Goal: Task Accomplishment & Management: Manage account settings

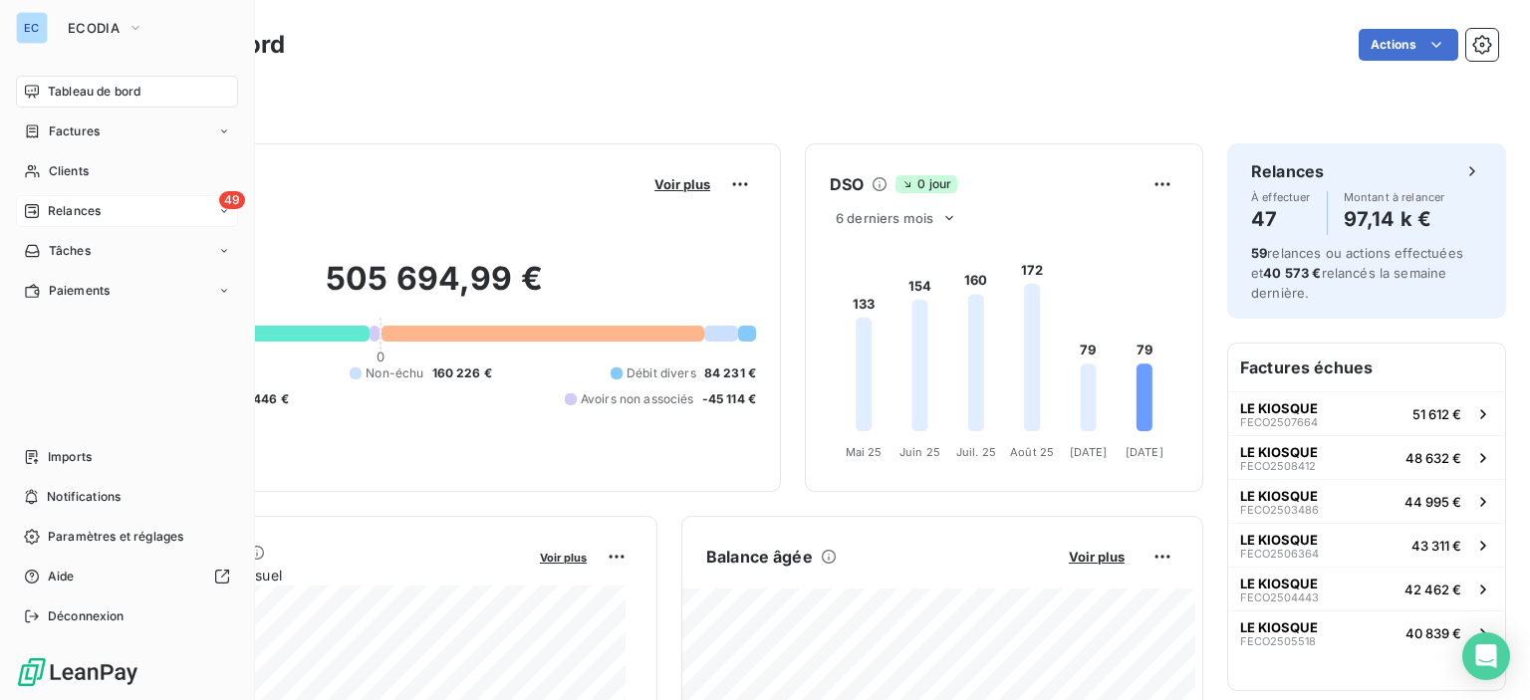
click at [232, 198] on span "49" at bounding box center [232, 200] width 26 height 18
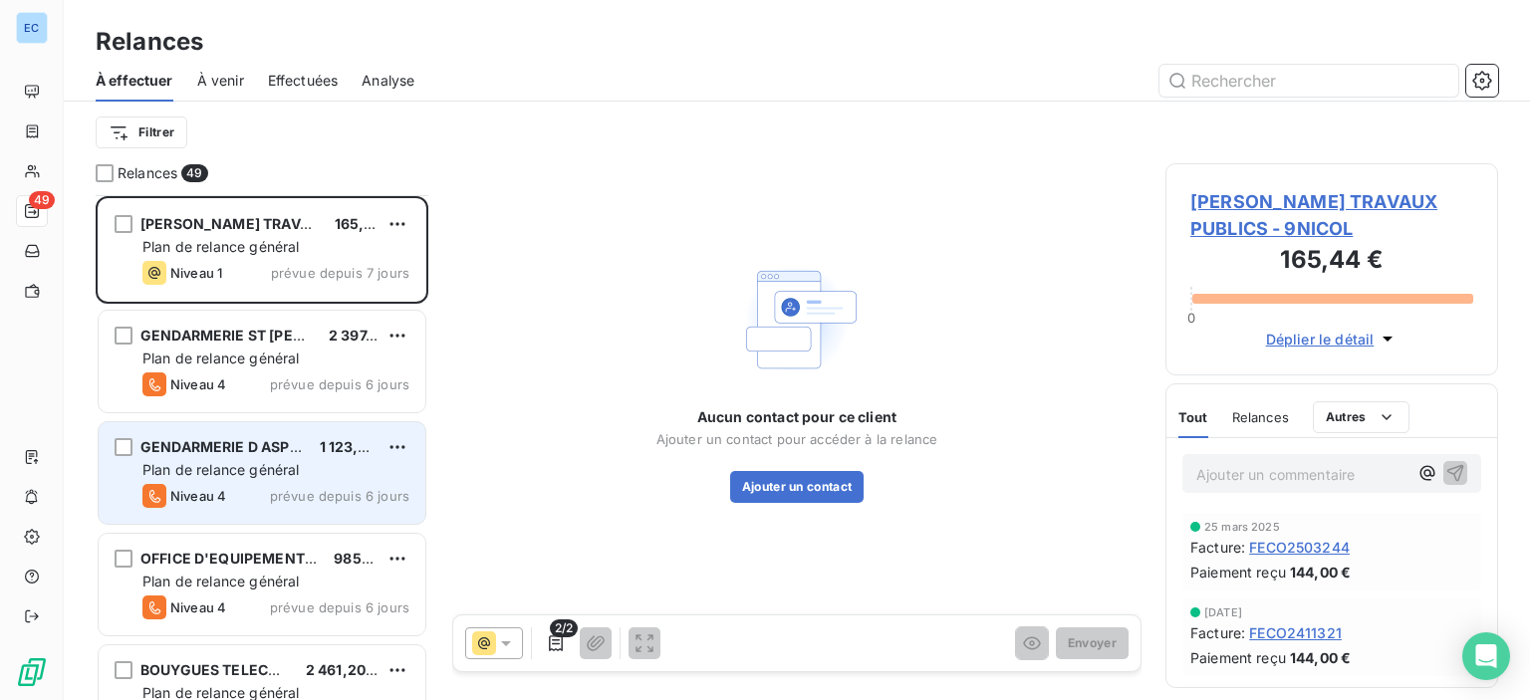
scroll to position [299, 0]
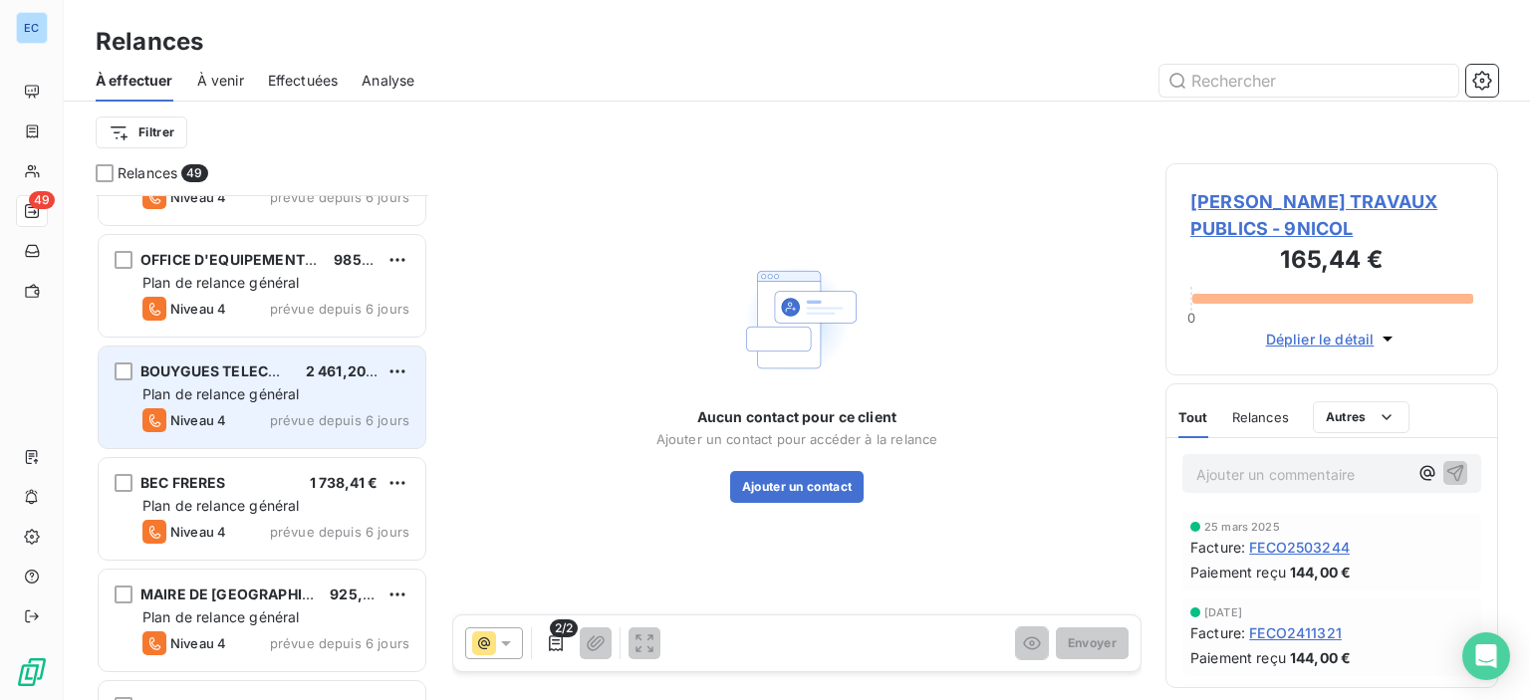
click at [279, 402] on div "Plan de relance général" at bounding box center [275, 394] width 267 height 20
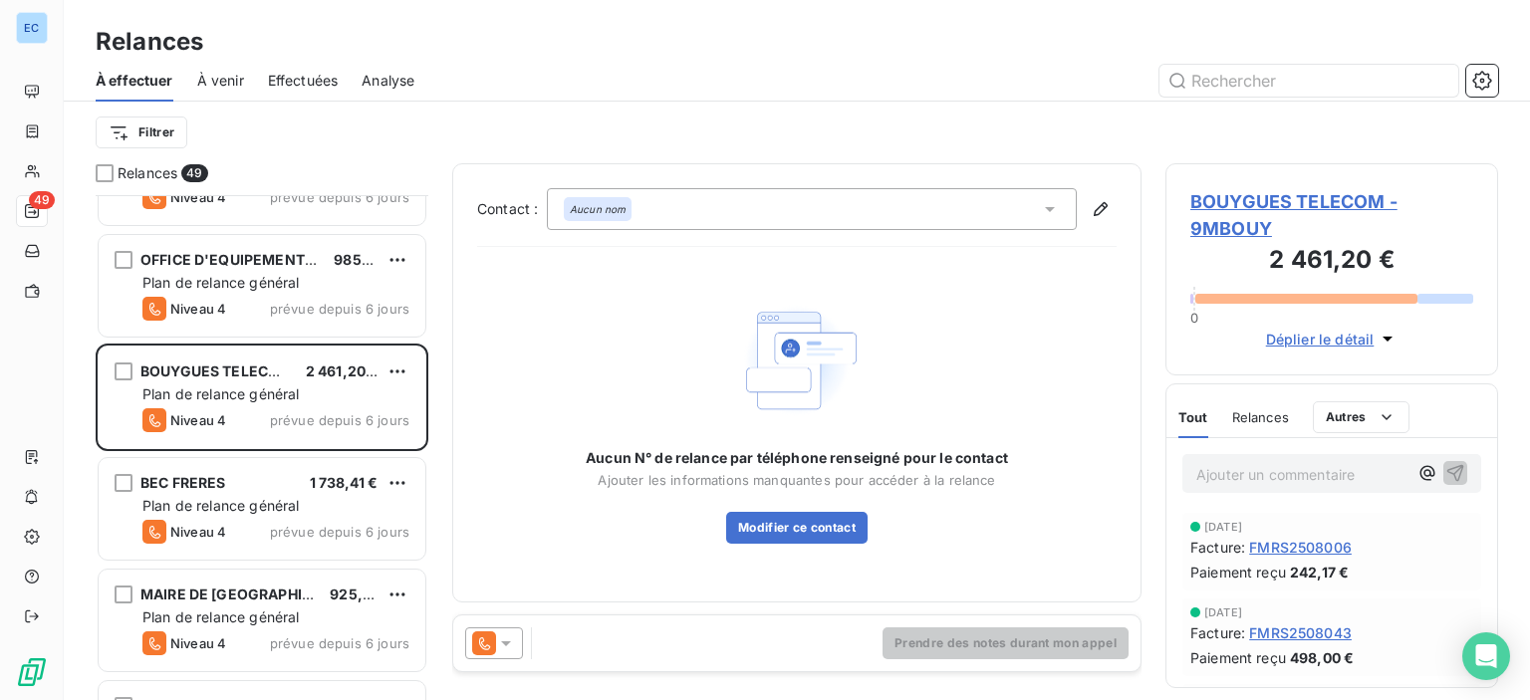
click at [1250, 201] on span "BOUYGUES TELECOM - 9MBOUY" at bounding box center [1331, 215] width 283 height 54
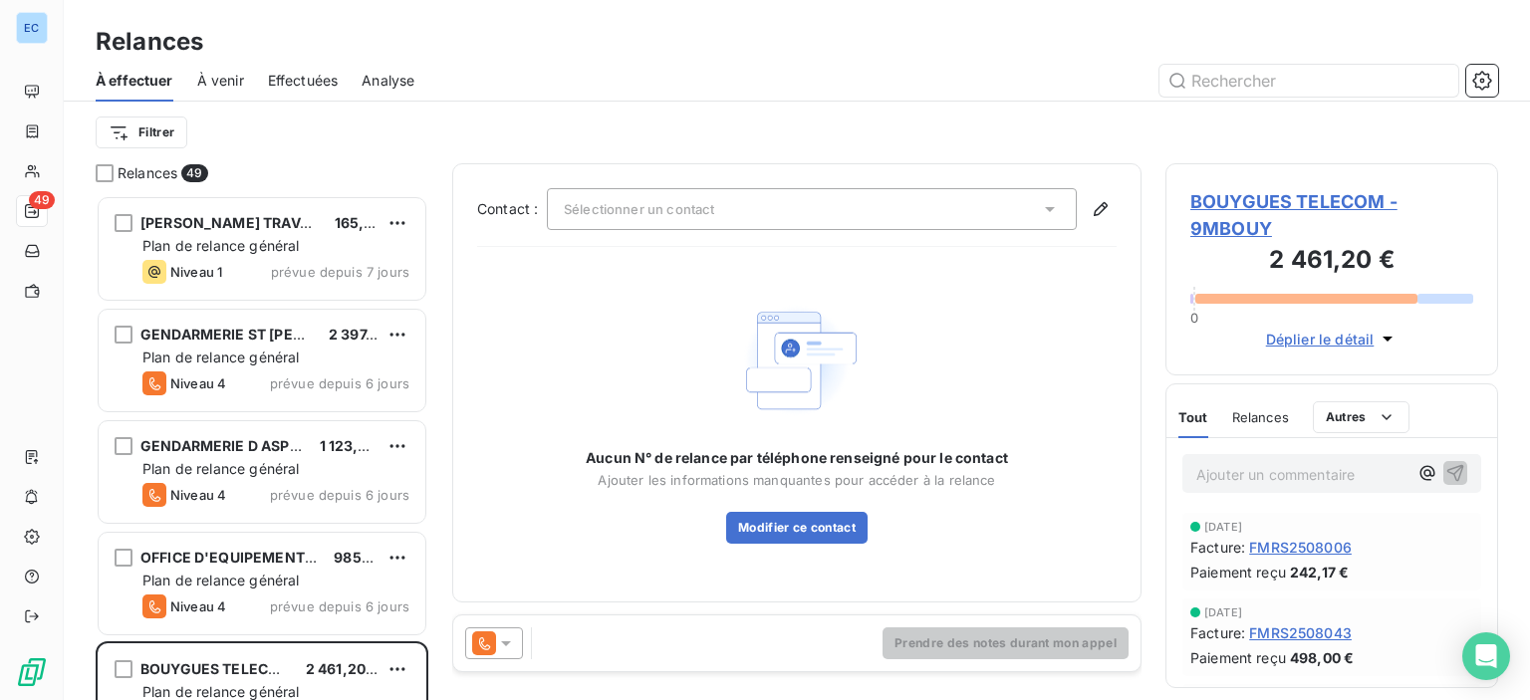
scroll to position [490, 317]
click at [1100, 204] on icon "button" at bounding box center [1100, 209] width 14 height 14
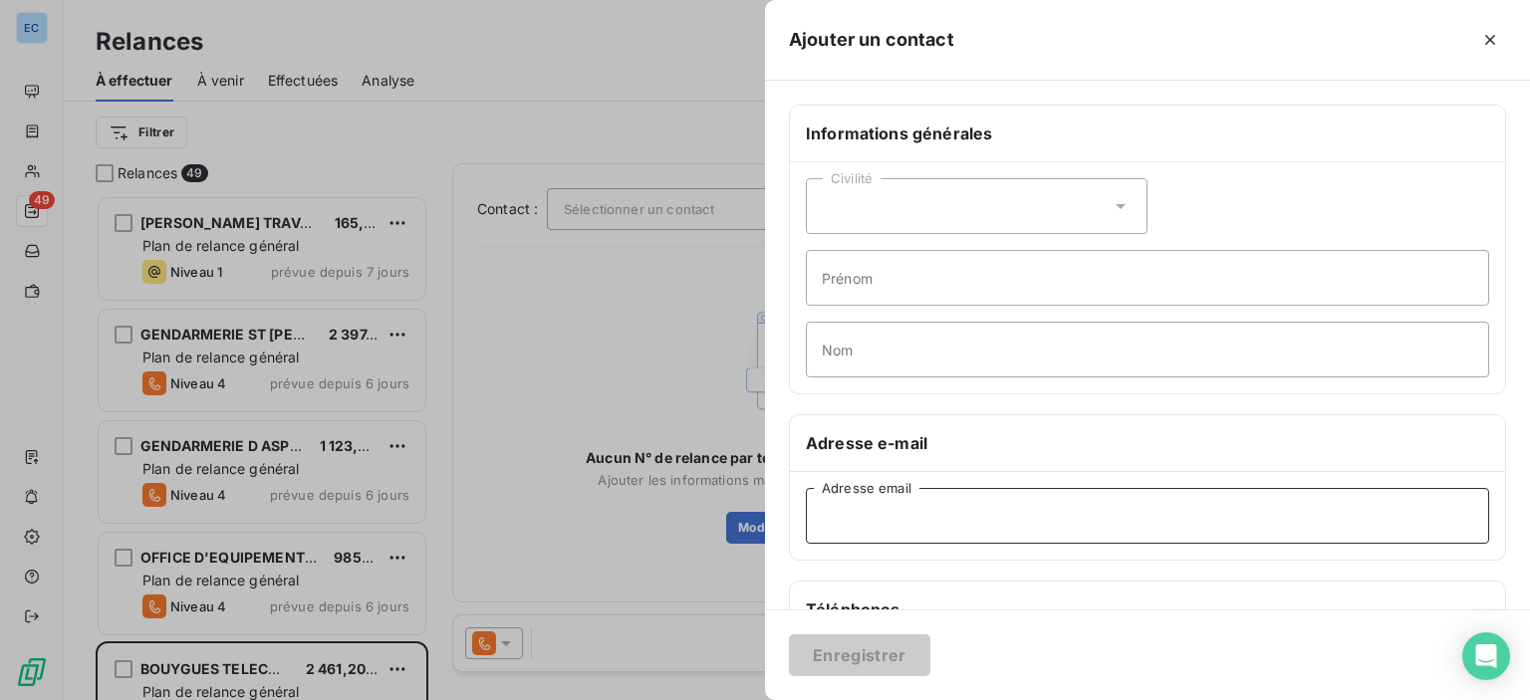
click at [828, 512] on input "Adresse email" at bounding box center [1147, 516] width 683 height 56
paste input "[EMAIL_ADDRESS][DOMAIN_NAME]"
type input "[EMAIL_ADDRESS][DOMAIN_NAME]"
click at [836, 643] on button "Enregistrer" at bounding box center [859, 655] width 141 height 42
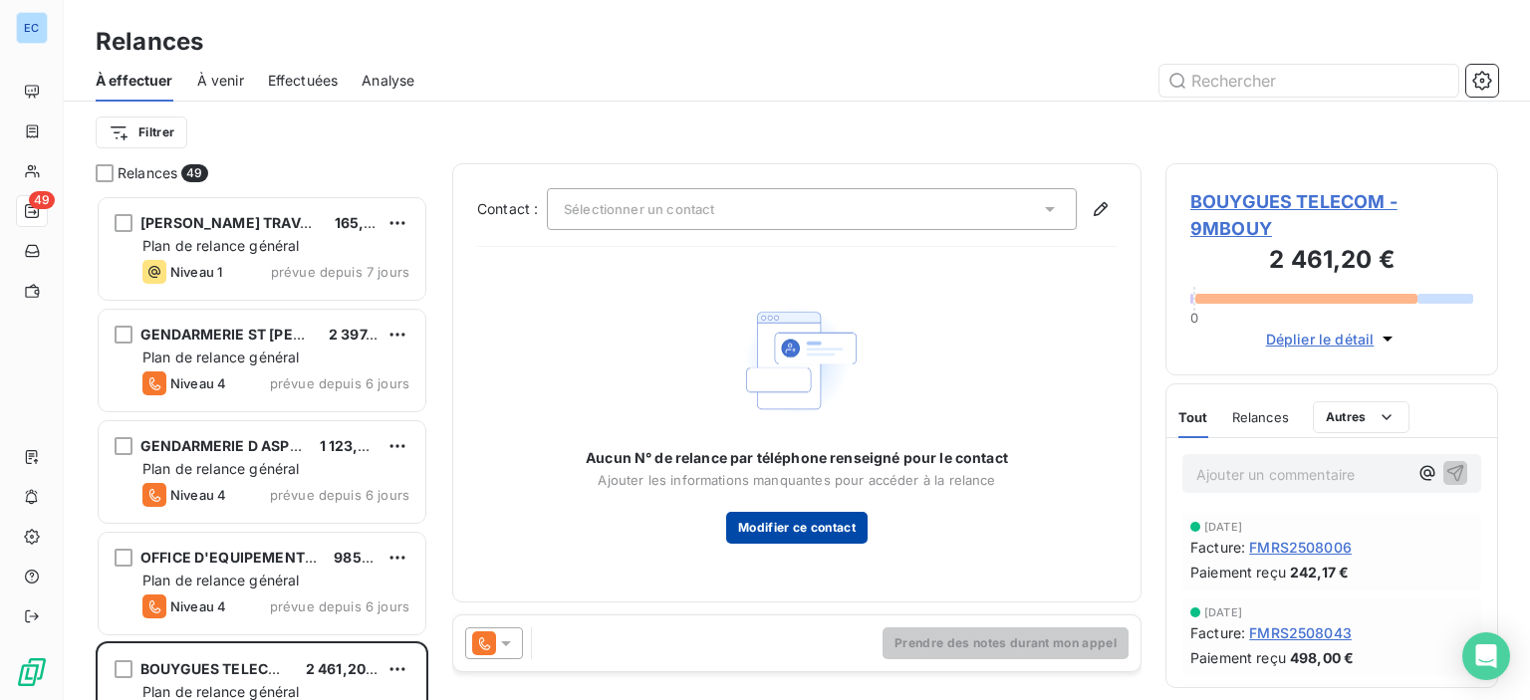
click at [741, 522] on button "Modifier ce contact" at bounding box center [796, 528] width 141 height 32
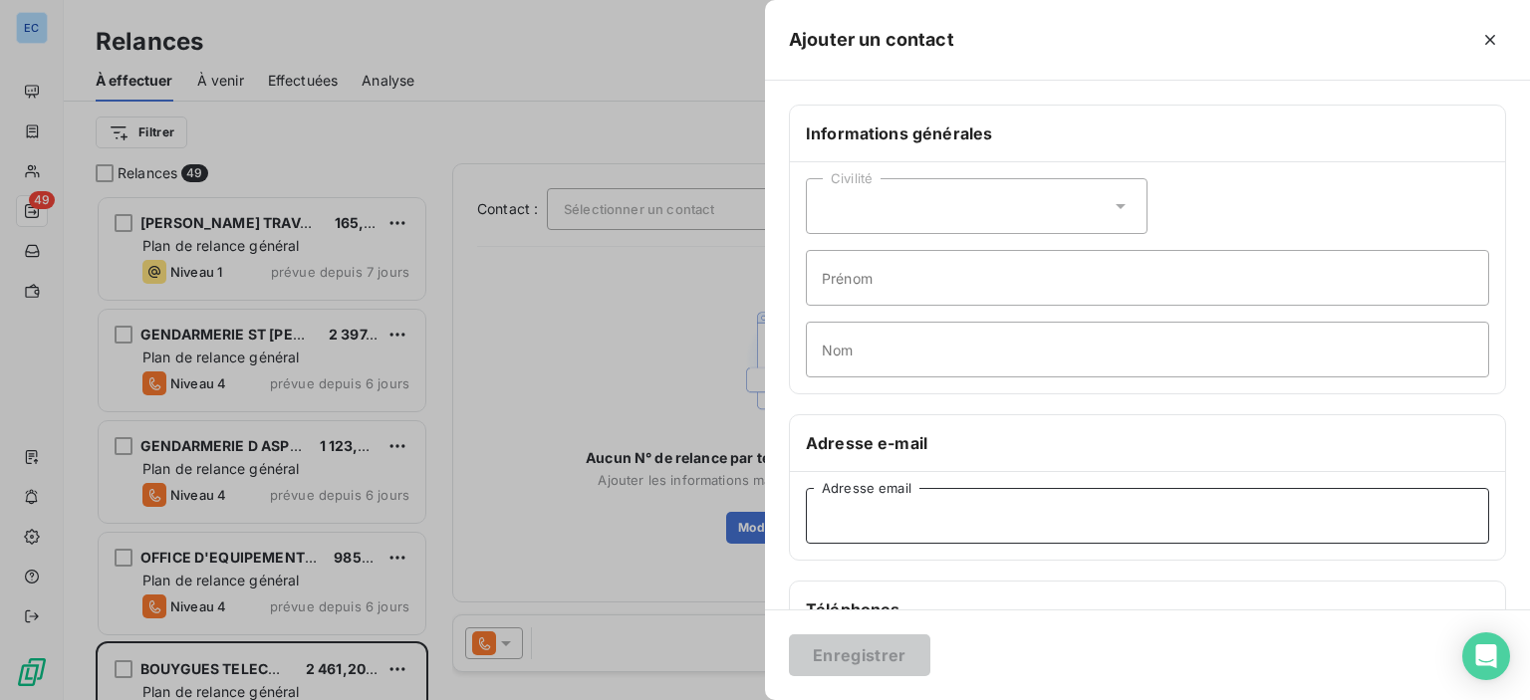
click at [857, 535] on input "Adresse email" at bounding box center [1147, 516] width 683 height 56
paste input "[EMAIL_ADDRESS][DOMAIN_NAME]"
type input "[EMAIL_ADDRESS][DOMAIN_NAME]"
click at [863, 660] on button "Enregistrer" at bounding box center [859, 655] width 141 height 42
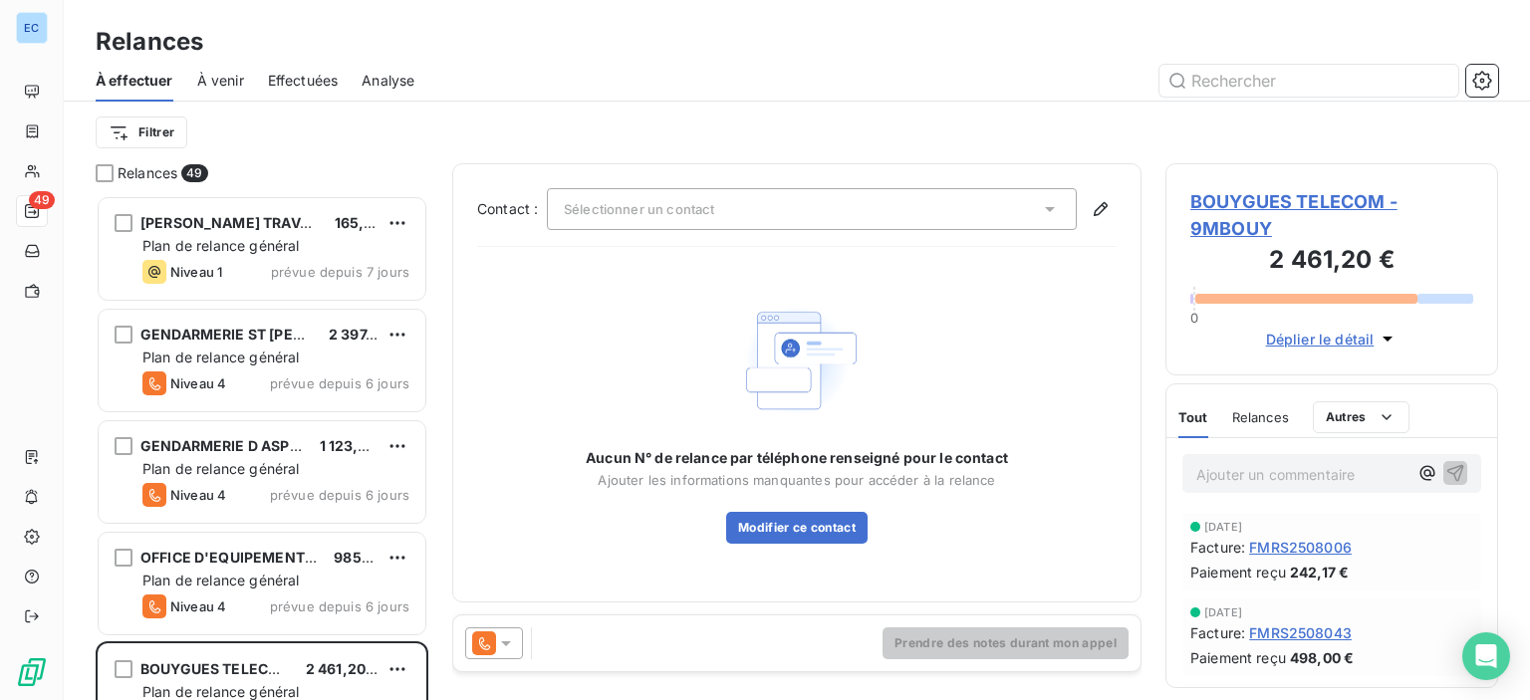
click at [1047, 207] on icon at bounding box center [1050, 209] width 10 height 5
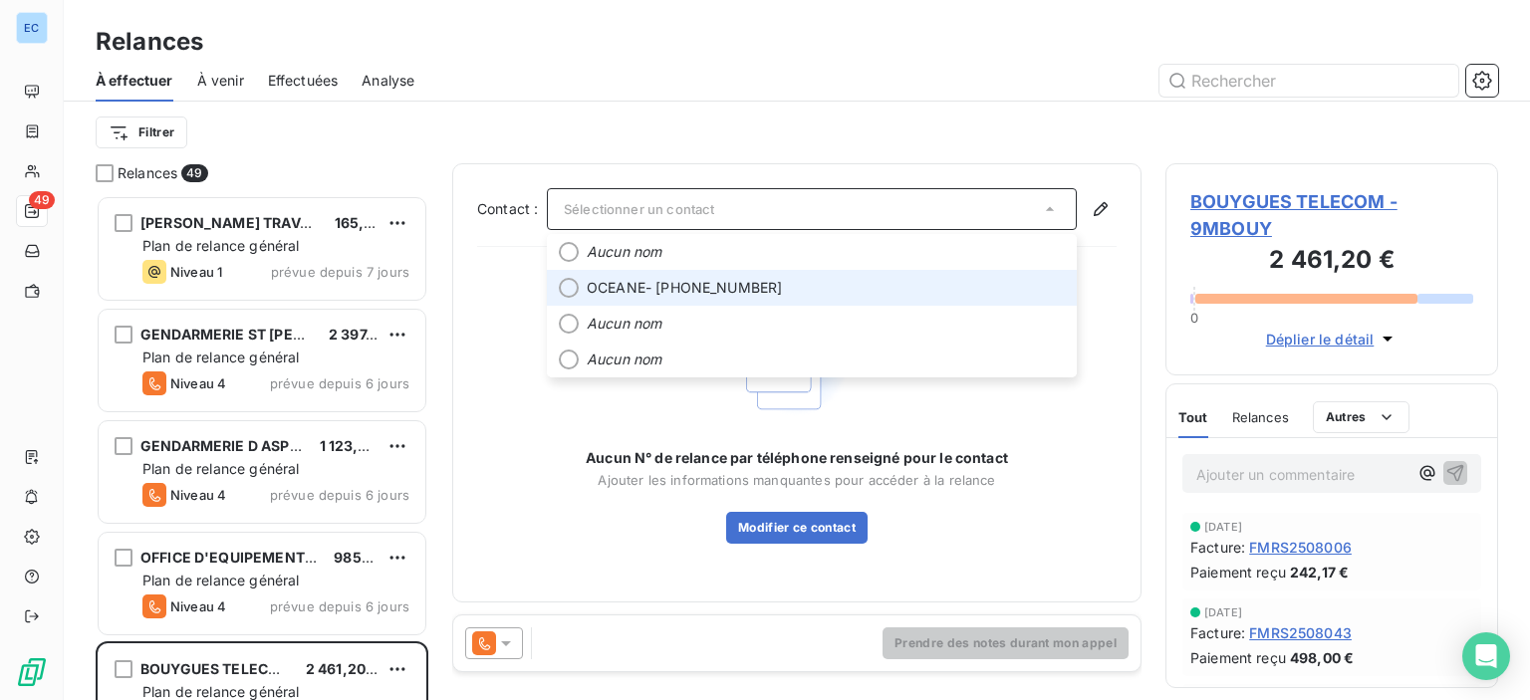
click at [568, 291] on div at bounding box center [569, 288] width 20 height 20
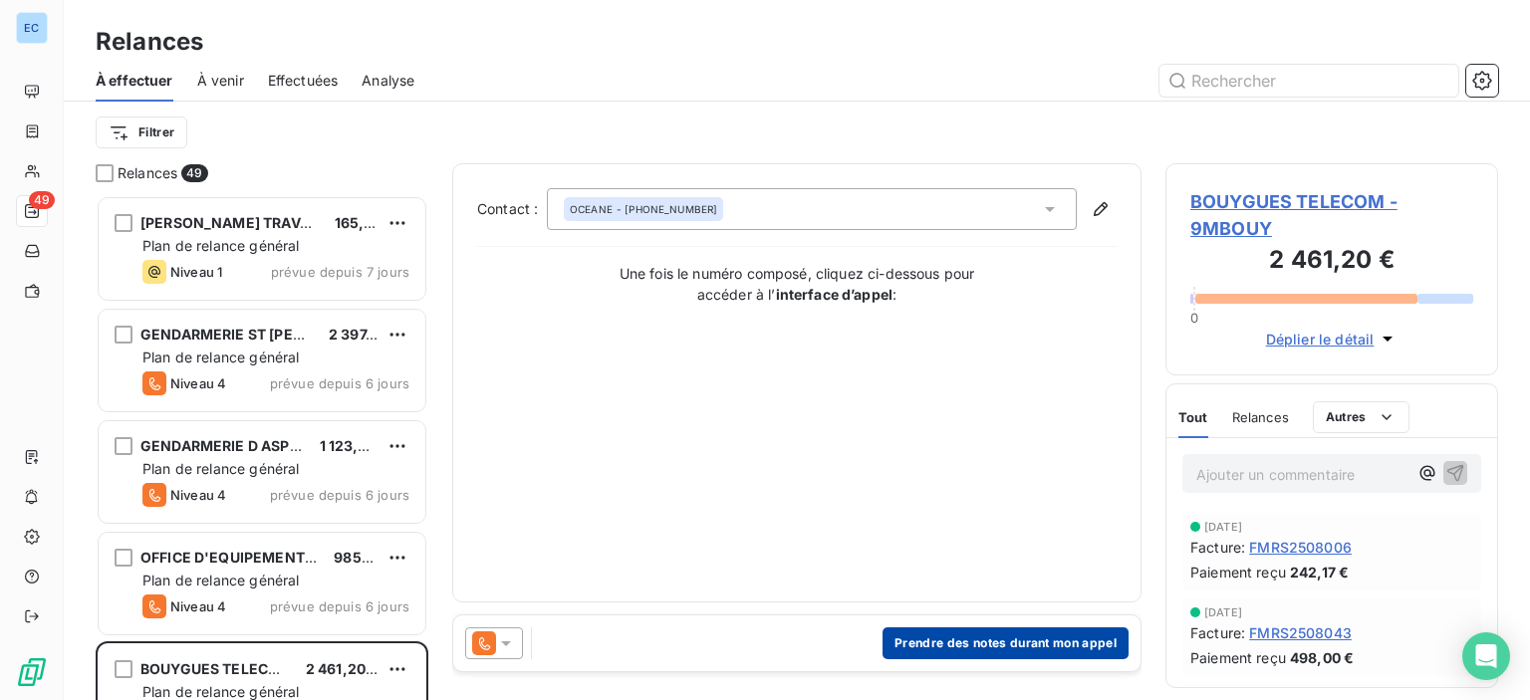
click at [943, 647] on button "Prendre des notes durant mon appel" at bounding box center [1005, 643] width 246 height 32
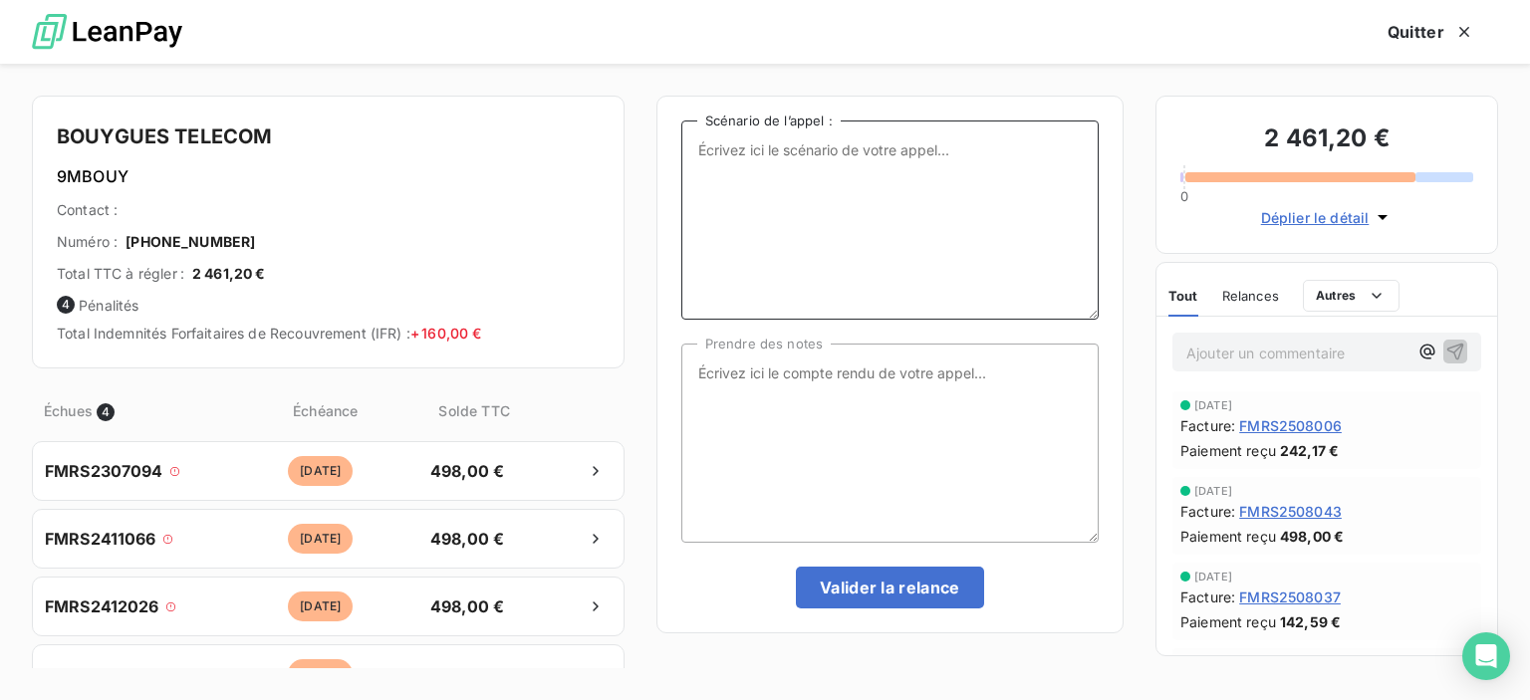
click at [788, 180] on textarea "Scénario de l’appel :" at bounding box center [889, 219] width 417 height 199
type textarea "factures impayées"
click at [699, 366] on textarea "Prendre des notes" at bounding box center [889, 443] width 417 height 199
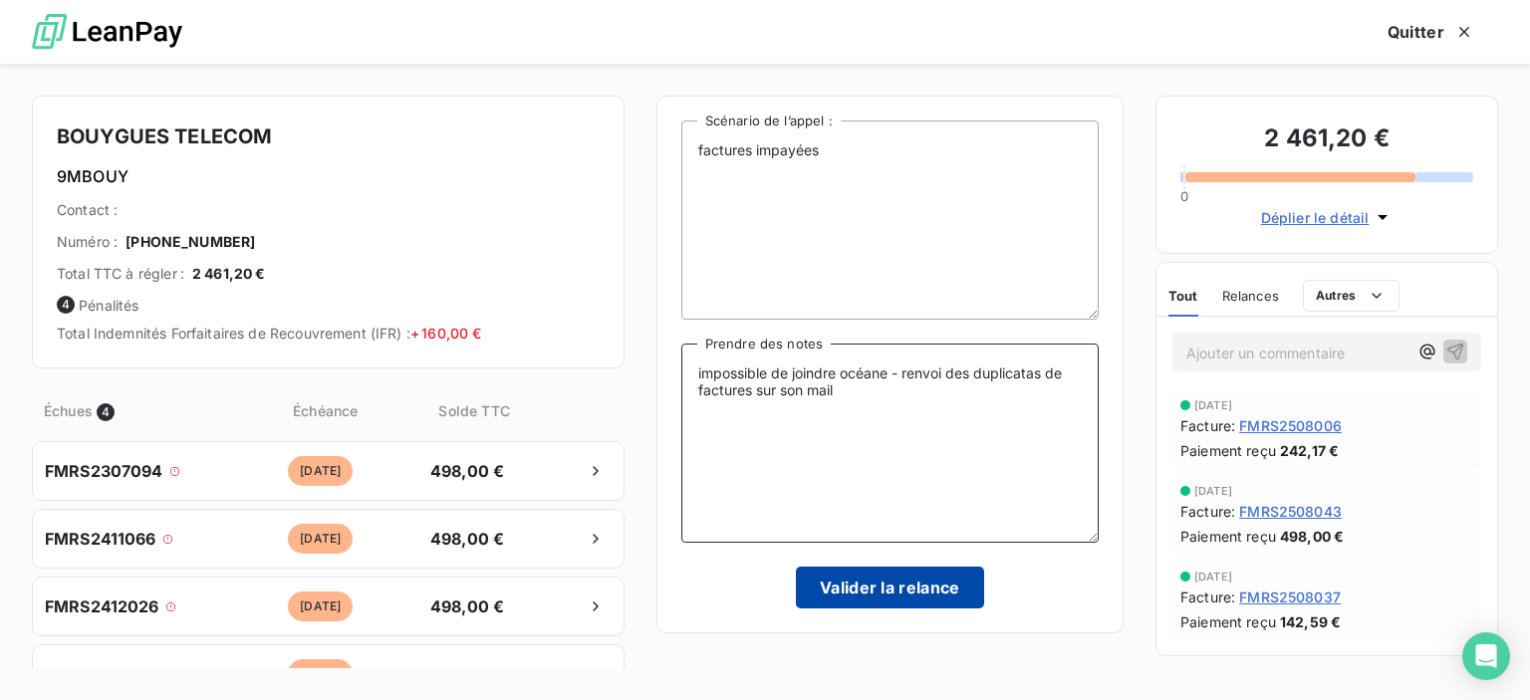
type textarea "impossible de joindre océane - renvoi des duplicatas de factures sur son mail"
click at [946, 591] on button "Valider la relance" at bounding box center [890, 588] width 188 height 42
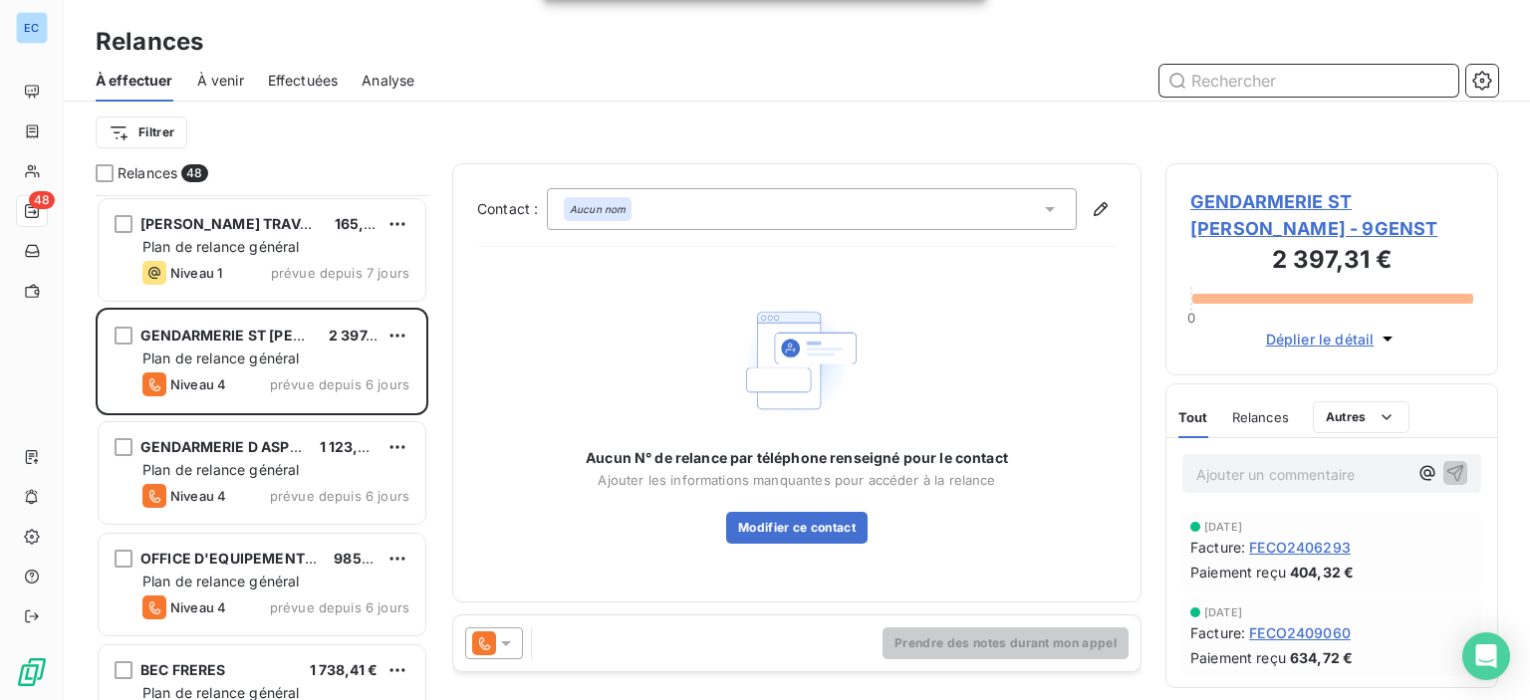
scroll to position [199, 0]
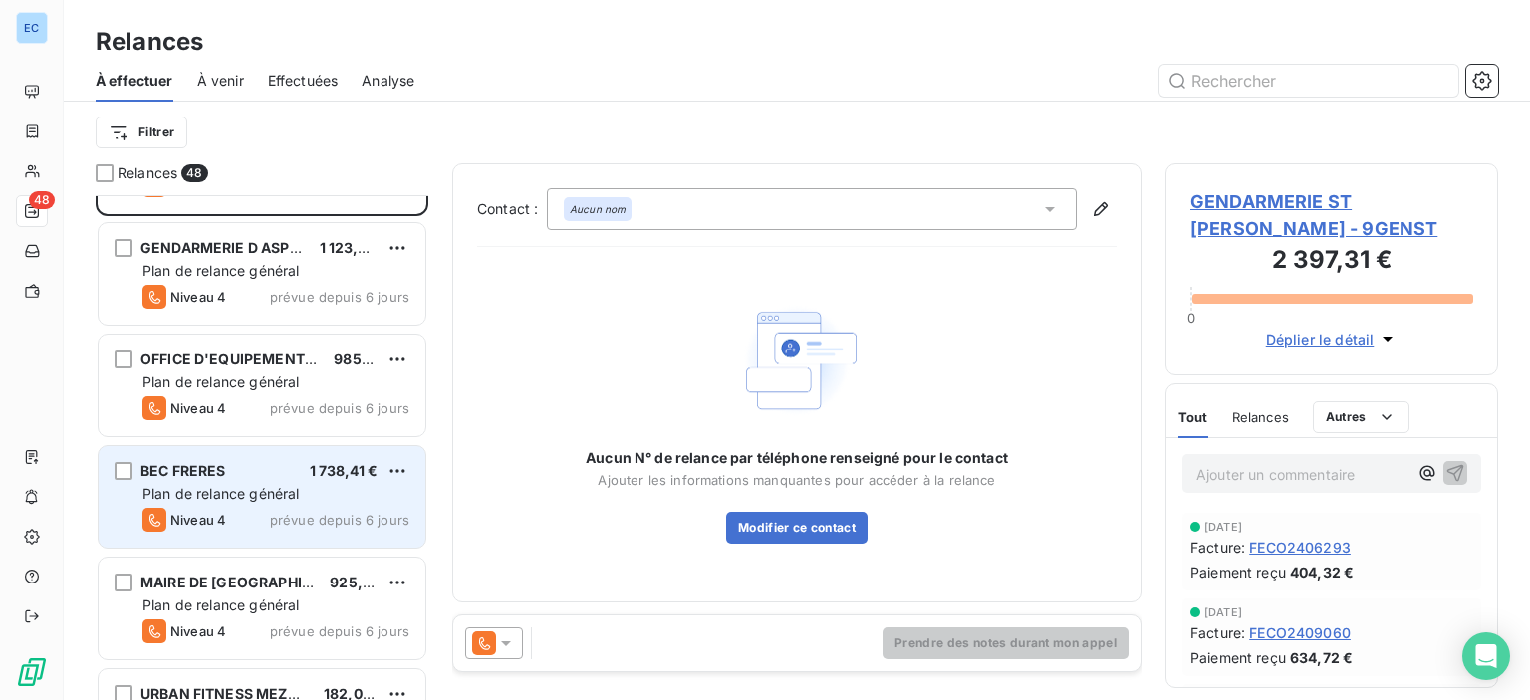
click at [231, 492] on span "Plan de relance général" at bounding box center [220, 493] width 156 height 17
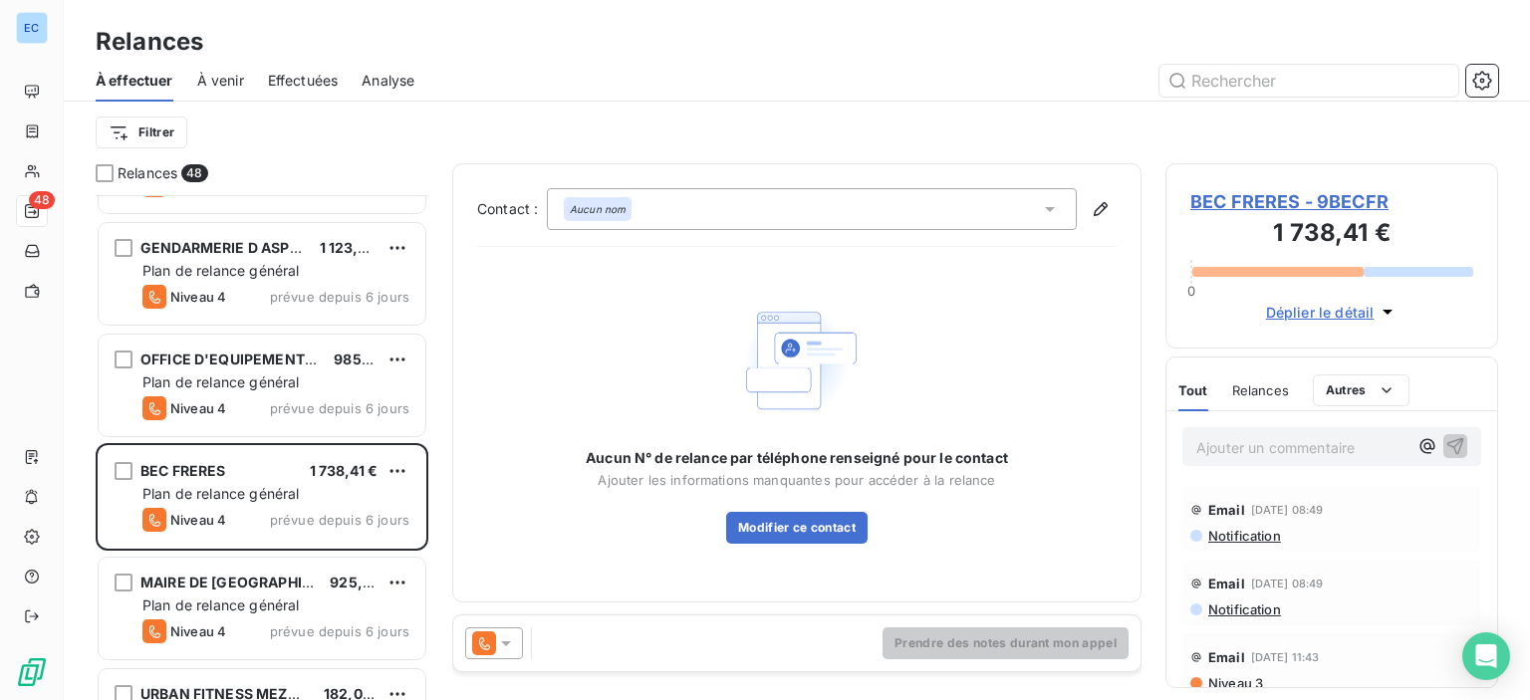
click at [1203, 198] on span "BEC FRERES - 9BECFR" at bounding box center [1331, 201] width 283 height 27
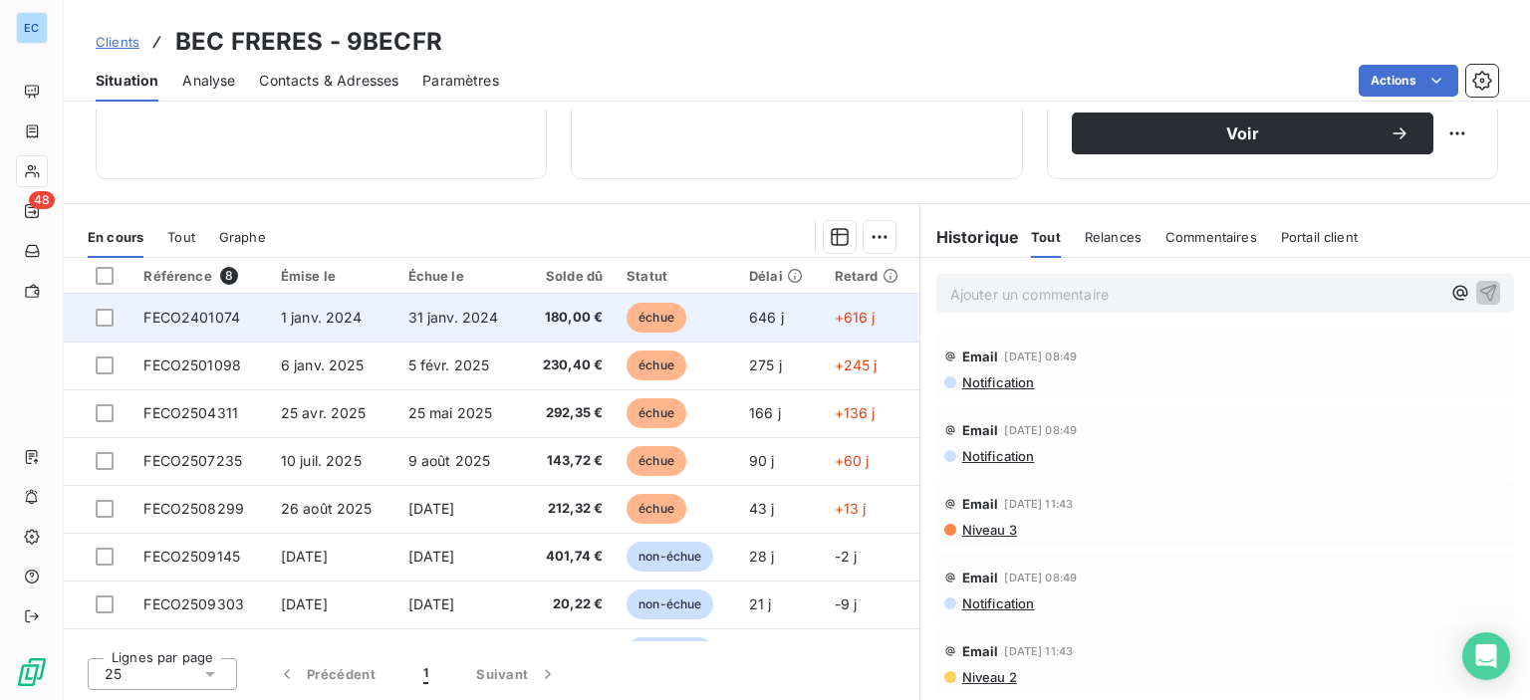
scroll to position [151, 0]
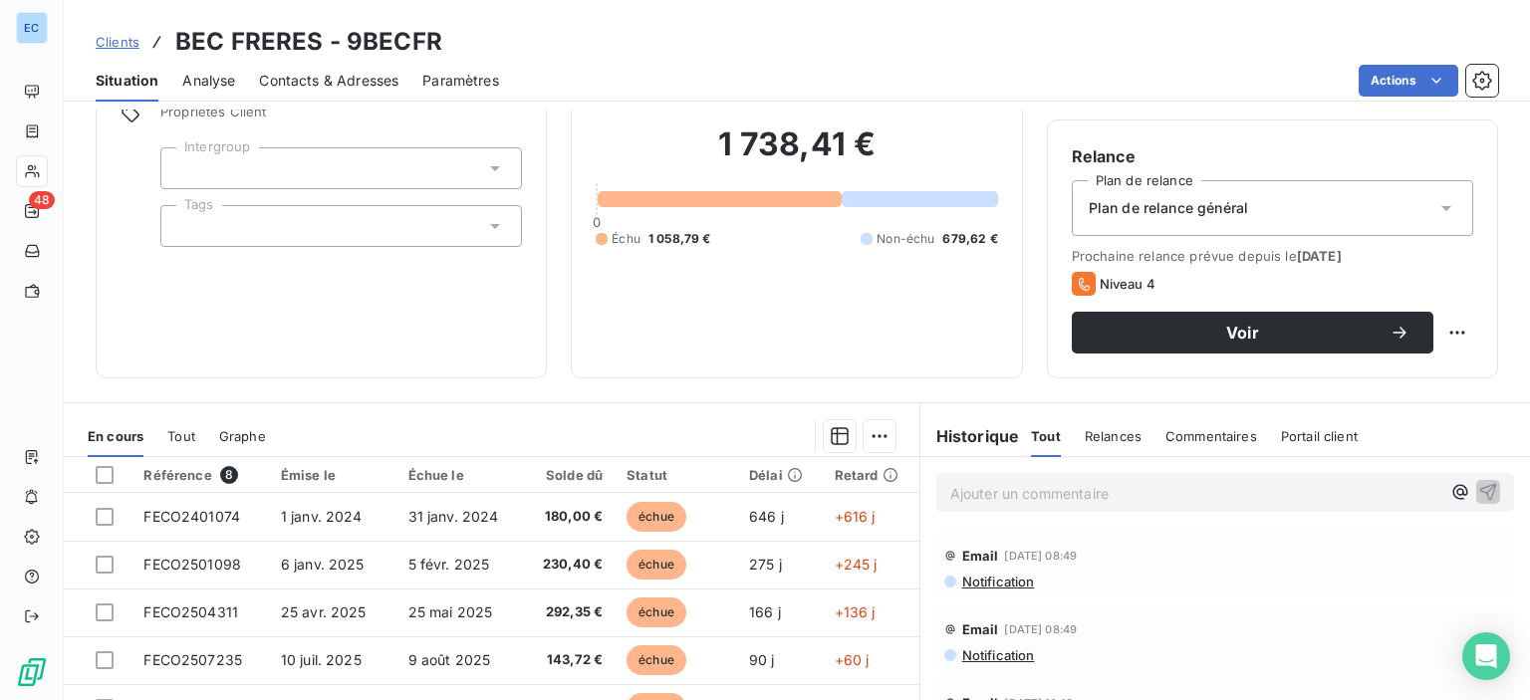
click at [329, 71] on span "Contacts & Adresses" at bounding box center [328, 81] width 139 height 20
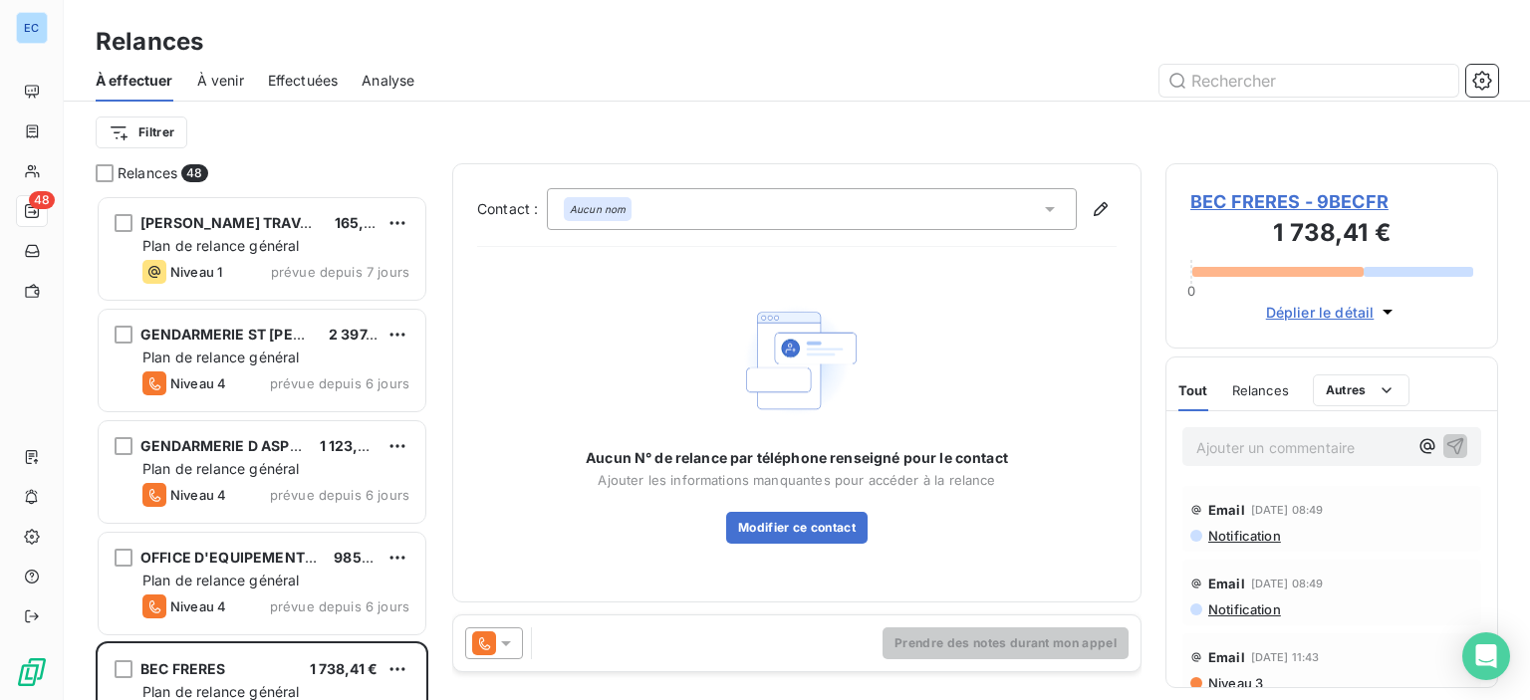
scroll to position [490, 317]
click at [1242, 201] on span "BEC FRERES - 9BECFR" at bounding box center [1331, 201] width 283 height 27
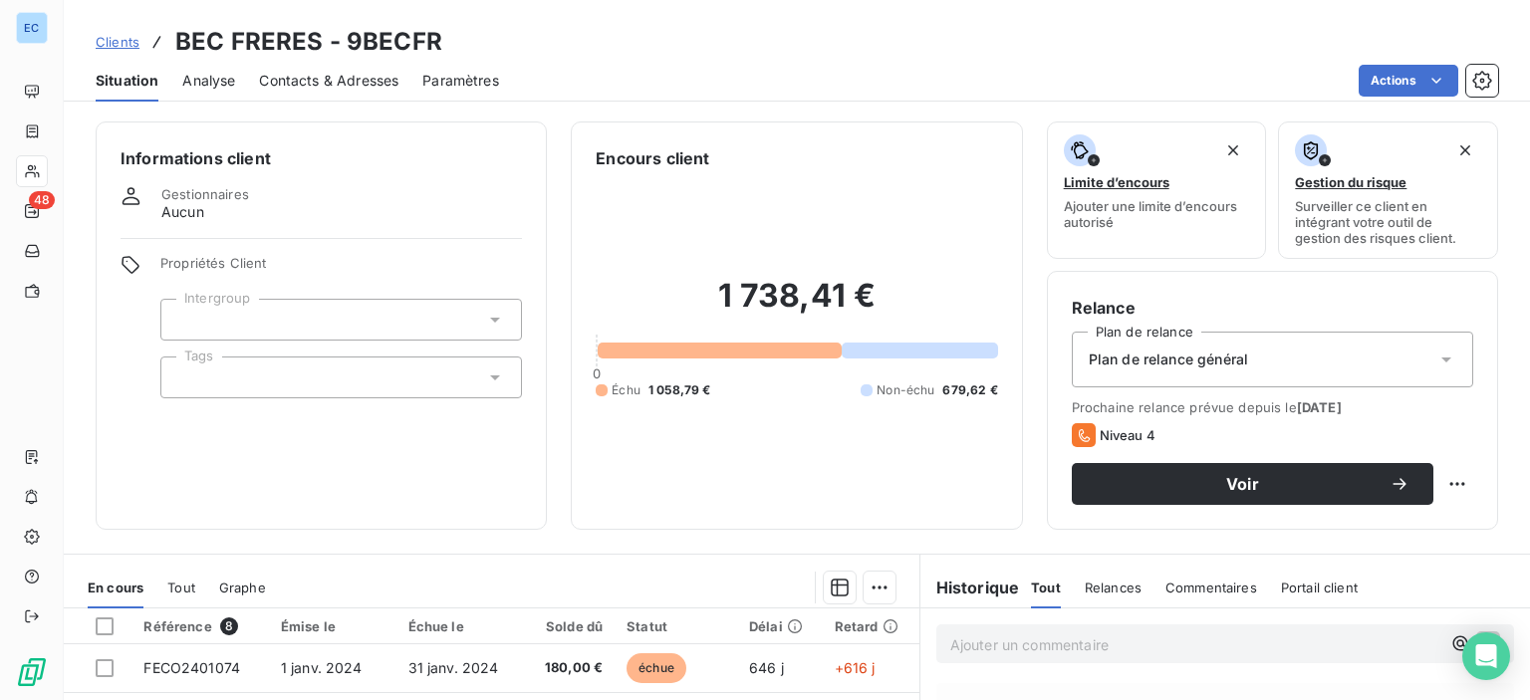
scroll to position [351, 0]
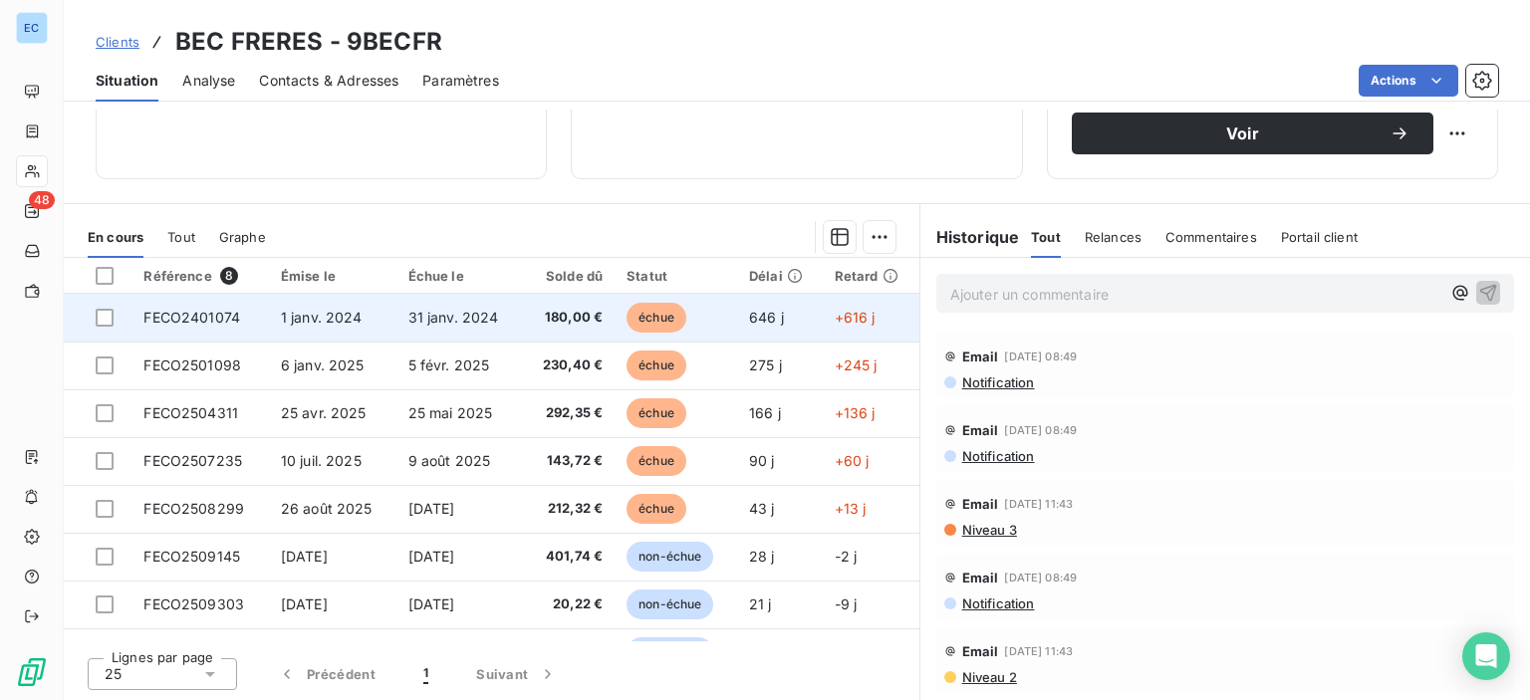
click at [374, 322] on td "1 janv. 2024" at bounding box center [332, 318] width 127 height 48
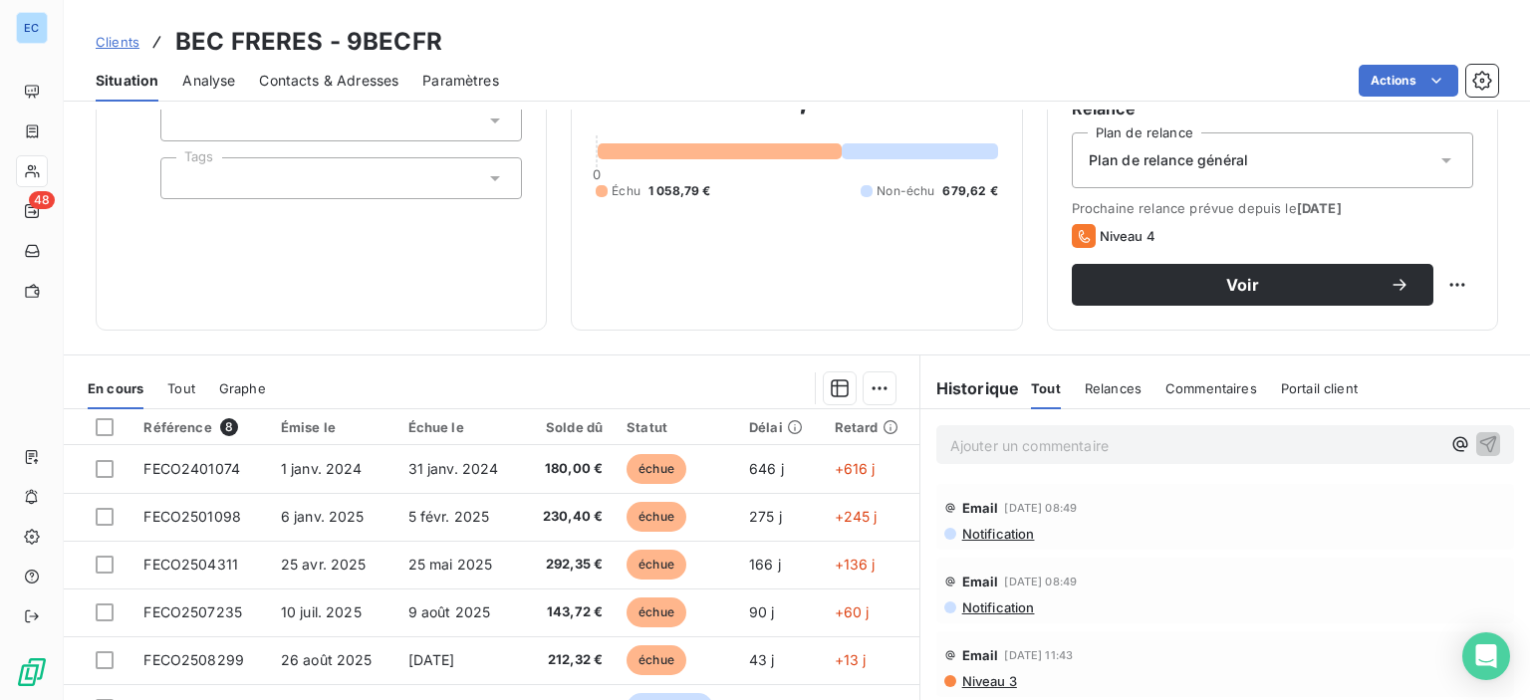
scroll to position [35, 0]
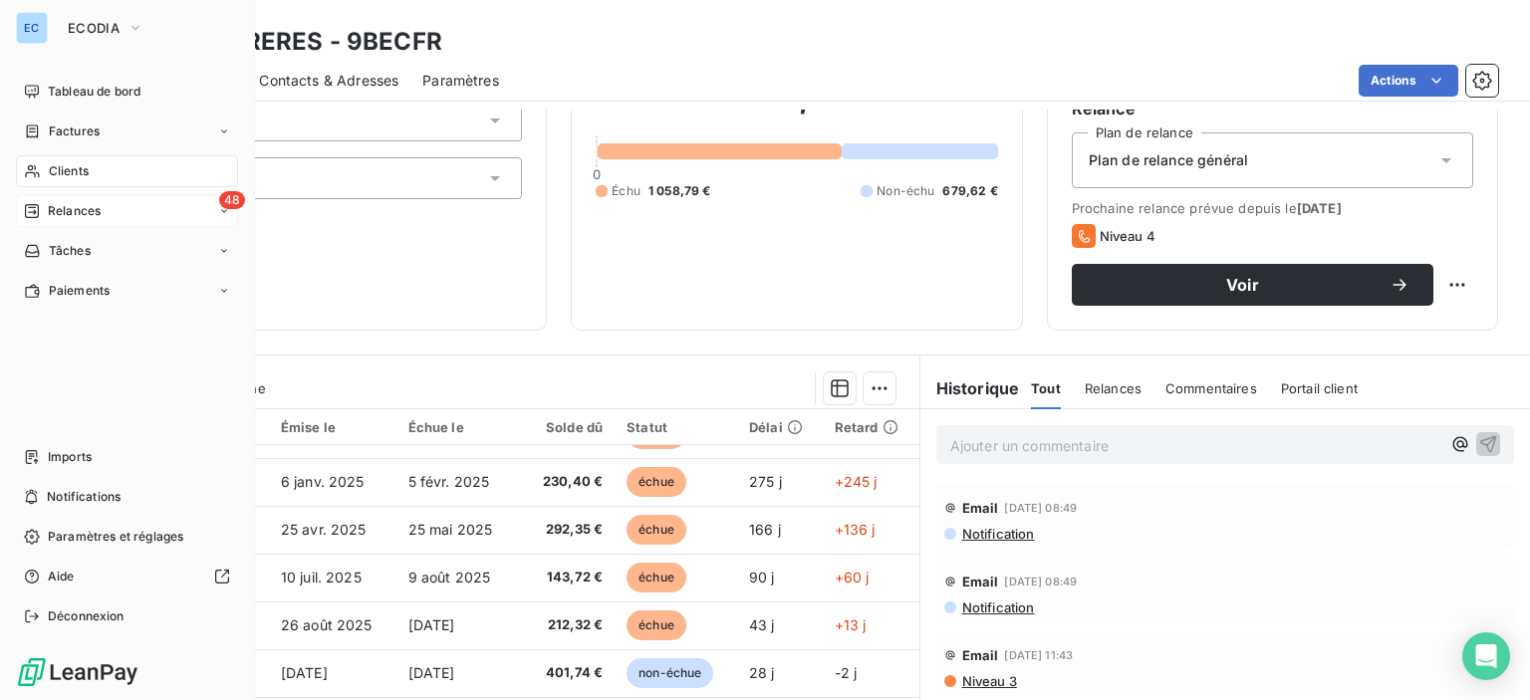
click at [225, 200] on span "48" at bounding box center [232, 200] width 26 height 18
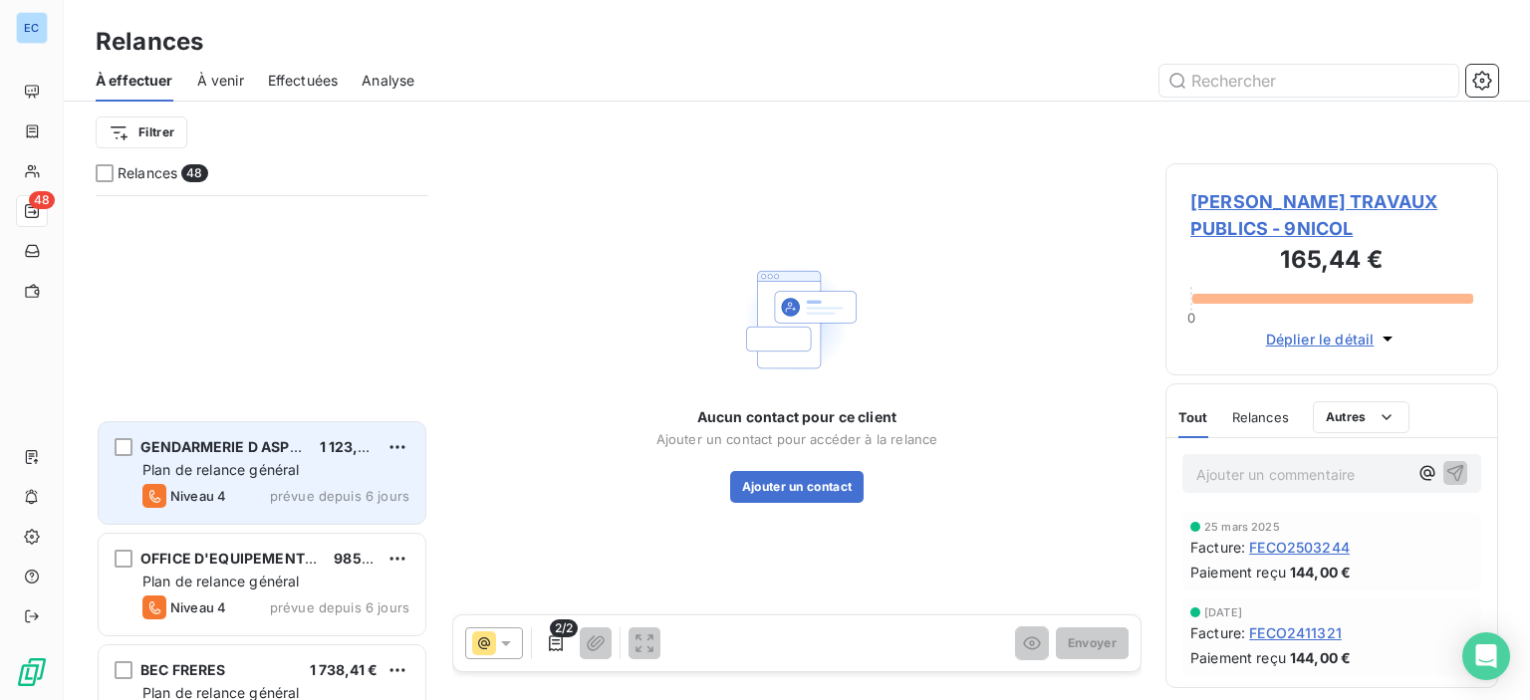
scroll to position [398, 0]
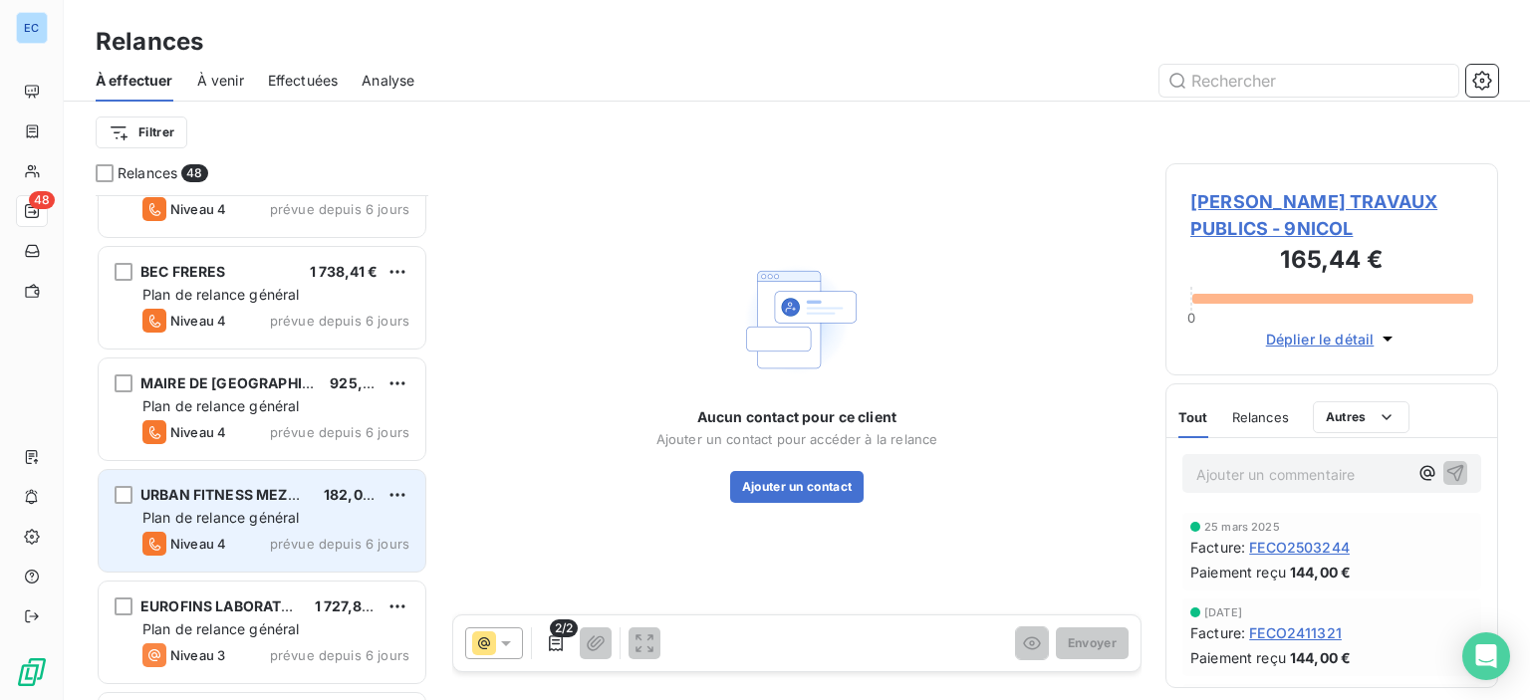
click at [231, 496] on span "URBAN FITNESS MEZZAVIA" at bounding box center [234, 494] width 189 height 17
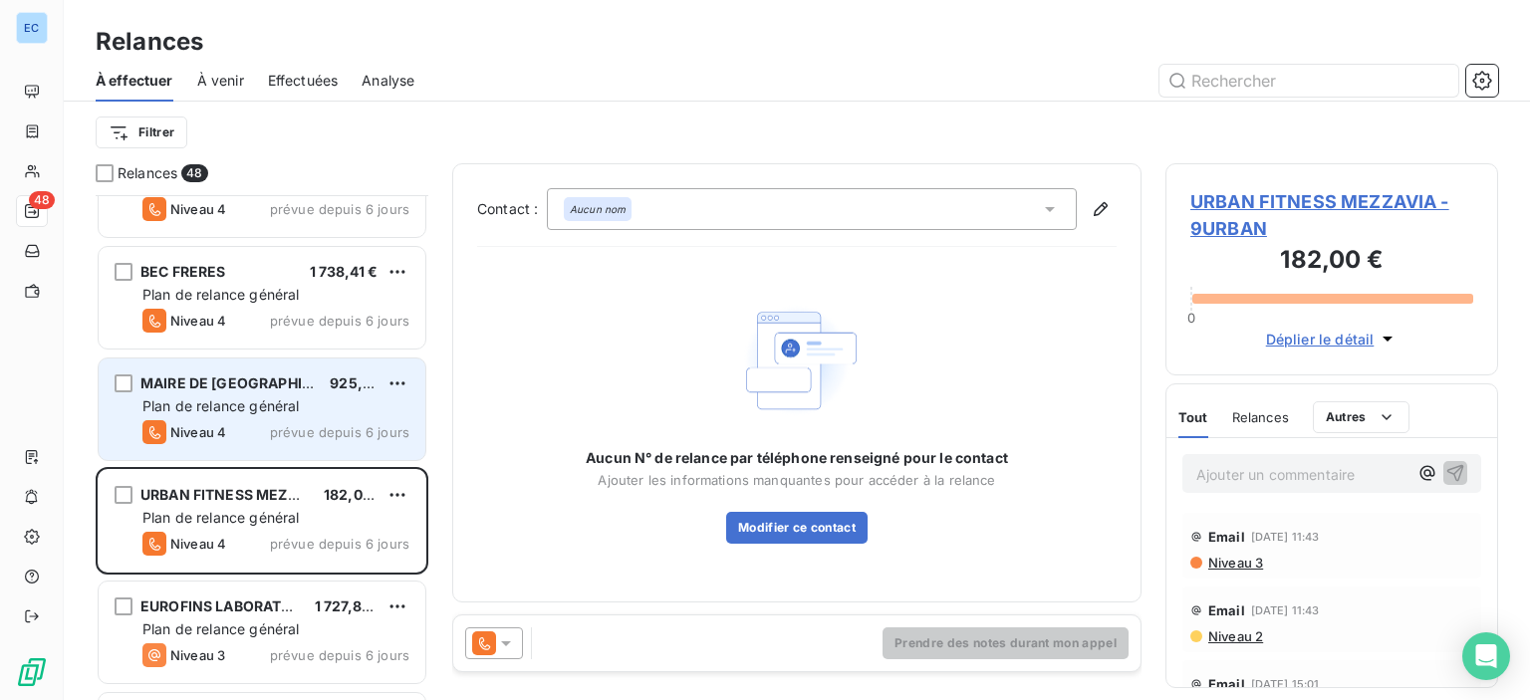
click at [205, 374] on span "MAIRE DE [GEOGRAPHIC_DATA] O" at bounding box center [256, 382] width 233 height 17
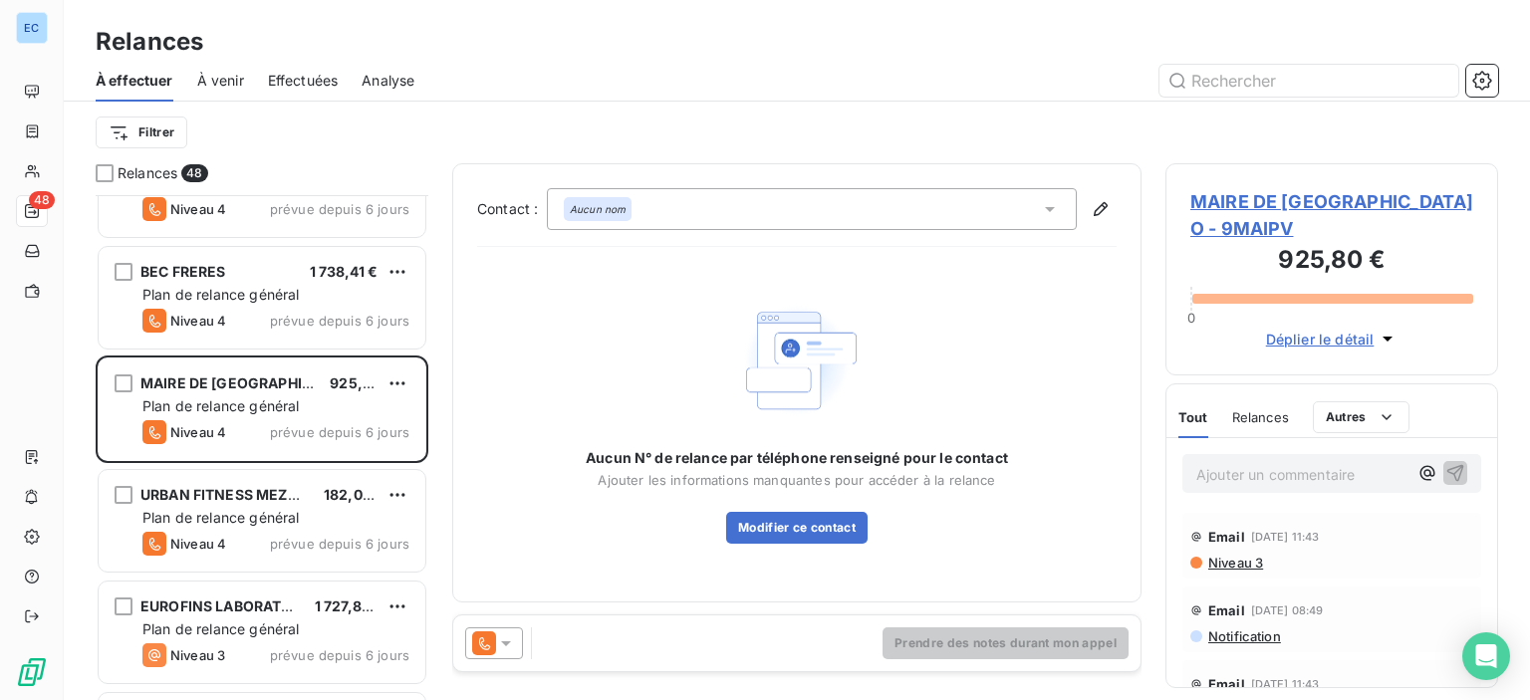
click at [1212, 205] on span "MAIRE DE [GEOGRAPHIC_DATA] O - 9MAIPV" at bounding box center [1331, 215] width 283 height 54
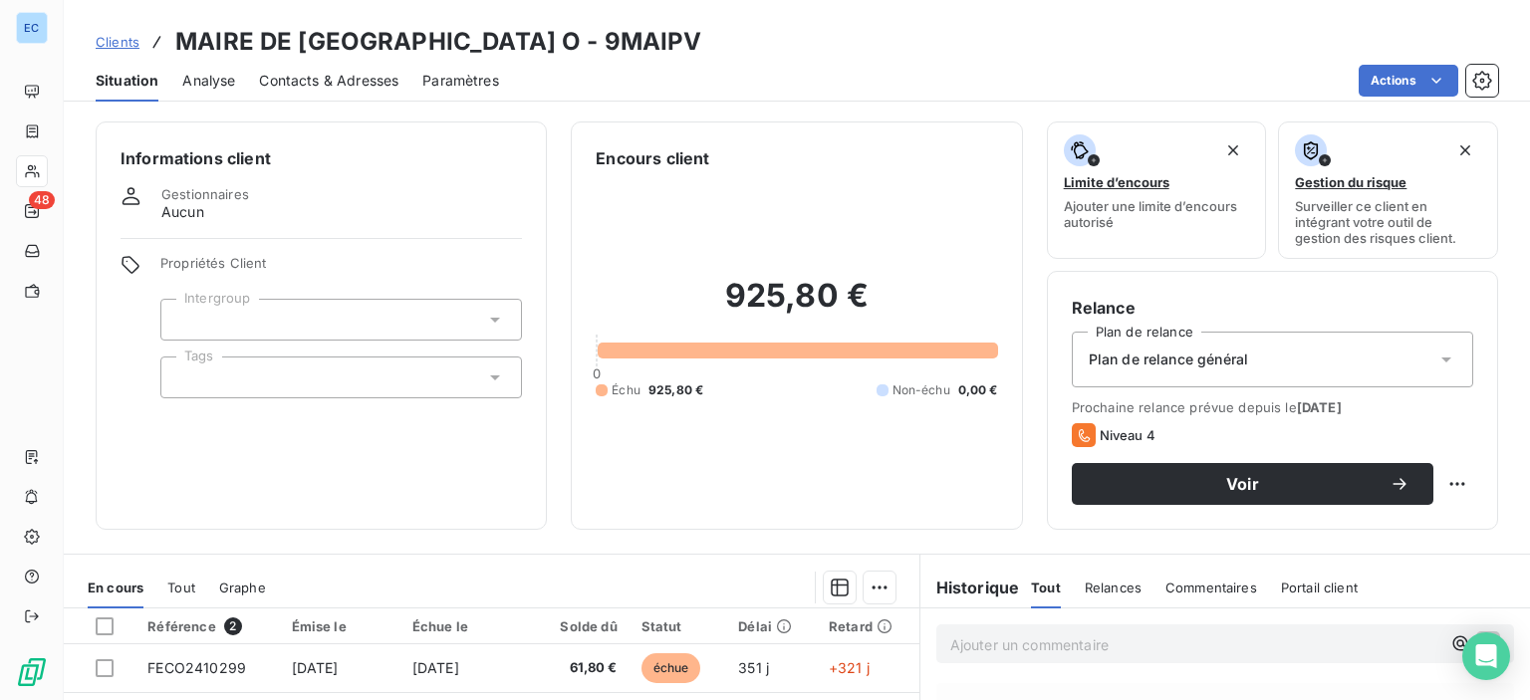
scroll to position [299, 0]
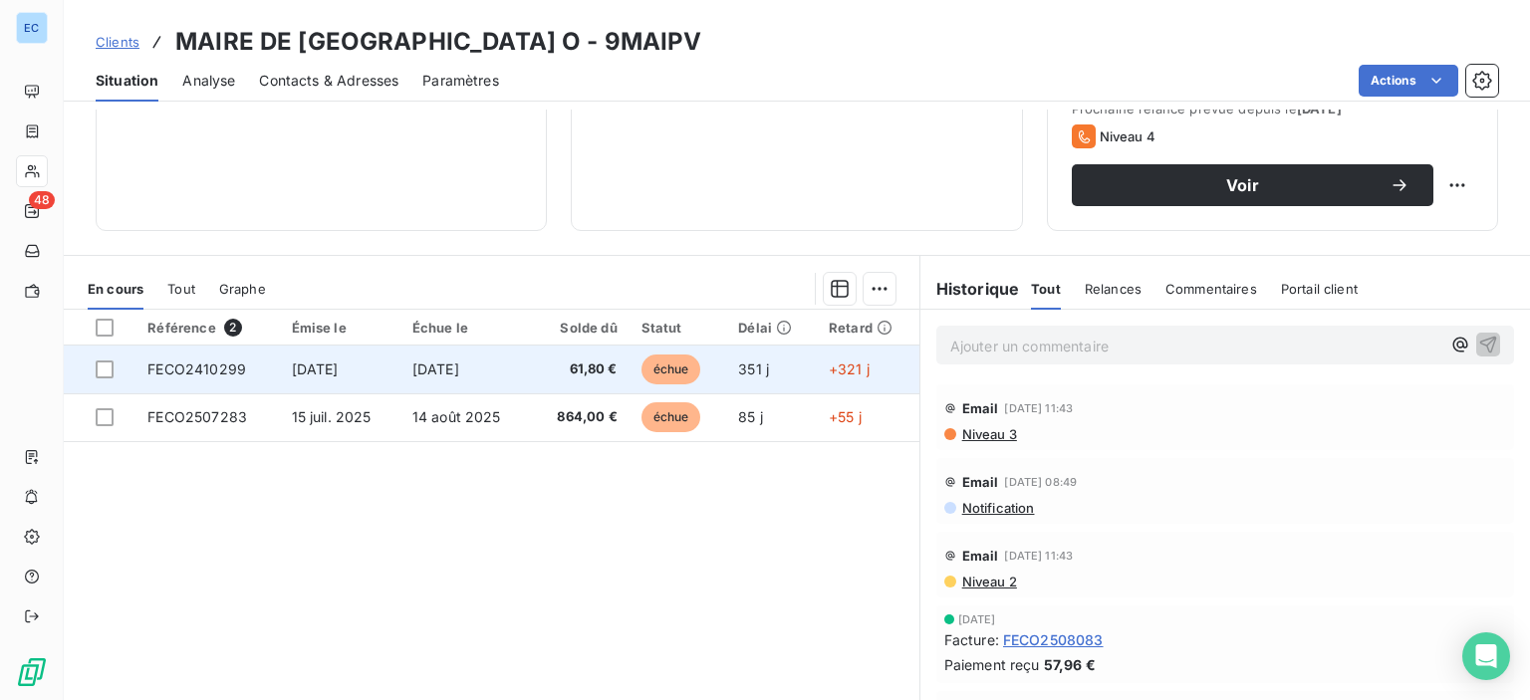
click at [206, 365] on span "FECO2410299" at bounding box center [196, 368] width 99 height 17
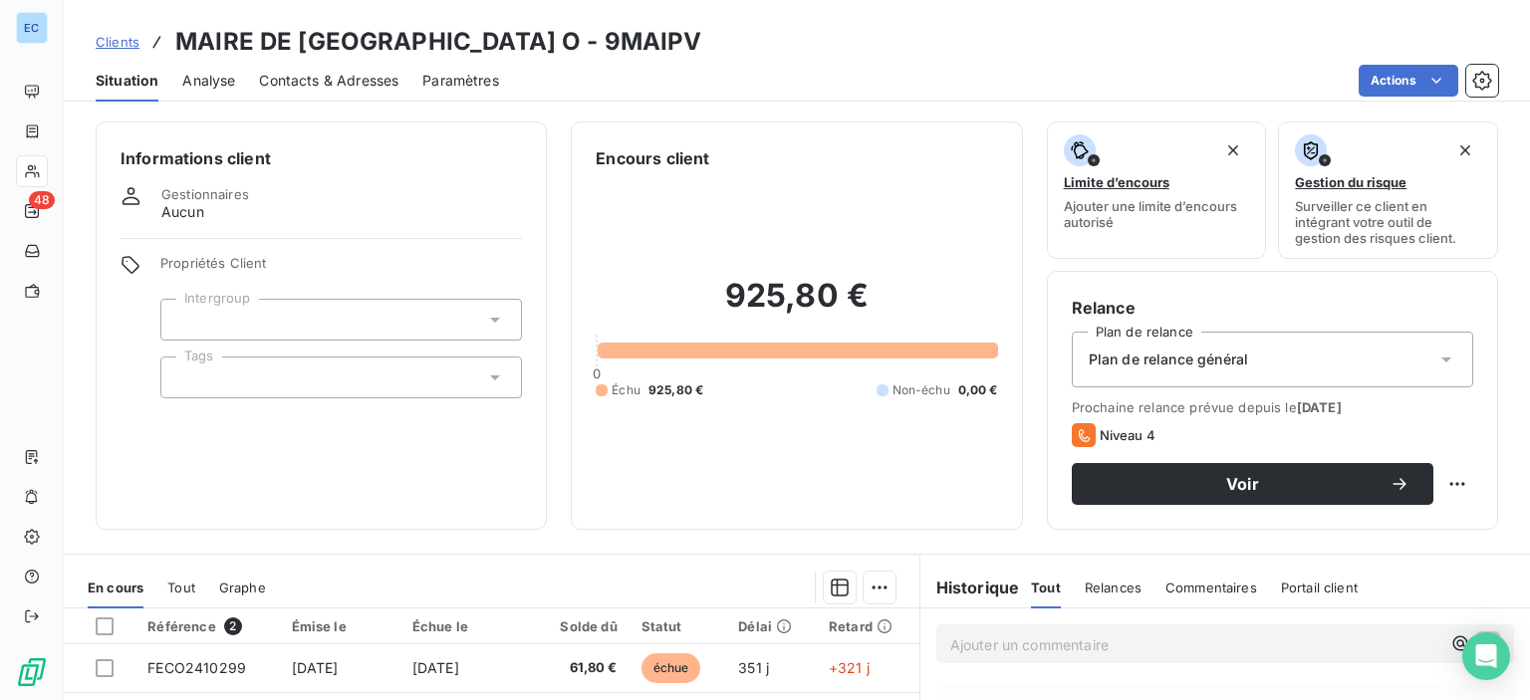
scroll to position [351, 0]
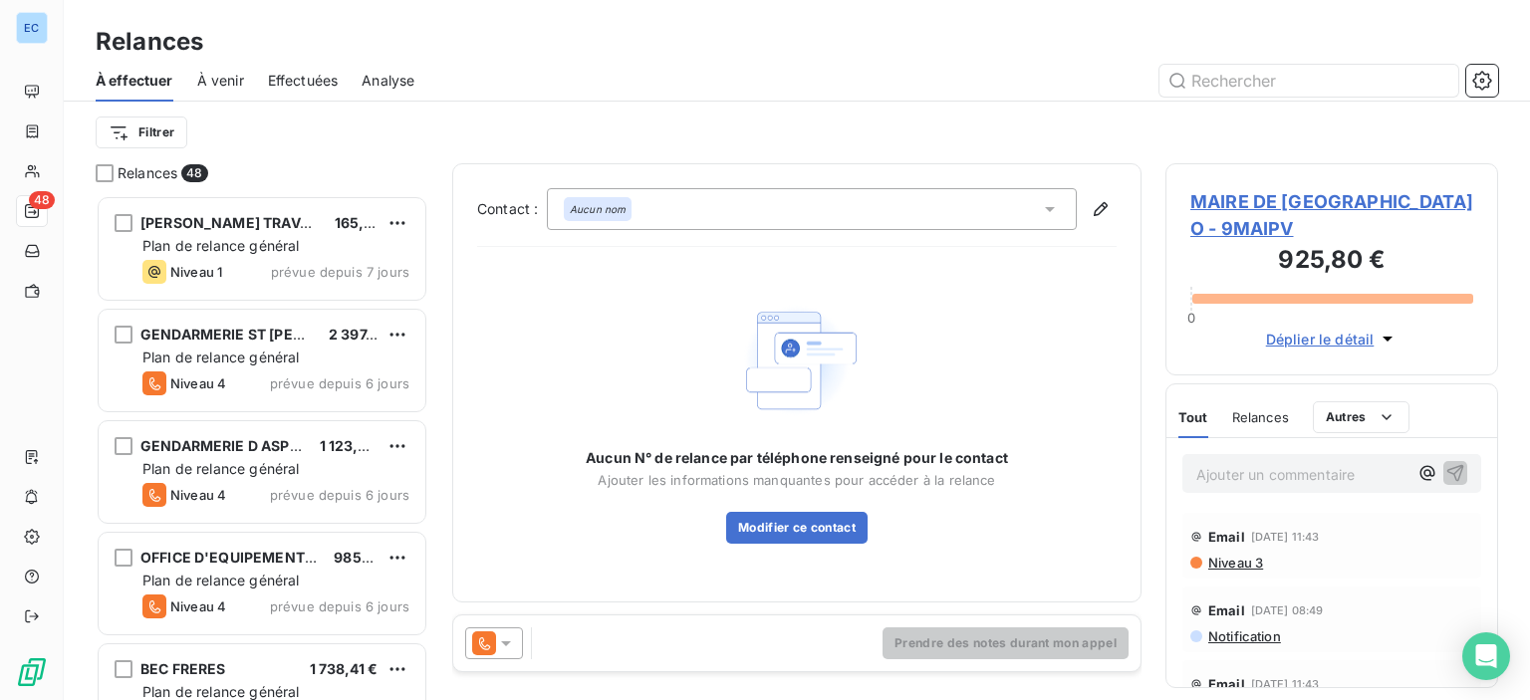
scroll to position [490, 317]
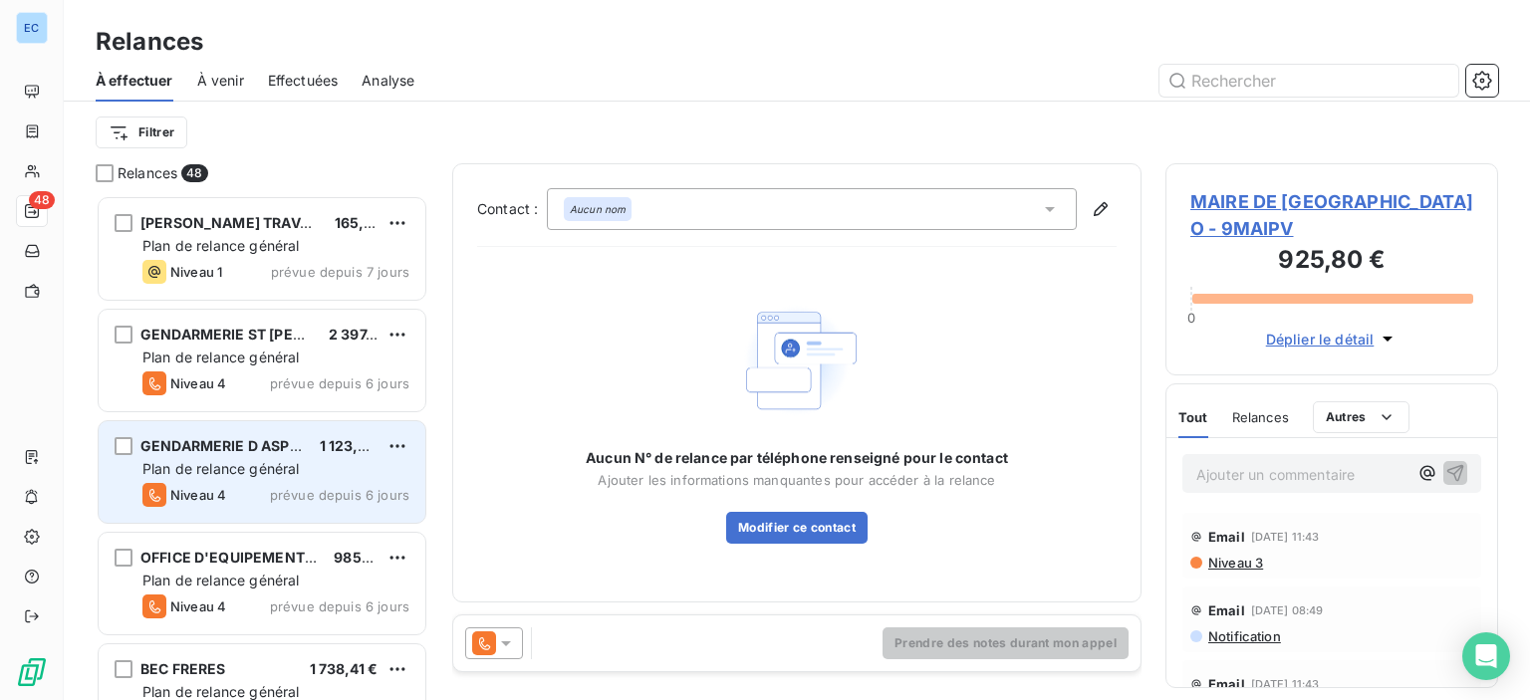
click at [199, 438] on span "GENDARMERIE D ASPRETTO" at bounding box center [238, 445] width 196 height 17
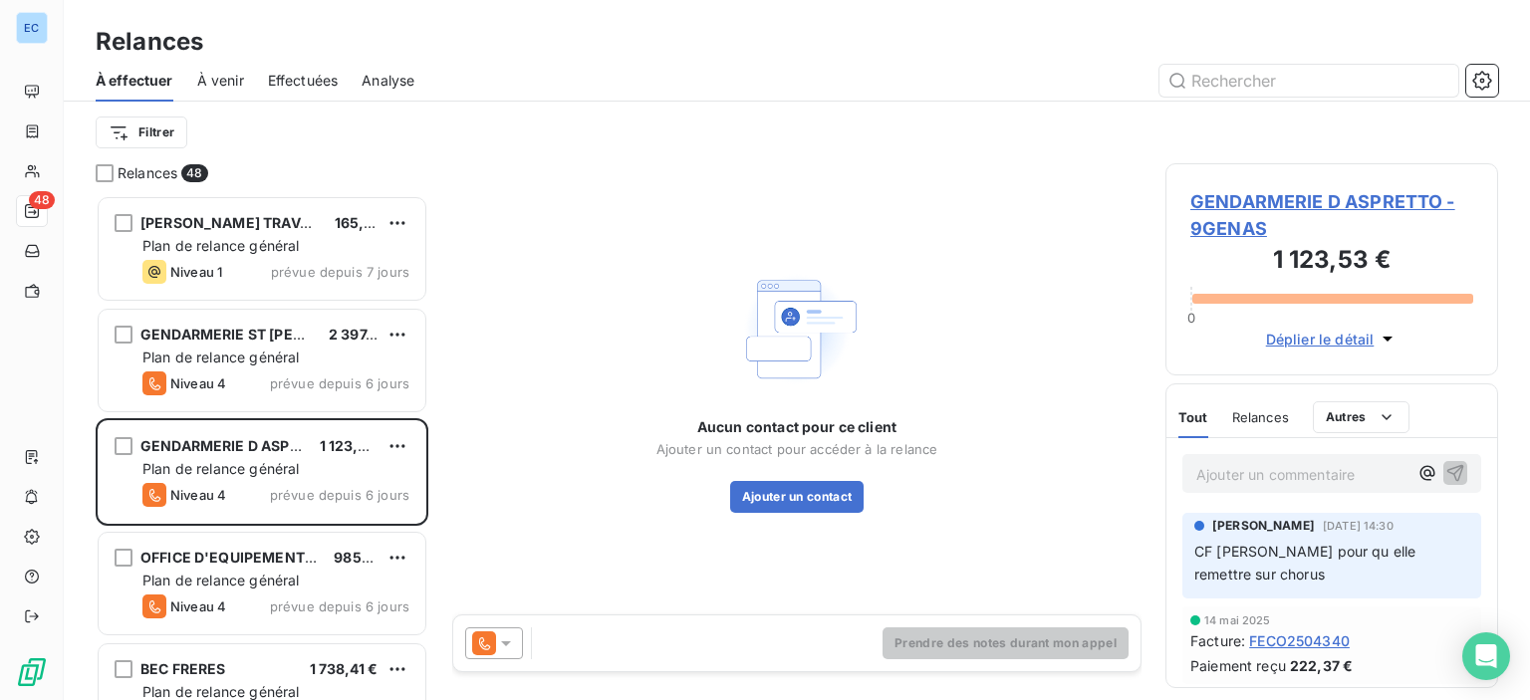
click at [1273, 199] on span "GENDARMERIE D ASPRETTO - 9GENAS" at bounding box center [1331, 215] width 283 height 54
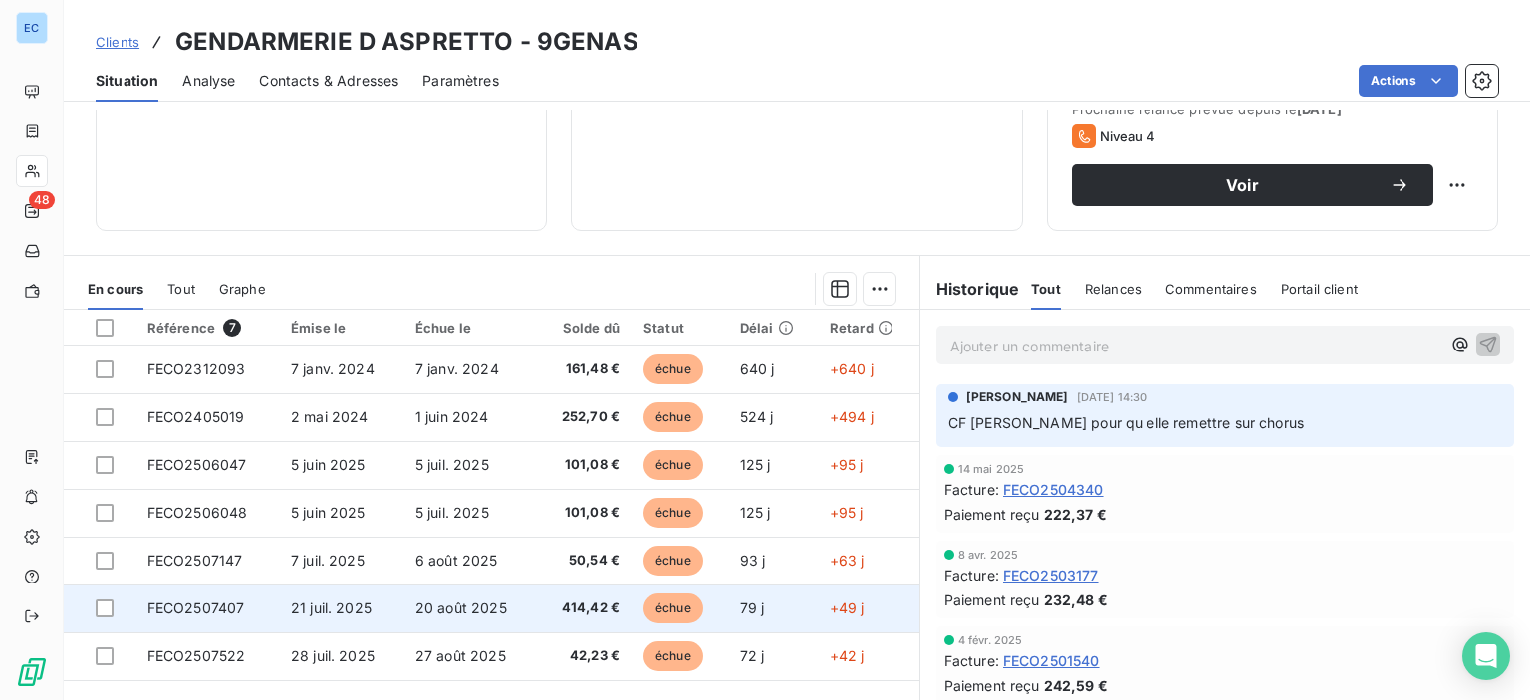
scroll to position [351, 0]
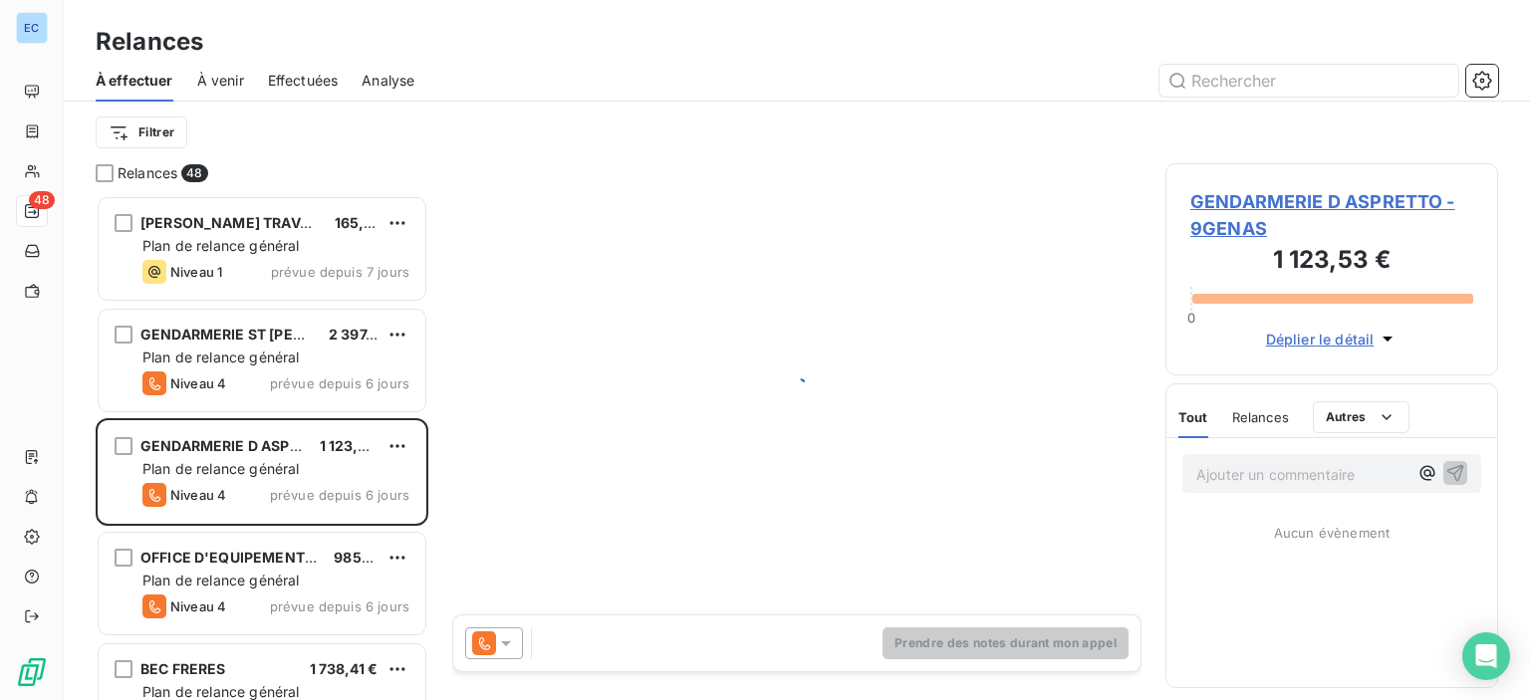
scroll to position [490, 317]
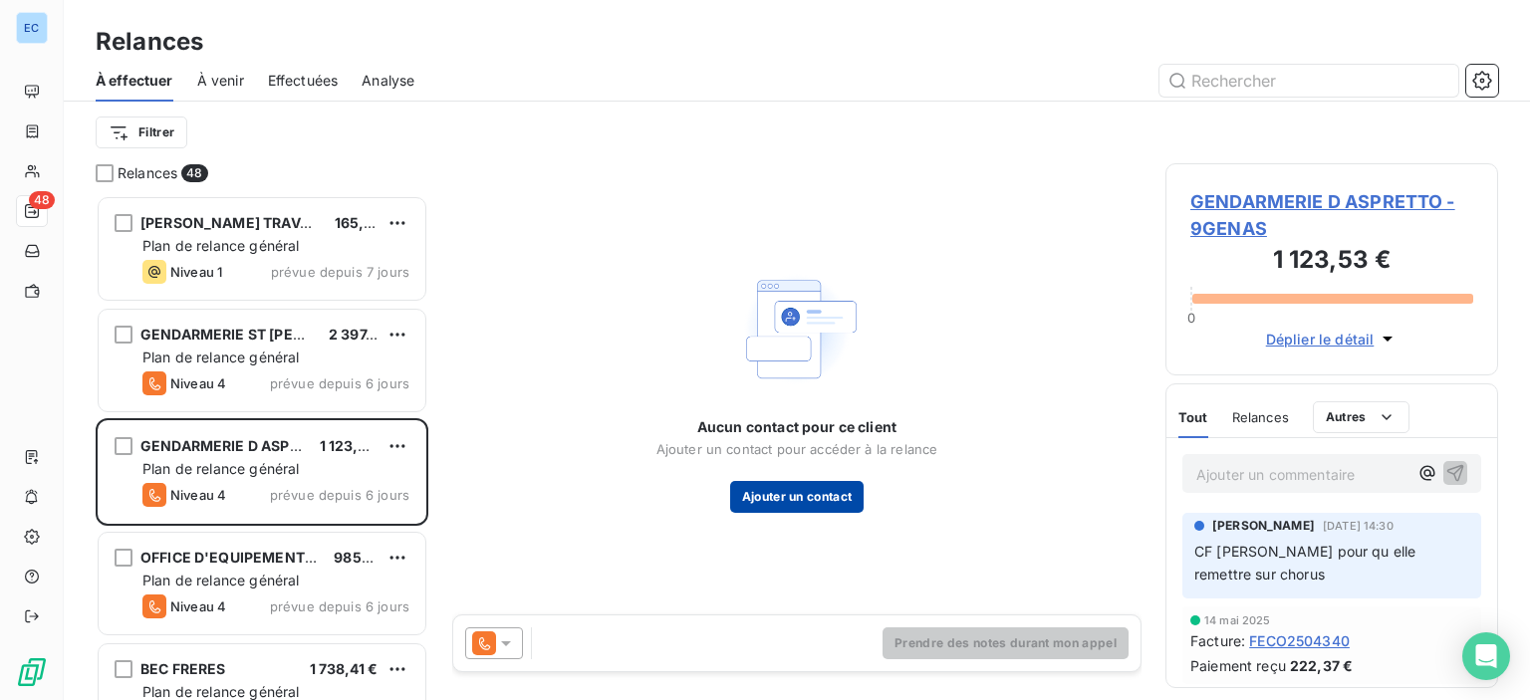
click at [799, 494] on button "Ajouter un contact" at bounding box center [797, 497] width 134 height 32
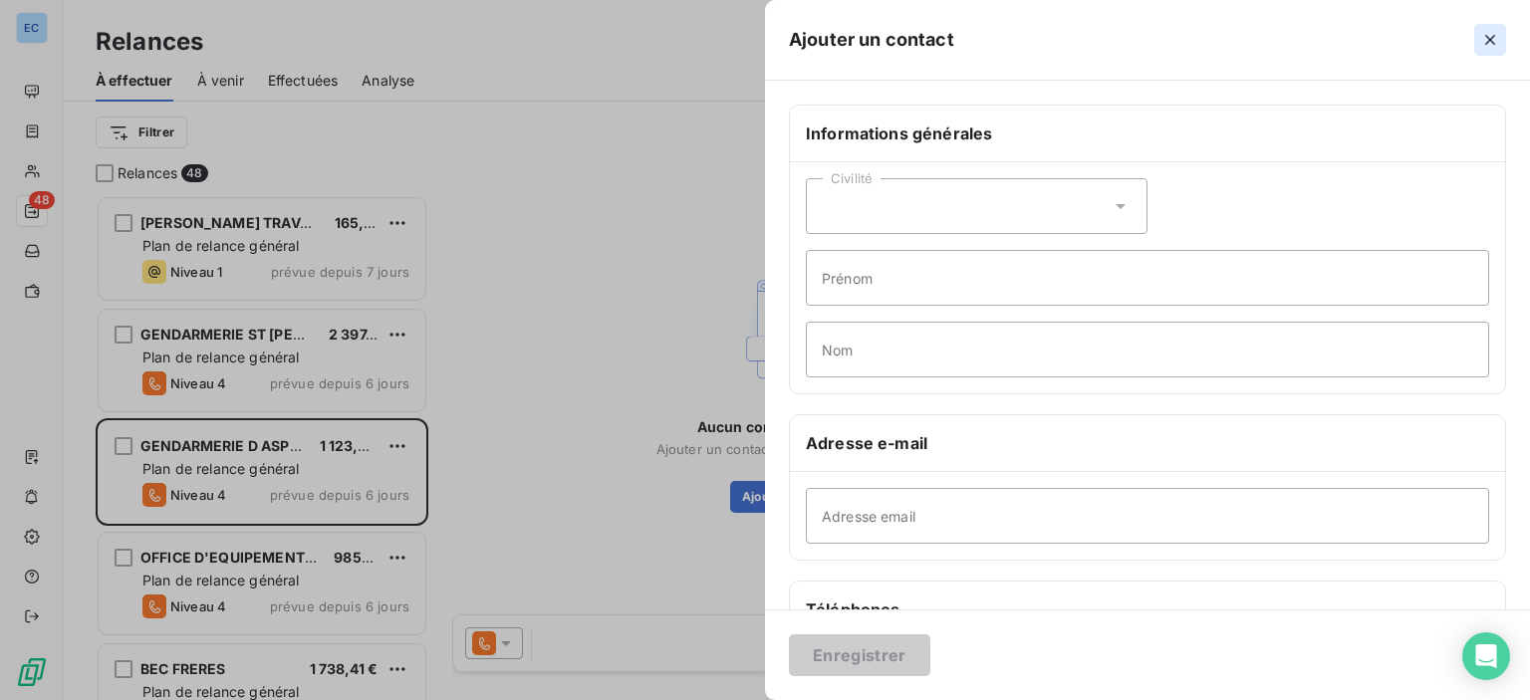
click at [1487, 38] on icon "button" at bounding box center [1490, 40] width 10 height 10
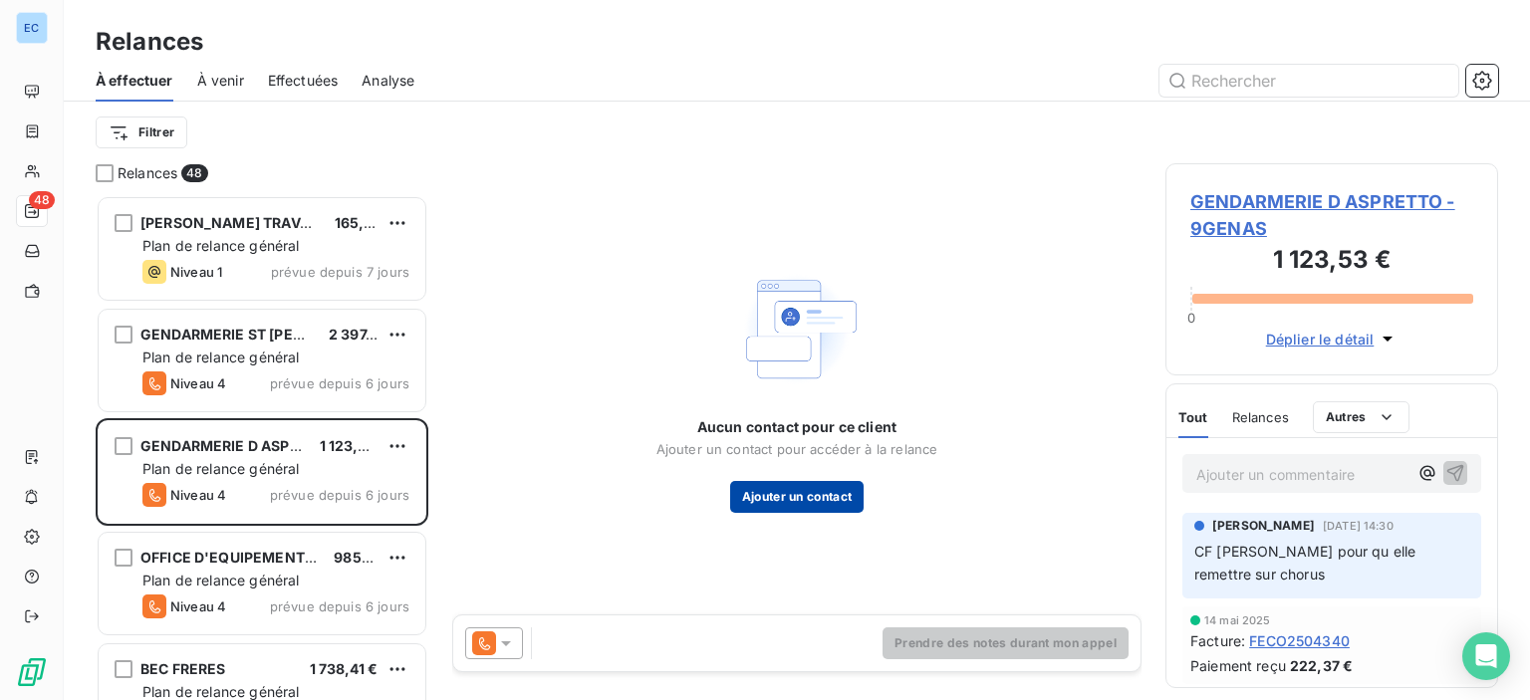
click at [781, 496] on button "Ajouter un contact" at bounding box center [797, 497] width 134 height 32
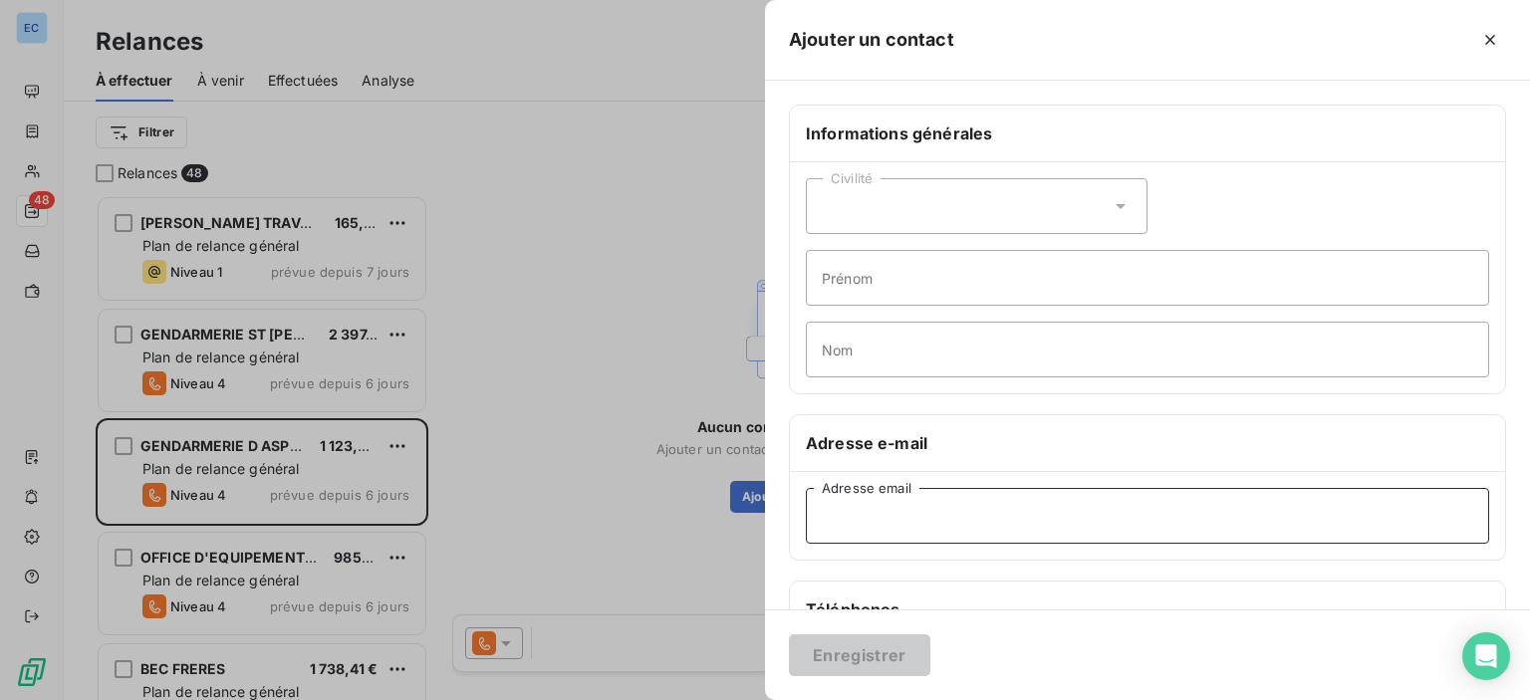
click at [857, 520] on input "Adresse email" at bounding box center [1147, 516] width 683 height 56
paste input "[PERSON_NAME][EMAIL_ADDRESS][DOMAIN_NAME][PERSON_NAME]"
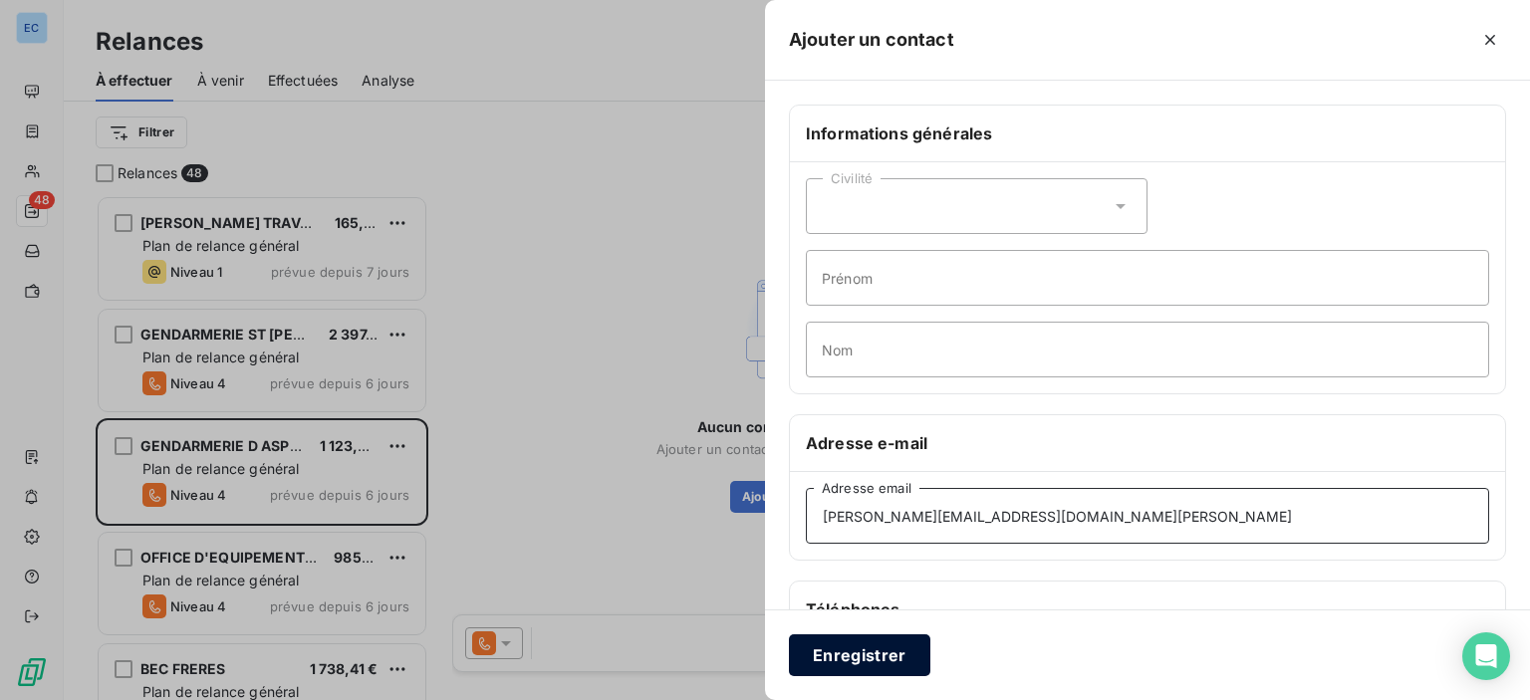
type input "[PERSON_NAME][EMAIL_ADDRESS][DOMAIN_NAME][PERSON_NAME]"
click at [866, 654] on button "Enregistrer" at bounding box center [859, 655] width 141 height 42
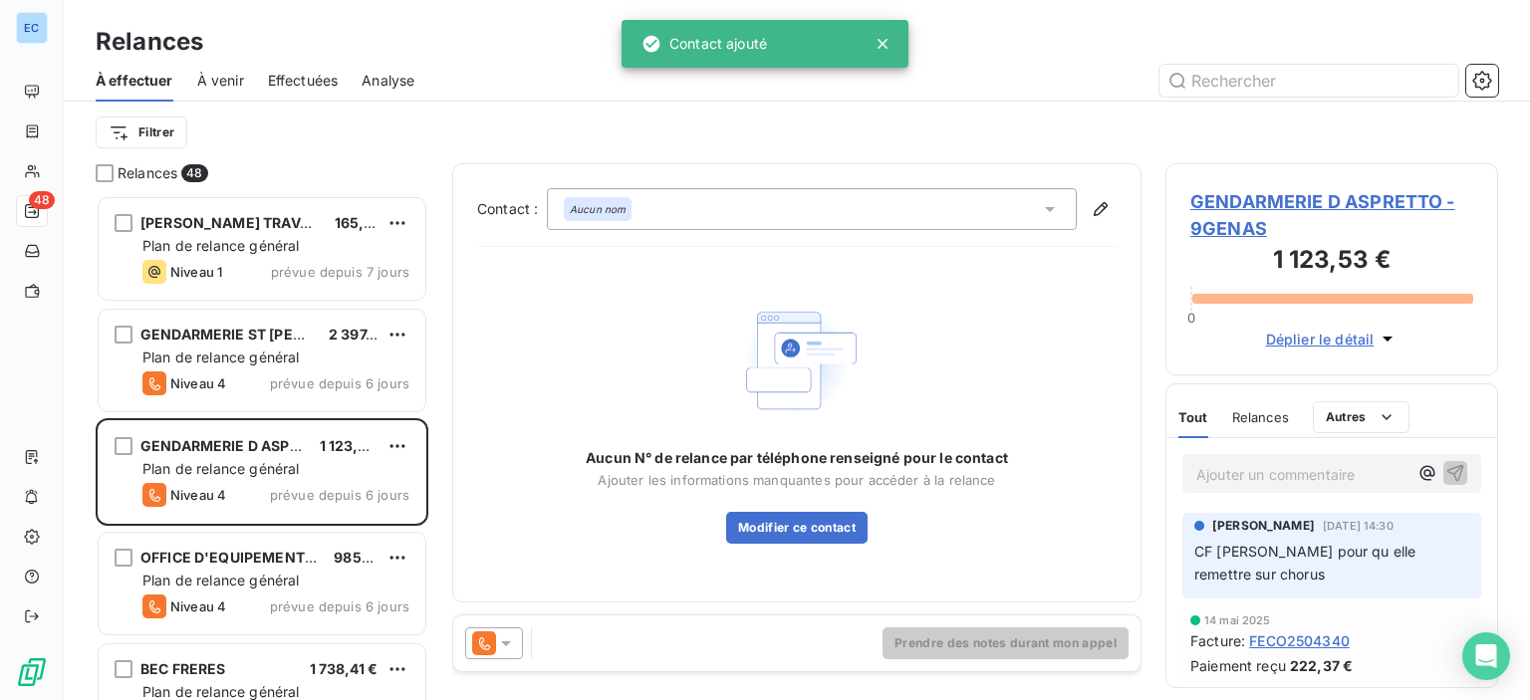
click at [1046, 195] on div "Aucun nom" at bounding box center [812, 209] width 530 height 42
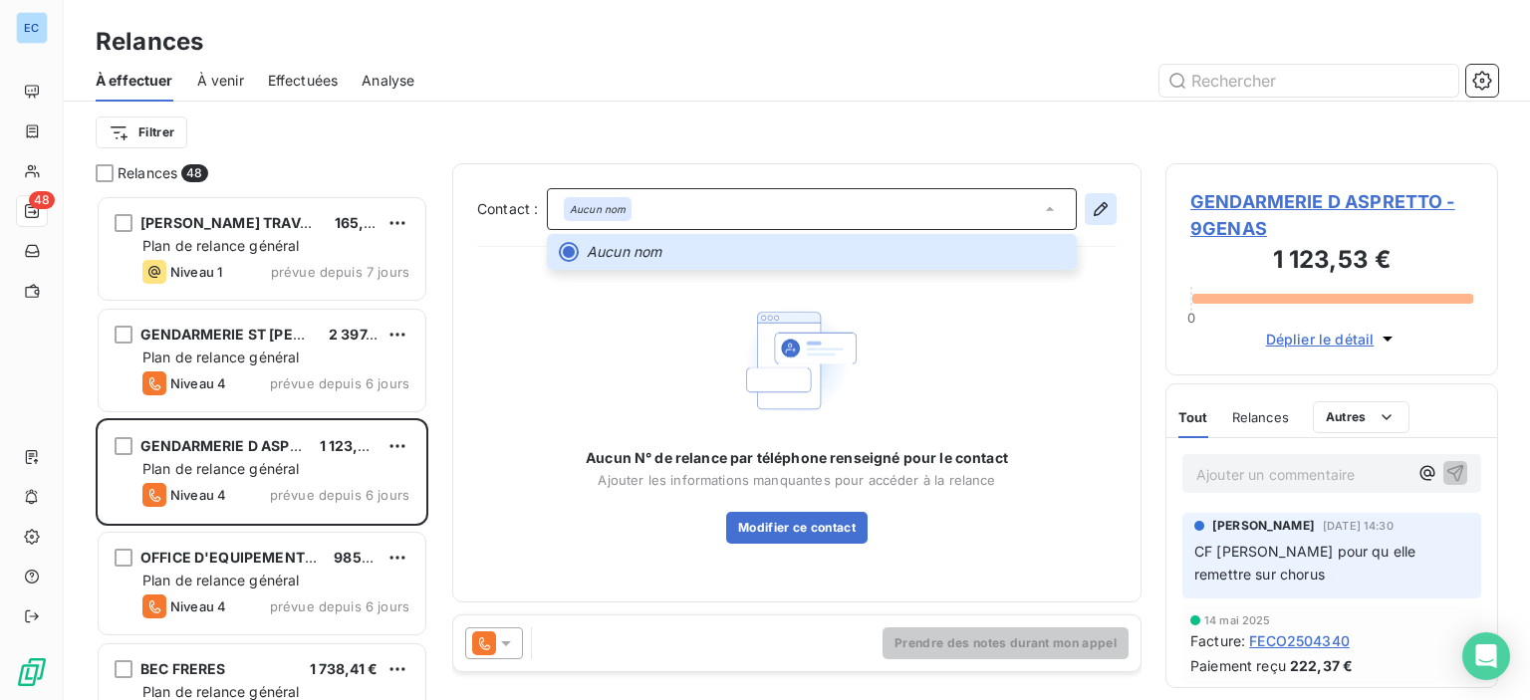
click at [1095, 209] on icon "button" at bounding box center [1100, 209] width 20 height 20
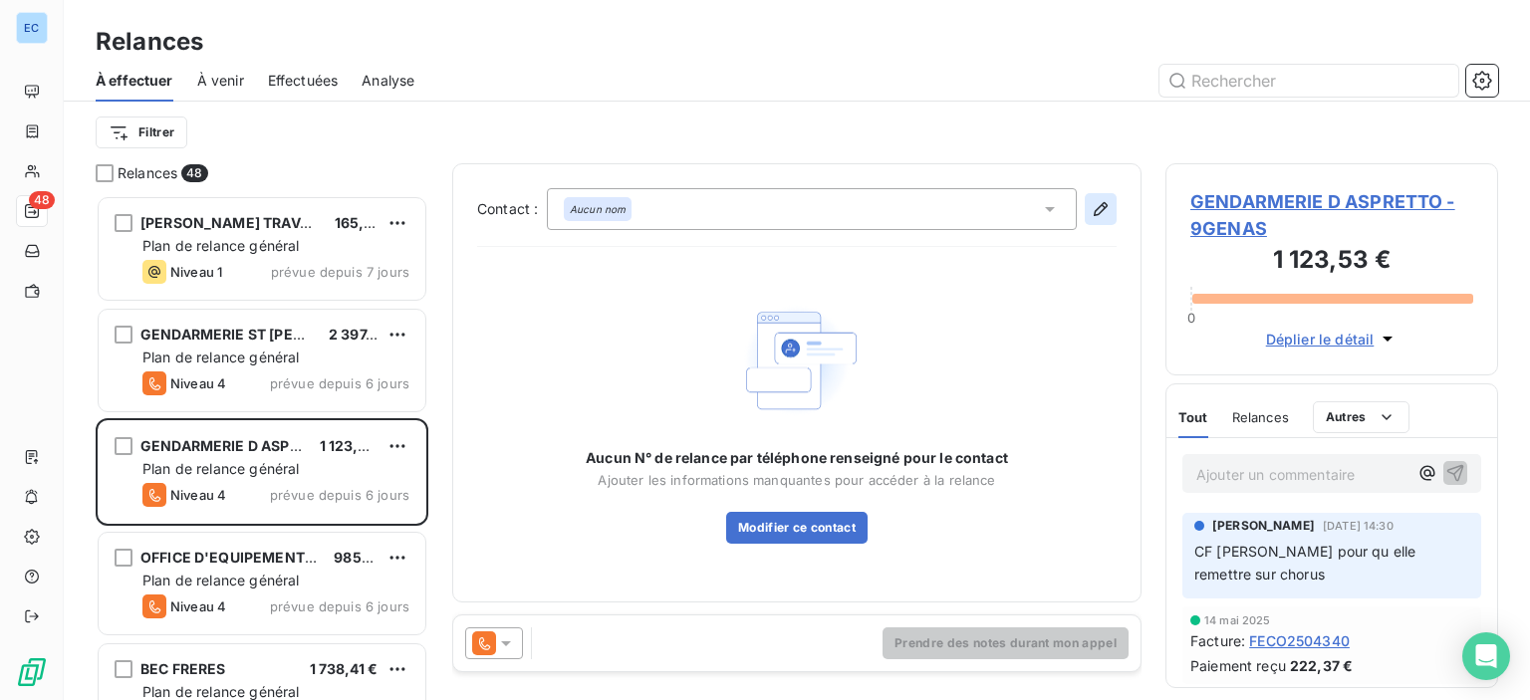
type input "[PERSON_NAME][EMAIL_ADDRESS][DOMAIN_NAME][PERSON_NAME]"
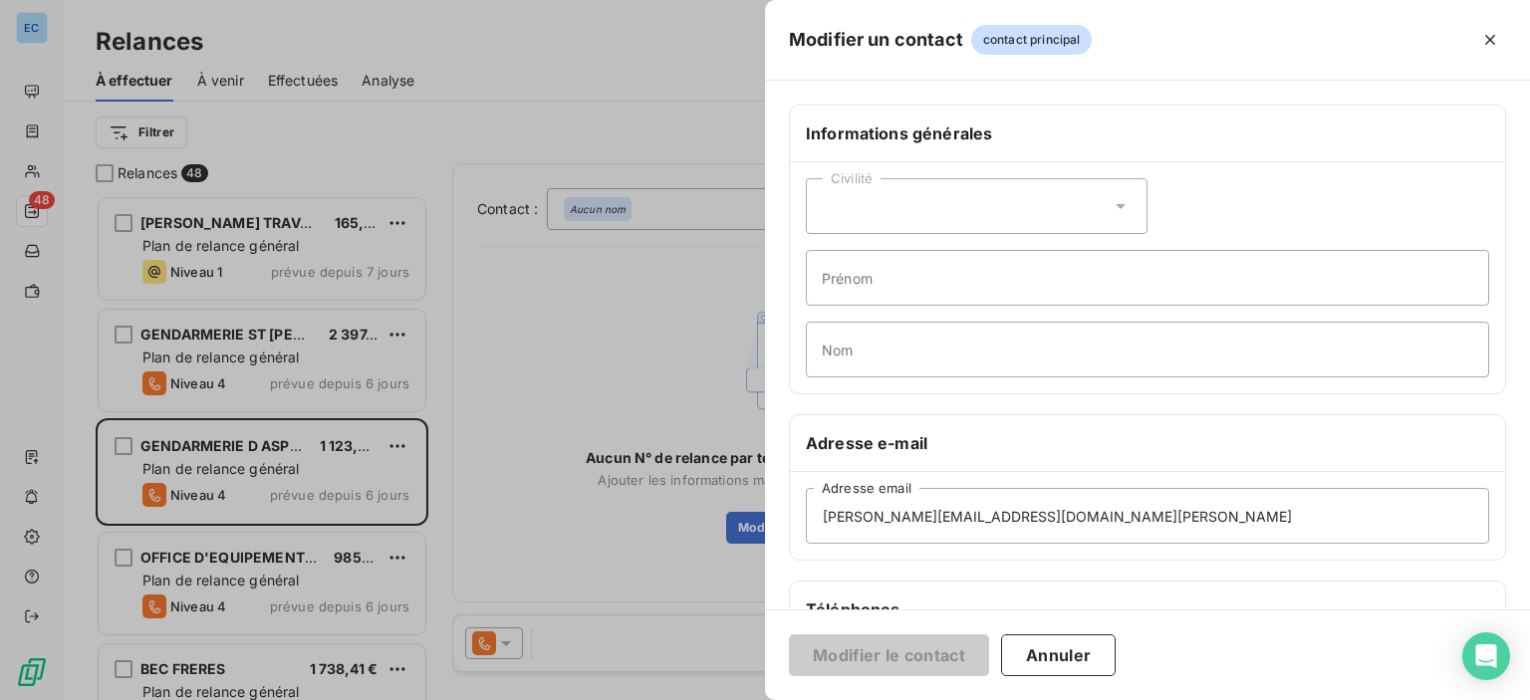
drag, startPoint x: 872, startPoint y: 429, endPoint x: 749, endPoint y: 377, distance: 133.9
click at [872, 427] on div "Adresse e-mail" at bounding box center [1147, 443] width 715 height 57
click at [610, 334] on div at bounding box center [765, 350] width 1530 height 700
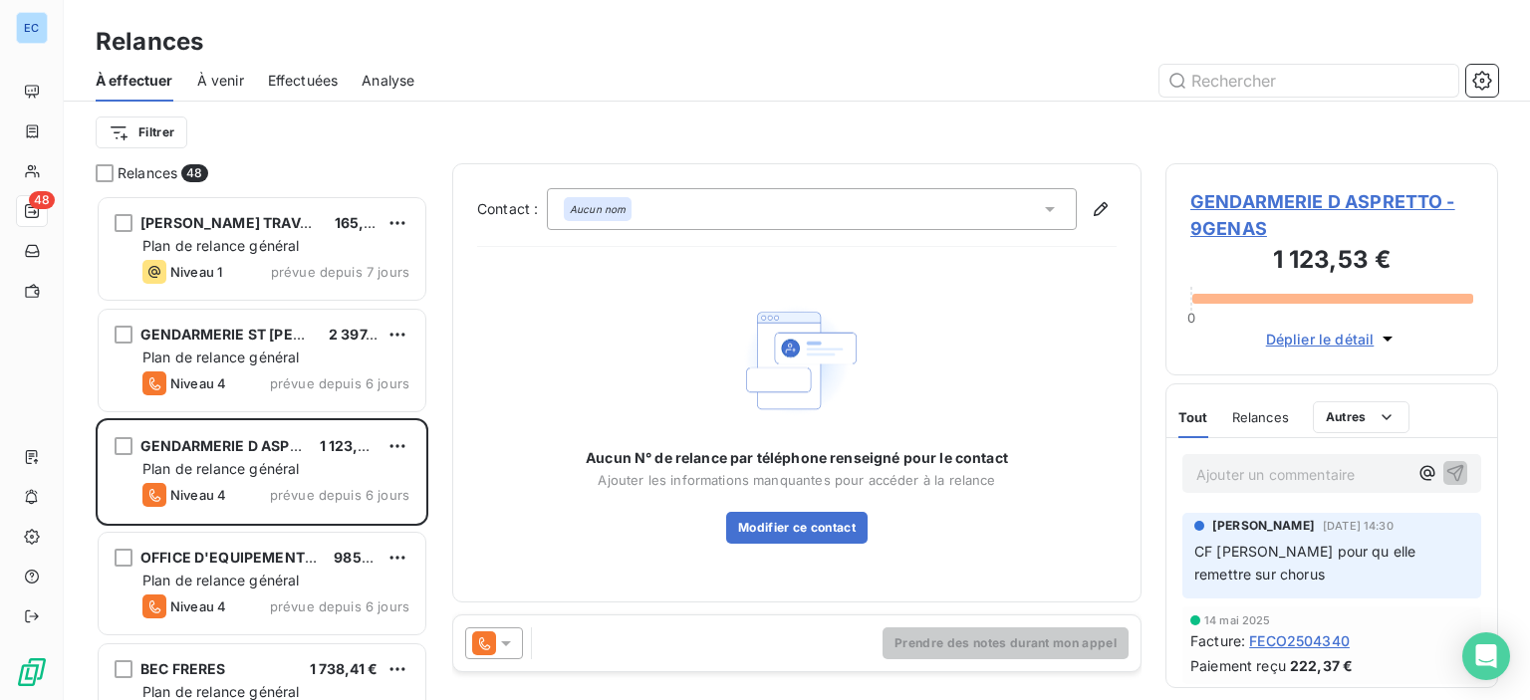
click at [1052, 210] on icon at bounding box center [1050, 209] width 20 height 20
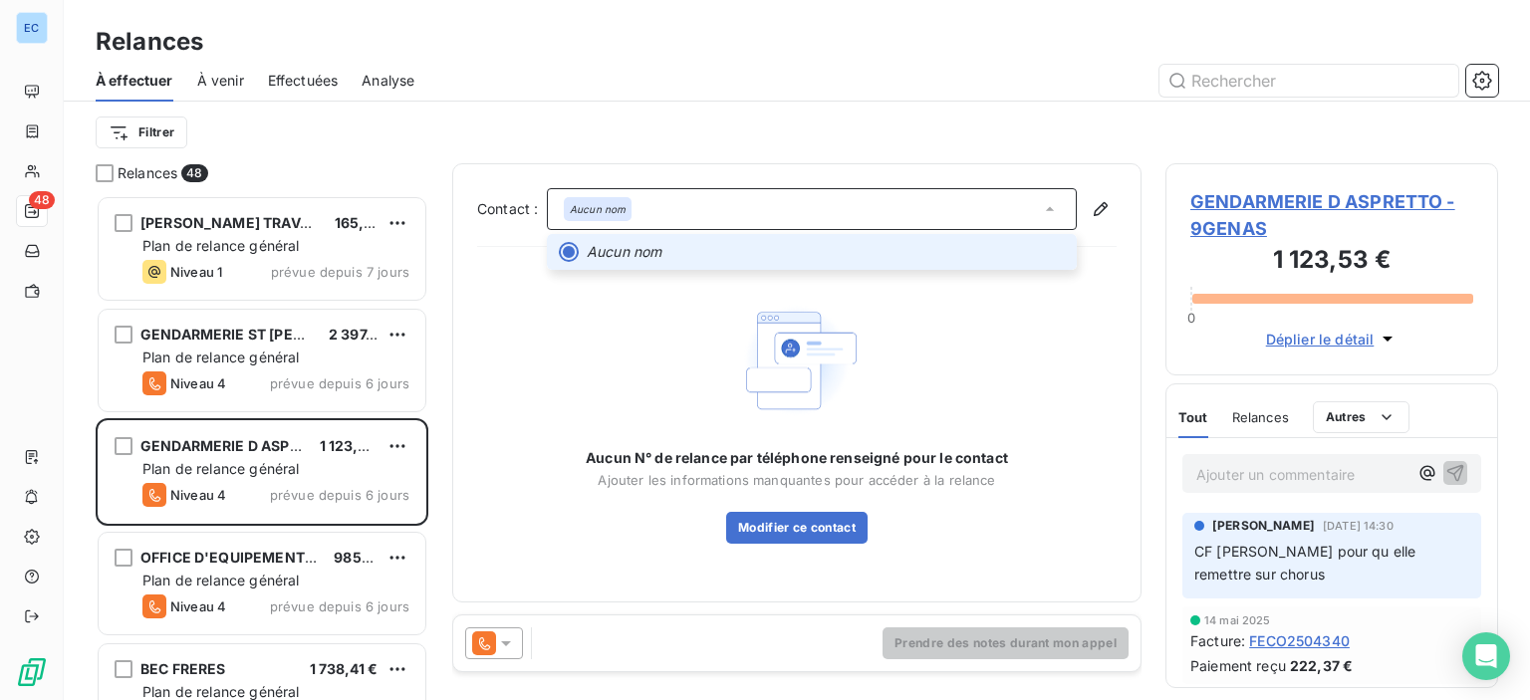
click at [1052, 210] on icon at bounding box center [1050, 209] width 8 height 4
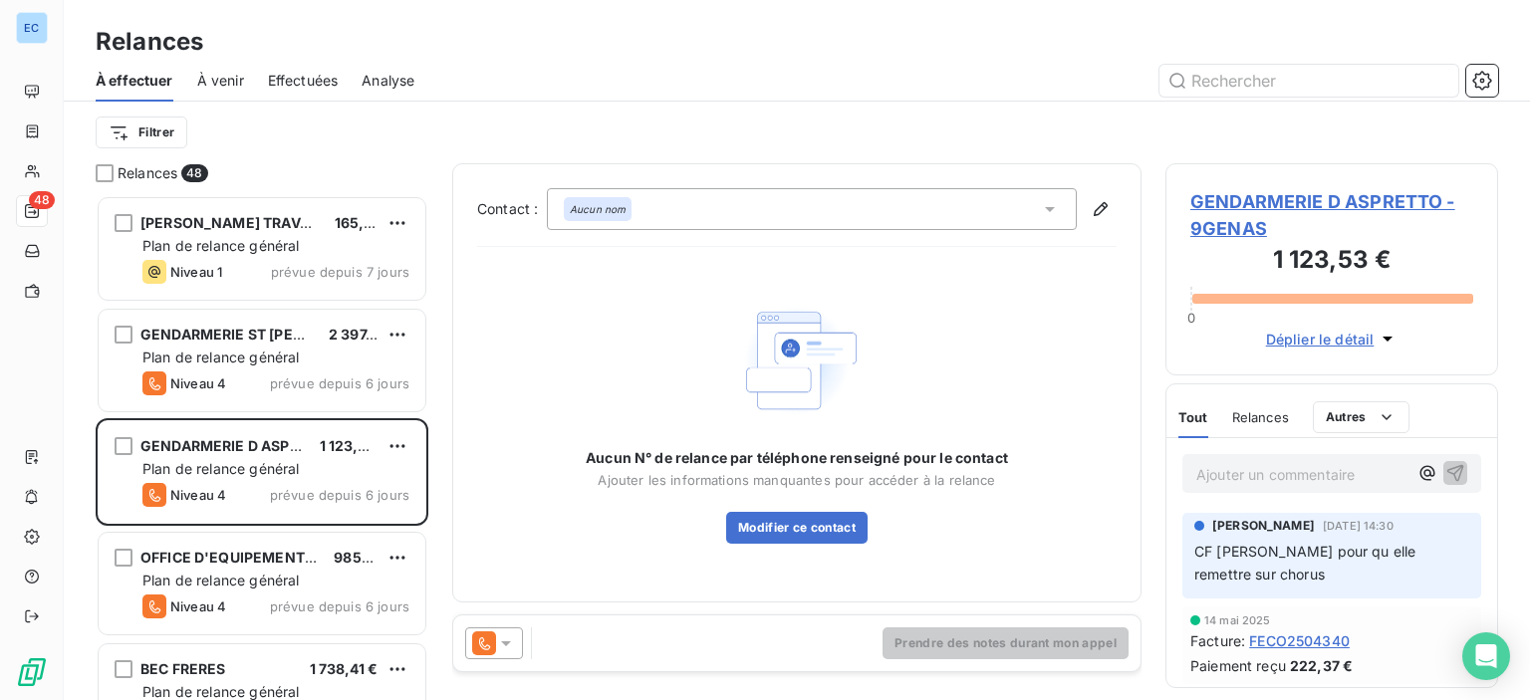
click at [1225, 196] on span "GENDARMERIE D ASPRETTO - 9GENAS" at bounding box center [1331, 215] width 283 height 54
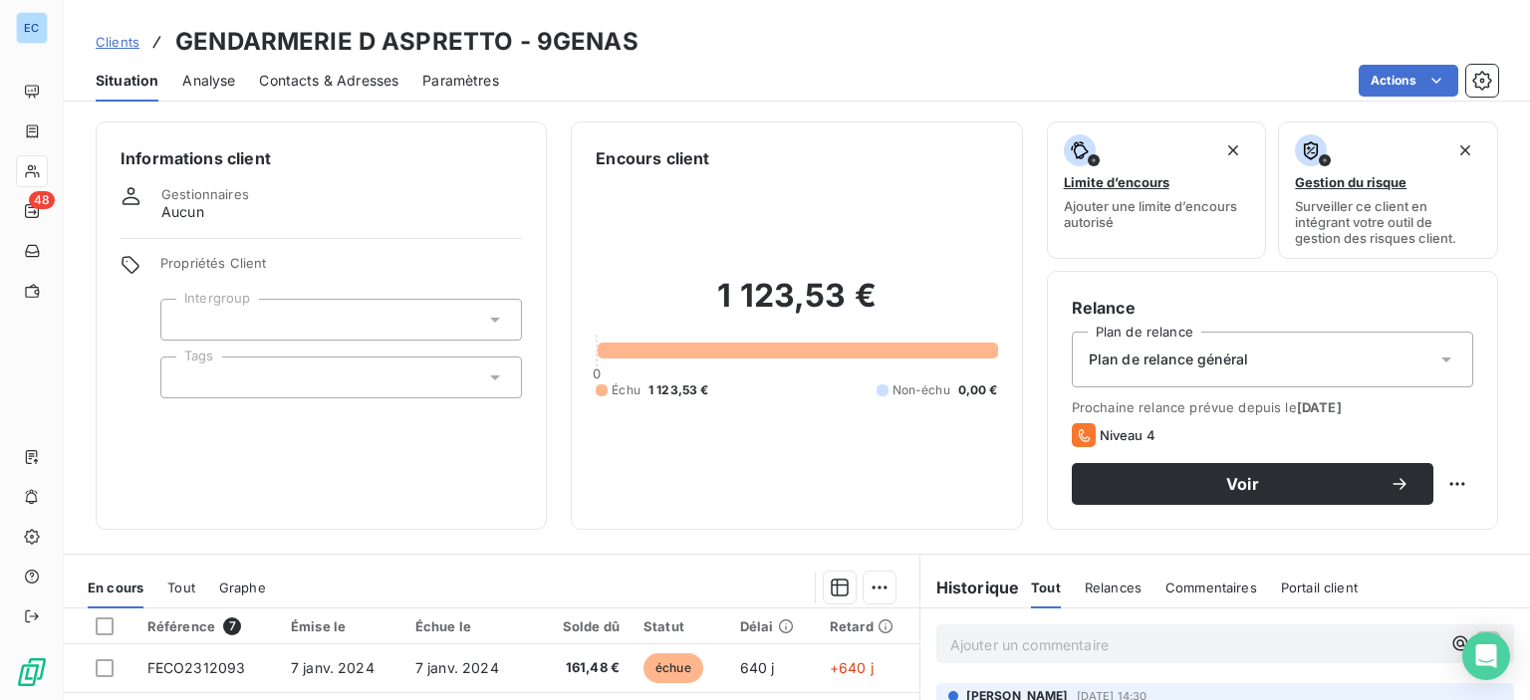
click at [331, 87] on span "Contacts & Adresses" at bounding box center [328, 81] width 139 height 20
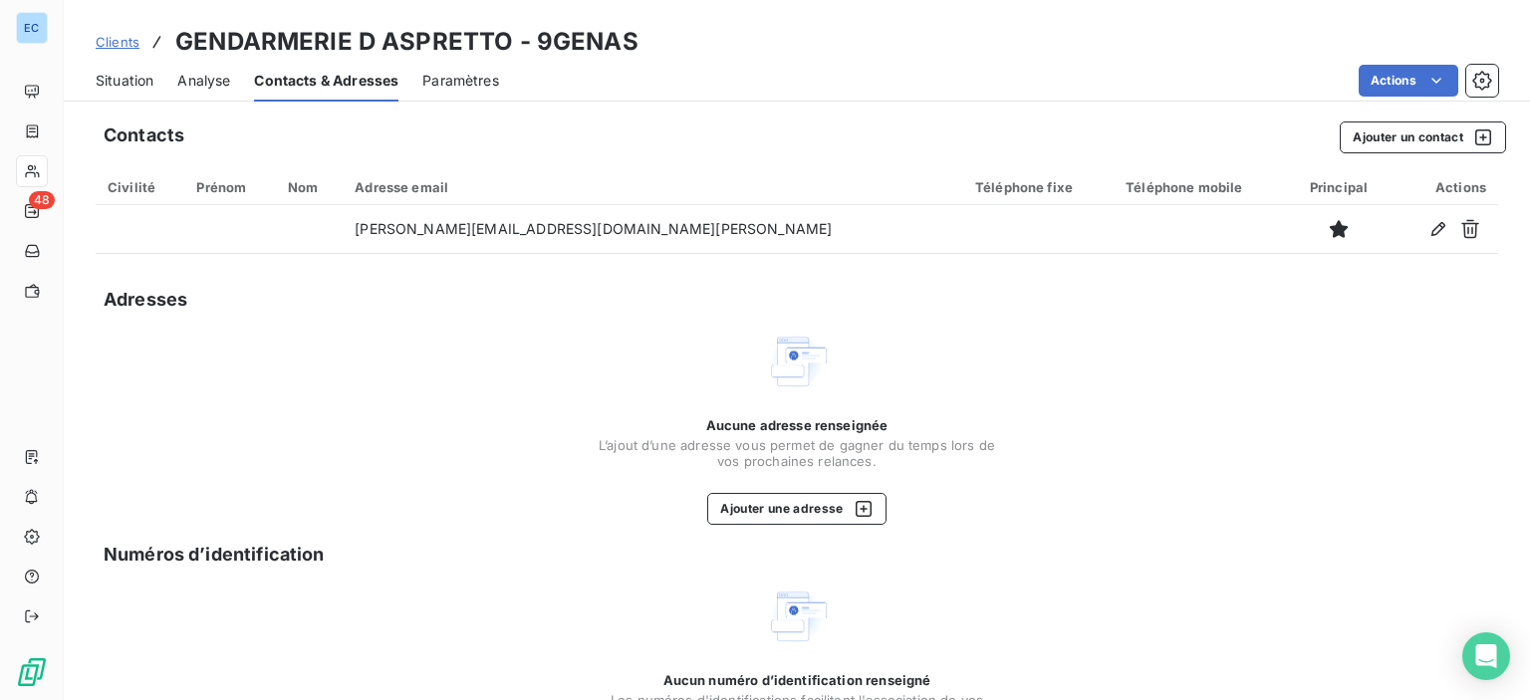
click at [436, 417] on div "Aucune adresse renseignée L’ajout d’une adresse vous permet de gagner du temps …" at bounding box center [797, 427] width 1402 height 195
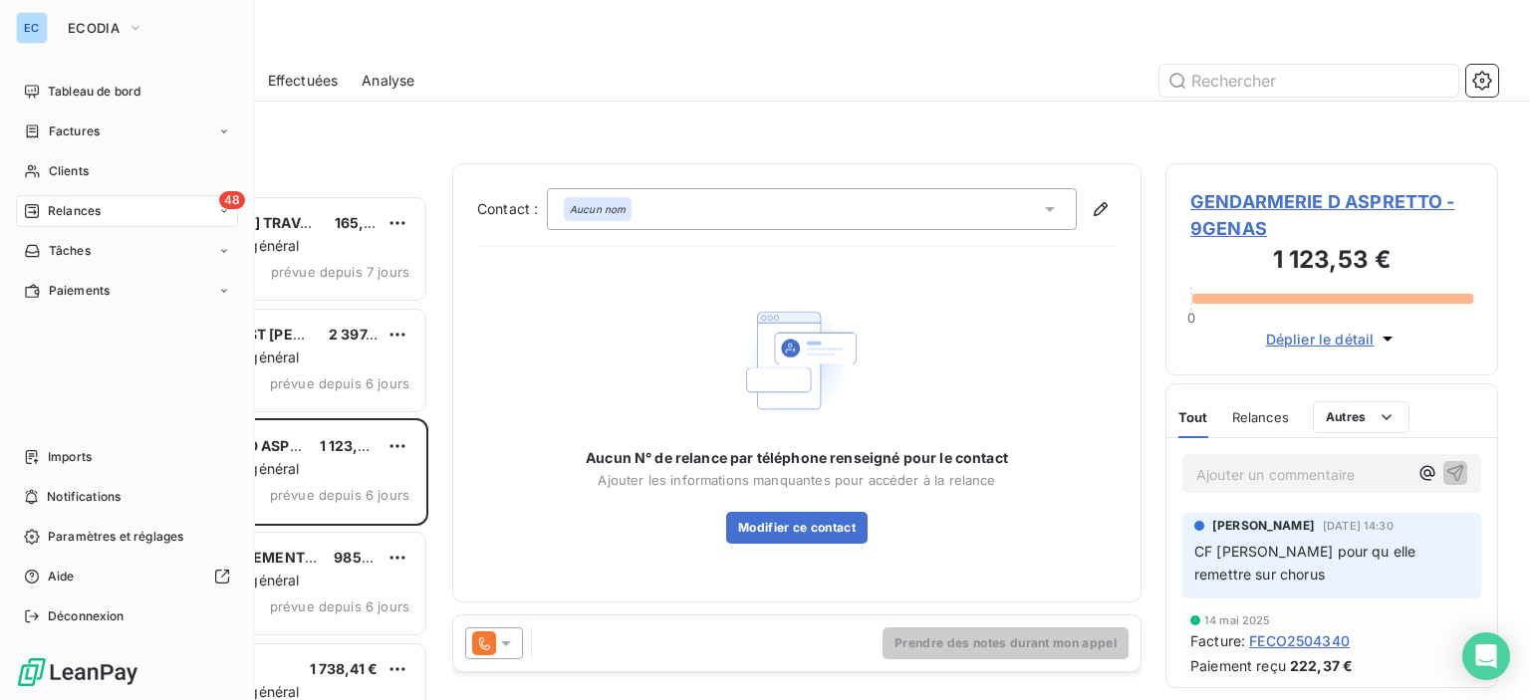
scroll to position [490, 317]
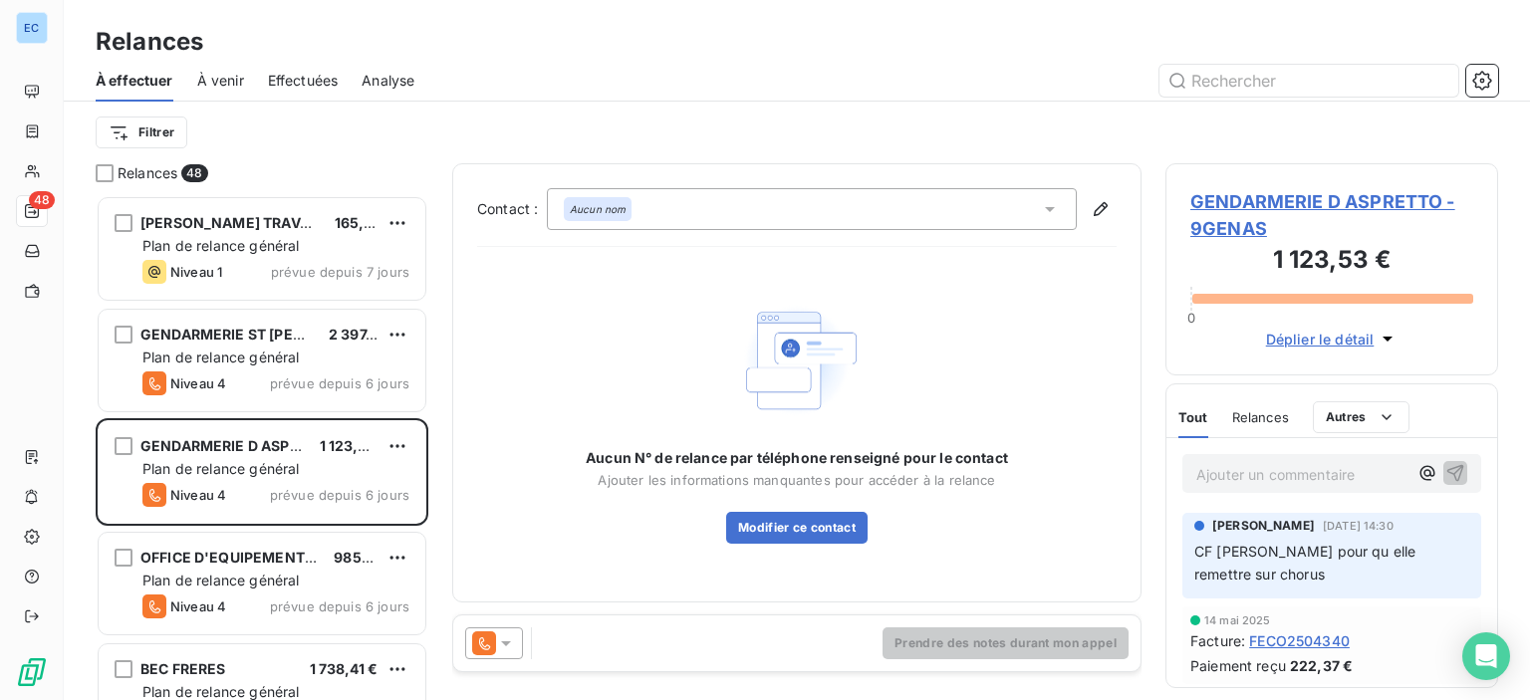
click at [1052, 212] on icon at bounding box center [1050, 209] width 20 height 20
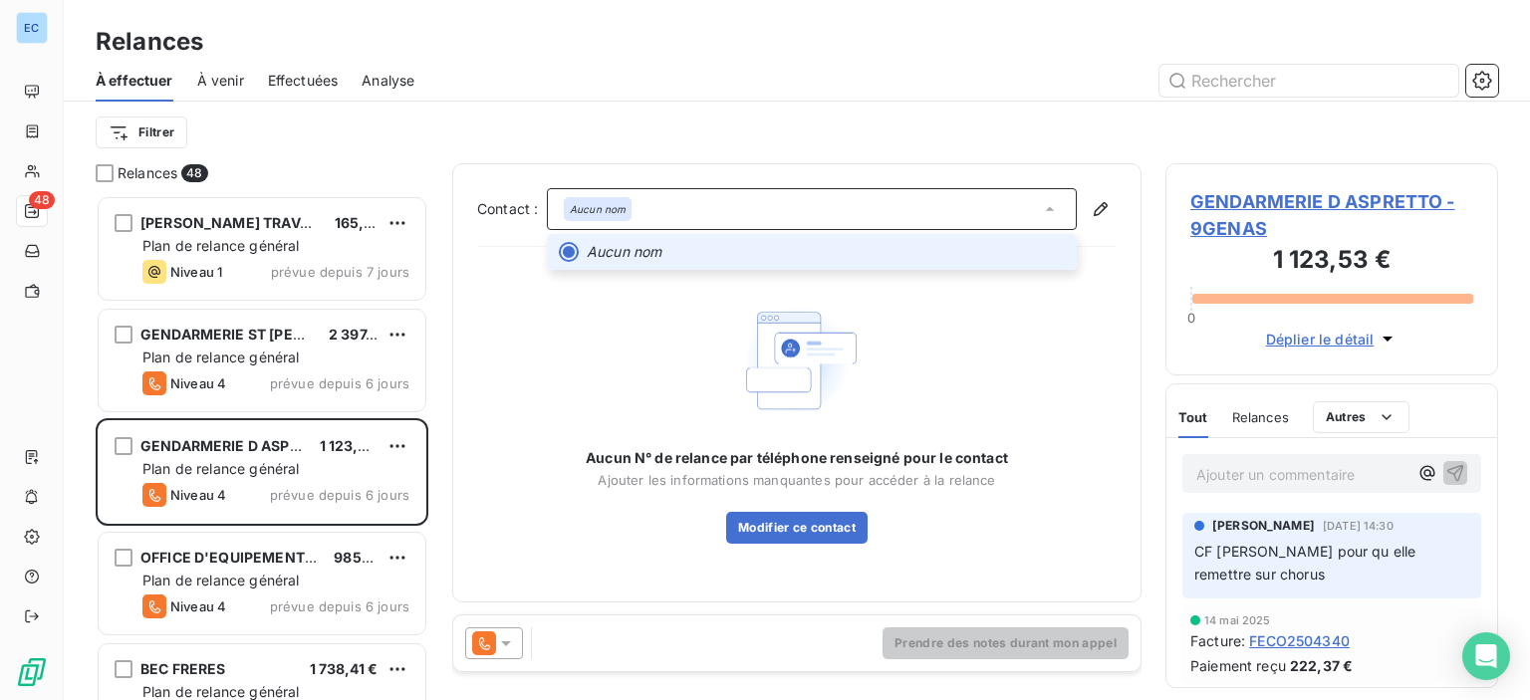
click at [661, 249] on em "Aucun nom" at bounding box center [624, 252] width 75 height 20
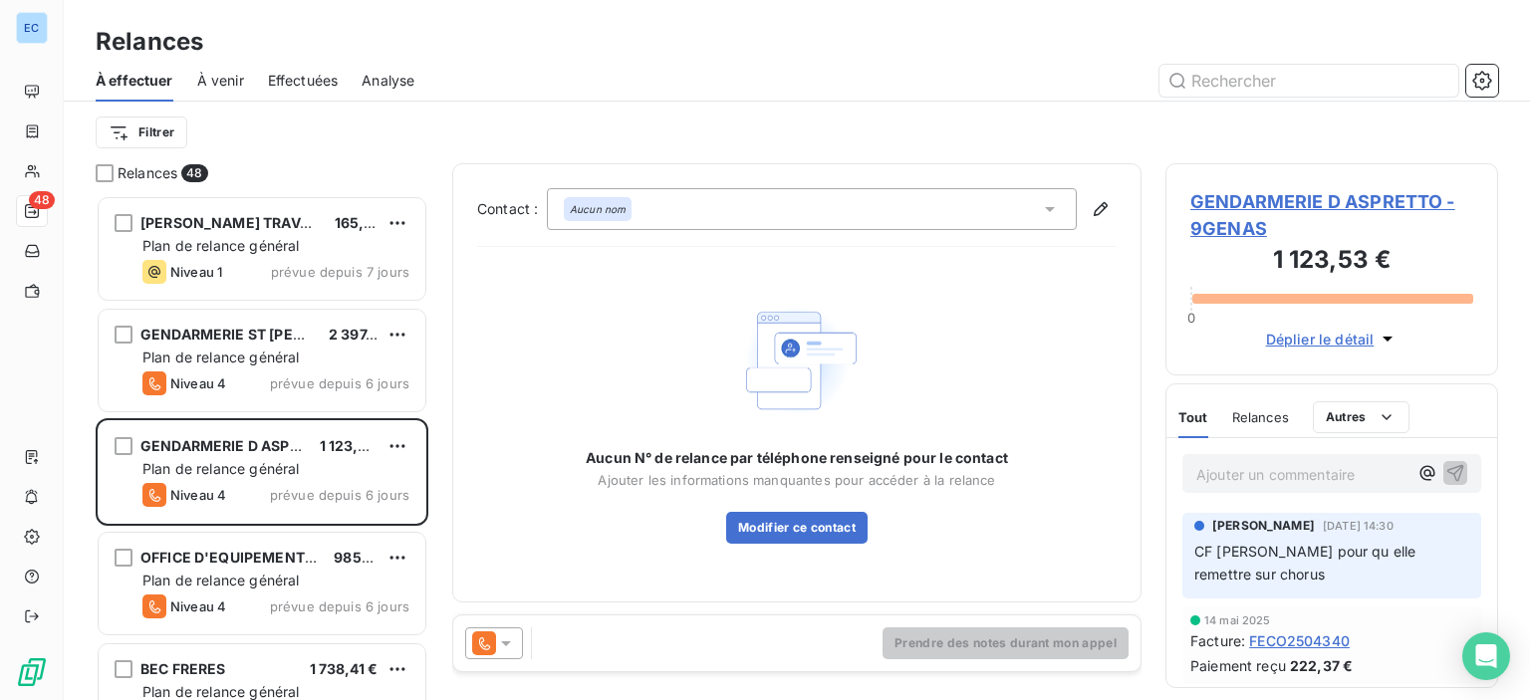
click at [1055, 210] on icon at bounding box center [1050, 209] width 20 height 20
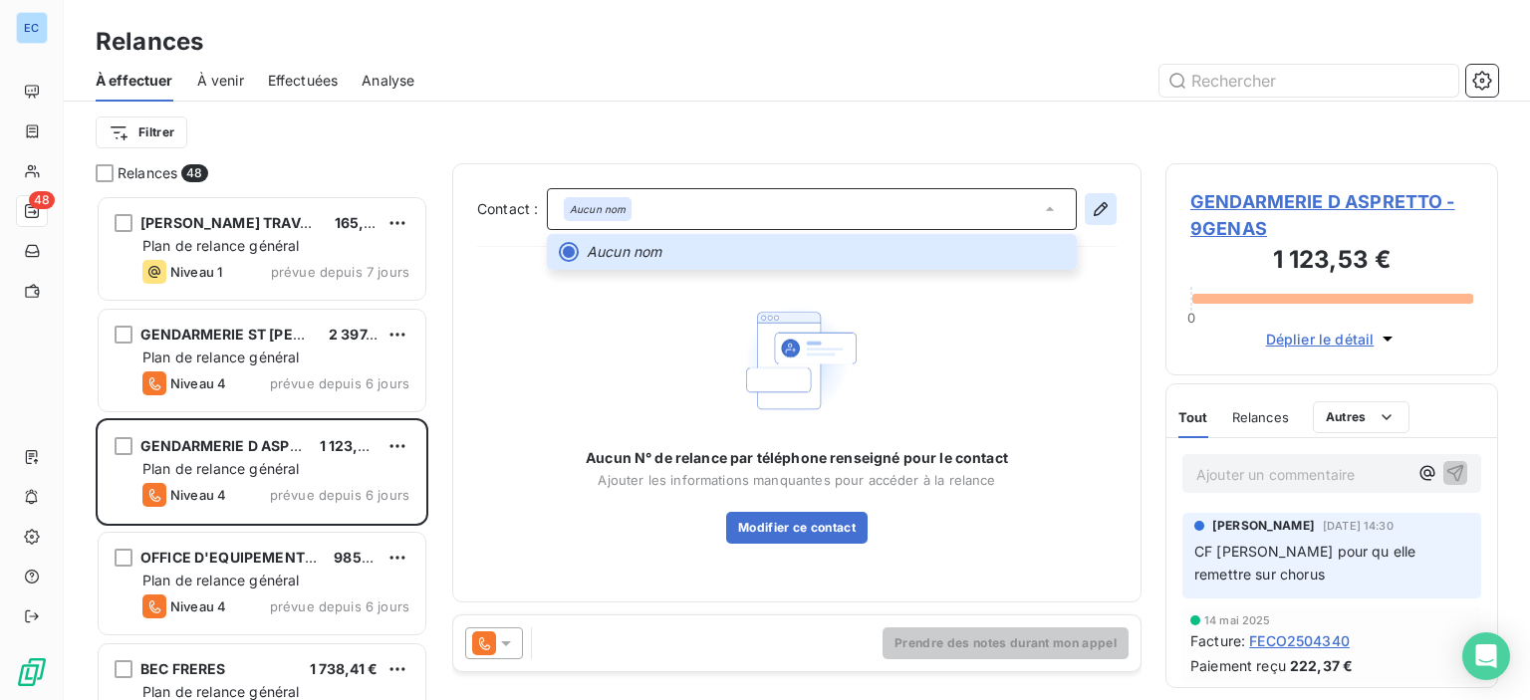
click at [1099, 202] on icon "button" at bounding box center [1100, 209] width 20 height 20
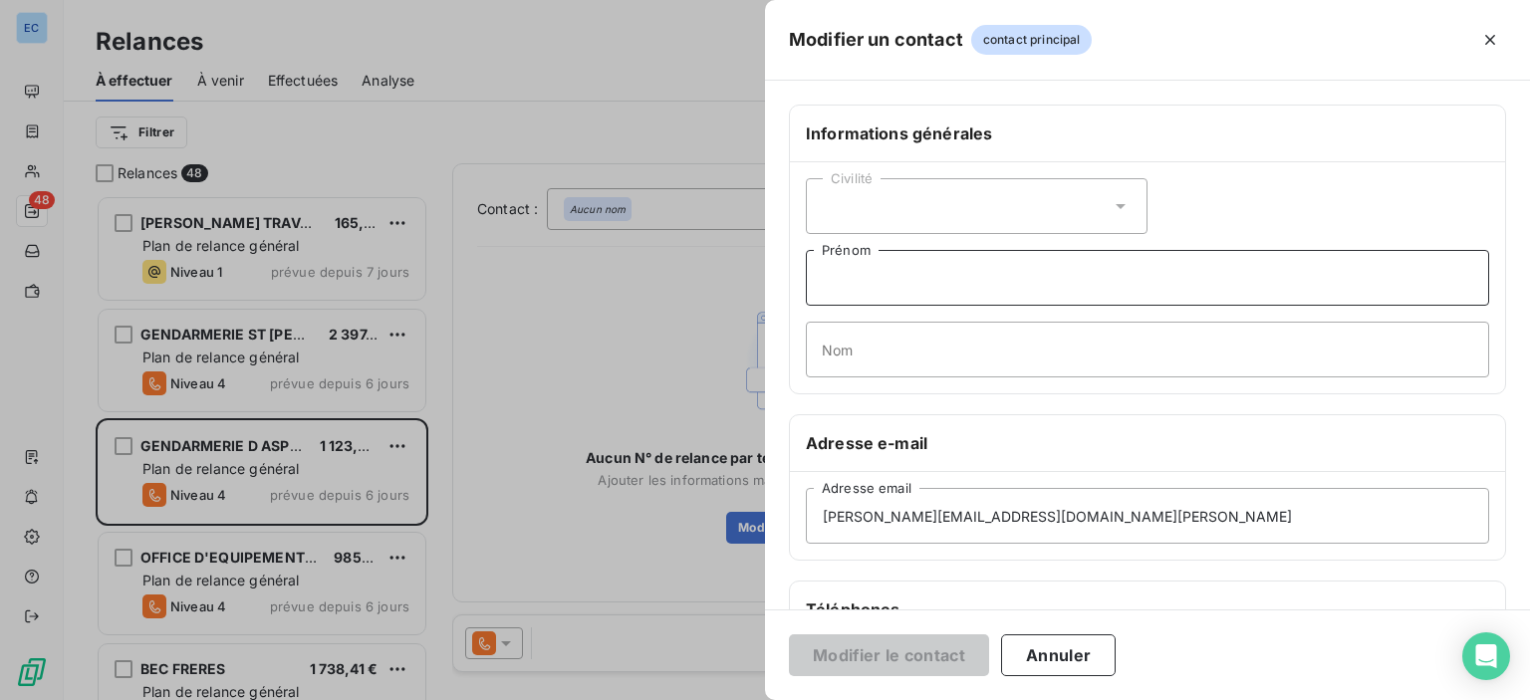
click at [851, 290] on input "Prénom" at bounding box center [1147, 278] width 683 height 56
click at [1060, 655] on button "Annuler" at bounding box center [1058, 655] width 115 height 42
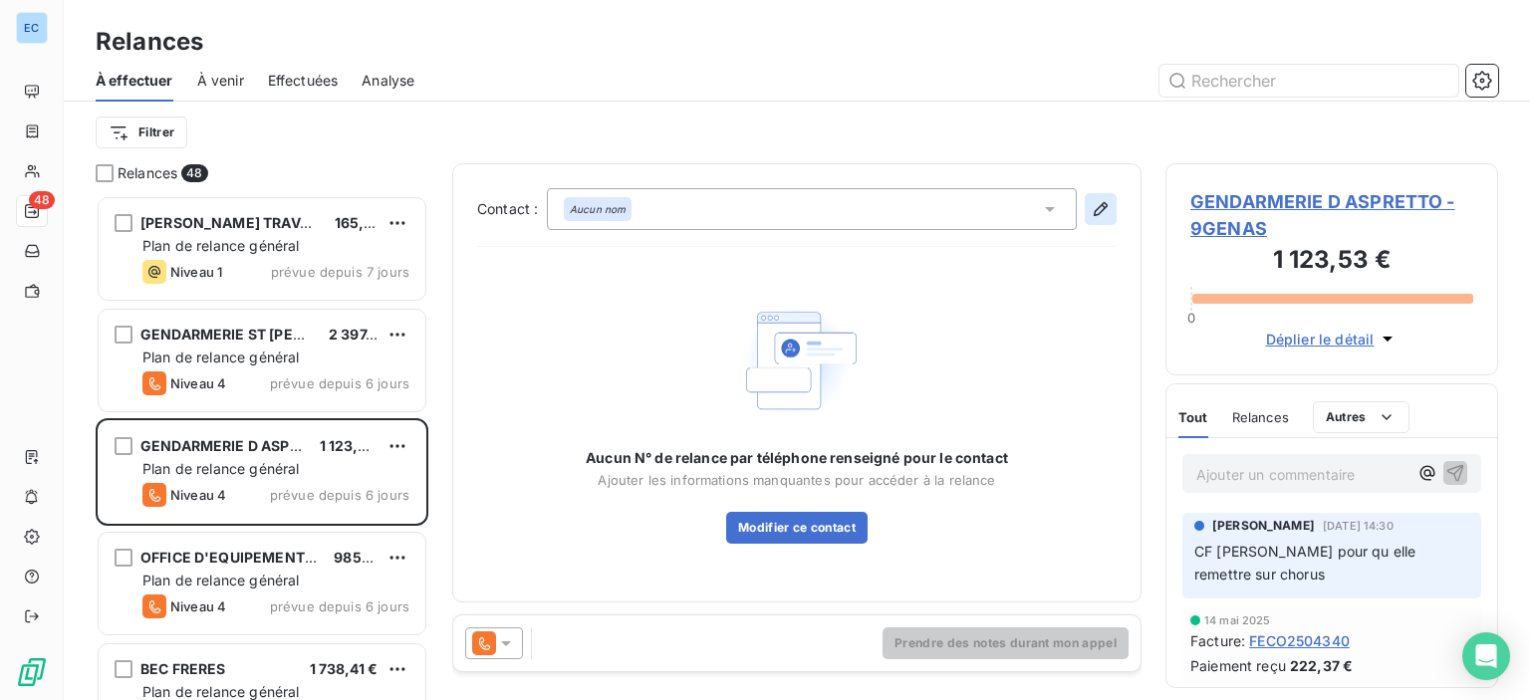
click at [1095, 207] on icon "button" at bounding box center [1100, 209] width 20 height 20
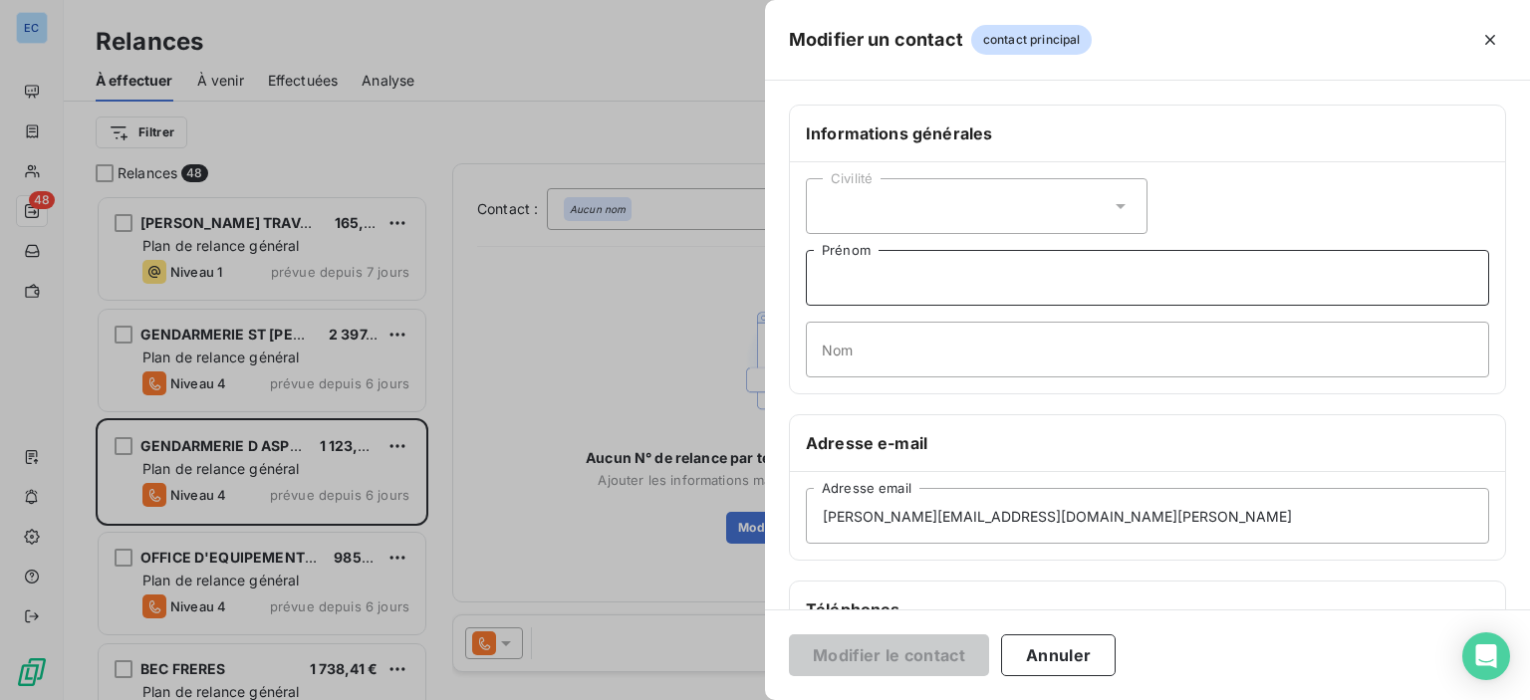
click at [921, 286] on input "Prénom" at bounding box center [1147, 278] width 683 height 56
type input "C"
click at [861, 280] on input "[PERSON_NAME]" at bounding box center [1147, 278] width 683 height 56
type input "[PERSON_NAME]"
click at [858, 661] on button "Modifier le contact" at bounding box center [889, 655] width 200 height 42
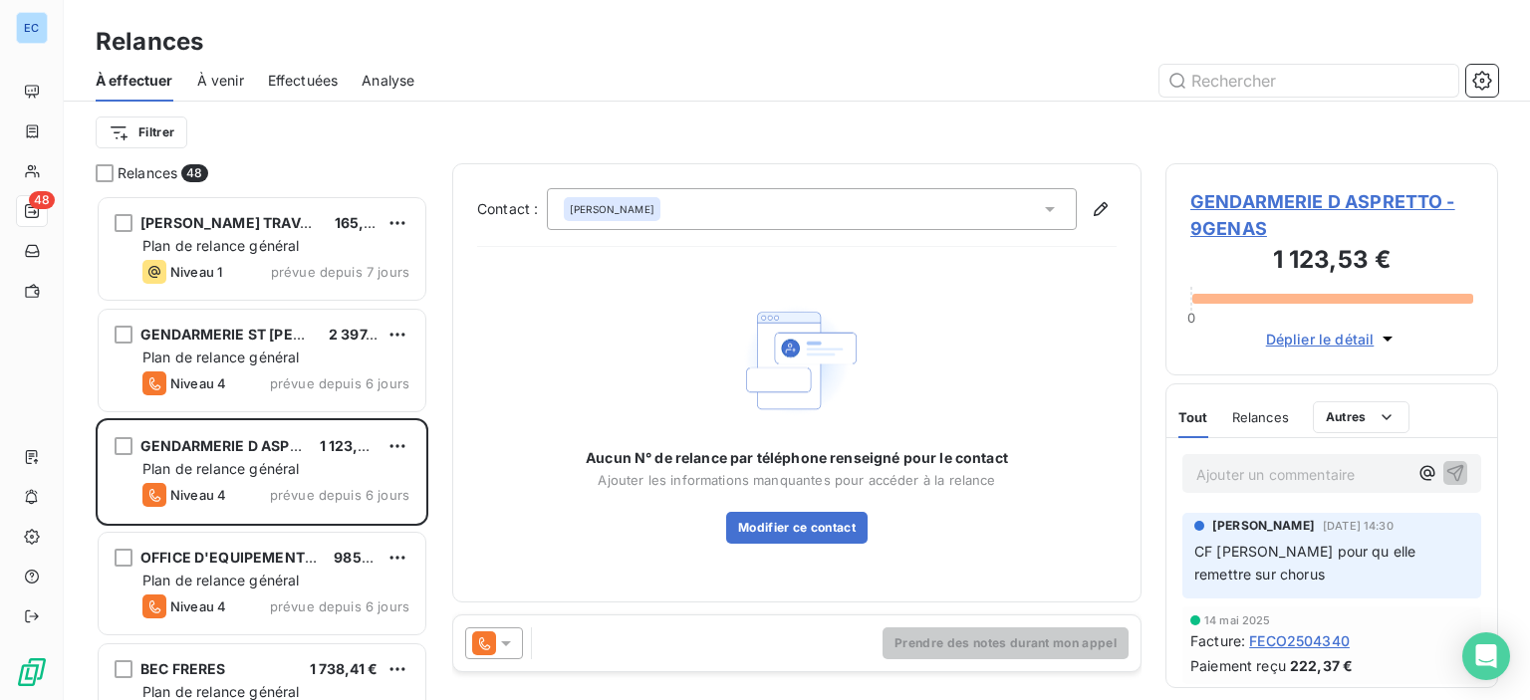
click at [662, 216] on div "[PERSON_NAME]" at bounding box center [812, 209] width 530 height 42
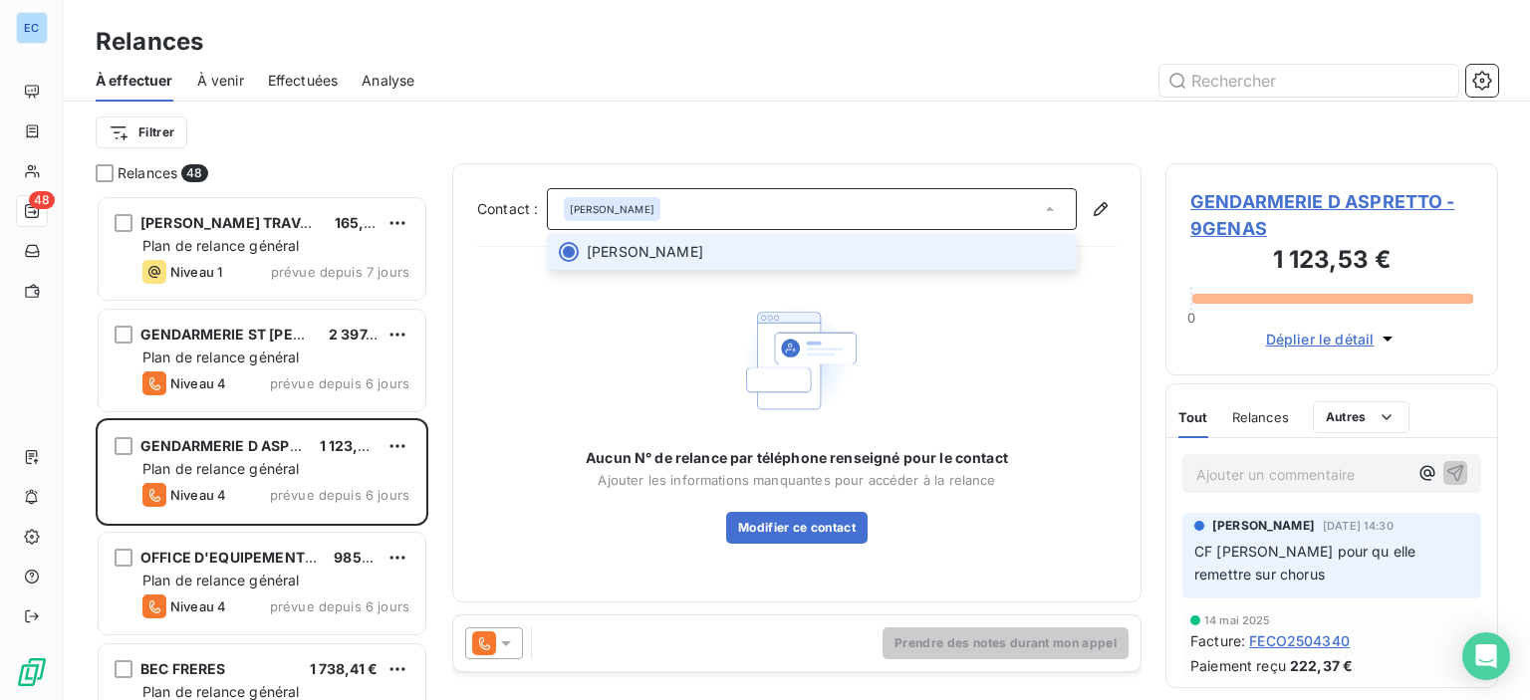
click at [601, 252] on span "[PERSON_NAME]" at bounding box center [645, 252] width 117 height 20
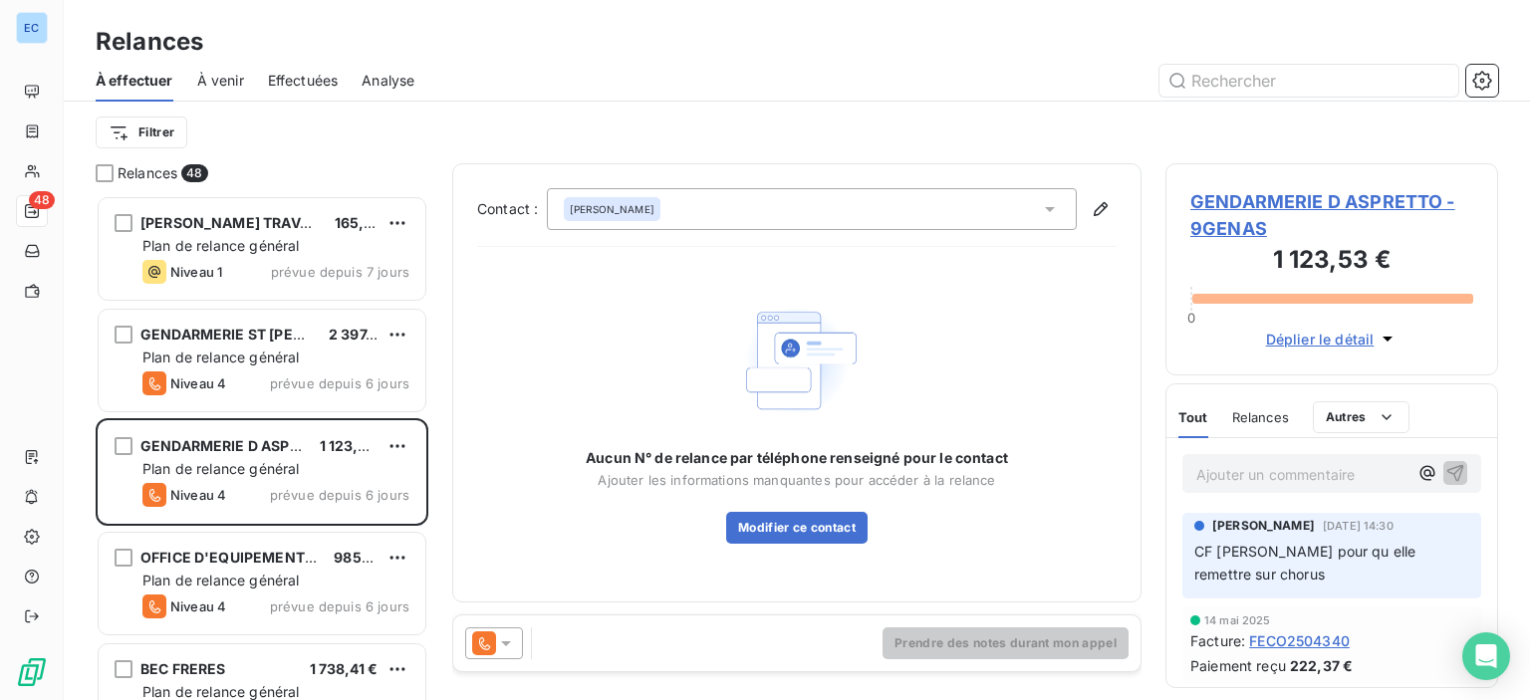
click at [1056, 210] on icon at bounding box center [1050, 209] width 20 height 20
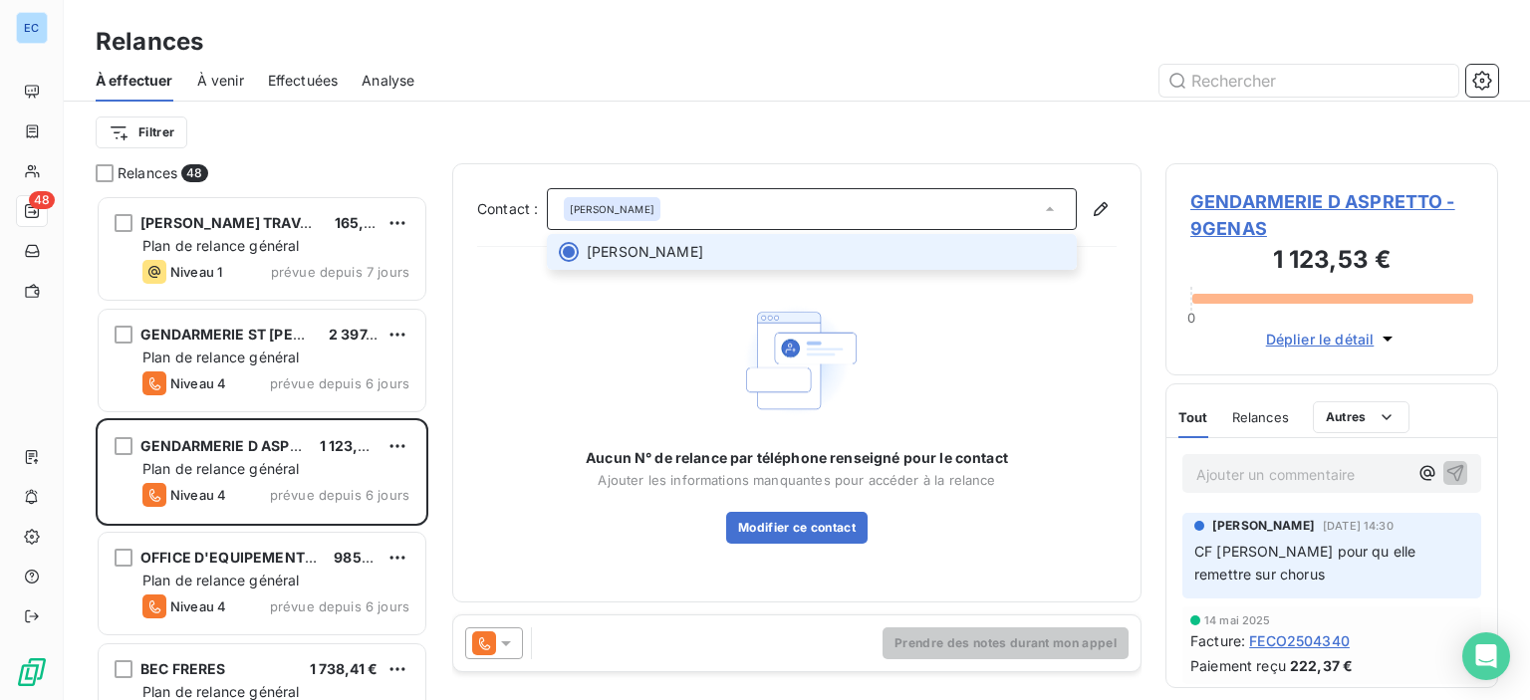
click at [735, 258] on span "[PERSON_NAME]" at bounding box center [826, 252] width 478 height 20
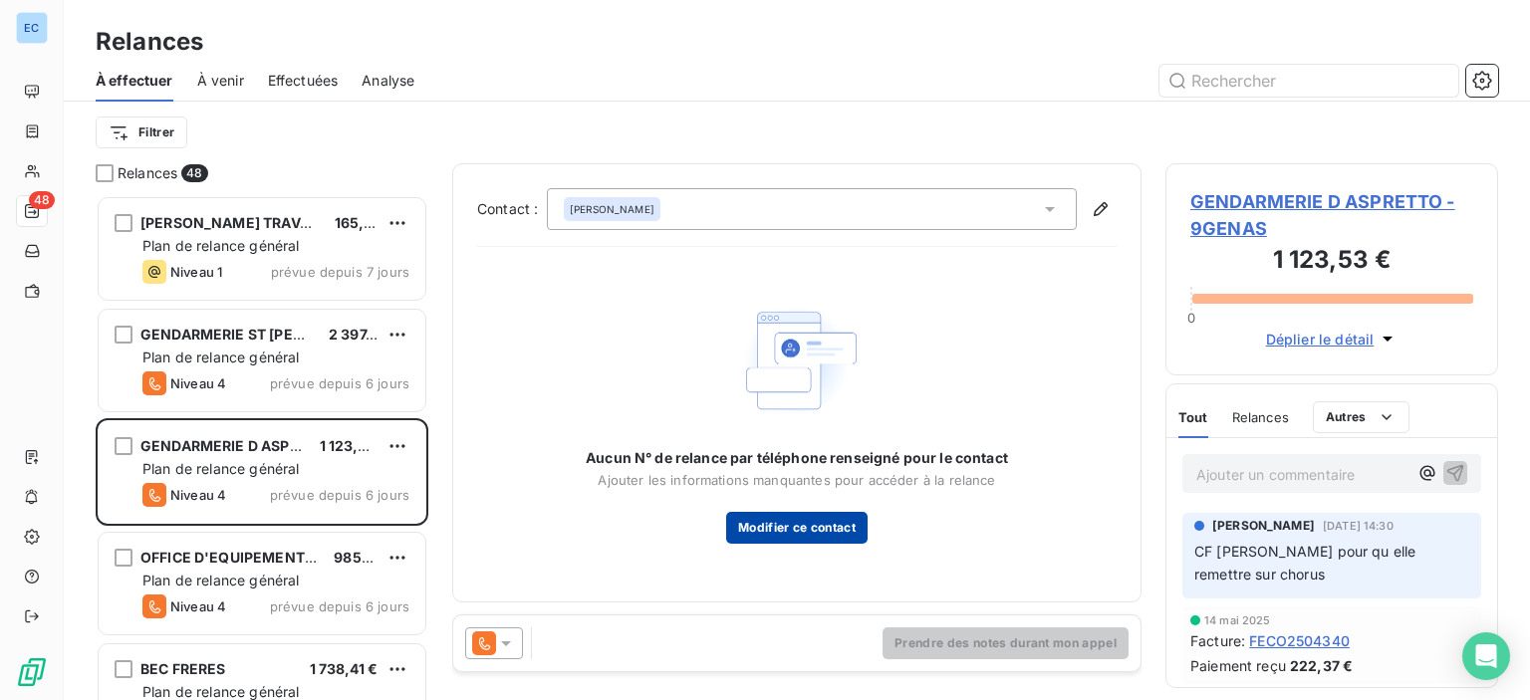
click at [767, 529] on button "Modifier ce contact" at bounding box center [796, 528] width 141 height 32
type input "[PERSON_NAME]"
type input "[PERSON_NAME][EMAIL_ADDRESS][DOMAIN_NAME][PERSON_NAME]"
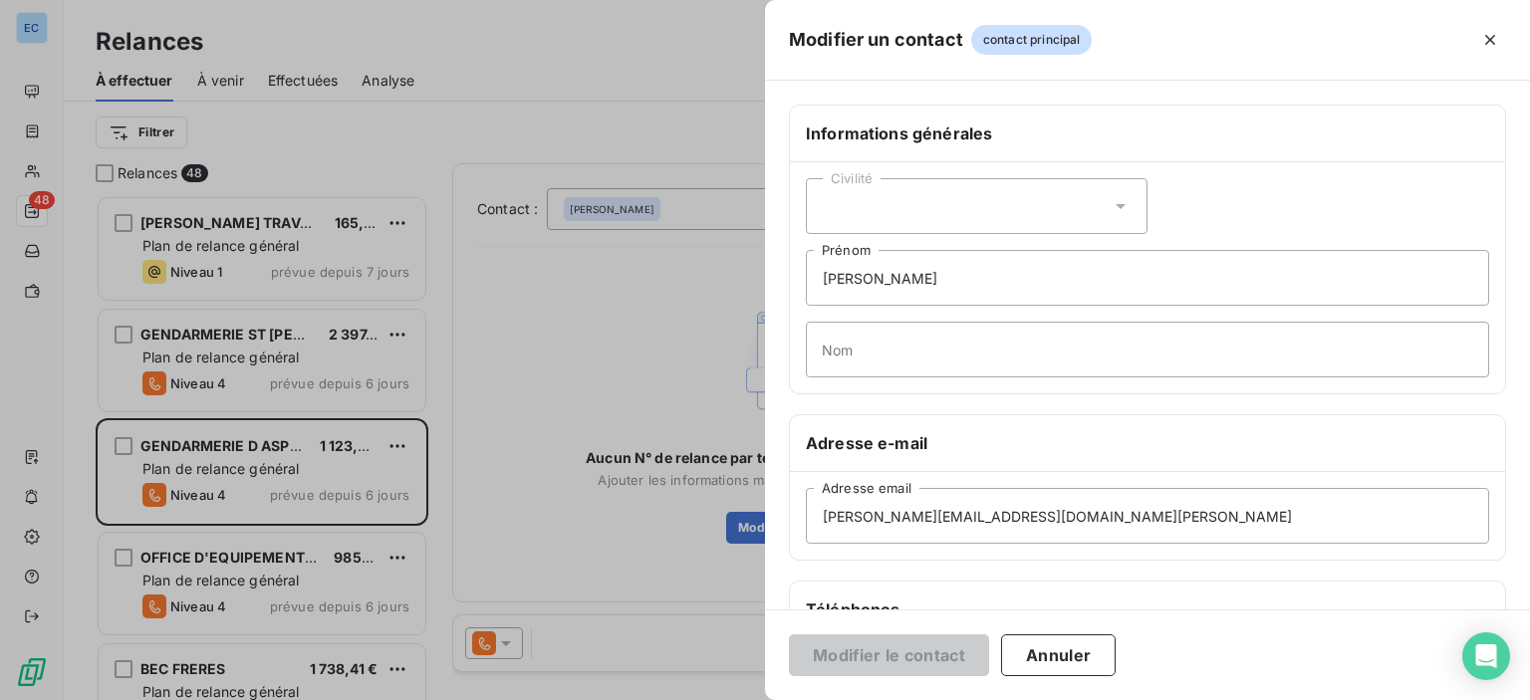
drag, startPoint x: 1065, startPoint y: 652, endPoint x: 1053, endPoint y: 561, distance: 92.5
click at [1062, 629] on div "Modifier le contact Annuler" at bounding box center [1147, 654] width 765 height 91
click at [1490, 47] on icon "button" at bounding box center [1490, 40] width 20 height 20
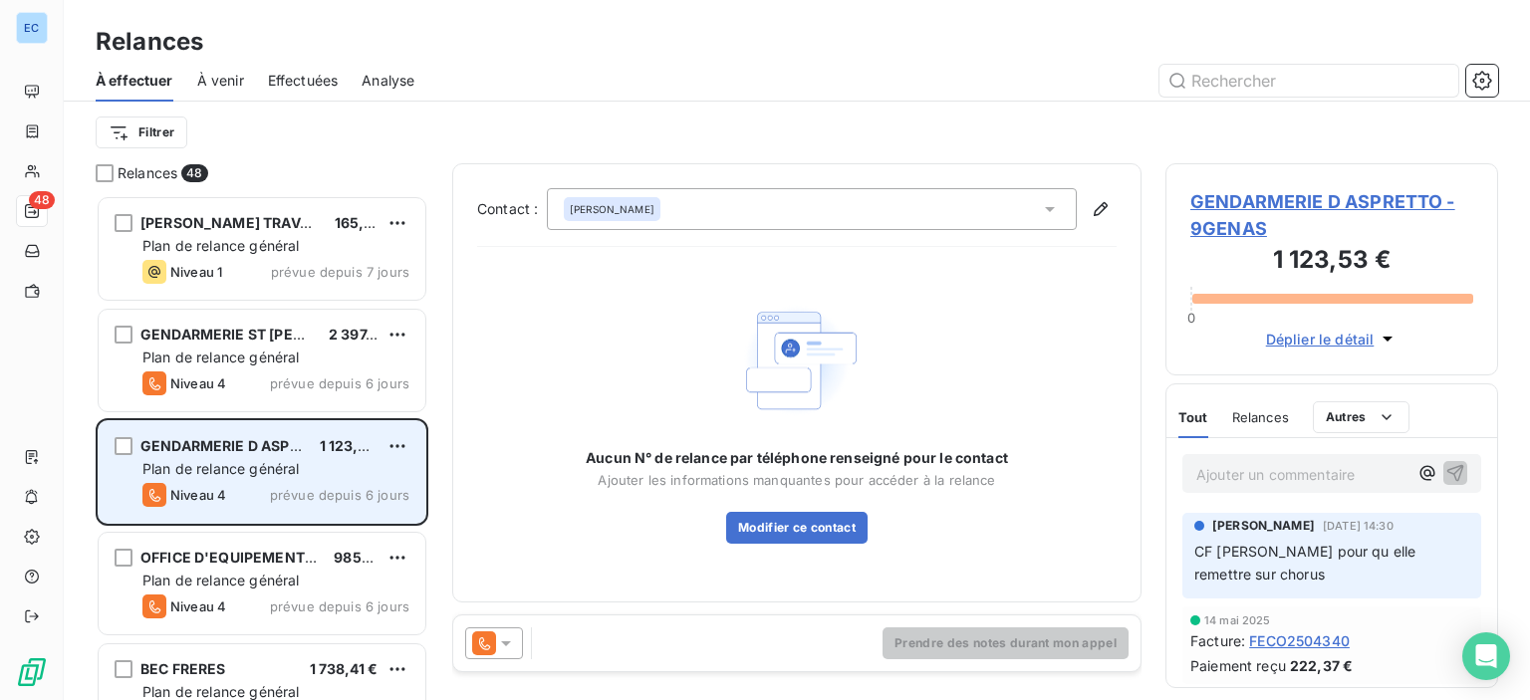
click at [283, 464] on span "Plan de relance général" at bounding box center [220, 468] width 156 height 17
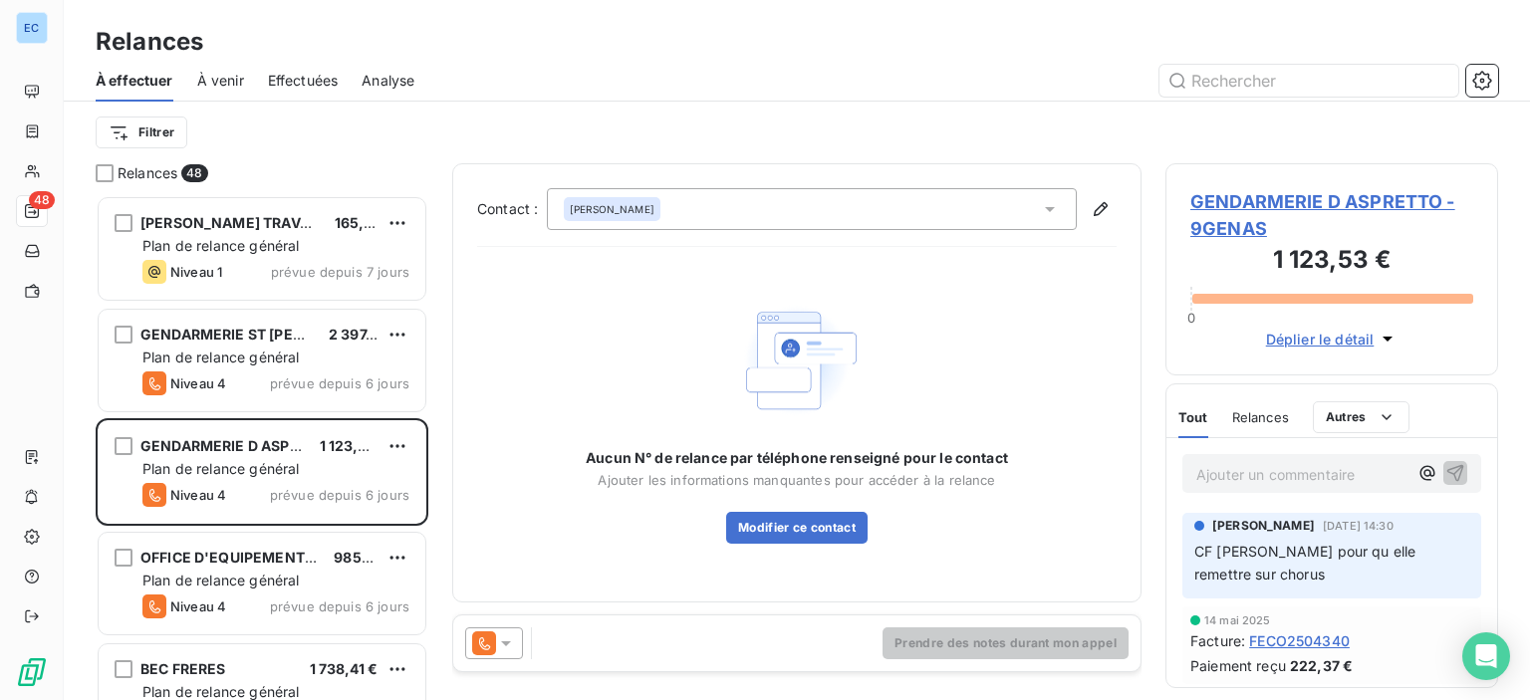
click at [606, 214] on span "[PERSON_NAME]" at bounding box center [612, 209] width 85 height 14
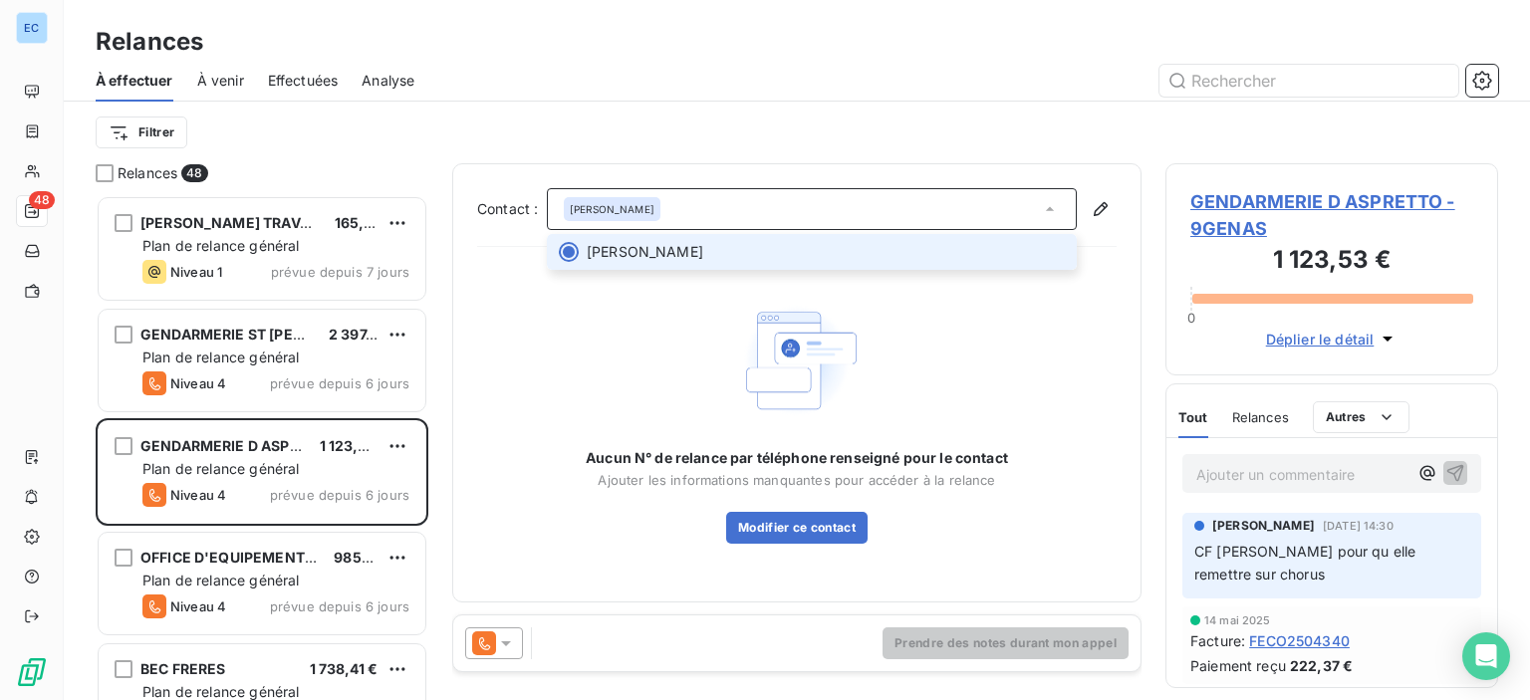
click at [717, 259] on span "[PERSON_NAME]" at bounding box center [826, 252] width 478 height 20
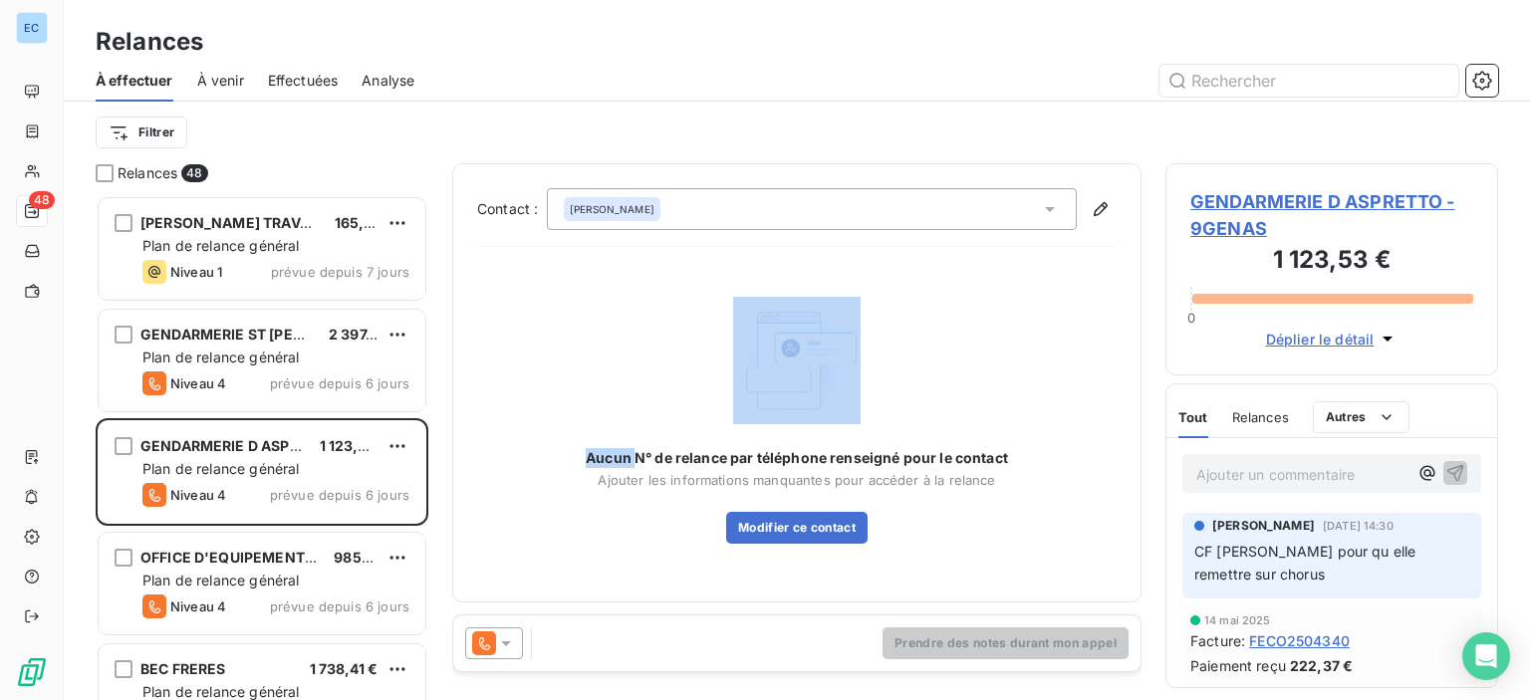
click at [717, 259] on div "Contact : [PERSON_NAME] N° de relance par téléphone renseigné pour le contact A…" at bounding box center [796, 382] width 639 height 389
click at [586, 338] on div "Aucun N° de relance par téléphone renseigné pour le contact Ajouter les informa…" at bounding box center [797, 421] width 422 height 248
click at [829, 521] on button "Modifier ce contact" at bounding box center [796, 528] width 141 height 32
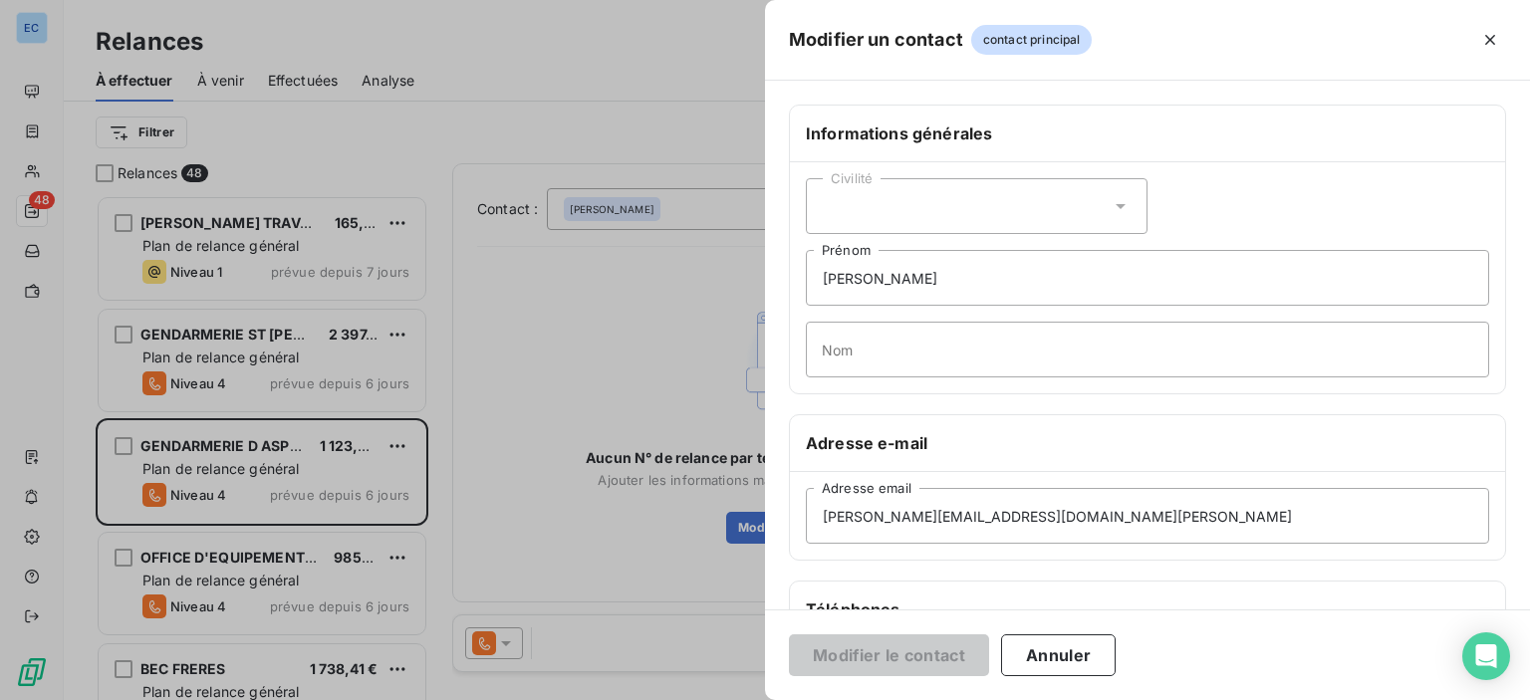
scroll to position [199, 0]
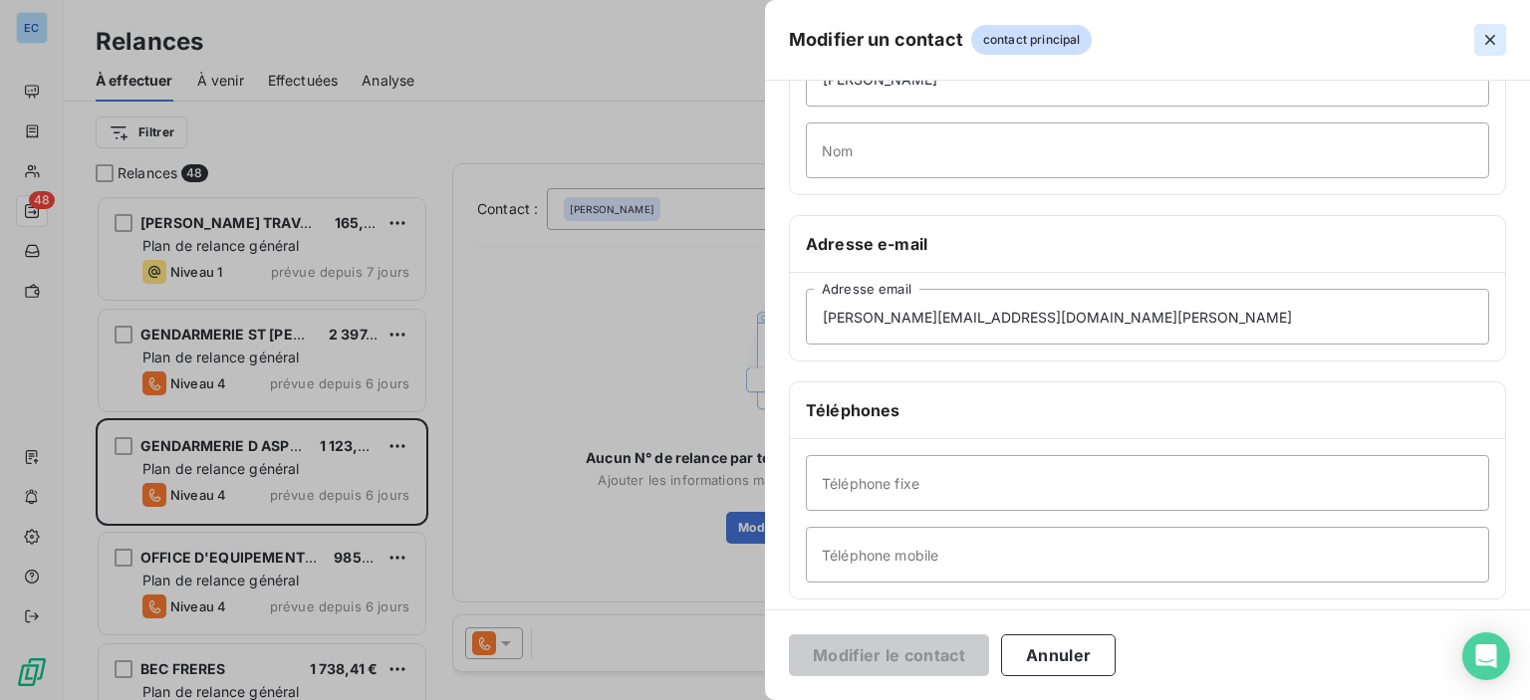
click at [1481, 37] on icon "button" at bounding box center [1490, 40] width 20 height 20
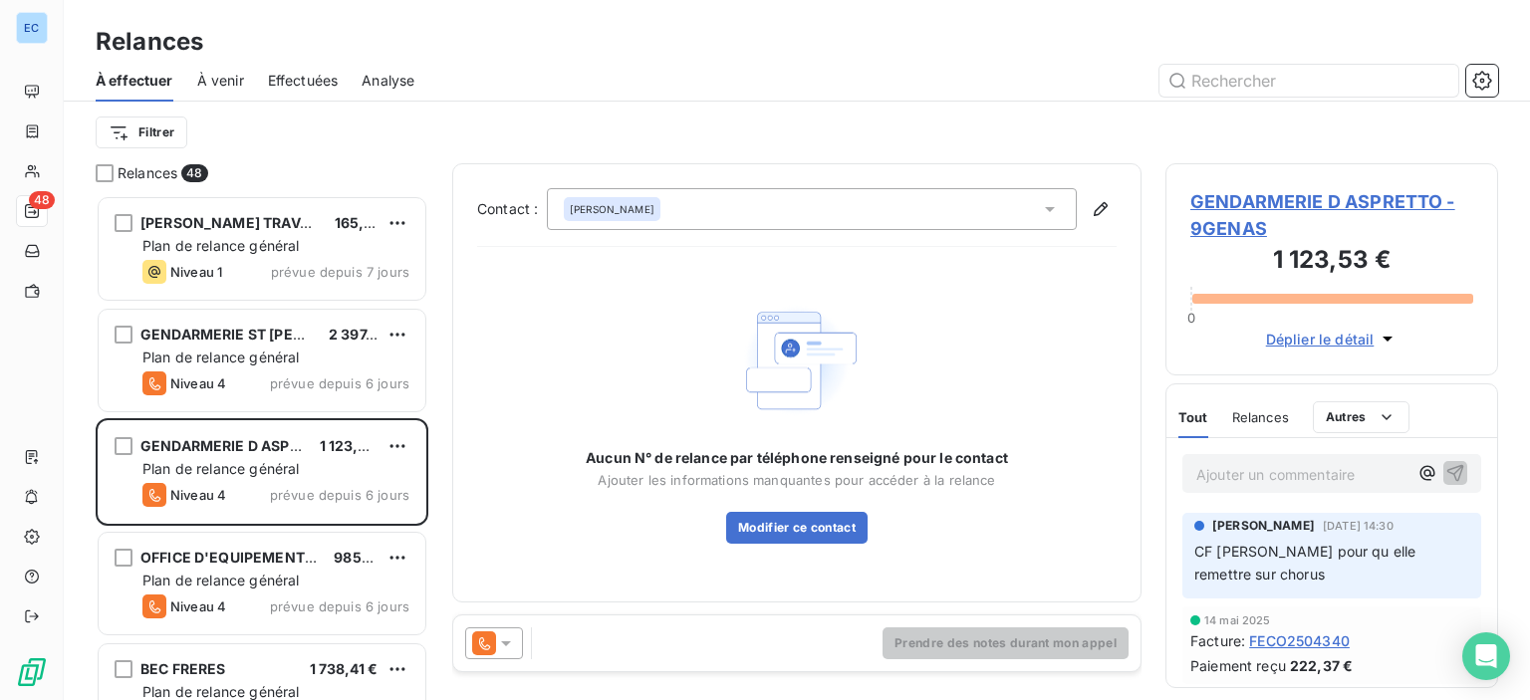
click at [1322, 199] on span "GENDARMERIE D ASPRETTO - 9GENAS" at bounding box center [1331, 215] width 283 height 54
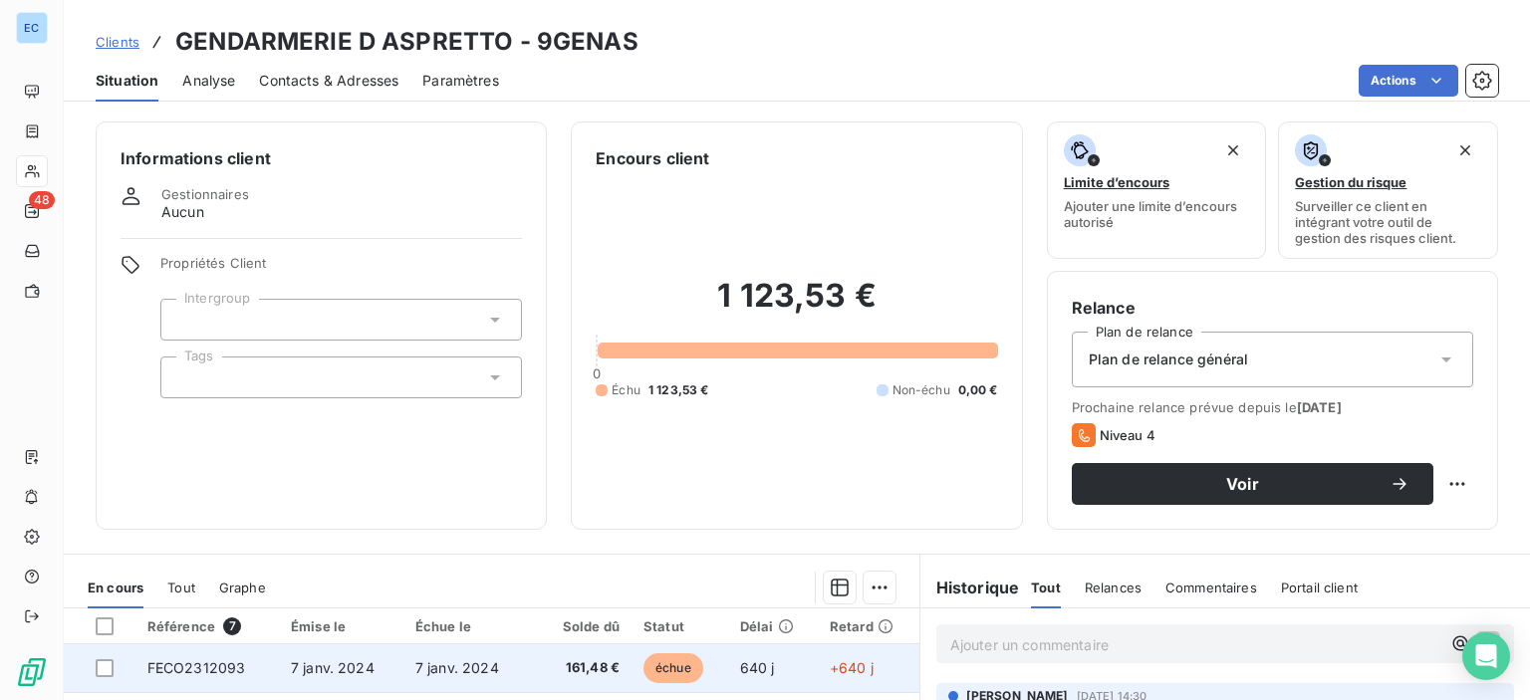
click at [239, 668] on span "FECO2312093" at bounding box center [196, 667] width 99 height 17
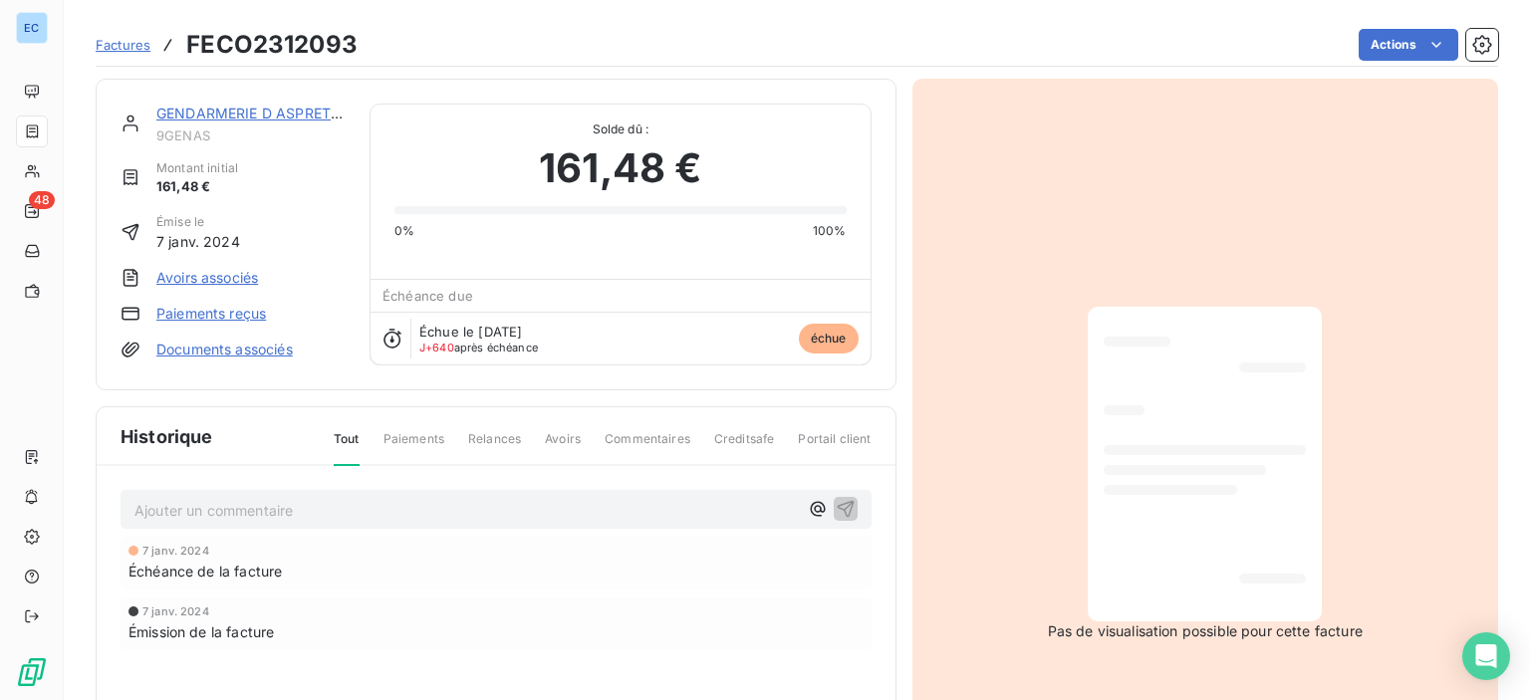
scroll to position [199, 0]
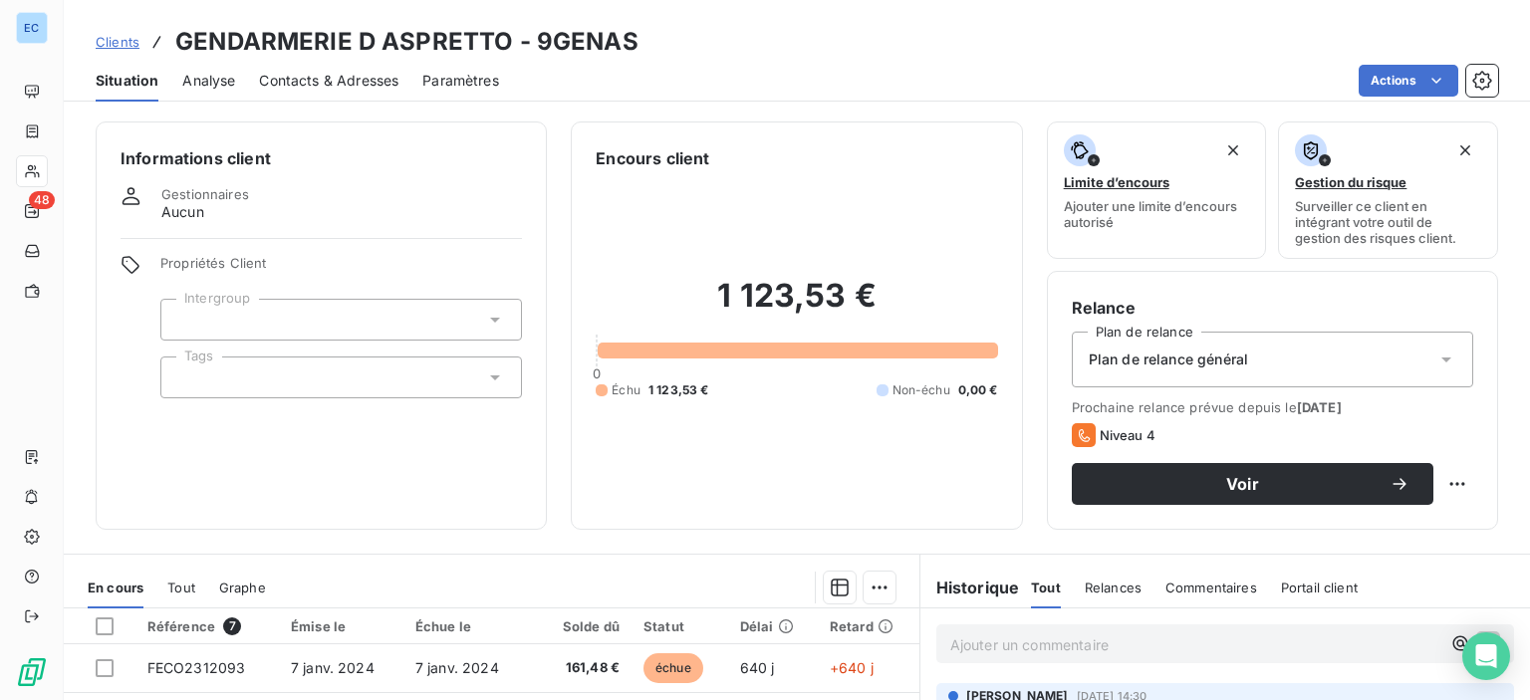
click at [1224, 592] on span "Commentaires" at bounding box center [1211, 588] width 92 height 16
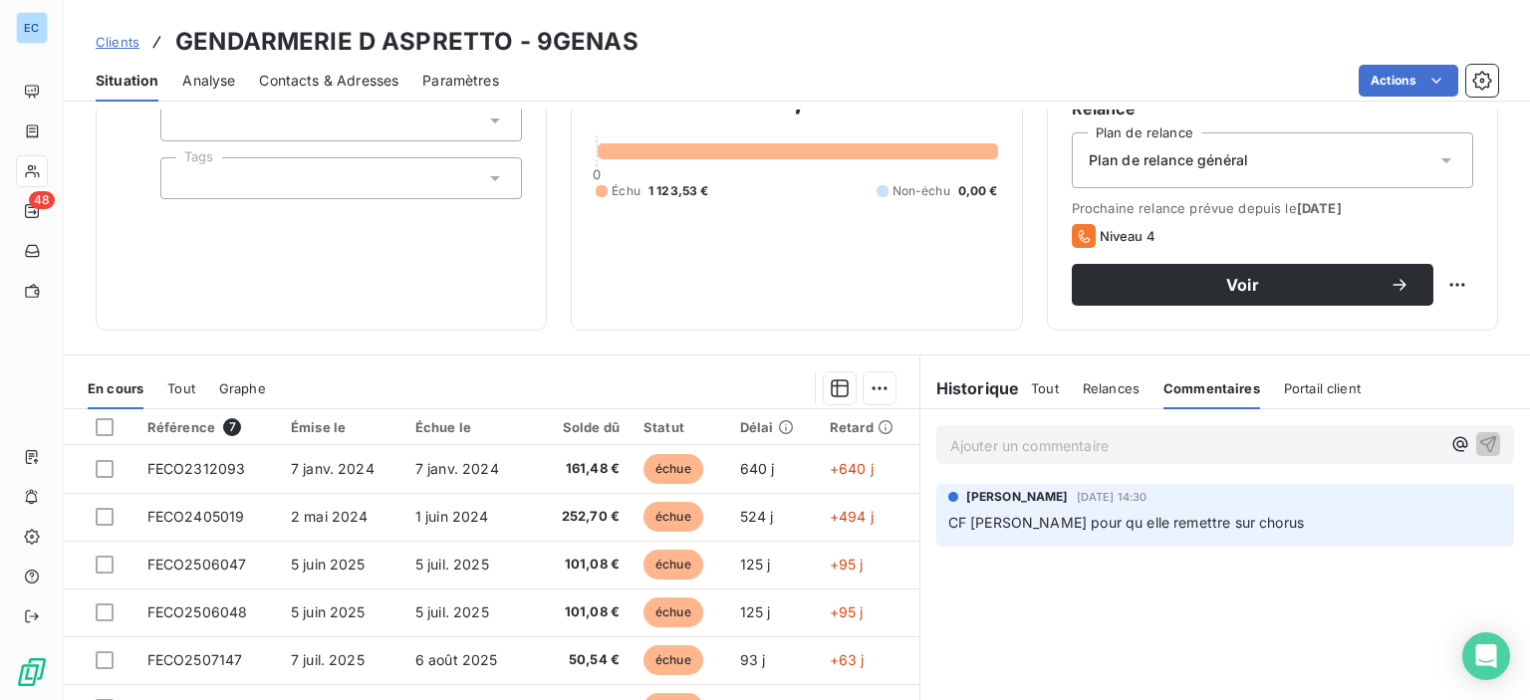
click at [1201, 389] on span "Commentaires" at bounding box center [1211, 388] width 97 height 16
click at [994, 450] on p "Ajouter un commentaire ﻿" at bounding box center [1195, 445] width 490 height 25
click at [1480, 445] on icon "button" at bounding box center [1488, 443] width 20 height 20
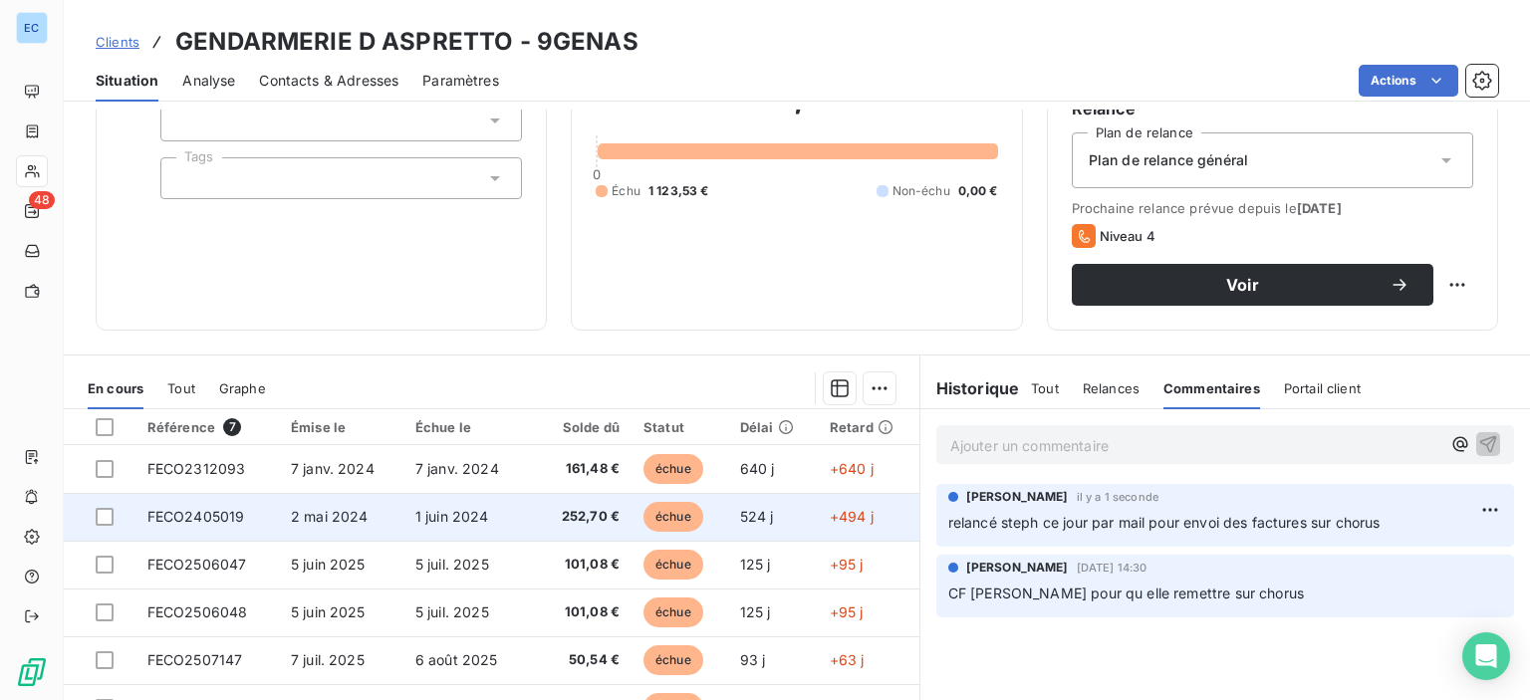
click at [203, 514] on span "FECO2405019" at bounding box center [196, 516] width 98 height 17
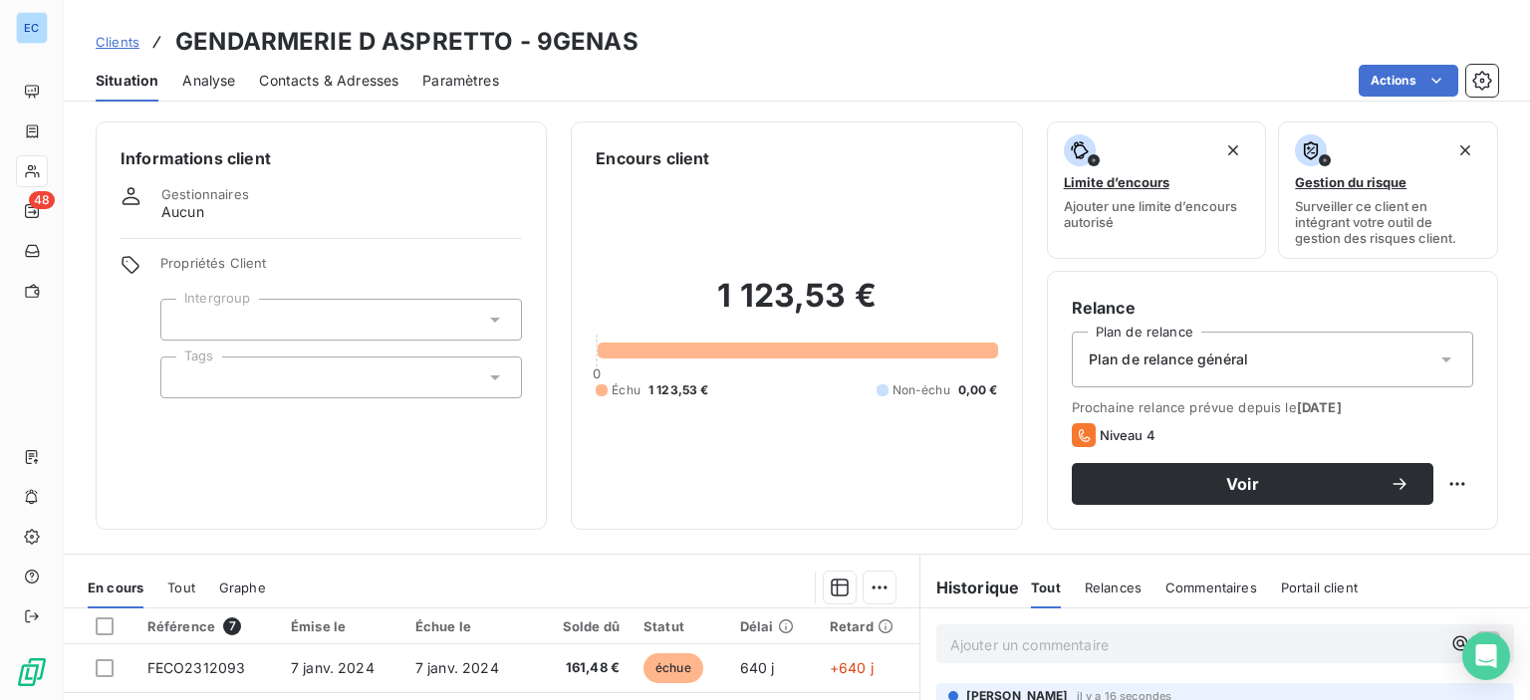
scroll to position [299, 0]
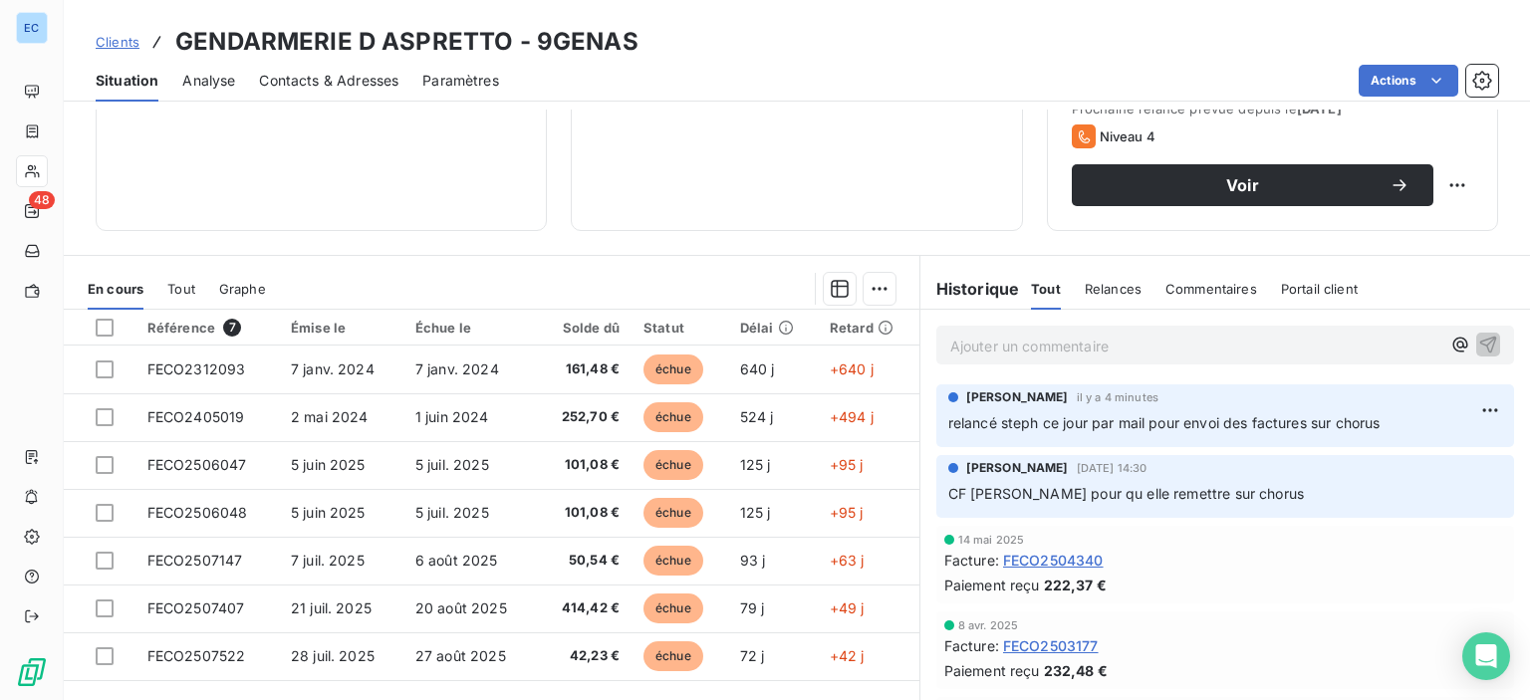
click at [348, 94] on div "Contacts & Adresses" at bounding box center [328, 81] width 139 height 42
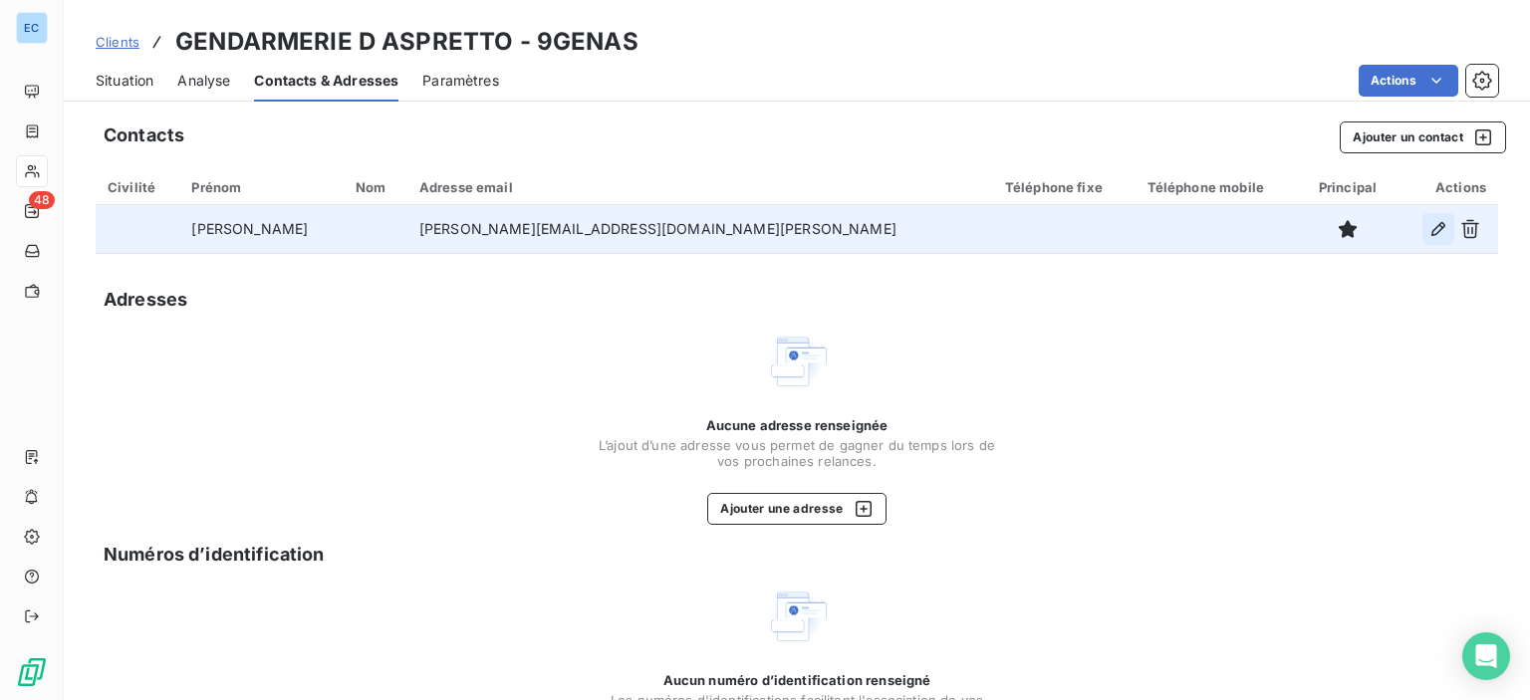
click at [1428, 225] on icon "button" at bounding box center [1438, 229] width 20 height 20
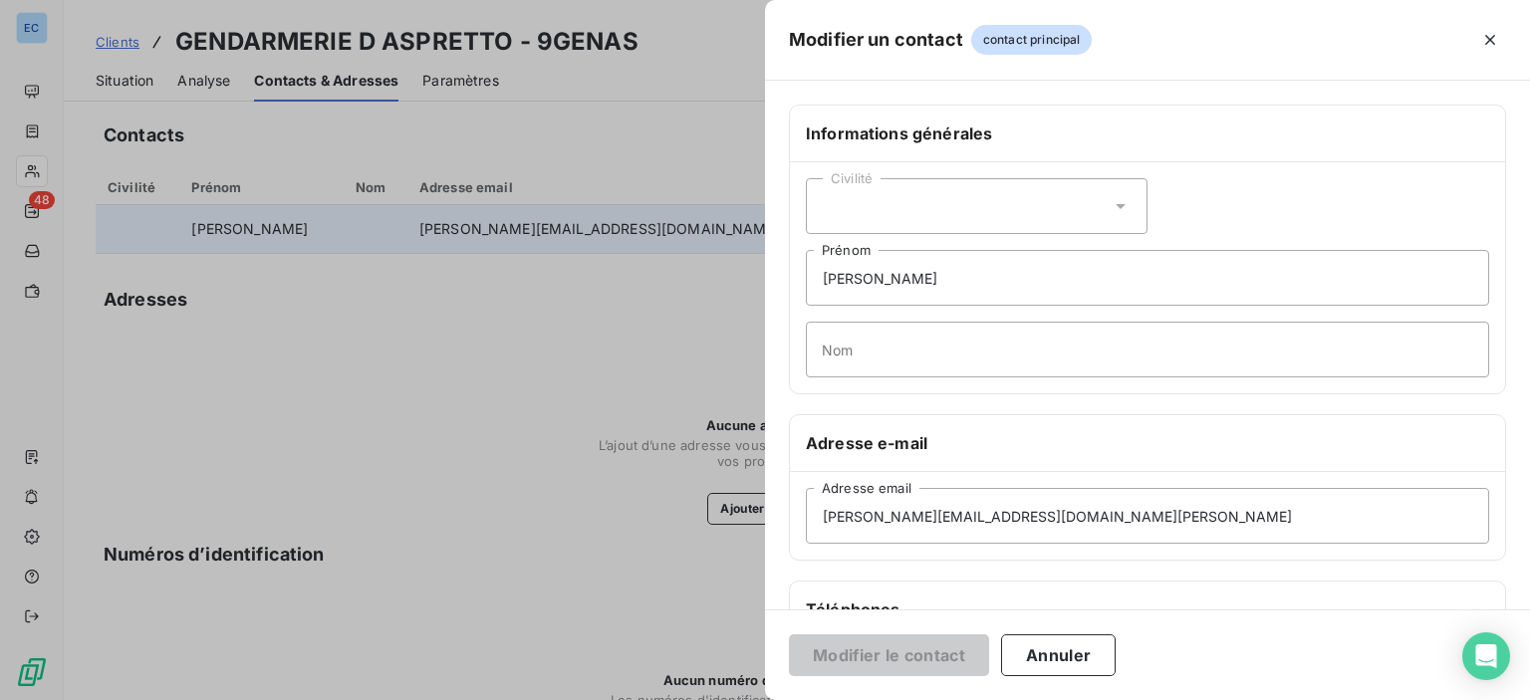
scroll to position [199, 0]
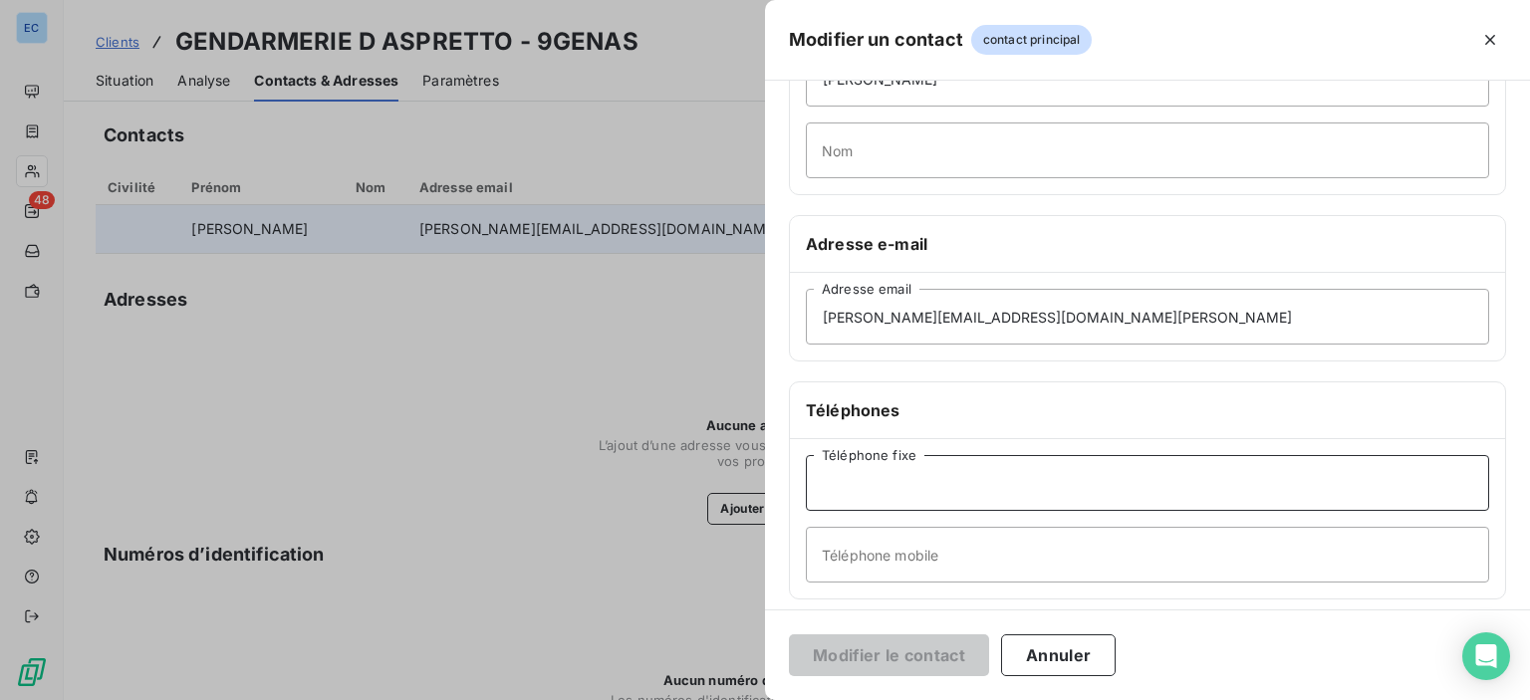
click at [825, 483] on input "Téléphone fixe" at bounding box center [1147, 483] width 683 height 56
paste input "04 20 04 05 73"
type input "04 20 04 05 73"
click at [875, 651] on button "Modifier le contact" at bounding box center [889, 655] width 200 height 42
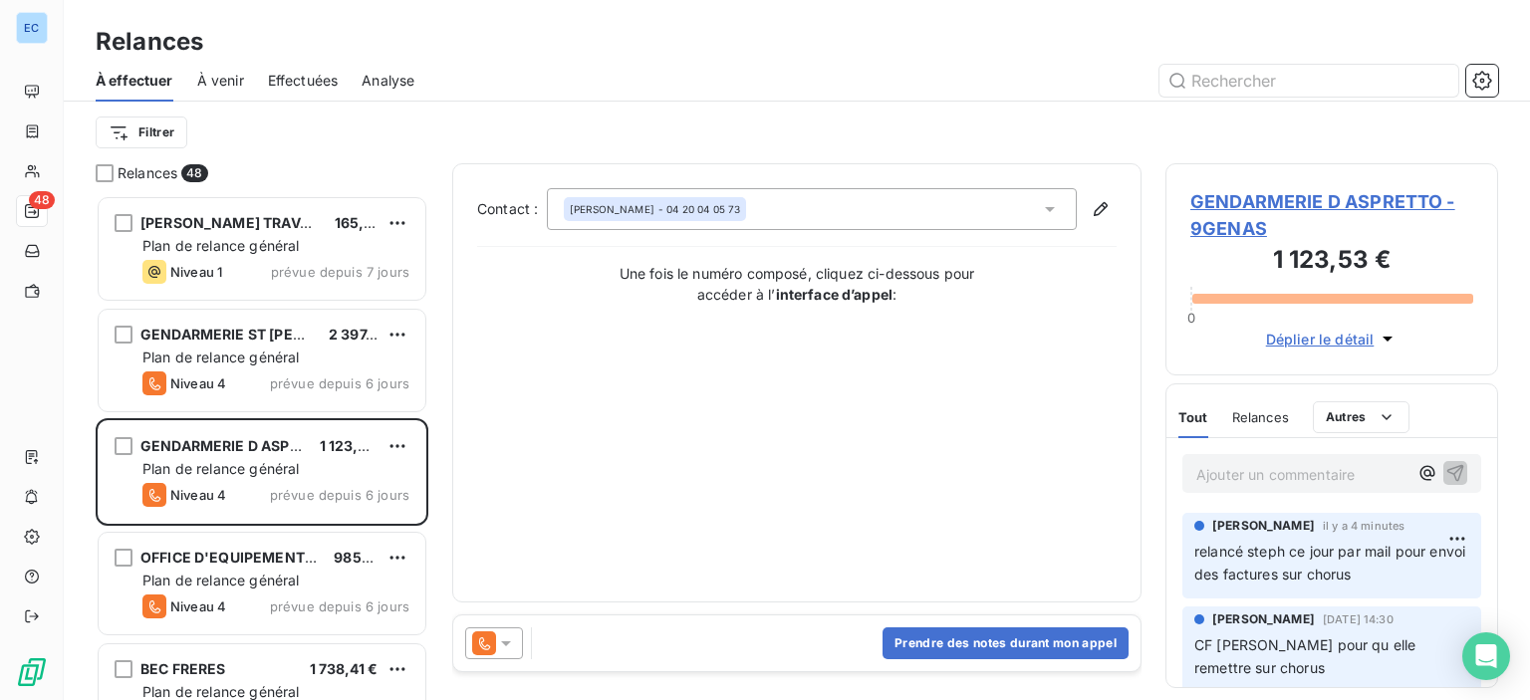
scroll to position [490, 317]
click at [937, 638] on button "Prendre des notes durant mon appel" at bounding box center [1005, 643] width 246 height 32
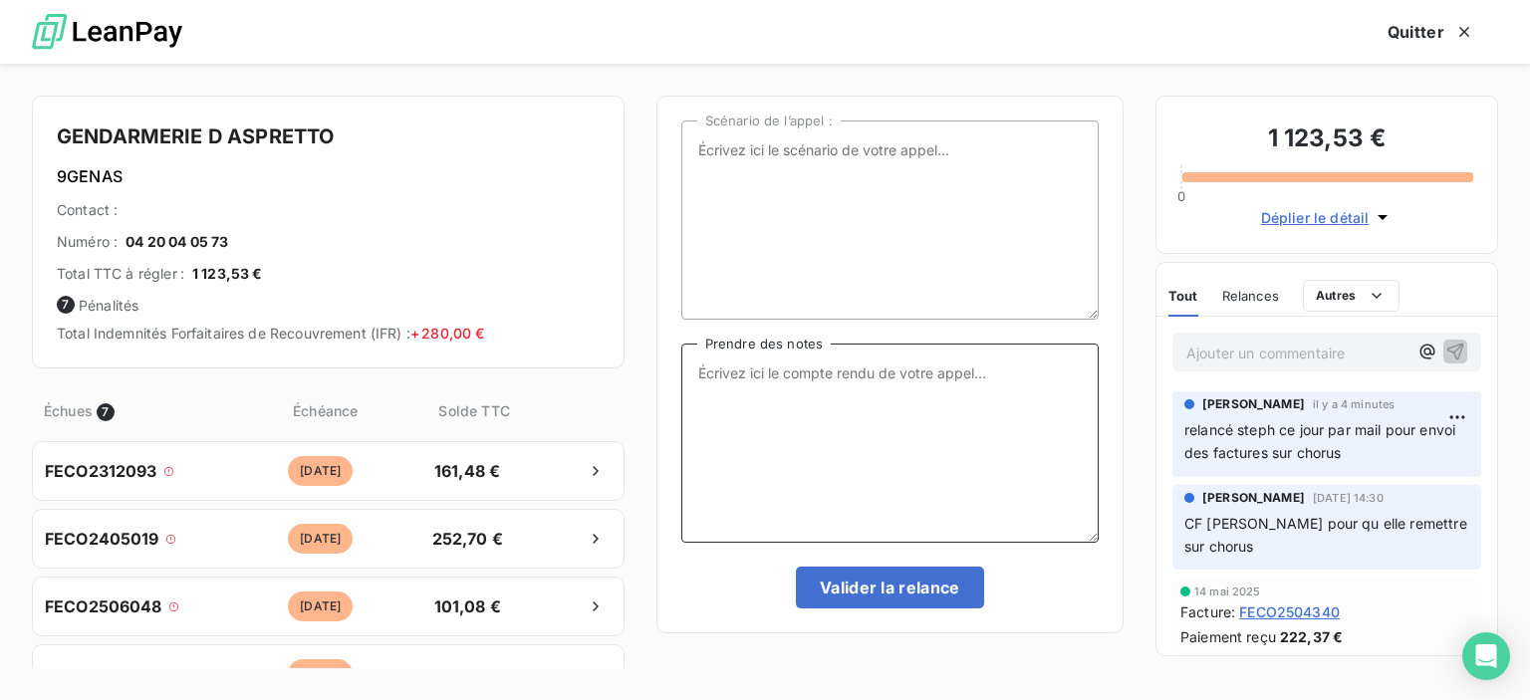
click at [717, 370] on textarea "Prendre des notes" at bounding box center [889, 443] width 417 height 199
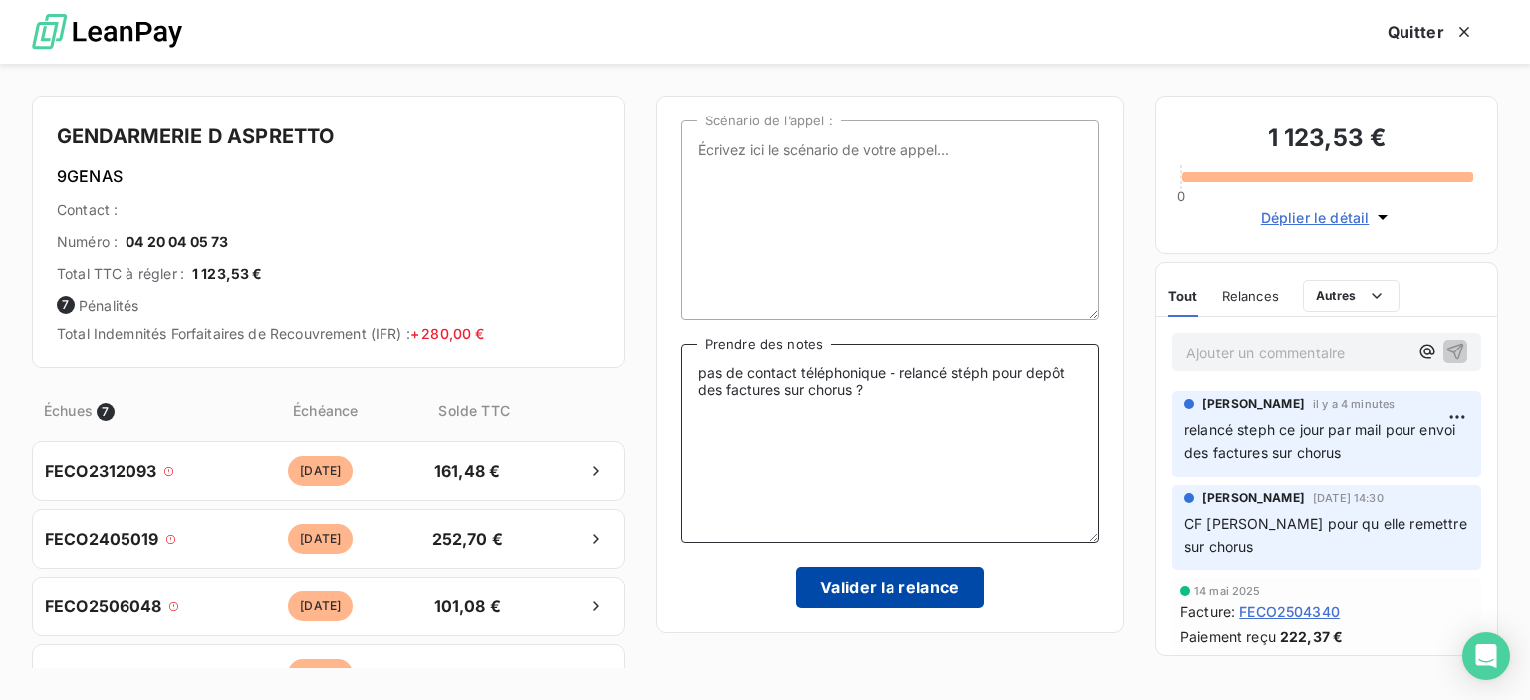
type textarea "pas de contact téléphonique - relancé stéph pour depôt des factures sur chorus ?"
click at [935, 584] on button "Valider la relance" at bounding box center [890, 588] width 188 height 42
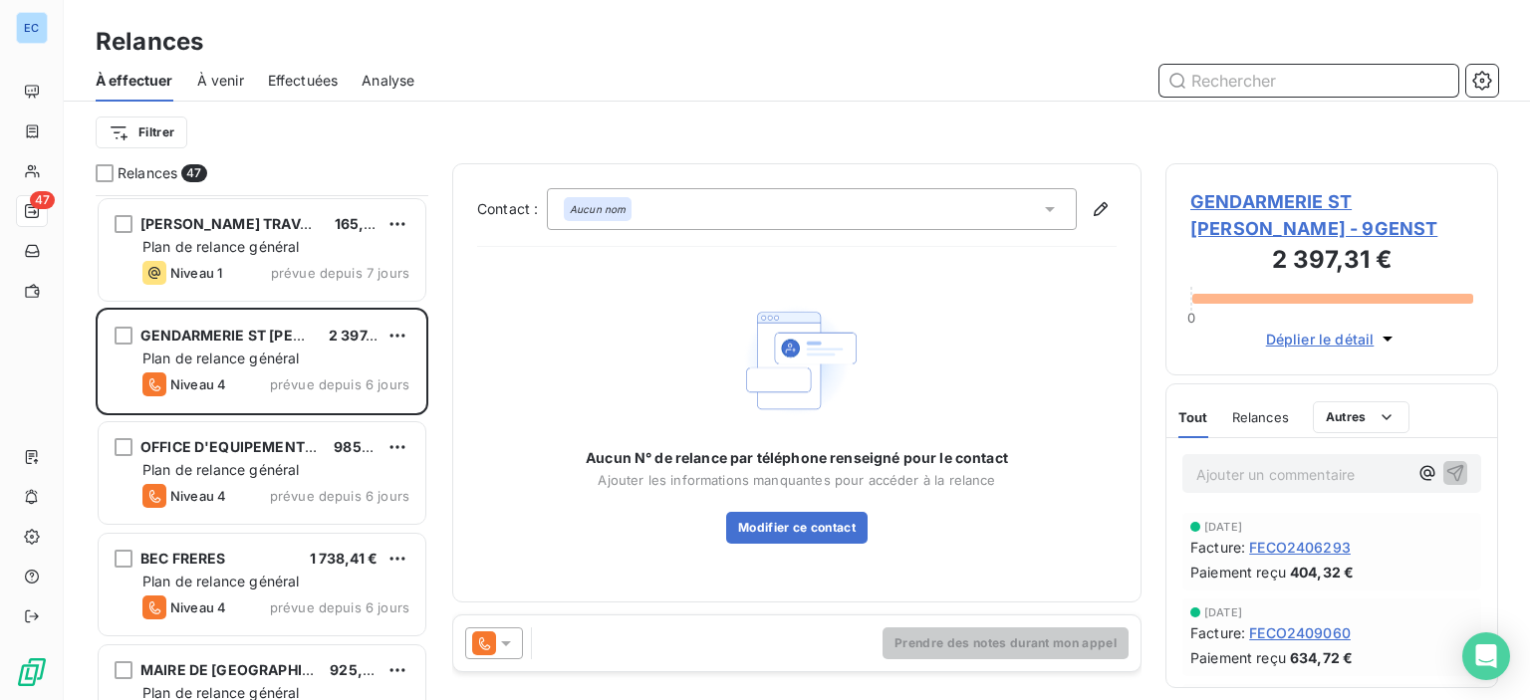
scroll to position [299, 0]
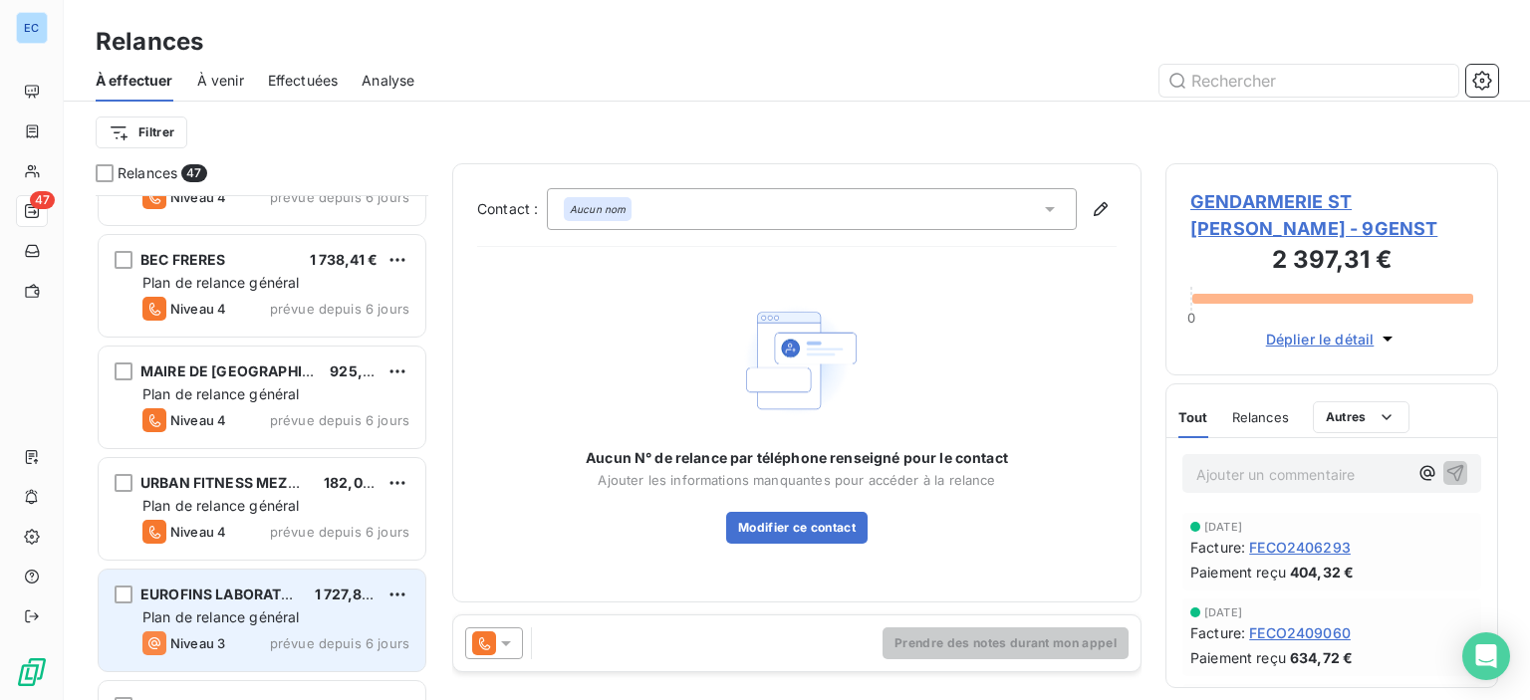
click at [219, 604] on div "EUROFINS LABORATOIRE 1 727,84 € Plan de relance général [PERSON_NAME] 3 prévue …" at bounding box center [262, 621] width 327 height 102
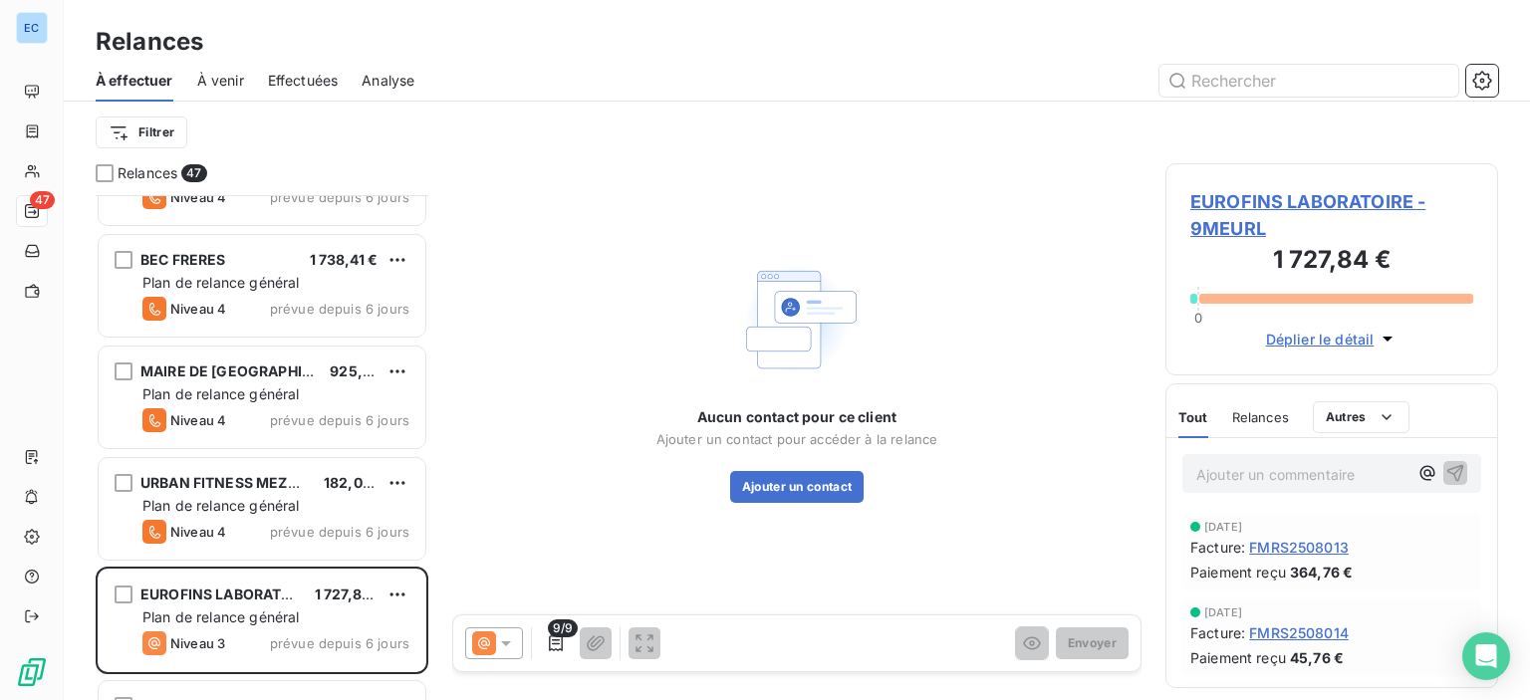
click at [1248, 210] on span "EUROFINS LABORATOIRE - 9MEURL" at bounding box center [1331, 215] width 283 height 54
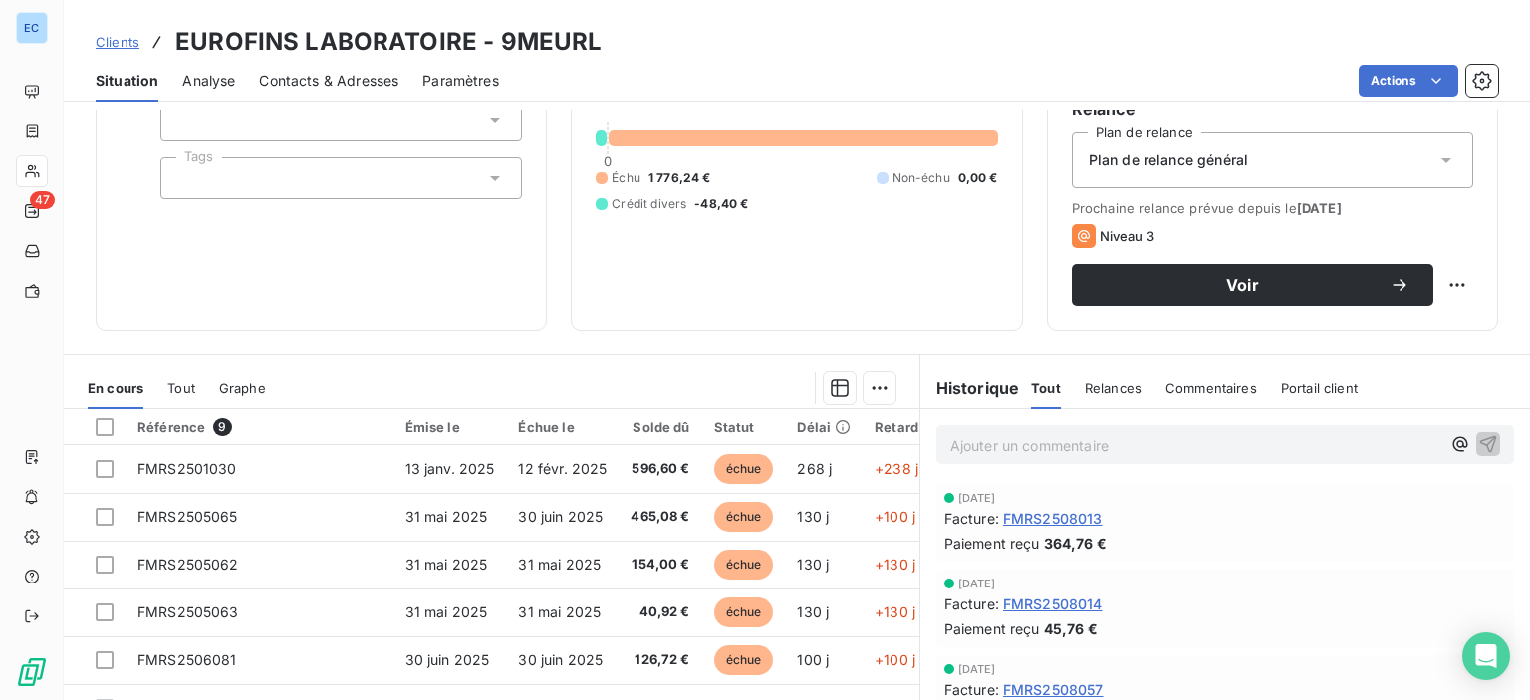
scroll to position [351, 0]
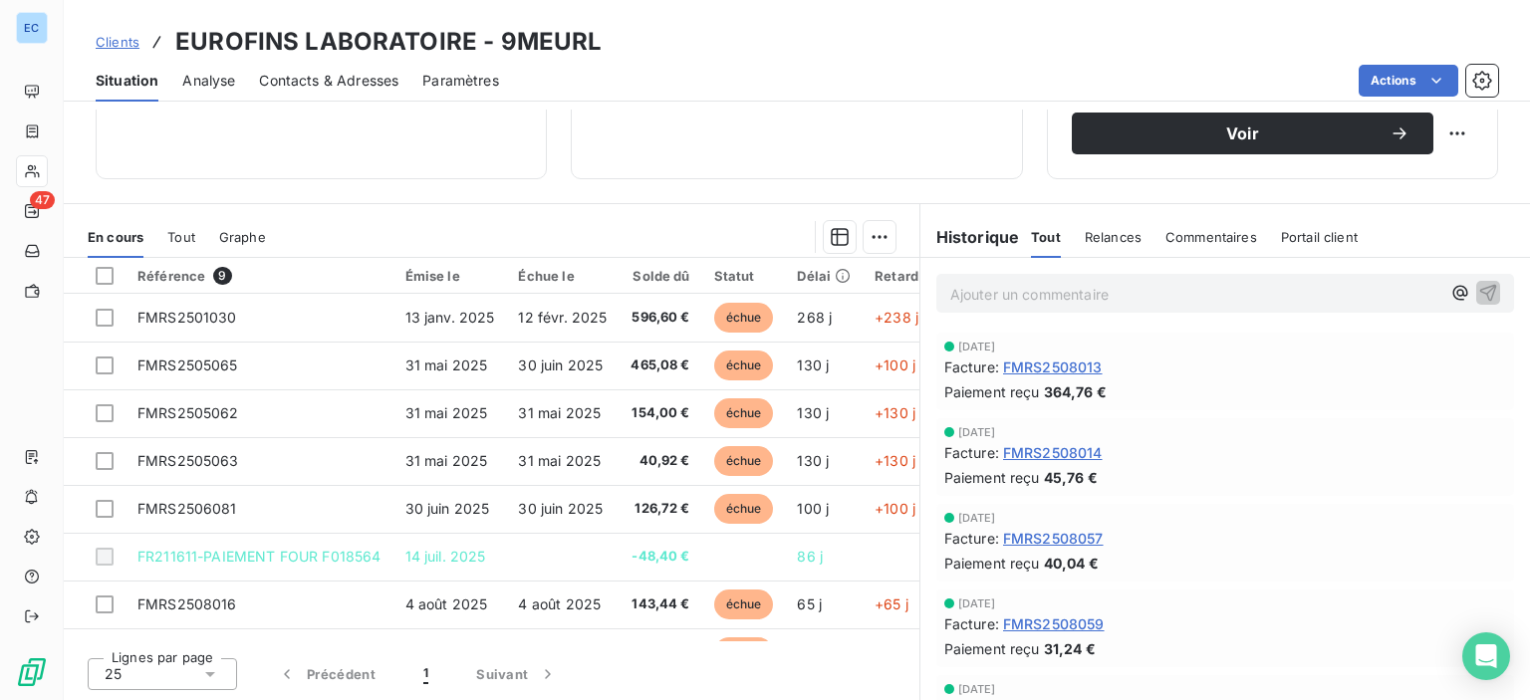
click at [341, 79] on span "Contacts & Adresses" at bounding box center [328, 81] width 139 height 20
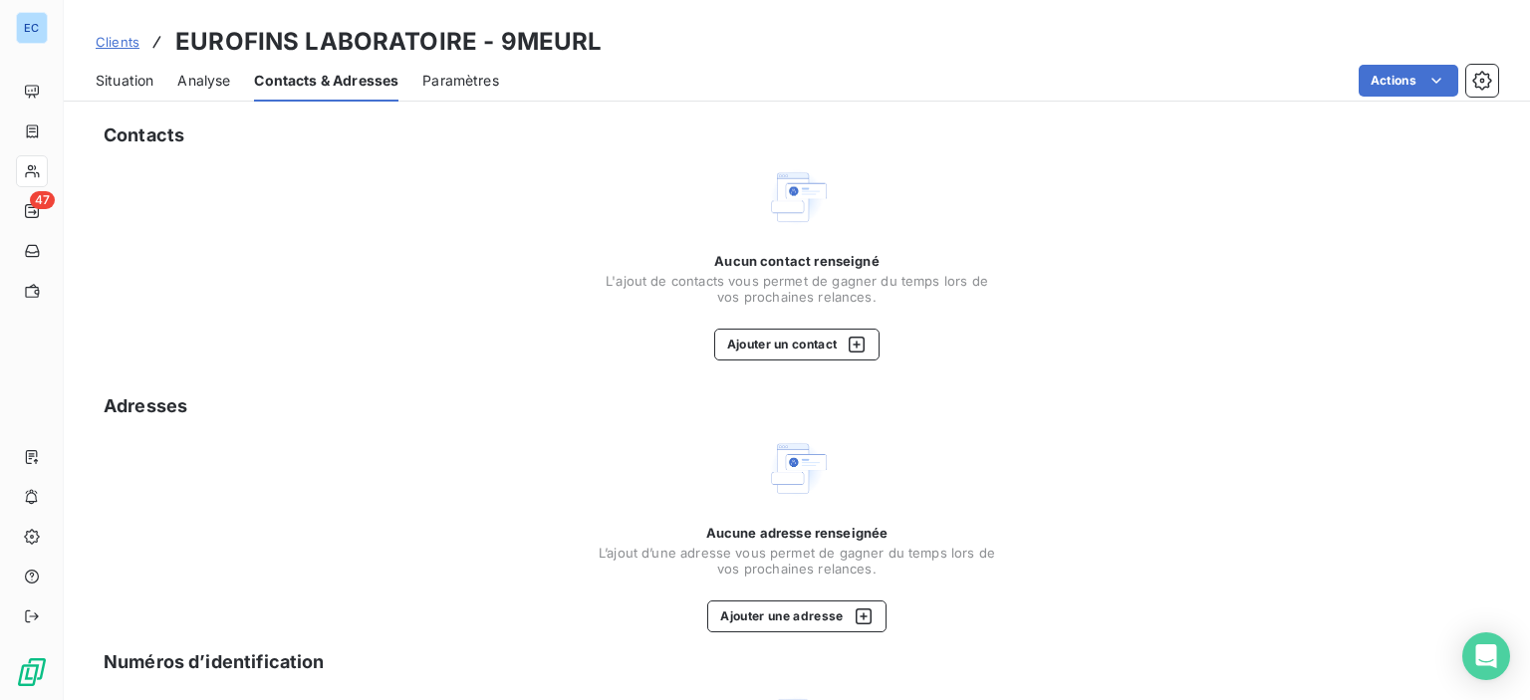
click at [337, 84] on span "Contacts & Adresses" at bounding box center [326, 81] width 144 height 20
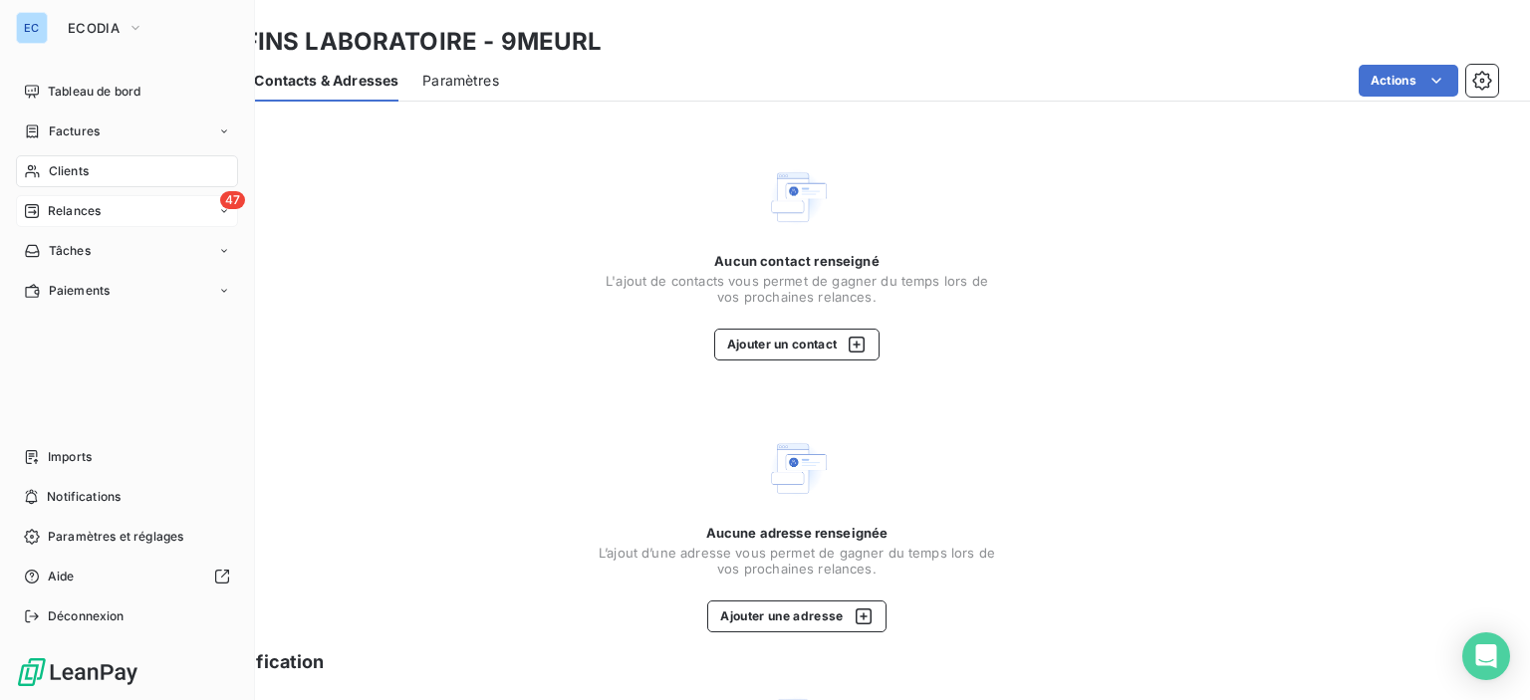
click at [75, 204] on span "Relances" at bounding box center [74, 211] width 53 height 18
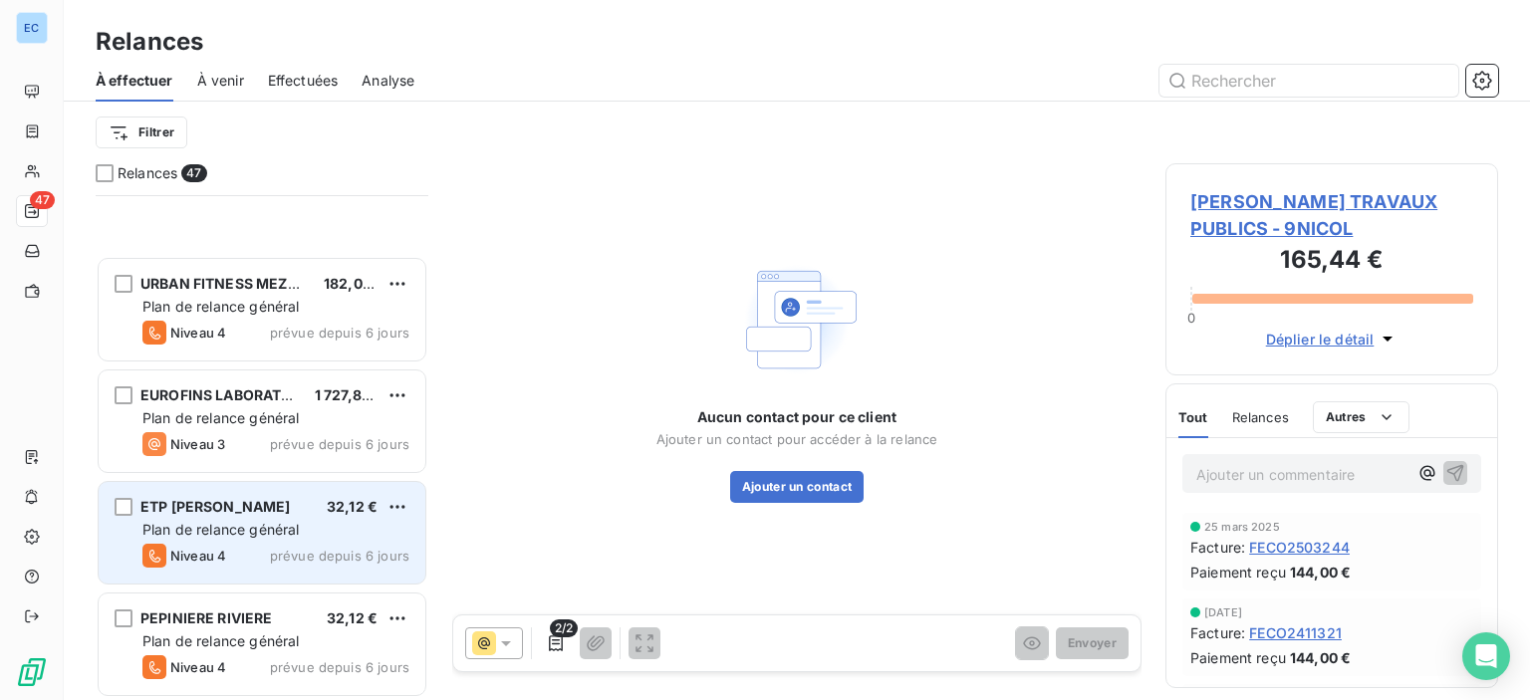
scroll to position [697, 0]
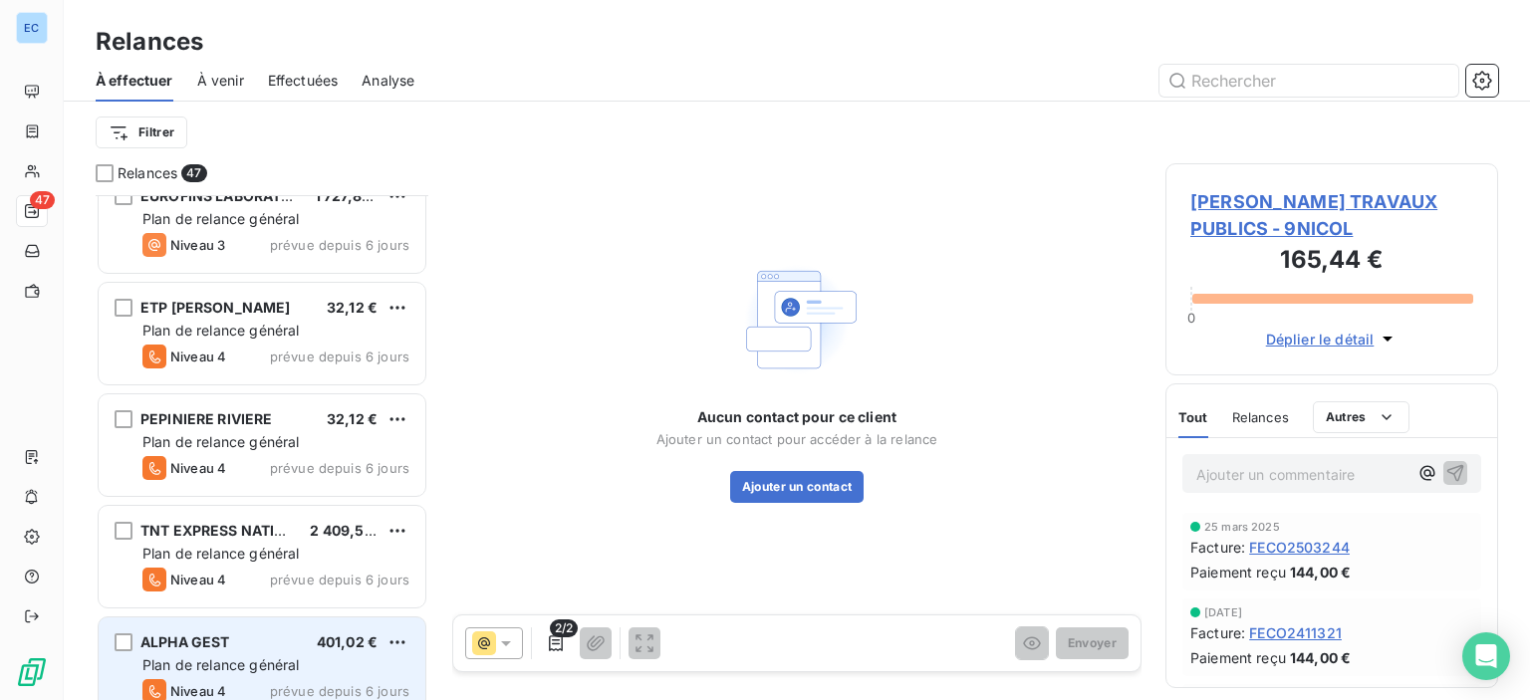
click at [221, 640] on span "ALPHA GEST" at bounding box center [185, 641] width 90 height 17
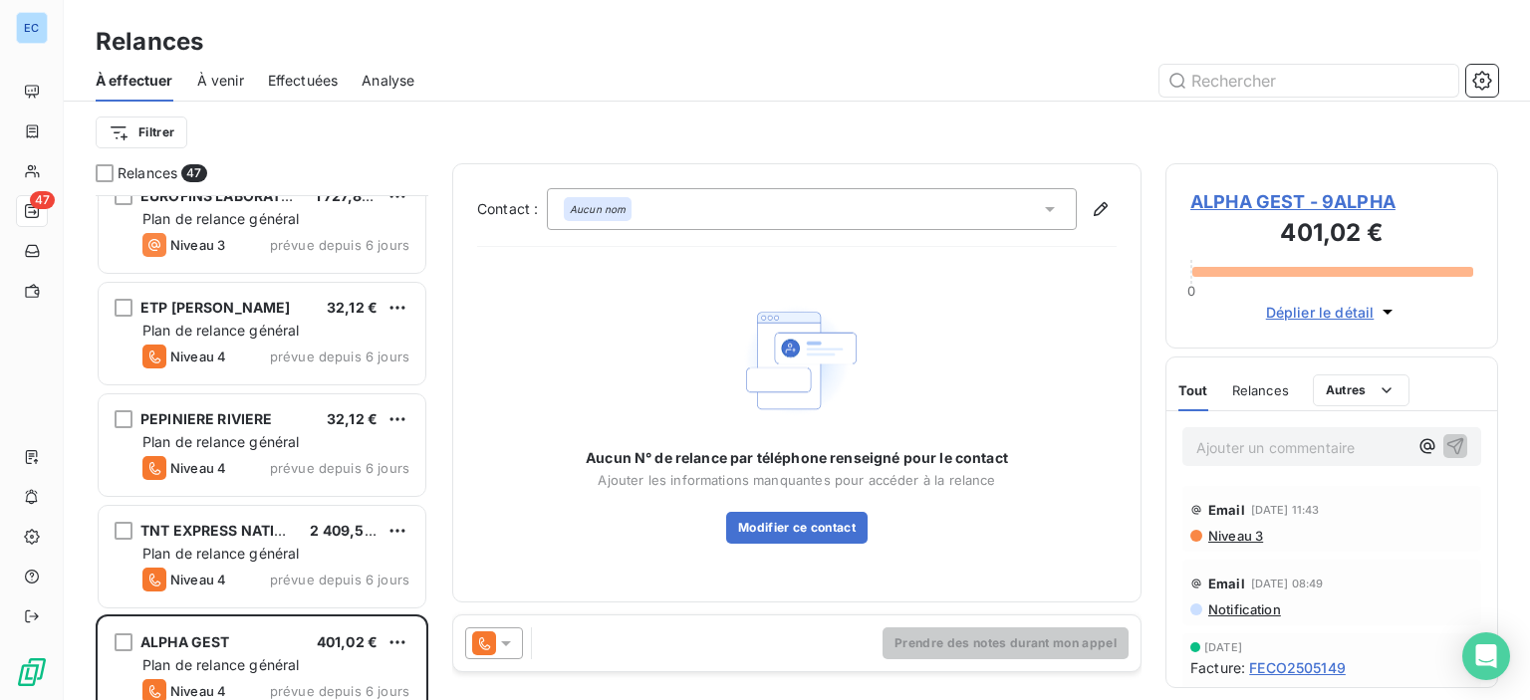
click at [1221, 203] on span "ALPHA GEST - 9ALPHA" at bounding box center [1331, 201] width 283 height 27
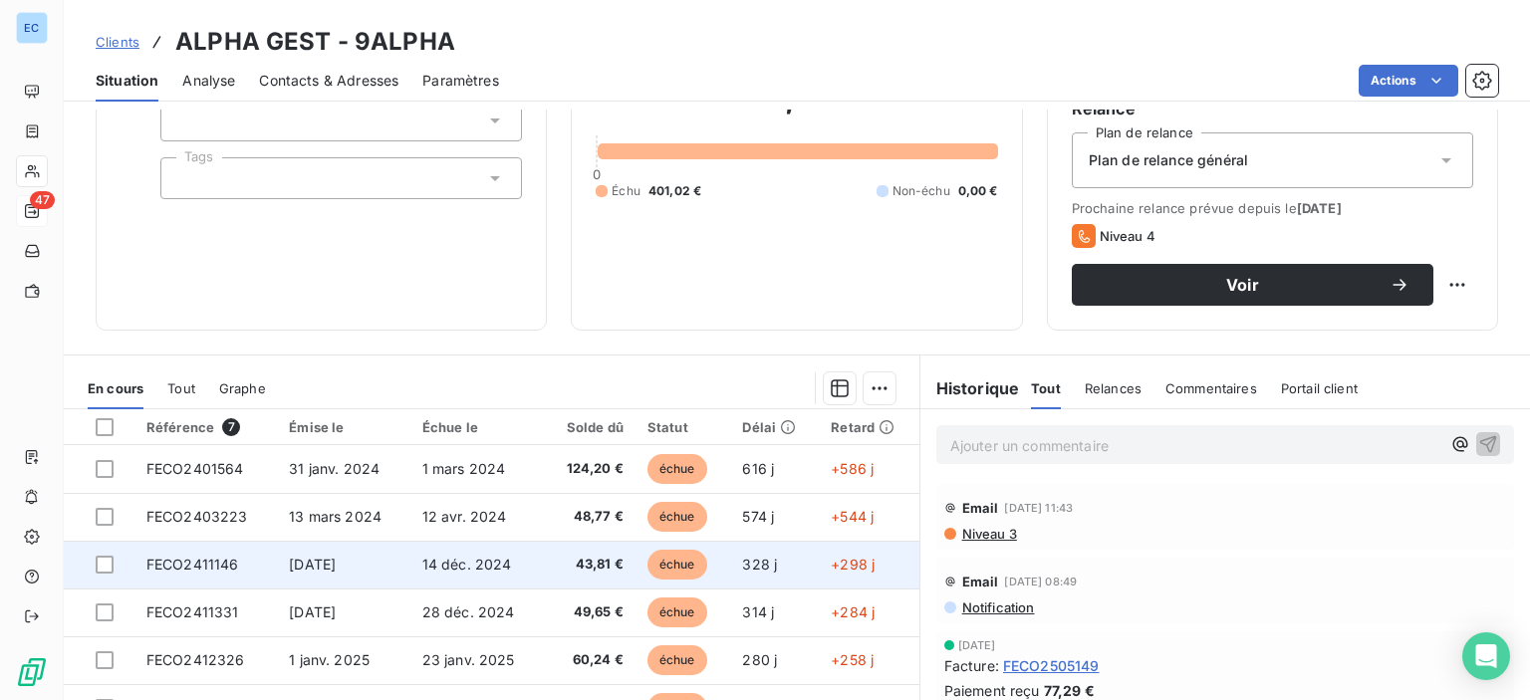
scroll to position [351, 0]
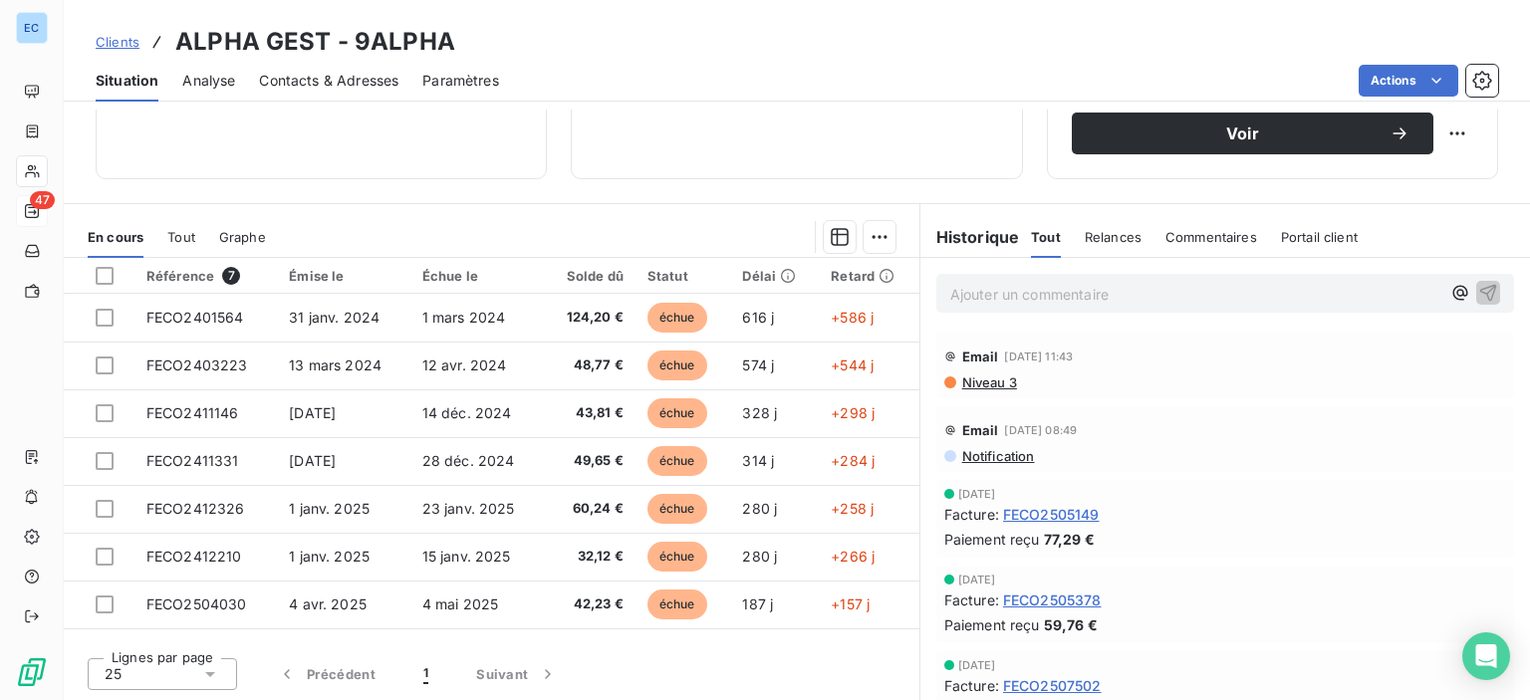
click at [309, 79] on span "Contacts & Adresses" at bounding box center [328, 81] width 139 height 20
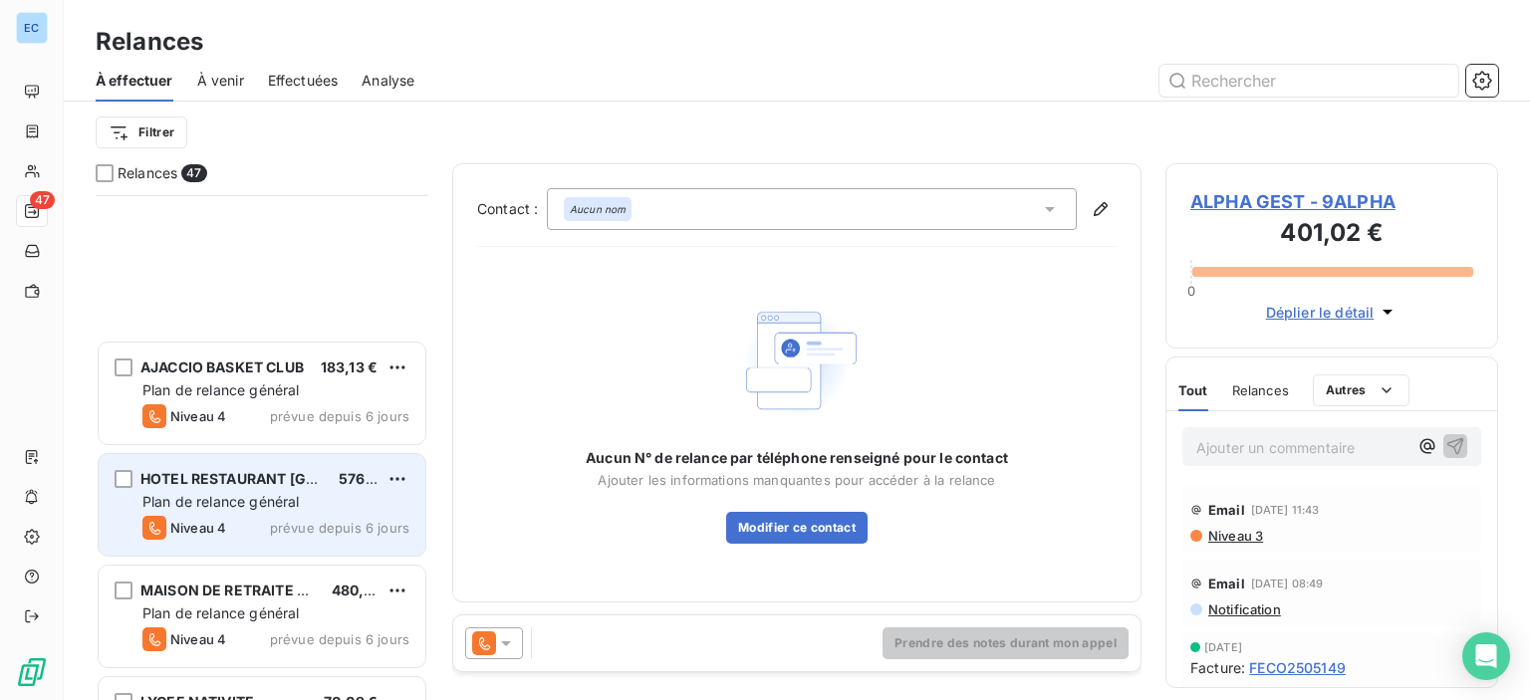
scroll to position [1494, 0]
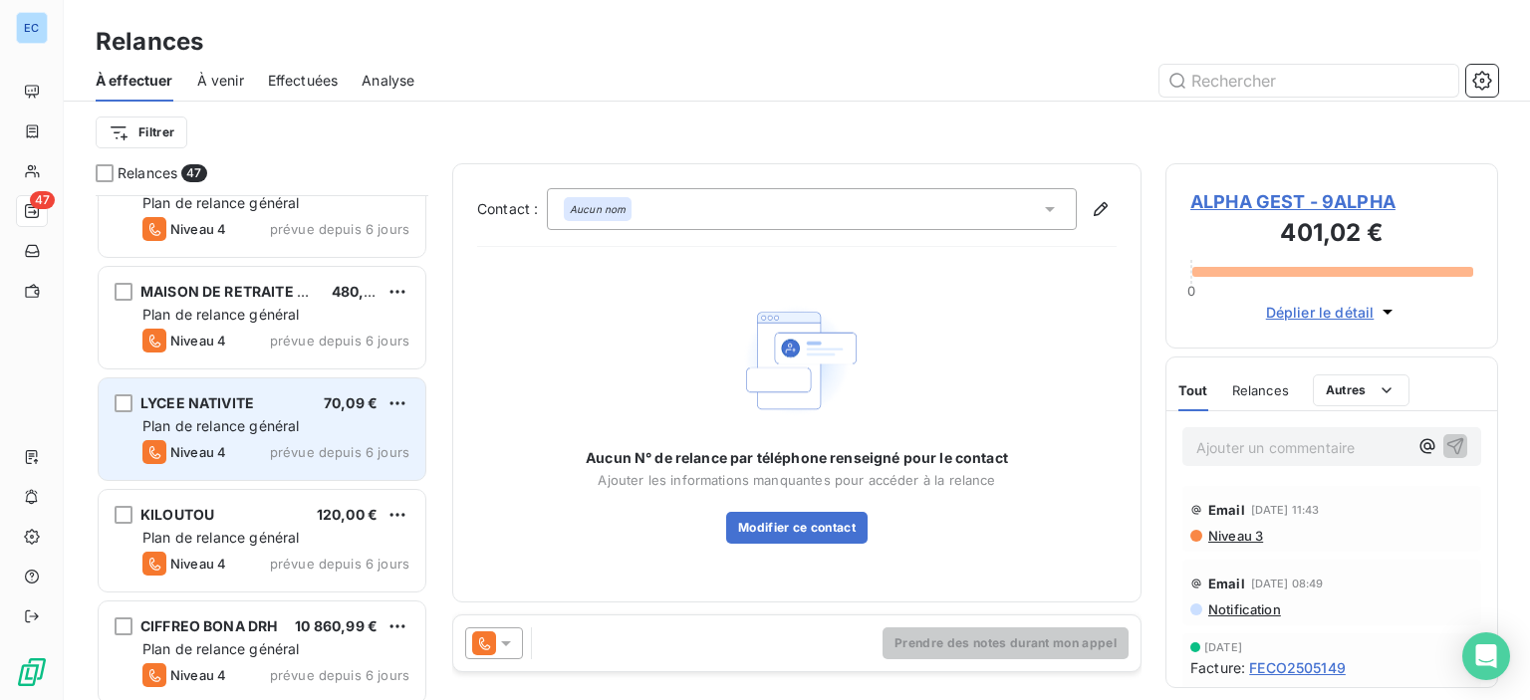
click at [175, 406] on span "LYCEE NATIVITE" at bounding box center [197, 402] width 114 height 17
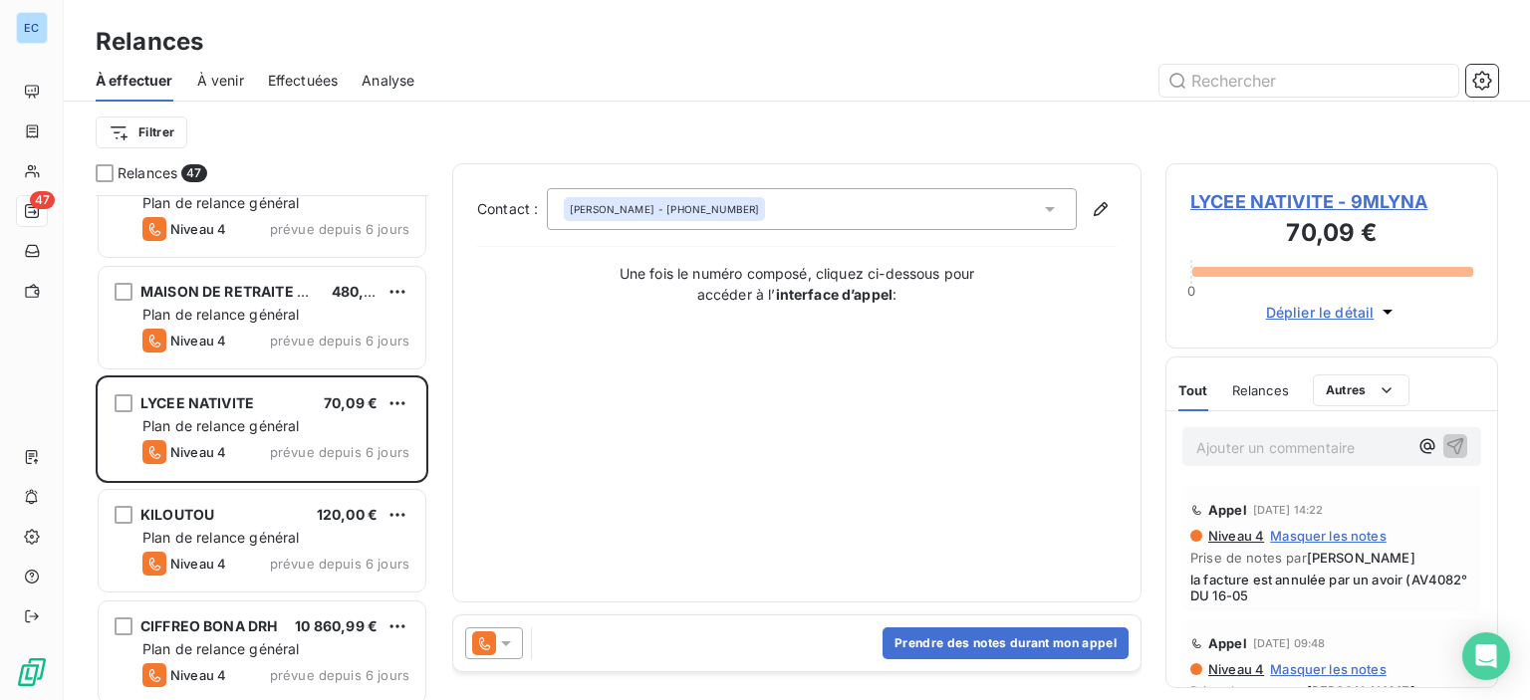
click at [1194, 205] on span "LYCEE NATIVITE - 9MLYNA" at bounding box center [1331, 201] width 283 height 27
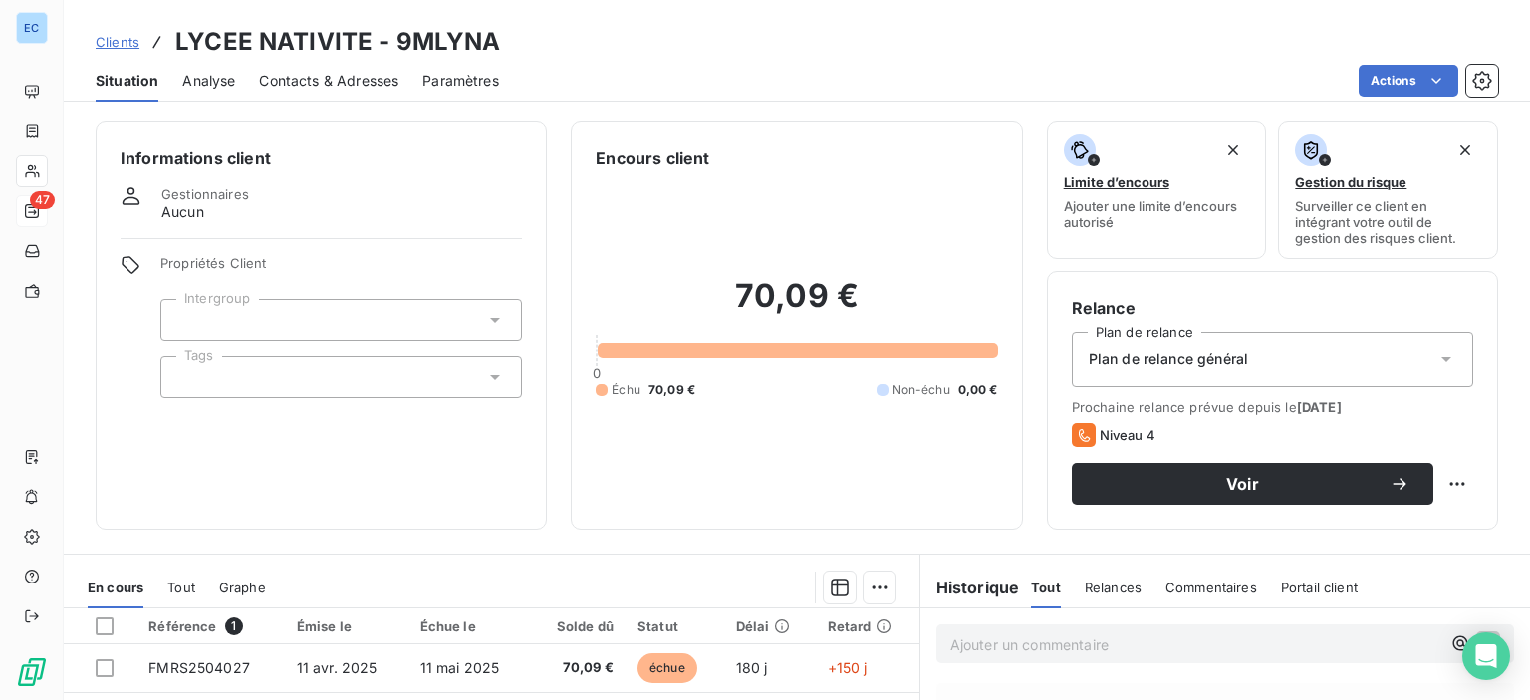
scroll to position [299, 0]
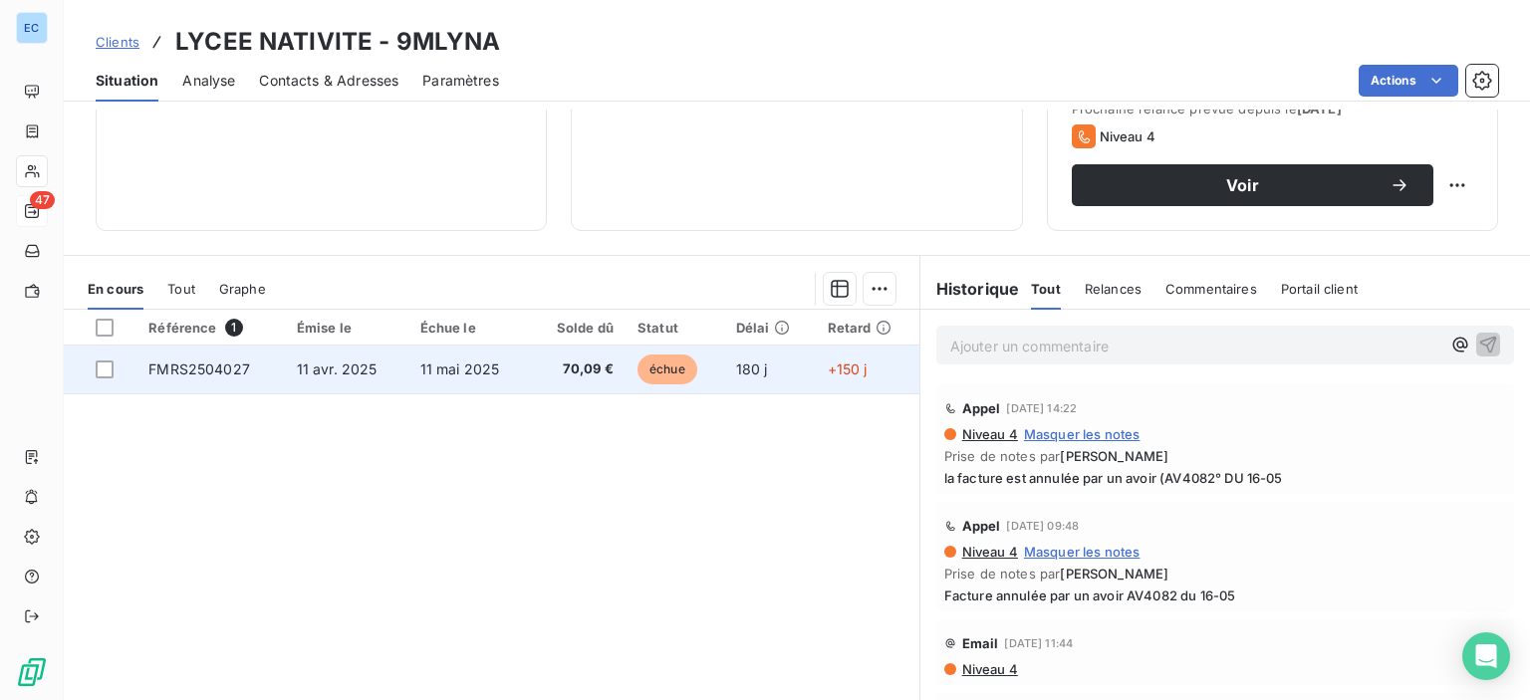
click at [252, 369] on td "FMRS2504027" at bounding box center [209, 370] width 147 height 48
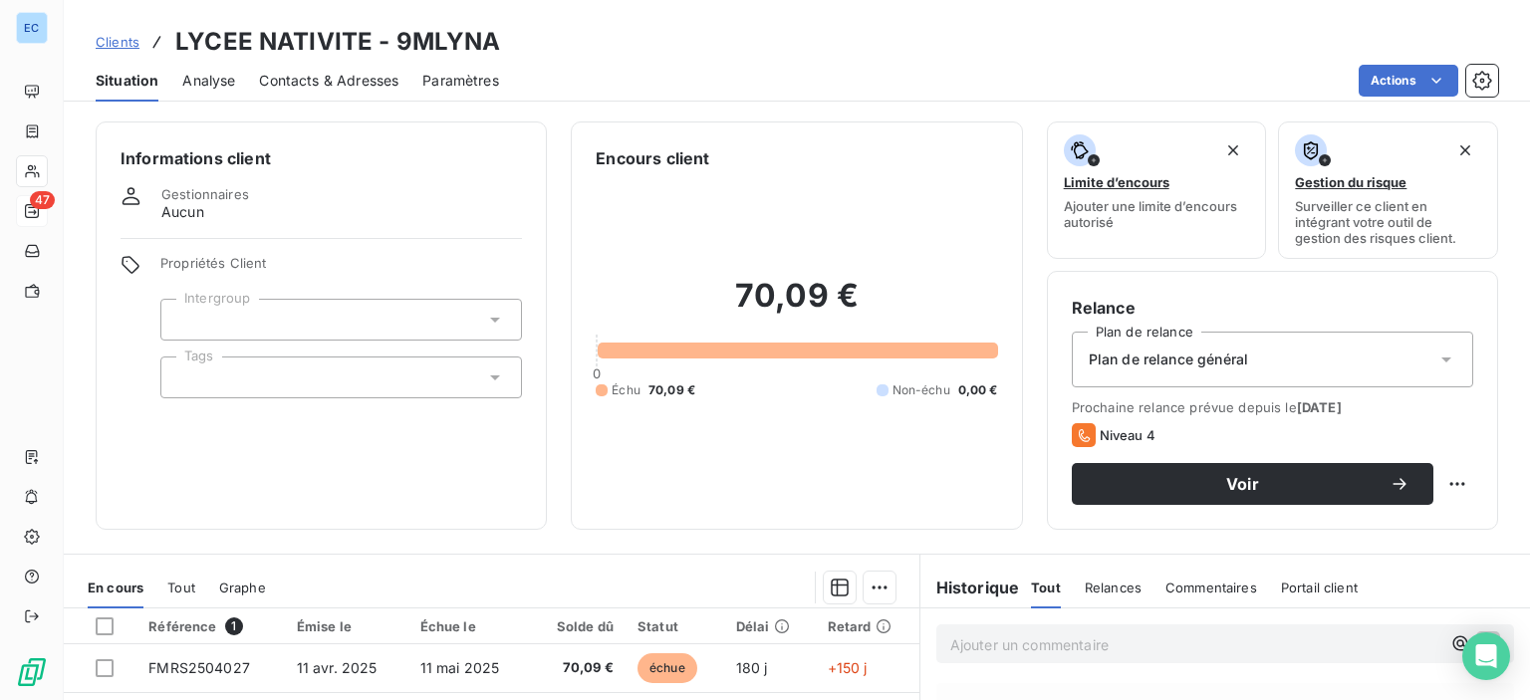
scroll to position [299, 0]
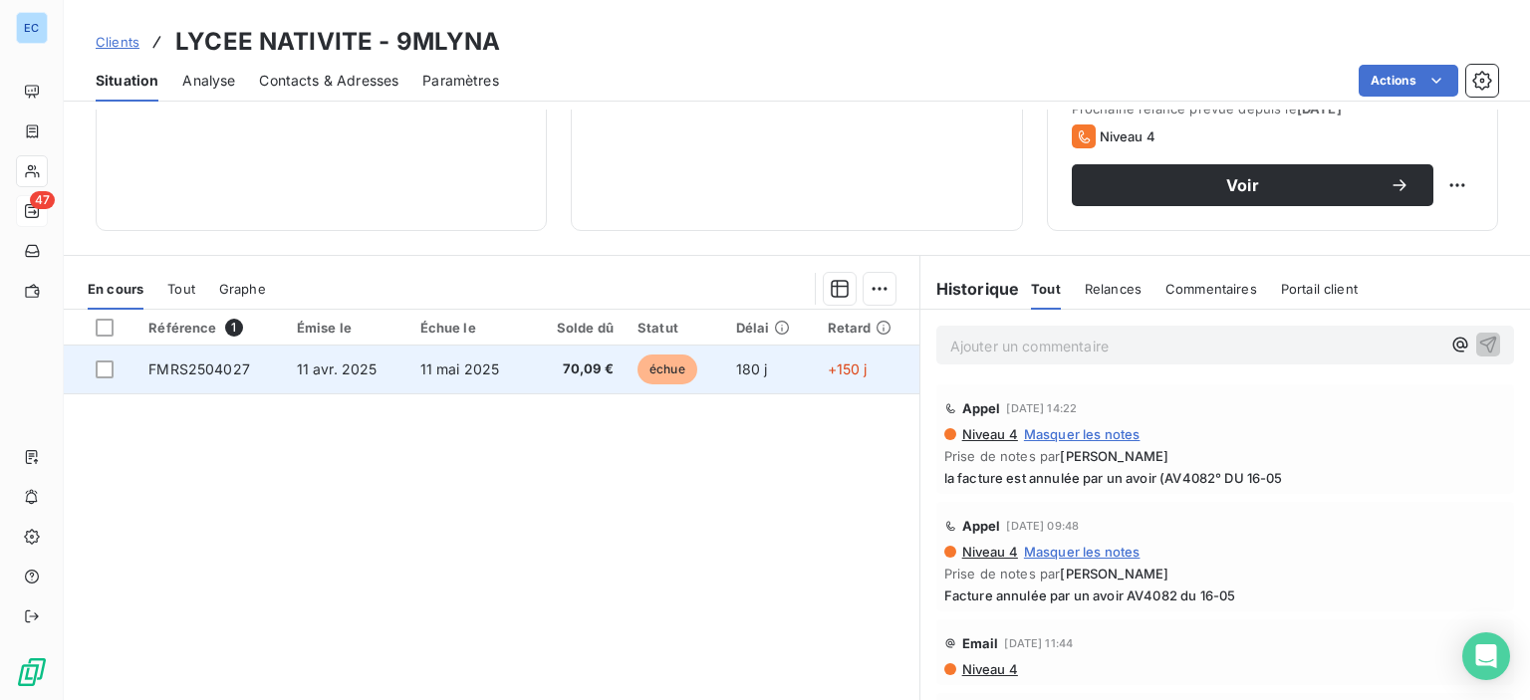
click at [195, 371] on span "FMRS2504027" at bounding box center [199, 368] width 102 height 17
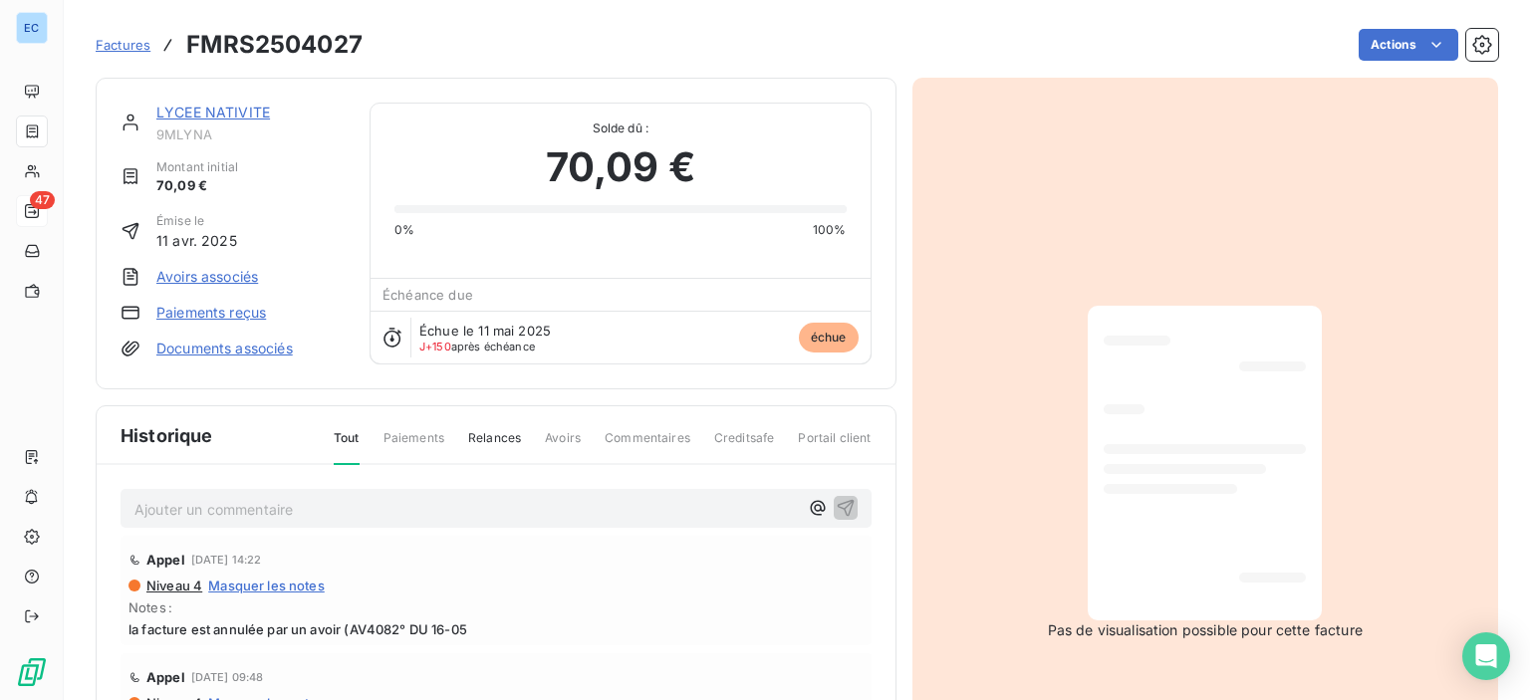
click at [195, 279] on link "Avoirs associés" at bounding box center [207, 277] width 102 height 20
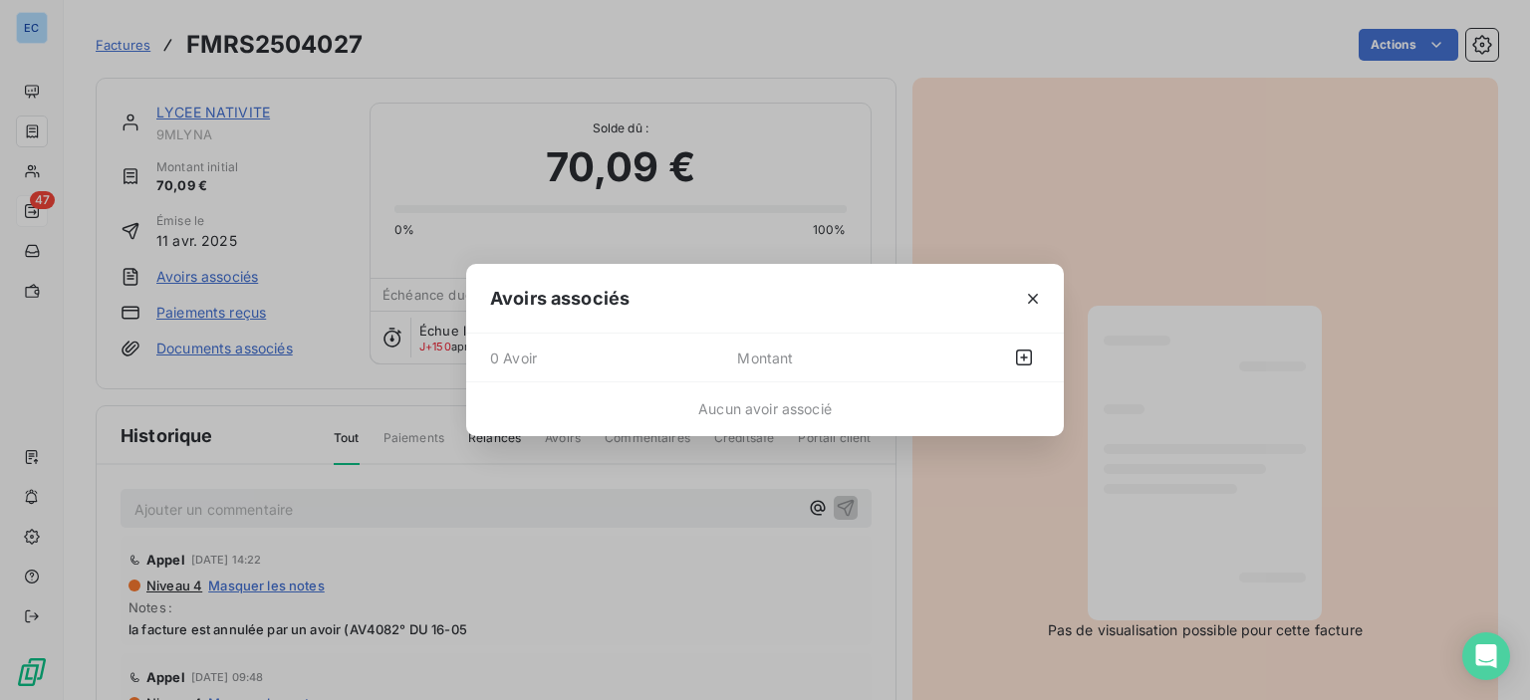
drag, startPoint x: 804, startPoint y: 409, endPoint x: 848, endPoint y: 342, distance: 81.2
click at [803, 411] on span "Aucun avoir associé" at bounding box center [764, 408] width 133 height 17
click at [1025, 357] on icon "button" at bounding box center [1024, 358] width 16 height 16
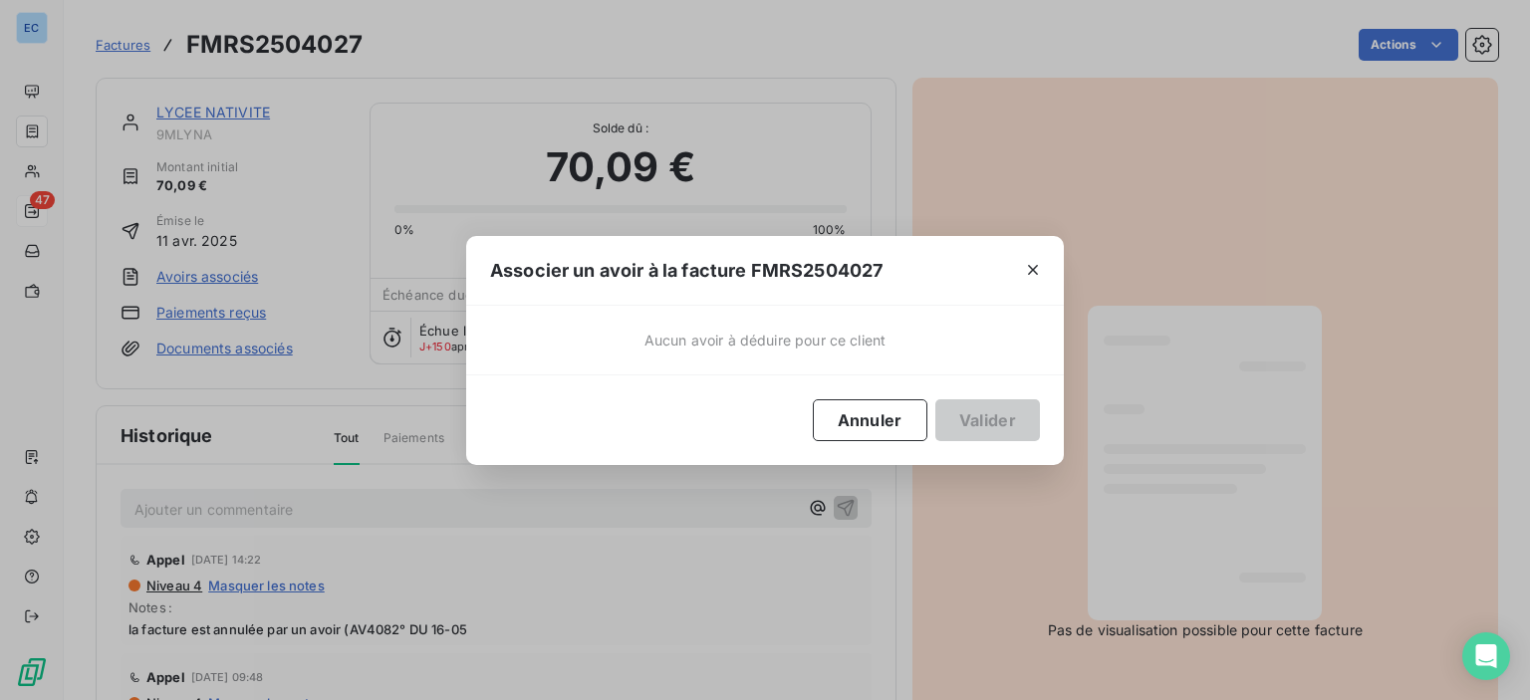
click at [733, 357] on div "Aucun avoir à déduire pour ce client" at bounding box center [764, 340] width 597 height 69
drag, startPoint x: 730, startPoint y: 346, endPoint x: 809, endPoint y: 314, distance: 84.9
click at [730, 346] on span "Aucun avoir à déduire pour ce client" at bounding box center [764, 340] width 241 height 21
click at [716, 345] on span "Aucun avoir à déduire pour ce client" at bounding box center [764, 340] width 241 height 21
click at [654, 342] on span "Aucun avoir à déduire pour ce client" at bounding box center [764, 340] width 241 height 21
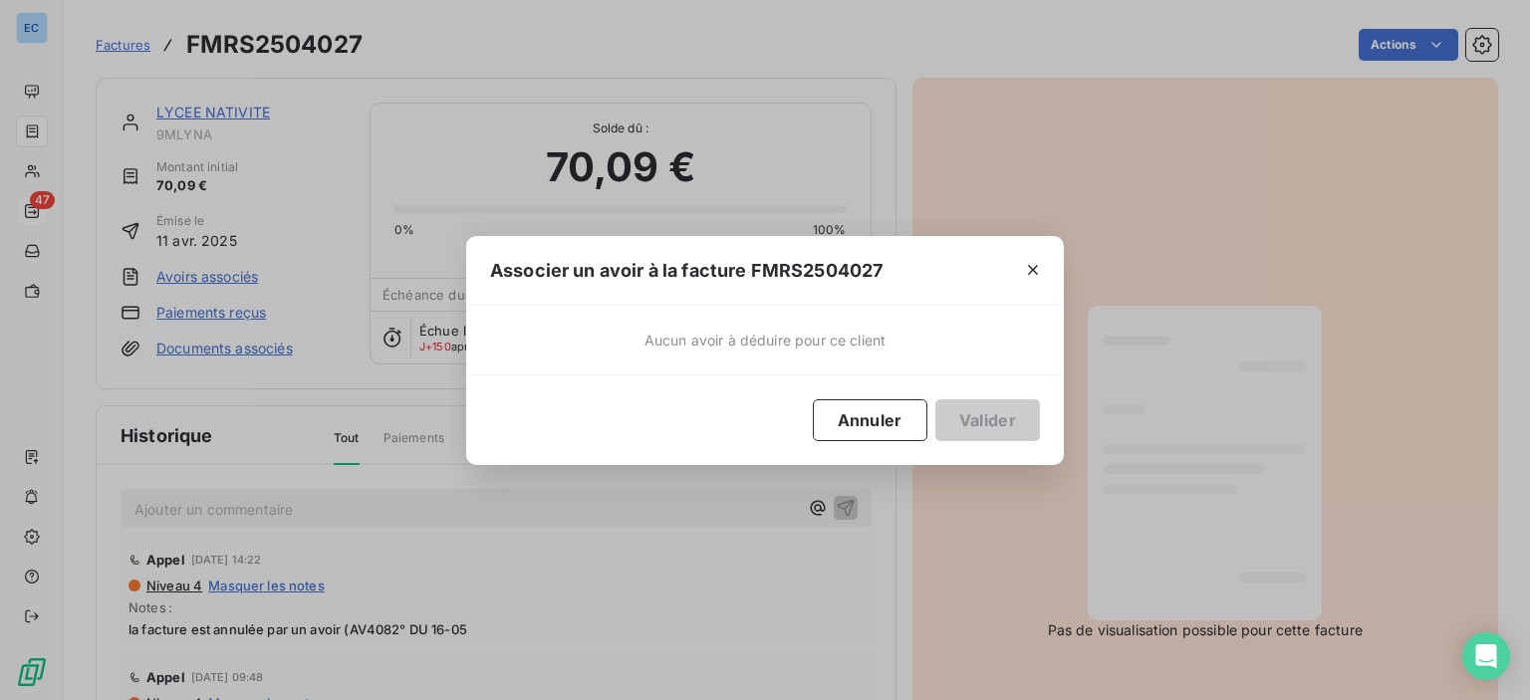
click at [520, 350] on div "Aucun avoir à déduire pour ce client" at bounding box center [764, 340] width 597 height 69
drag, startPoint x: 523, startPoint y: 317, endPoint x: 539, endPoint y: 334, distance: 23.2
click at [525, 316] on div "Aucun avoir à déduire pour ce client" at bounding box center [764, 340] width 597 height 69
click at [1036, 271] on icon "button" at bounding box center [1033, 270] width 20 height 20
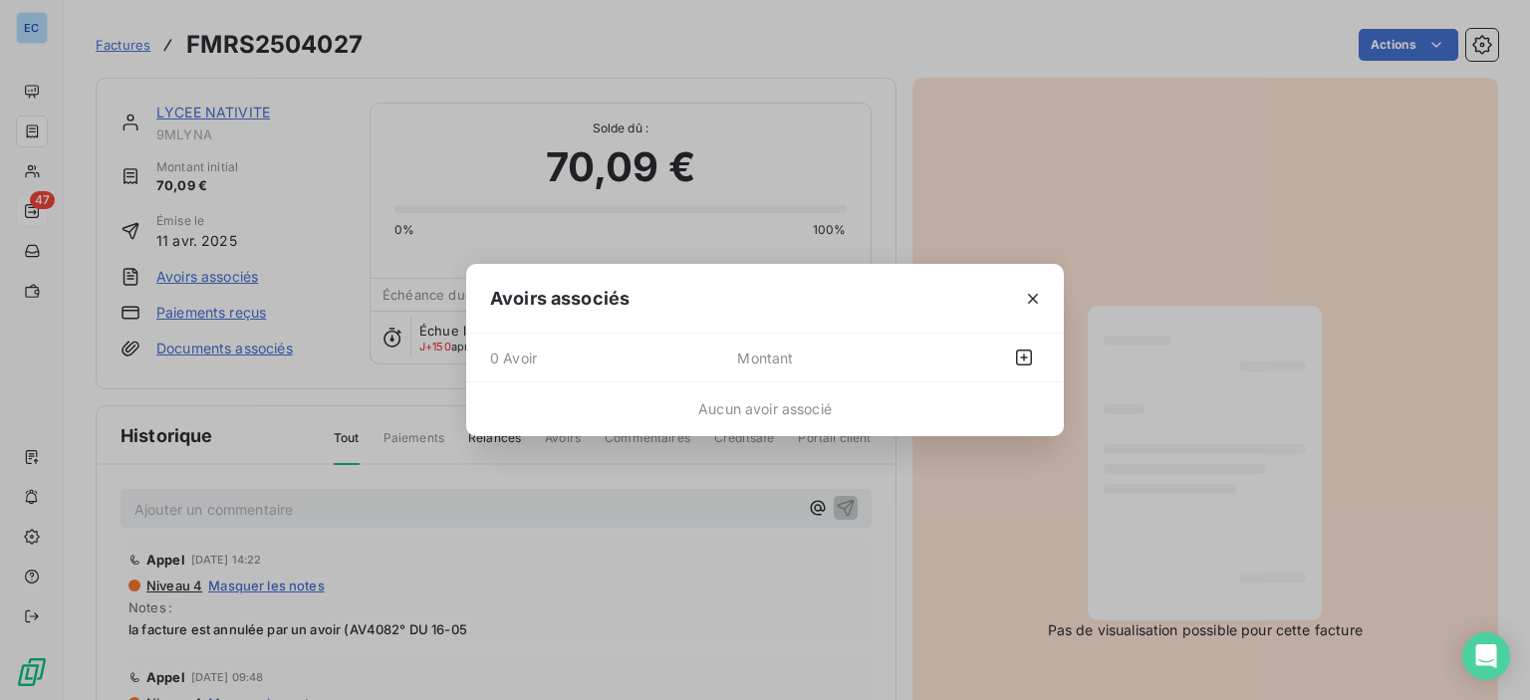
click at [739, 364] on span "Montant" at bounding box center [833, 358] width 192 height 32
click at [717, 417] on div "Aucun avoir associé" at bounding box center [764, 408] width 597 height 21
click at [1016, 365] on icon "button" at bounding box center [1024, 358] width 20 height 20
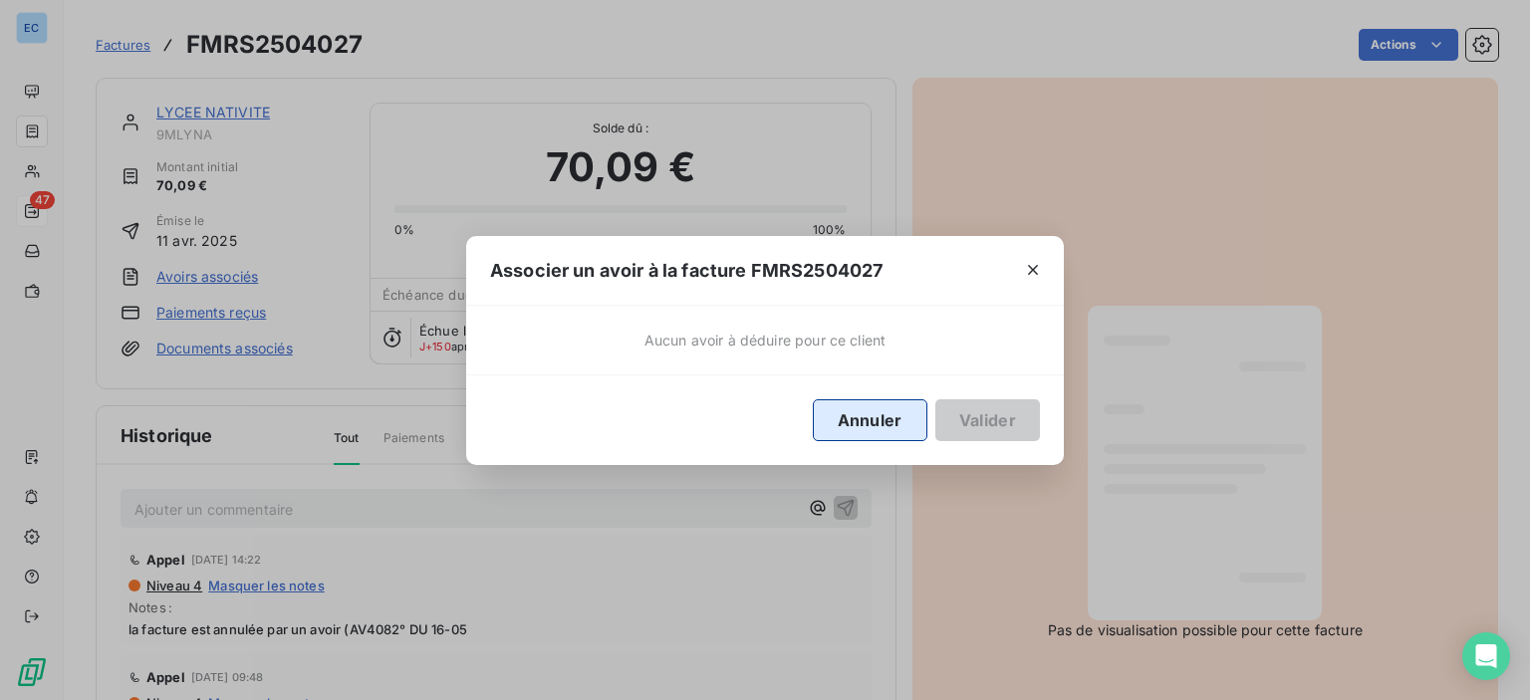
click at [850, 437] on button "Annuler" at bounding box center [870, 420] width 115 height 42
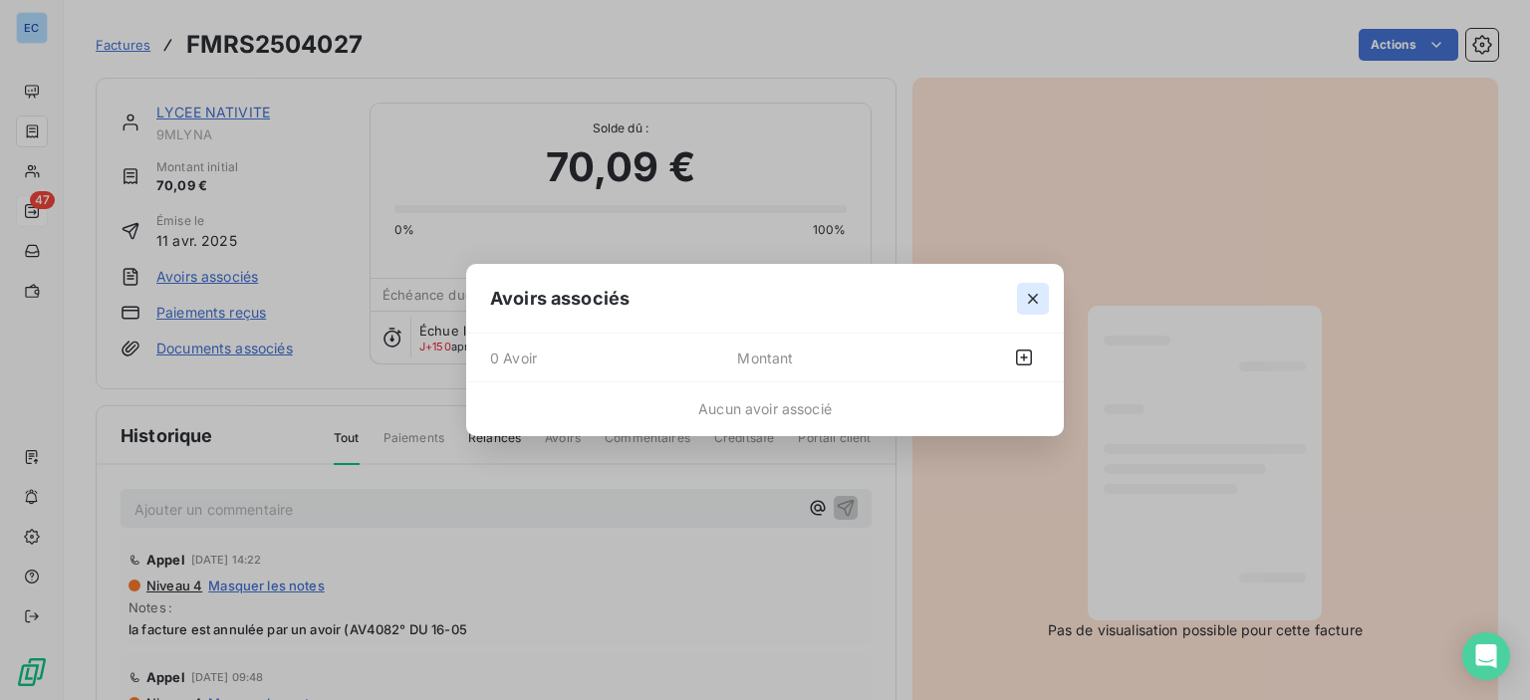
click at [1036, 298] on icon "button" at bounding box center [1033, 299] width 20 height 20
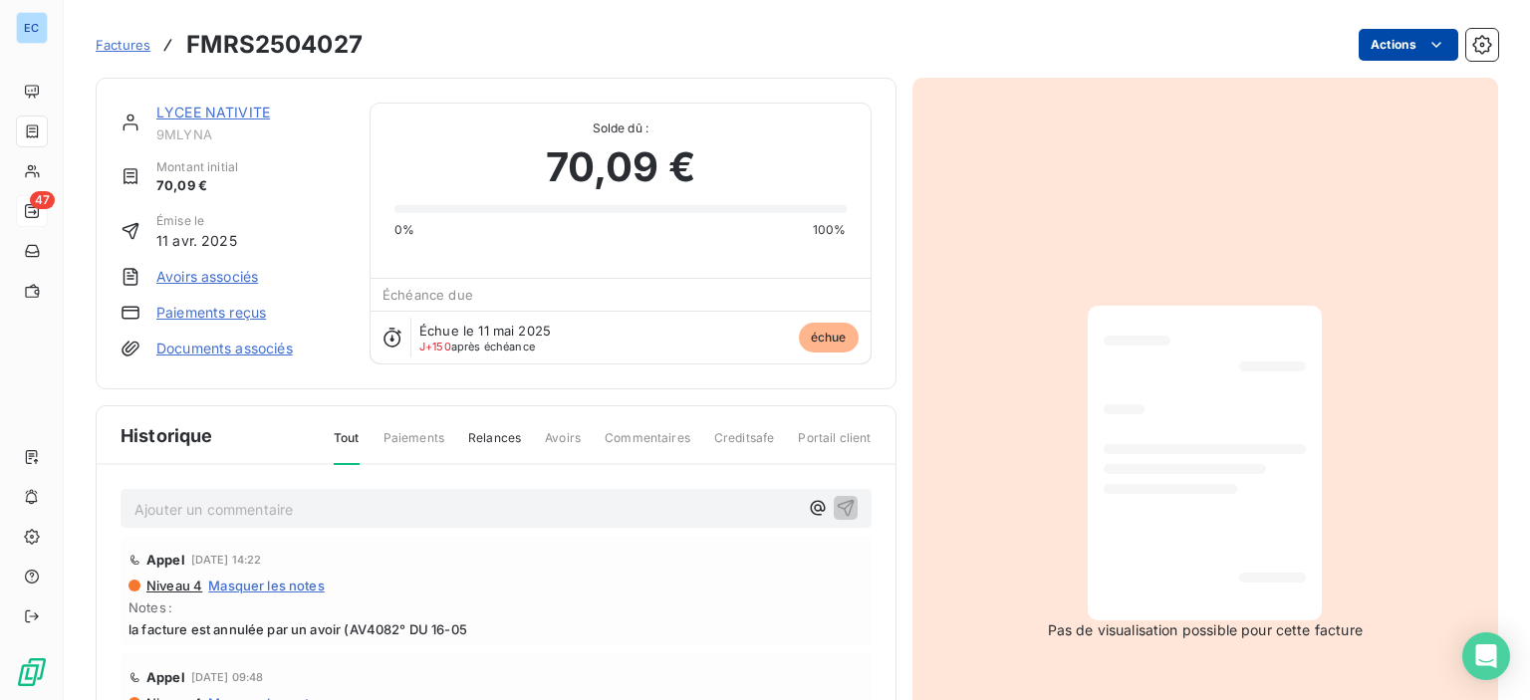
click at [1393, 51] on html "EC 47 Factures FMRS2504027 Actions LYCEE NATIVITE 9MLYNA Montant initial 70,09 …" at bounding box center [765, 350] width 1530 height 700
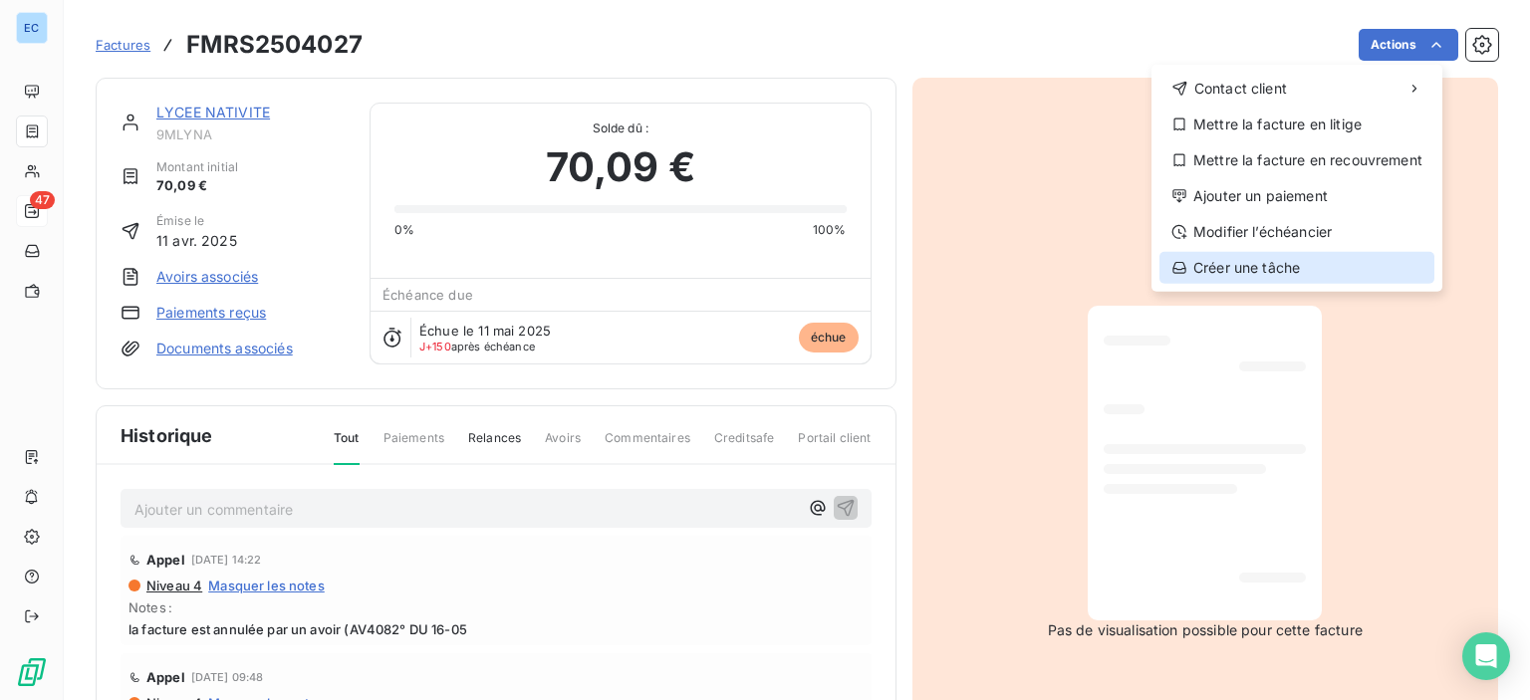
click at [1214, 266] on div "Créer une tâche" at bounding box center [1296, 268] width 275 height 32
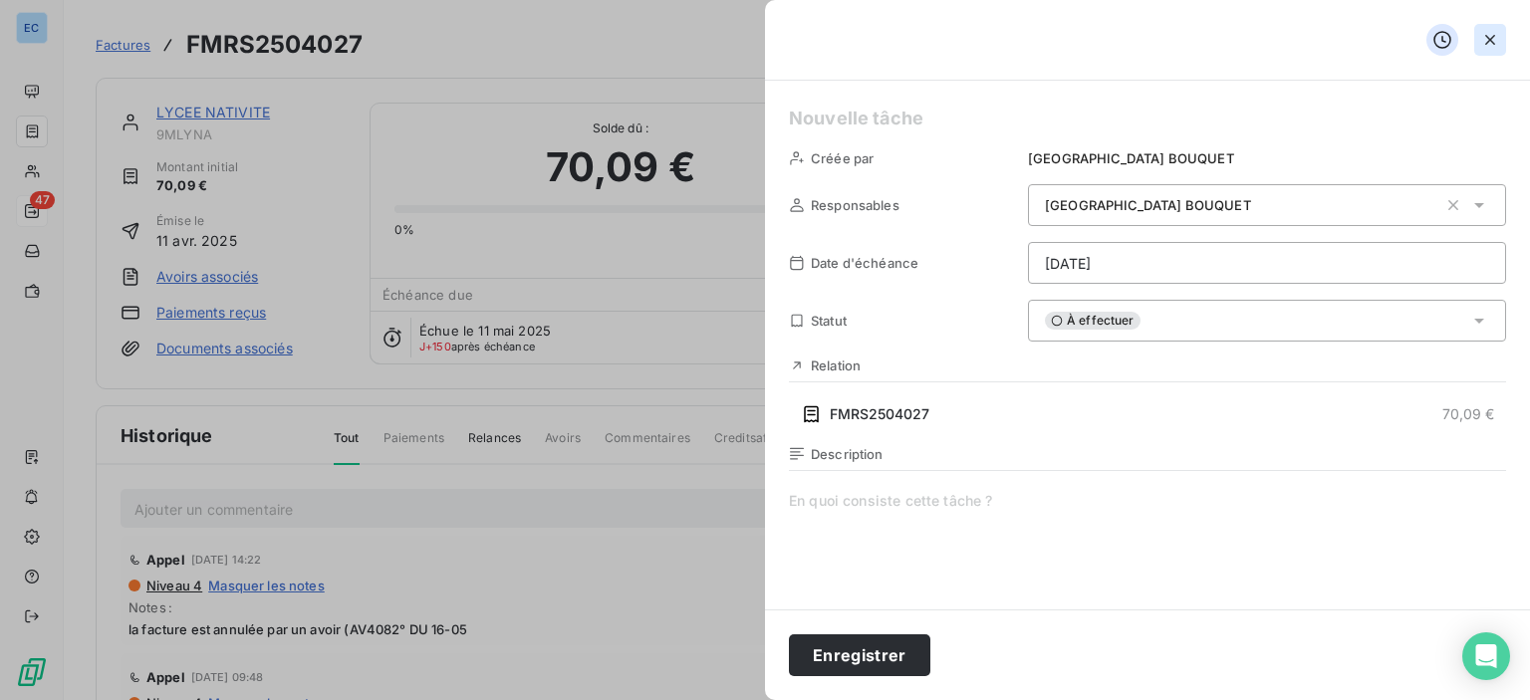
click at [1489, 39] on icon "button" at bounding box center [1490, 40] width 10 height 10
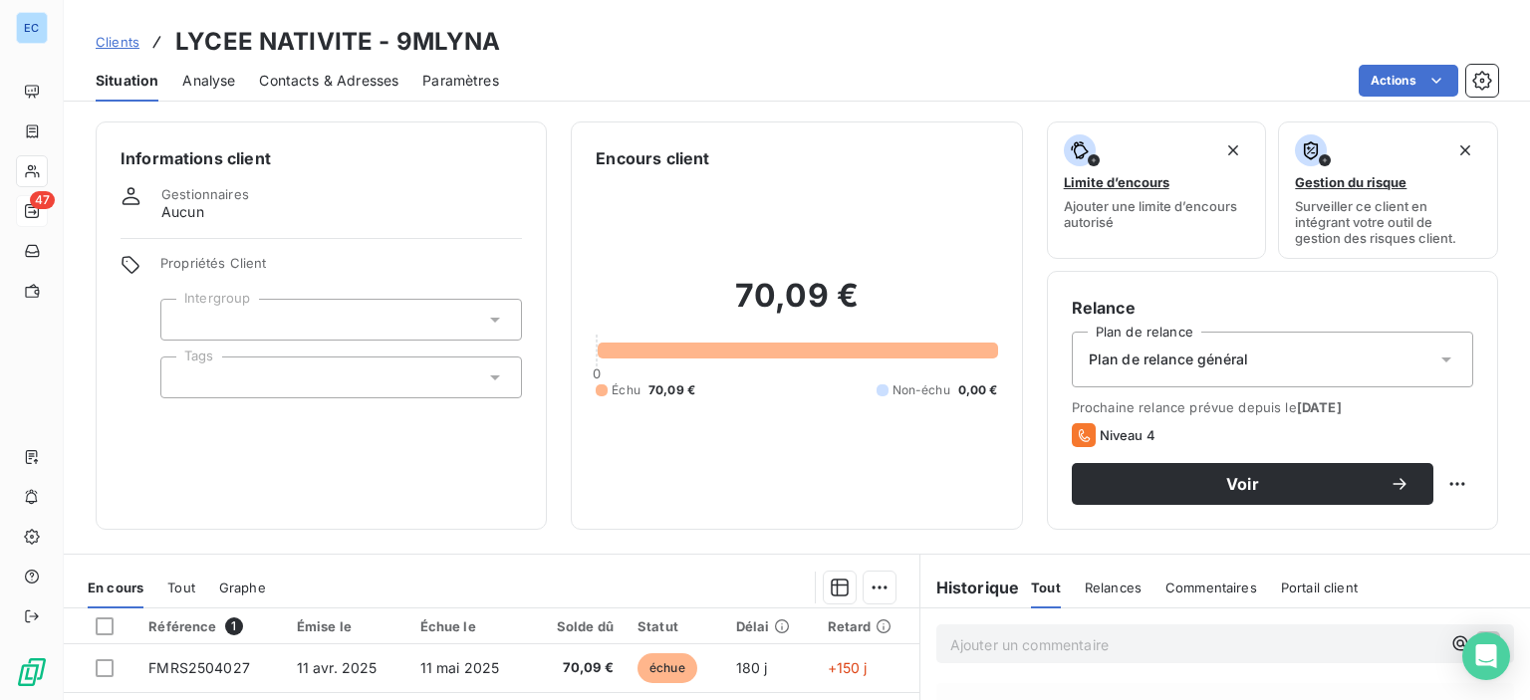
scroll to position [299, 0]
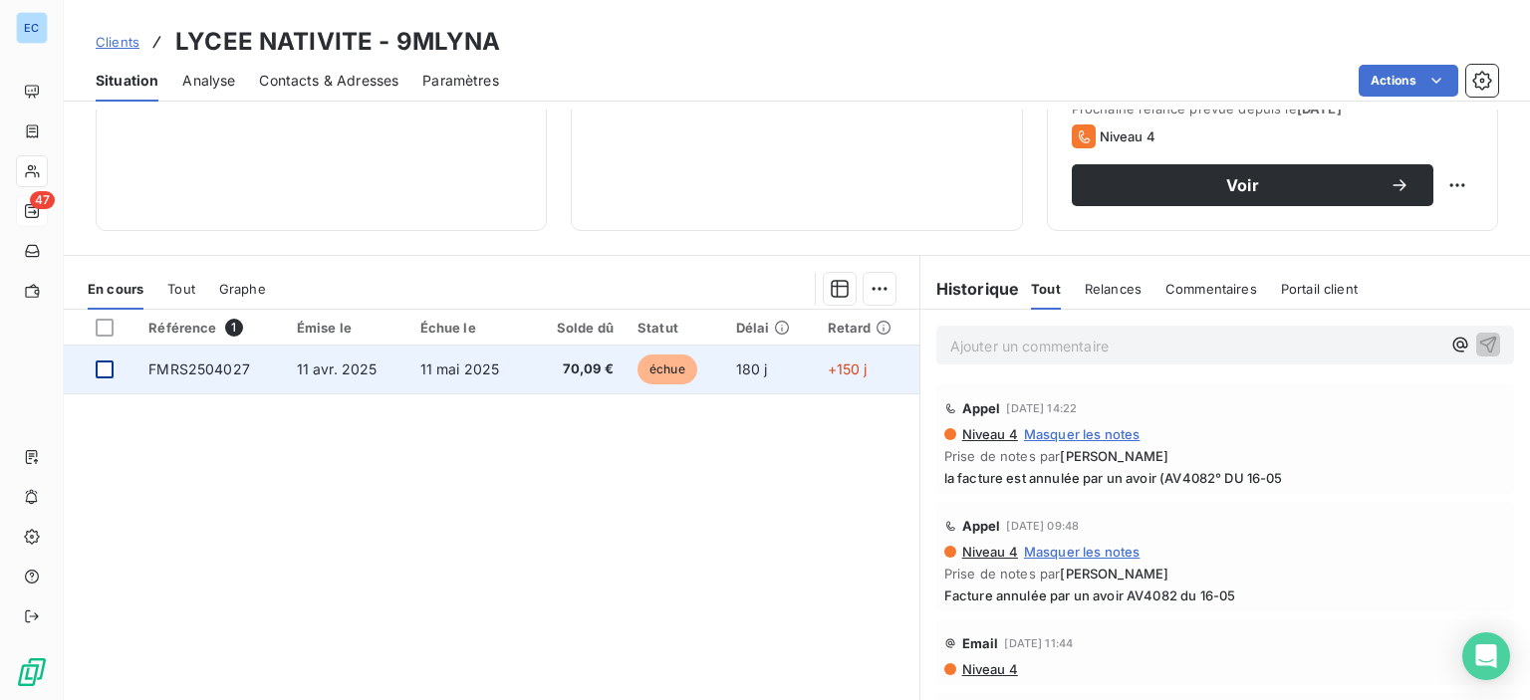
click at [107, 369] on div at bounding box center [105, 369] width 18 height 18
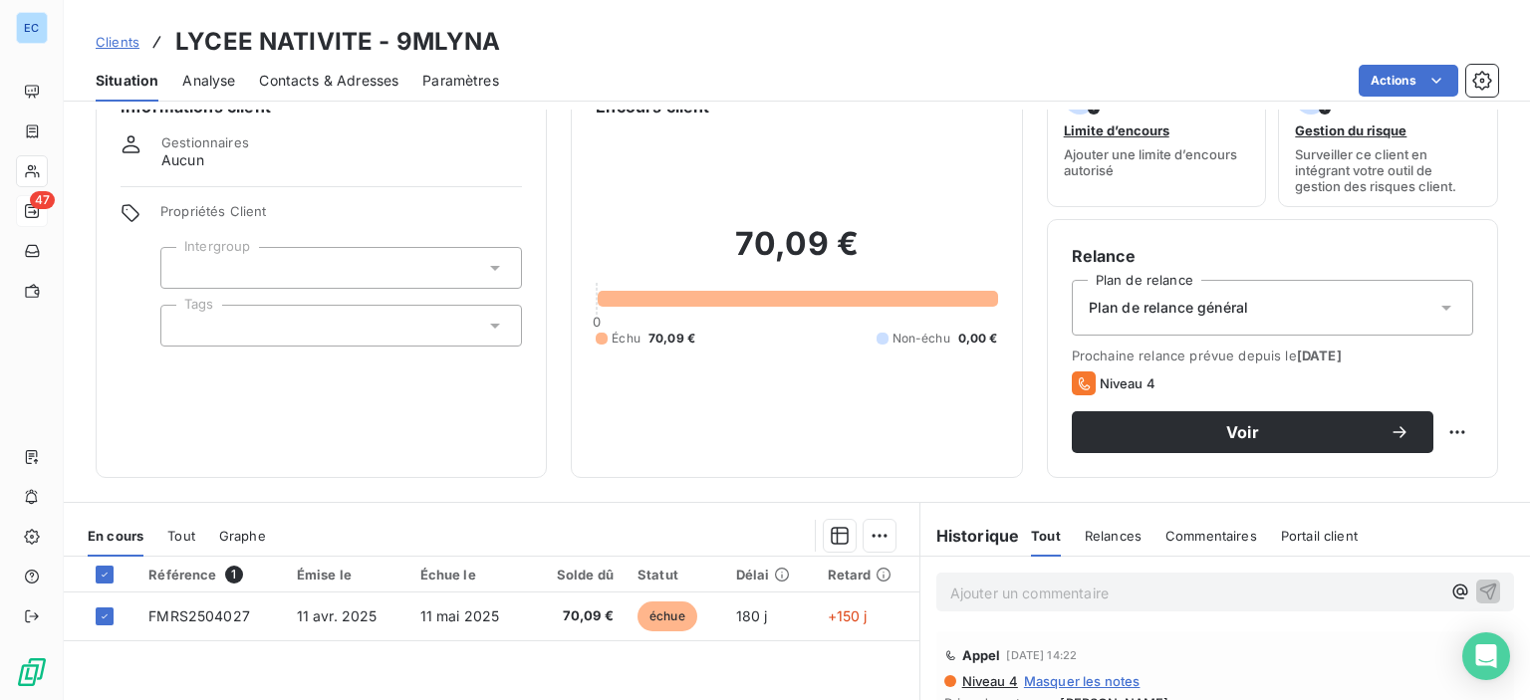
scroll to position [0, 0]
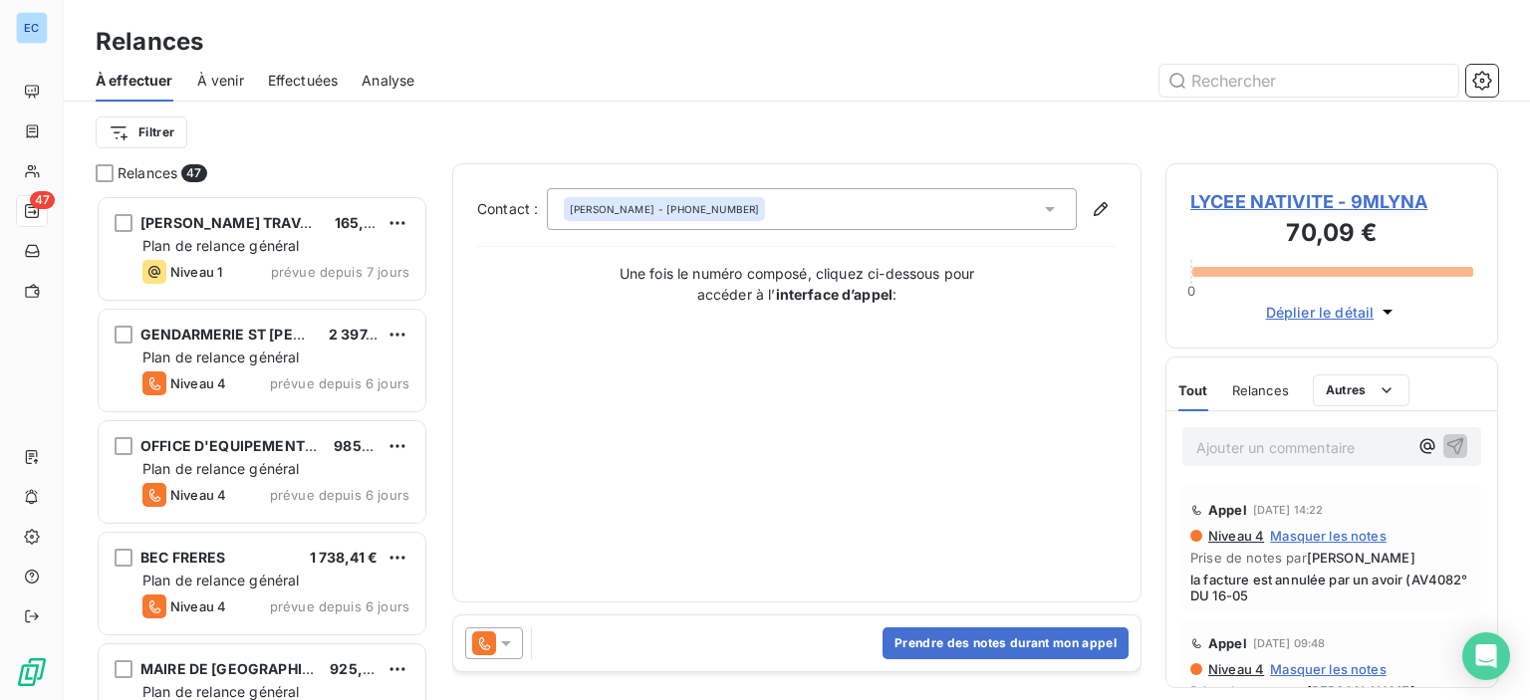
scroll to position [490, 317]
click at [932, 653] on button "Prendre des notes durant mon appel" at bounding box center [1005, 643] width 246 height 32
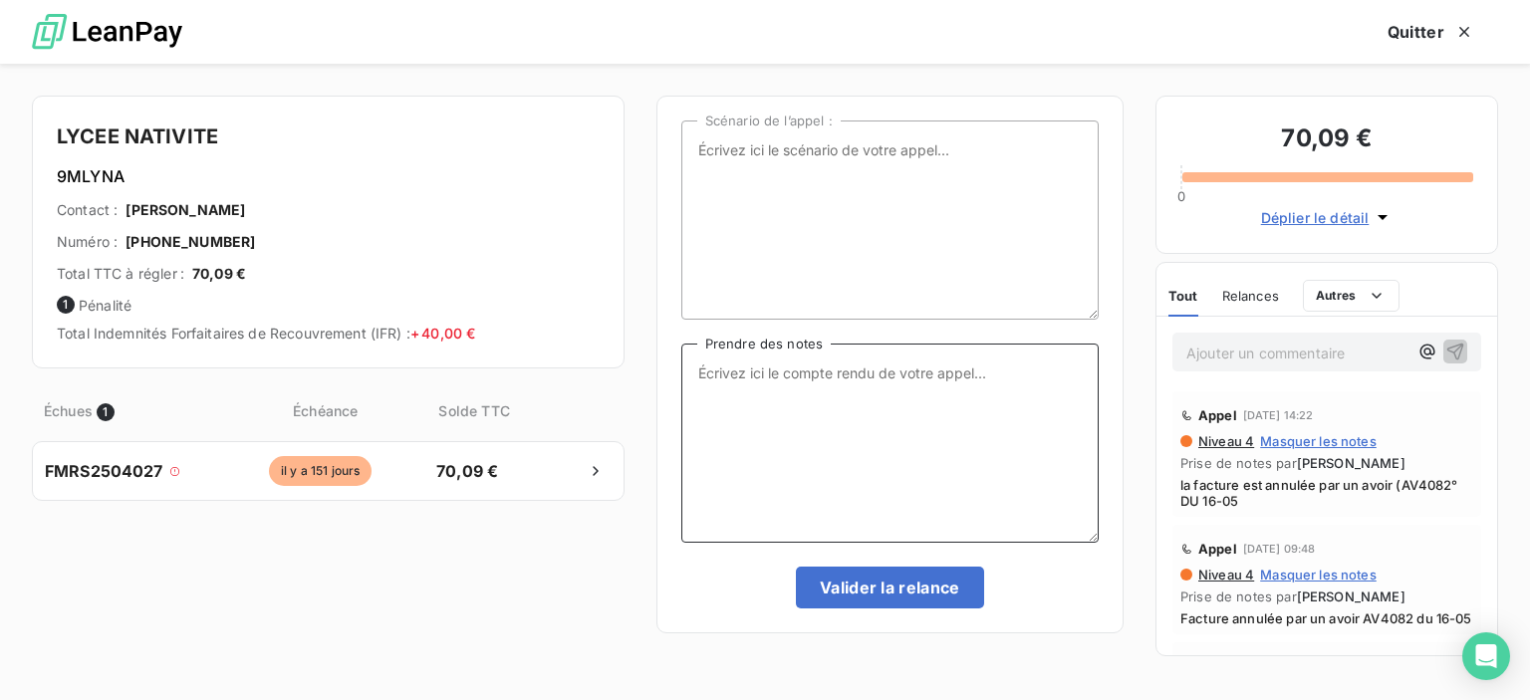
click at [696, 363] on textarea "Prendre des notes" at bounding box center [889, 443] width 417 height 199
type textarea "F"
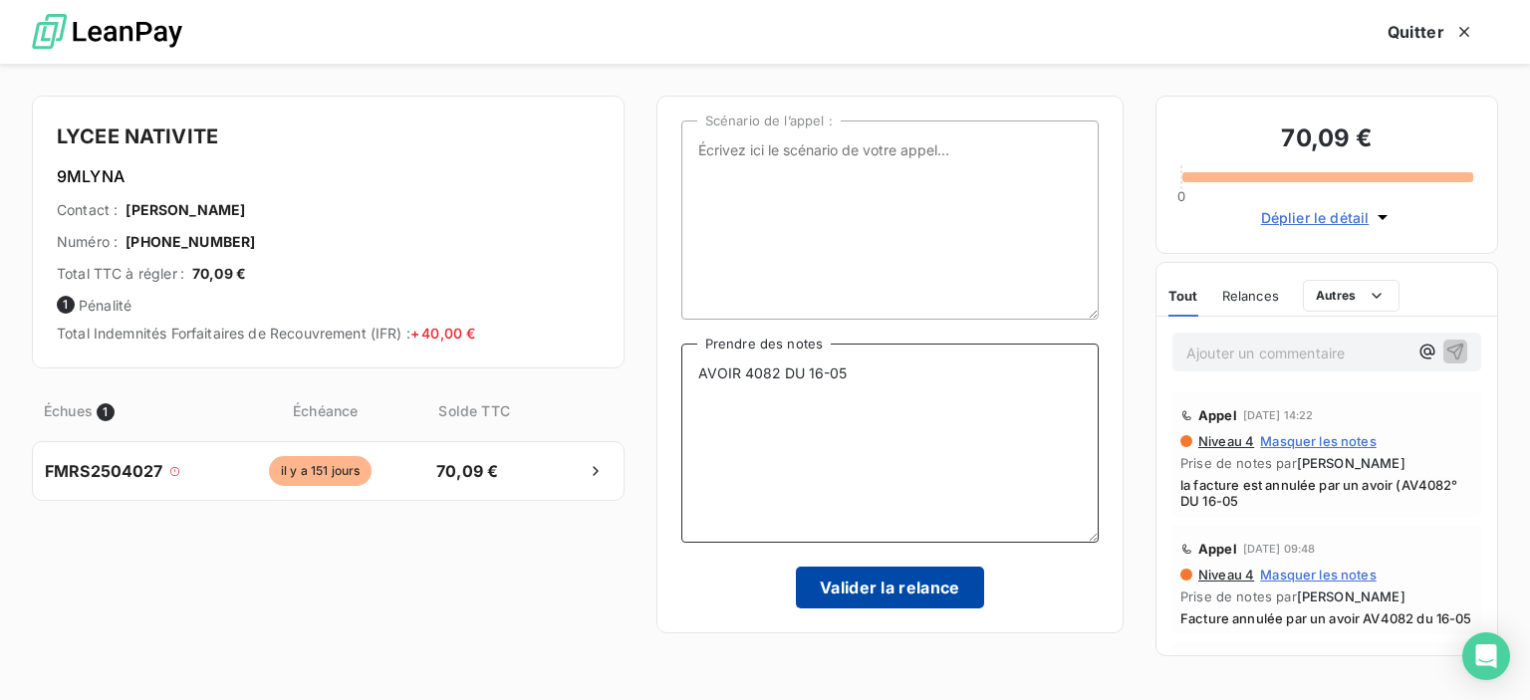
type textarea "AVOIR 4082 DU 16-05"
click at [868, 590] on button "Valider la relance" at bounding box center [890, 588] width 188 height 42
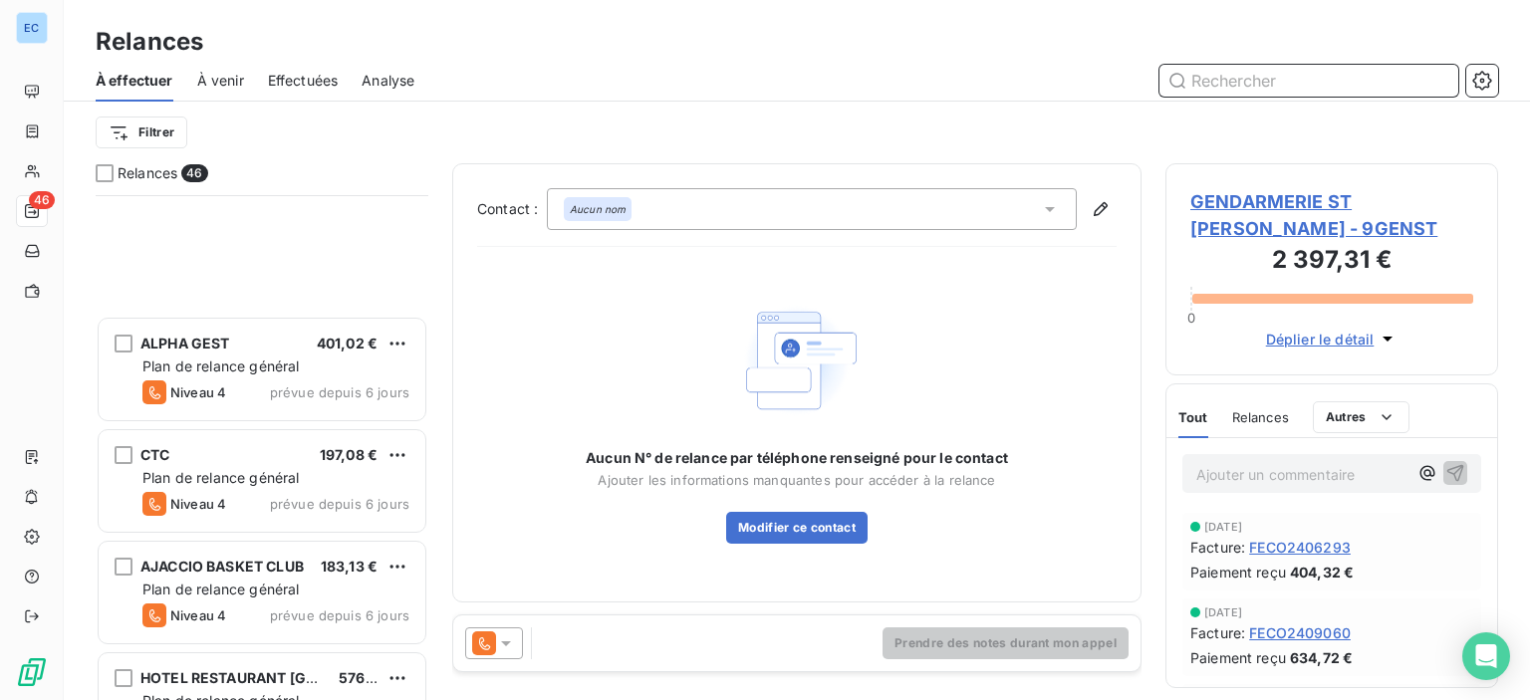
scroll to position [1295, 0]
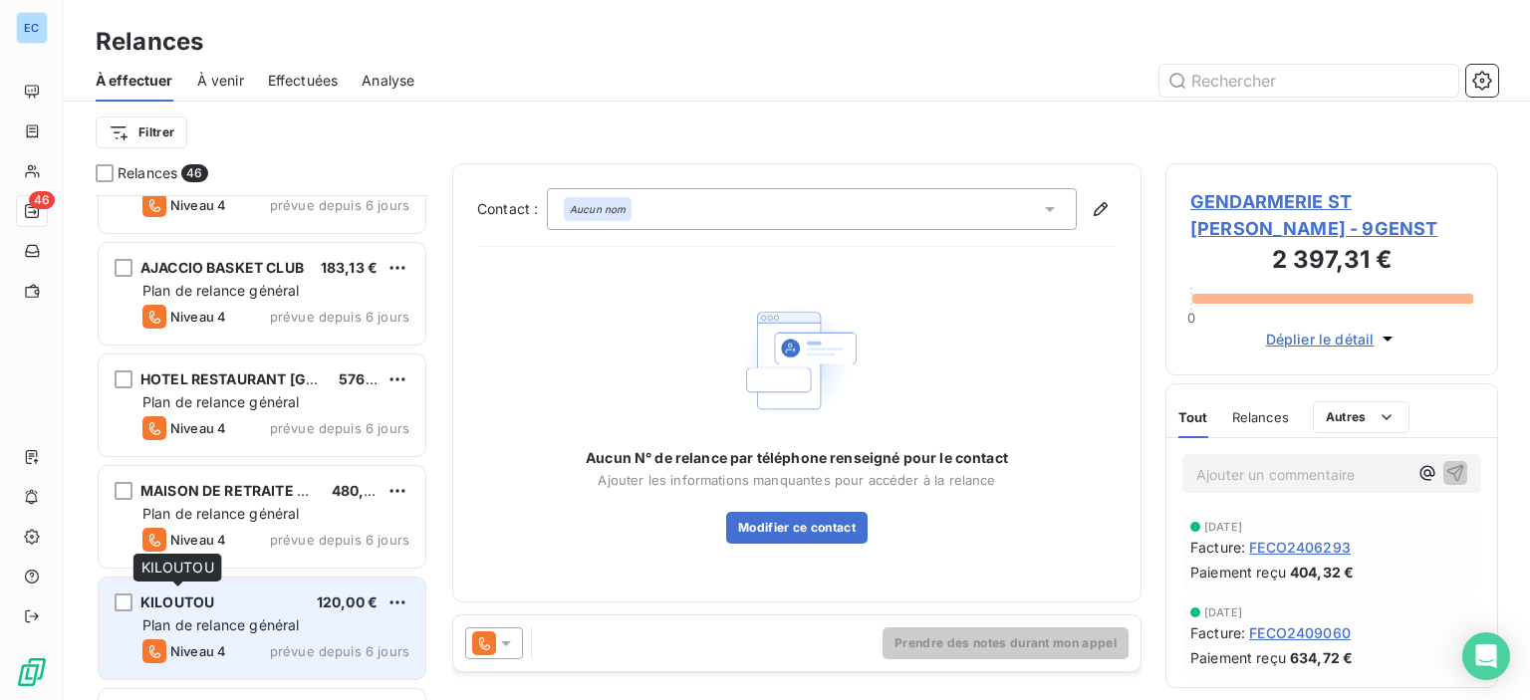
click at [191, 601] on span "KILOUTOU" at bounding box center [177, 601] width 74 height 17
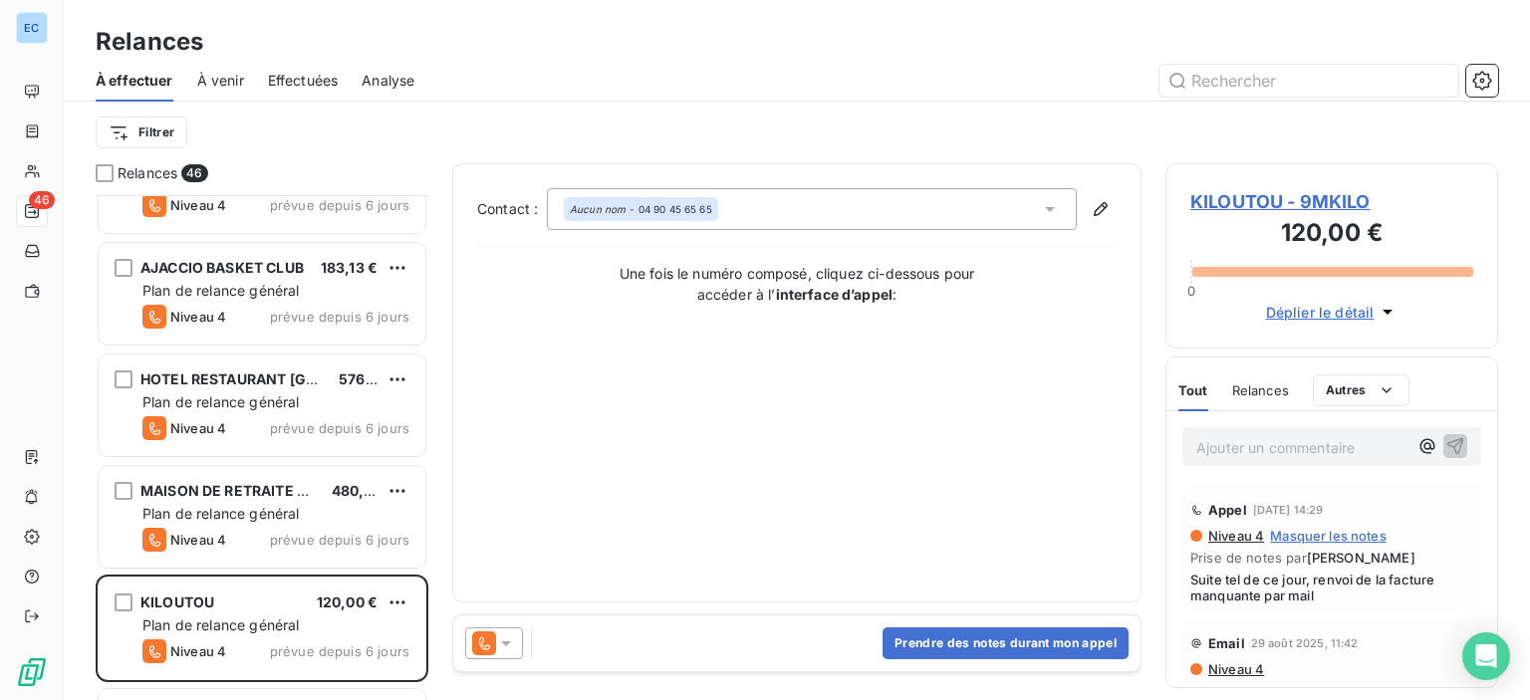
click at [1218, 209] on span "KILOUTOU - 9MKILO" at bounding box center [1331, 201] width 283 height 27
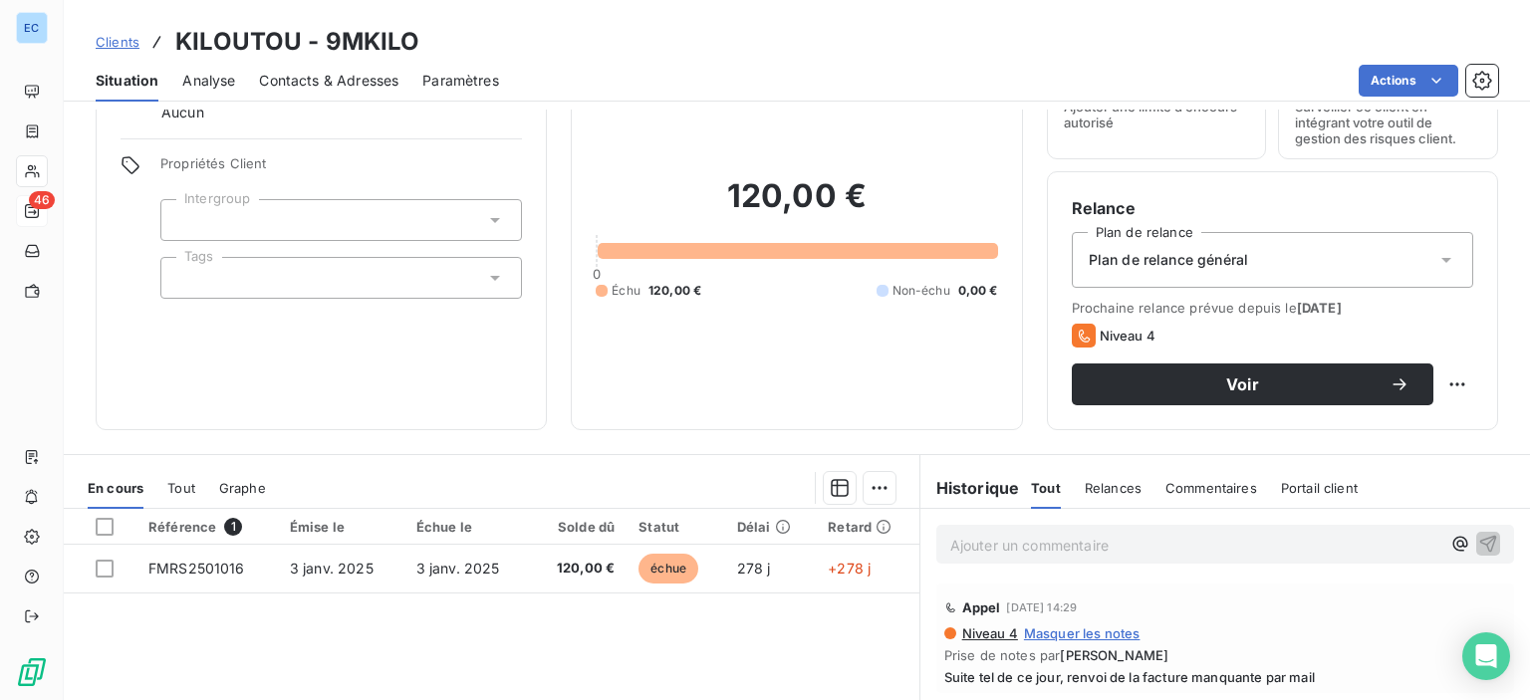
scroll to position [299, 0]
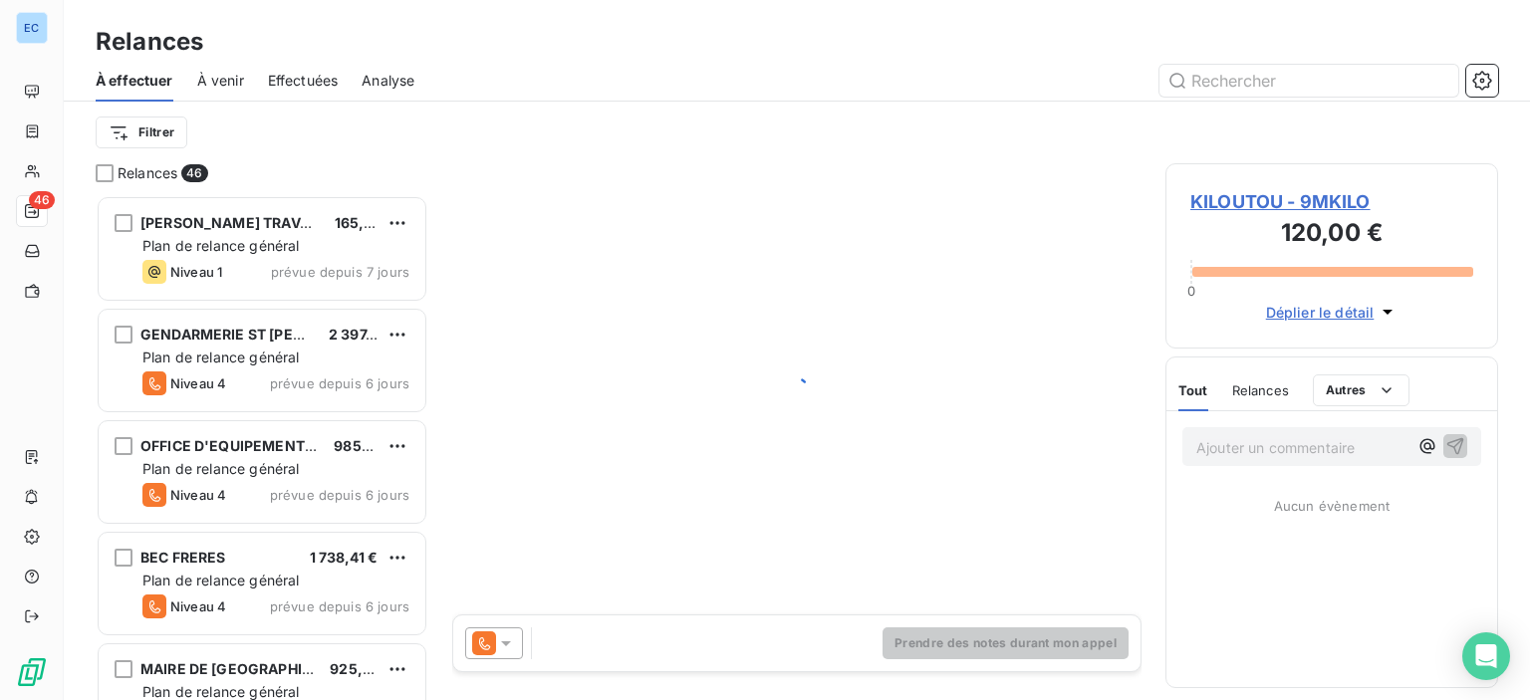
scroll to position [490, 317]
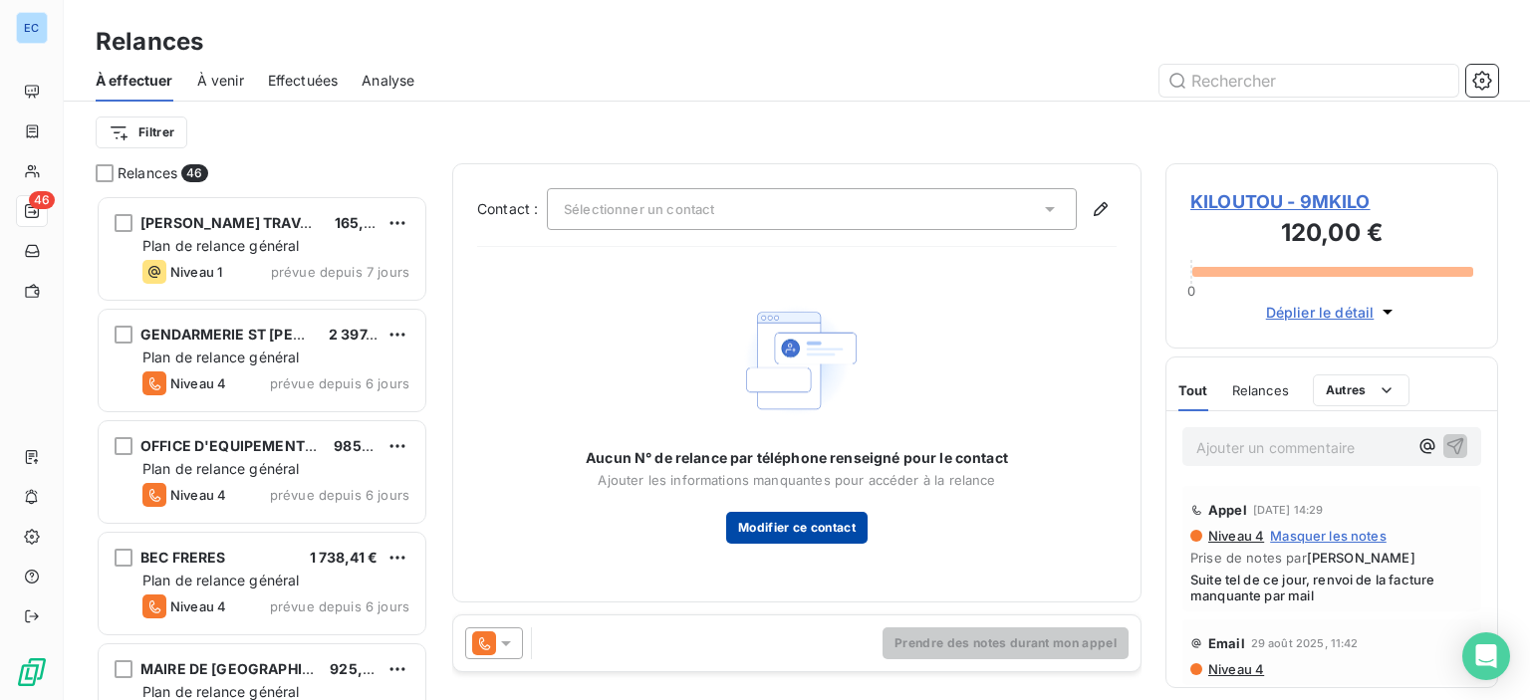
click at [832, 527] on button "Modifier ce contact" at bounding box center [796, 528] width 141 height 32
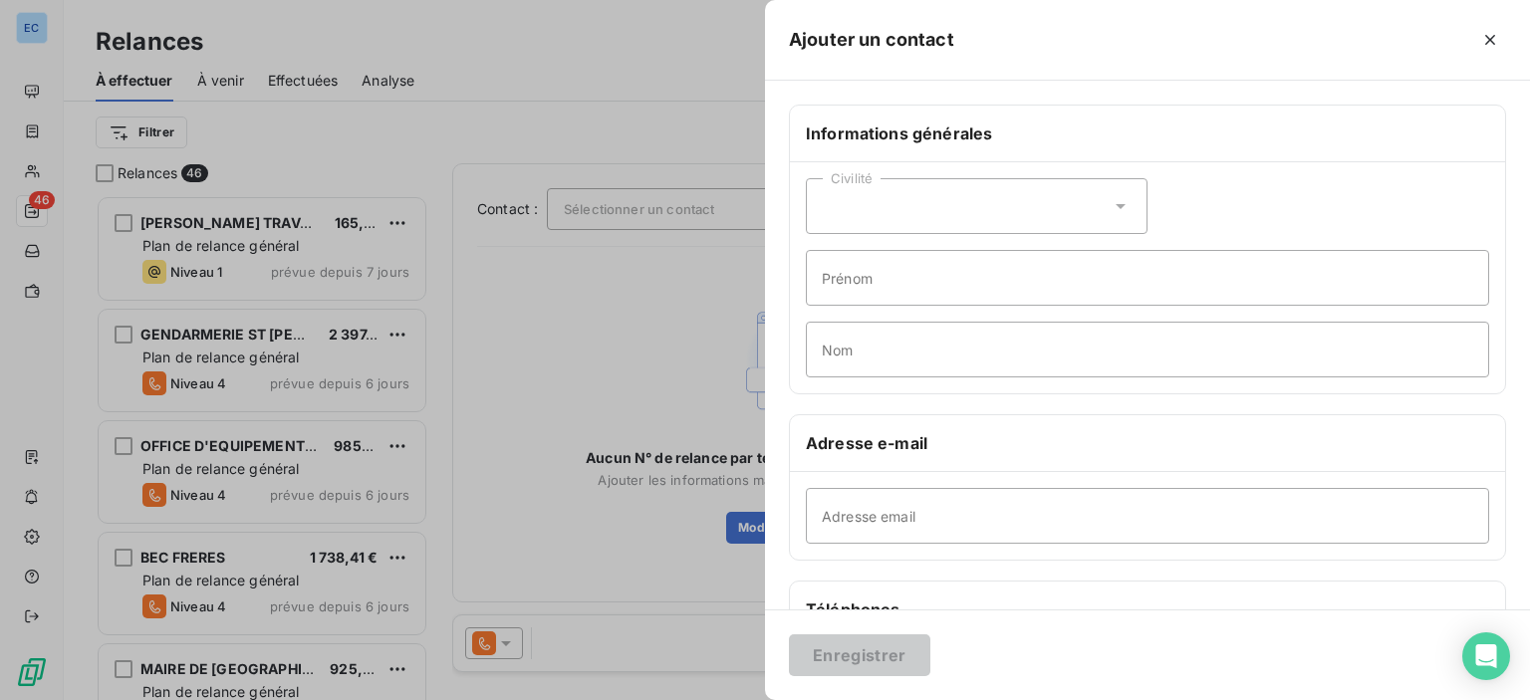
scroll to position [299, 0]
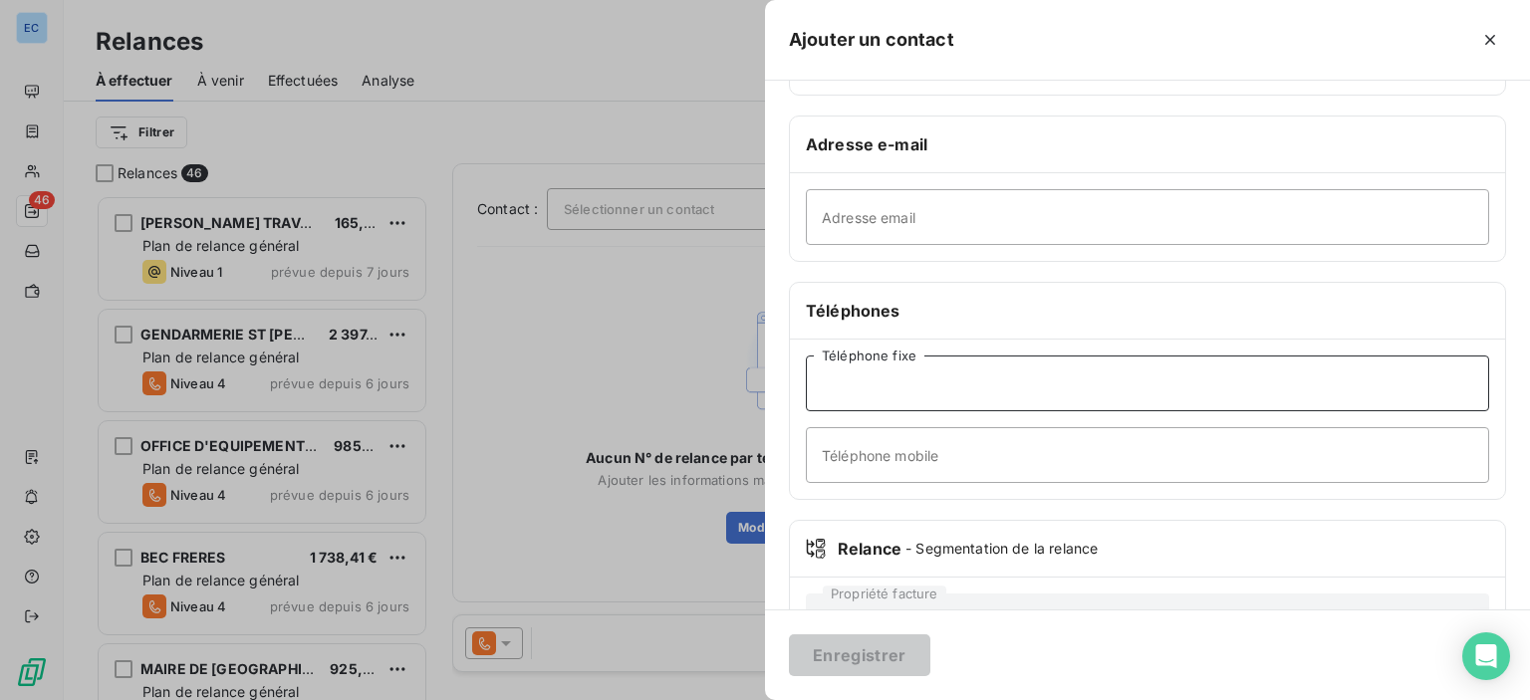
click at [843, 381] on input "Téléphone fixe" at bounding box center [1147, 383] width 683 height 56
paste input "90 45 65 65"
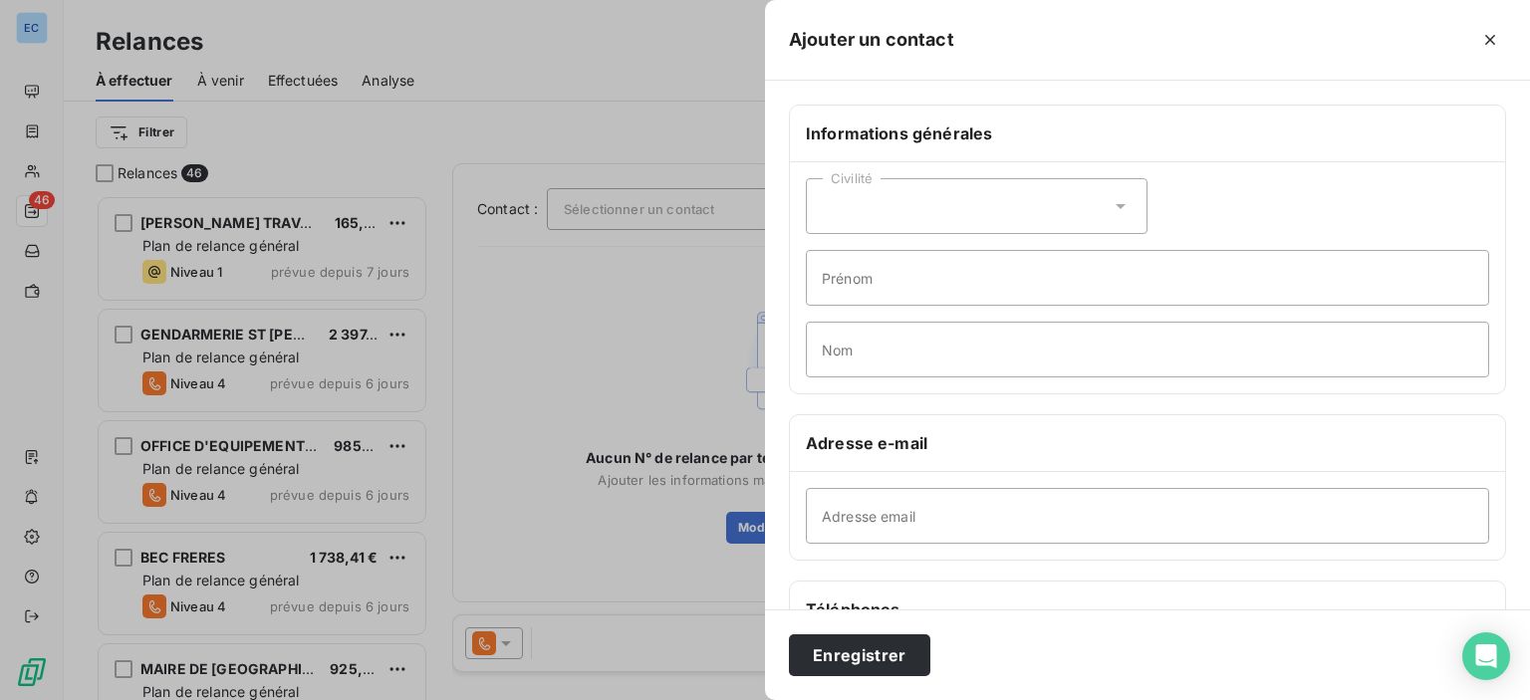
type input "90 45 65 65"
click at [840, 347] on input "Nom" at bounding box center [1147, 350] width 683 height 56
click at [1115, 205] on icon at bounding box center [1120, 206] width 10 height 5
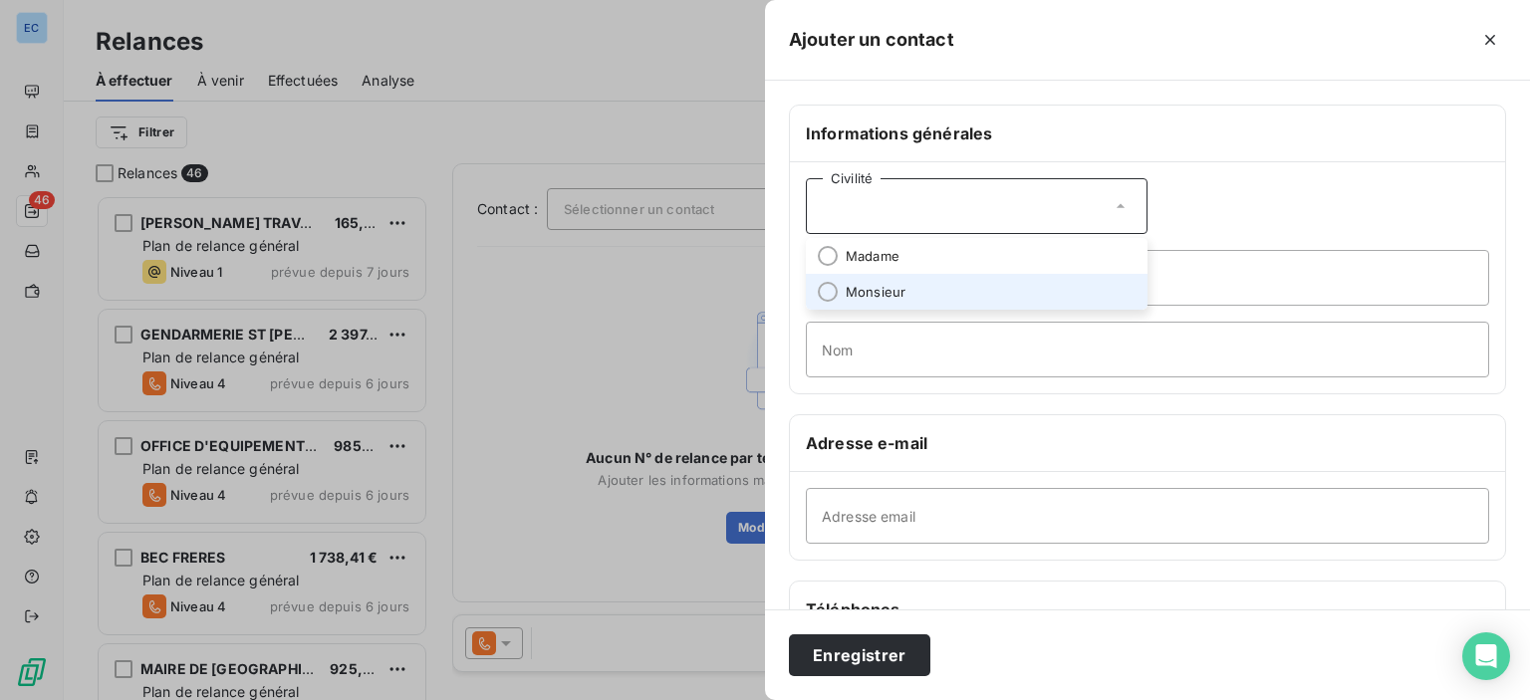
click at [856, 294] on span "Monsieur" at bounding box center [875, 292] width 60 height 19
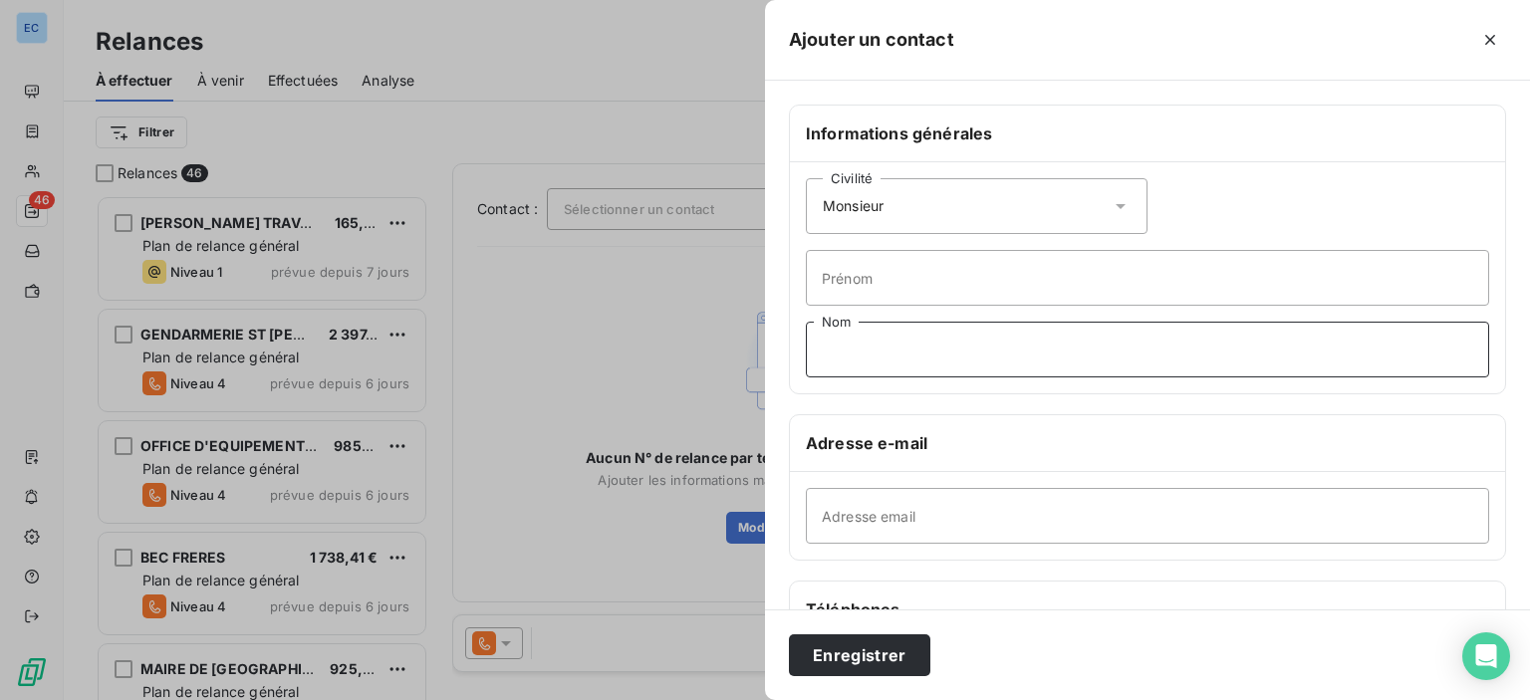
click at [849, 357] on input "Nom" at bounding box center [1147, 350] width 683 height 56
type input "raspail"
click at [845, 659] on button "Enregistrer" at bounding box center [859, 655] width 141 height 42
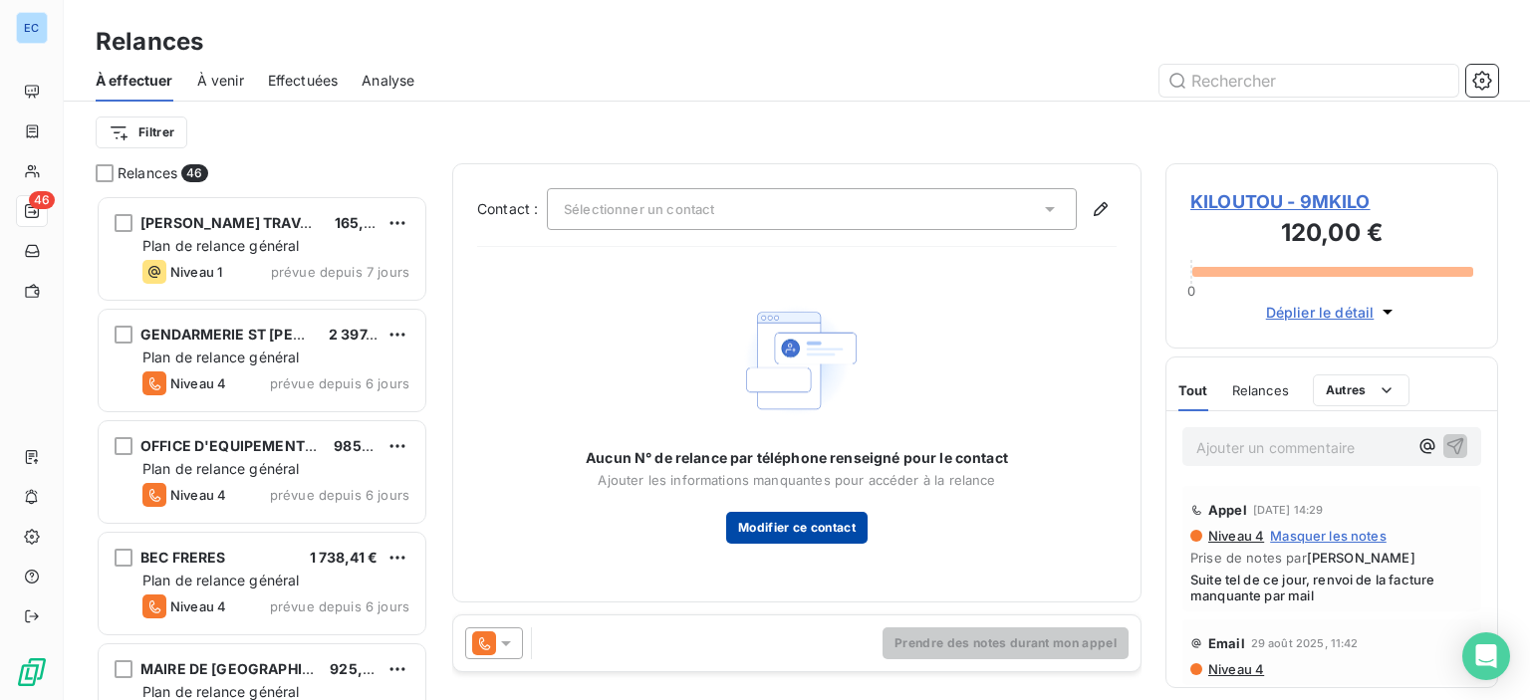
click at [812, 523] on button "Modifier ce contact" at bounding box center [796, 528] width 141 height 32
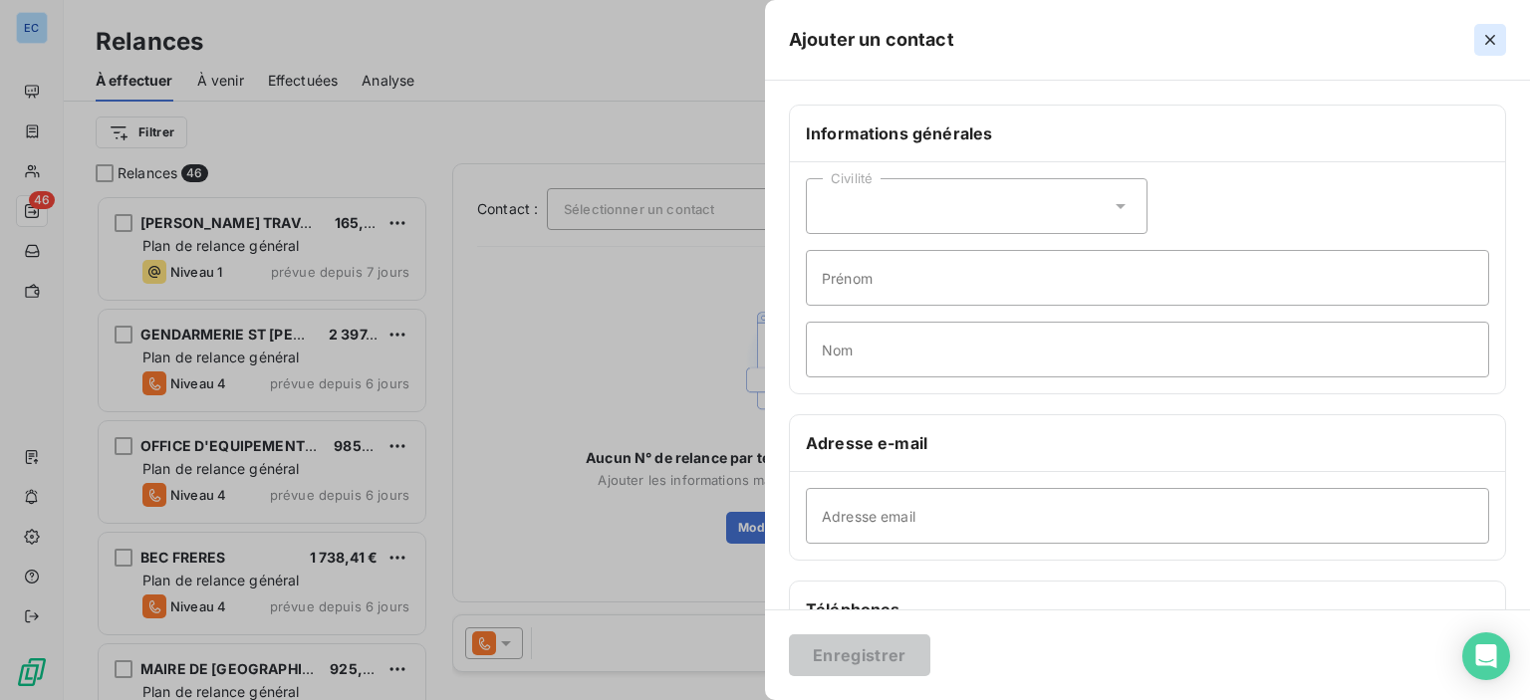
click at [1489, 47] on icon "button" at bounding box center [1490, 40] width 20 height 20
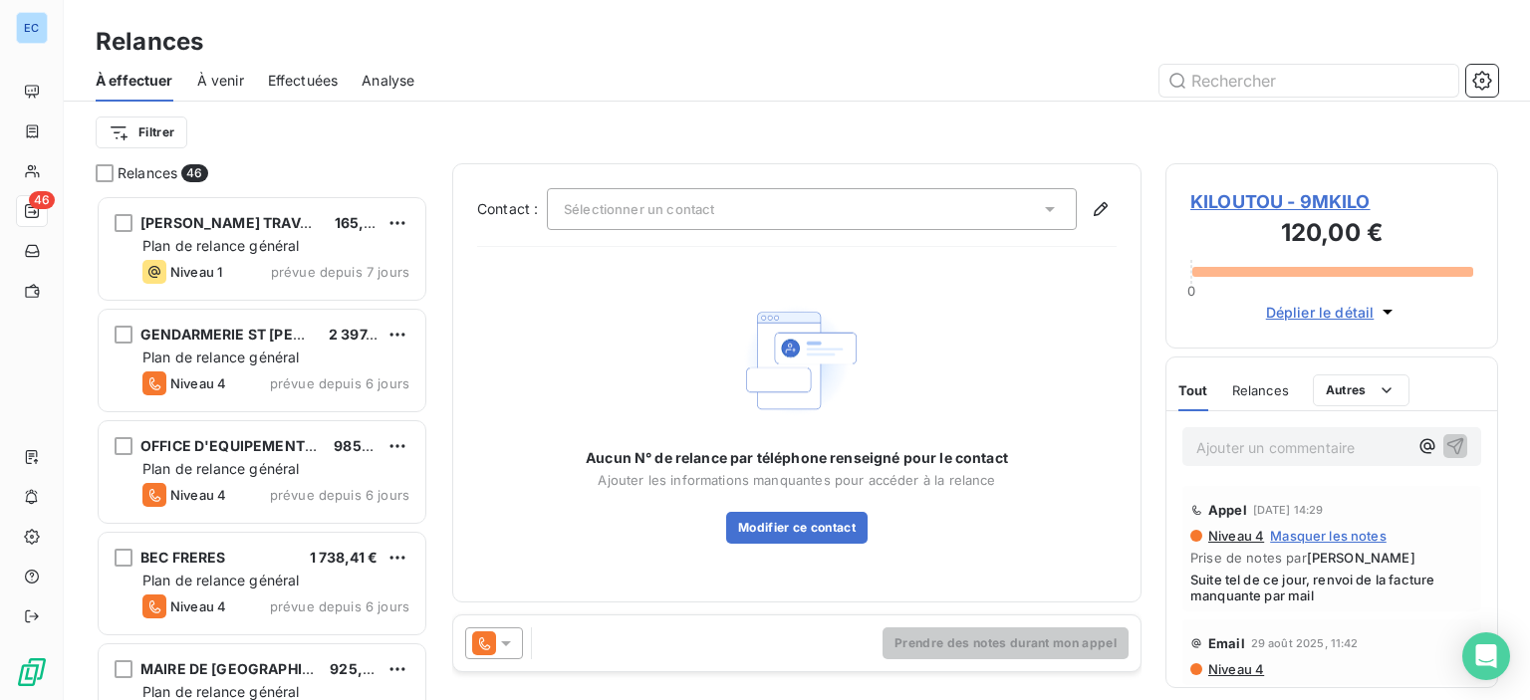
click at [1052, 207] on icon at bounding box center [1050, 209] width 10 height 5
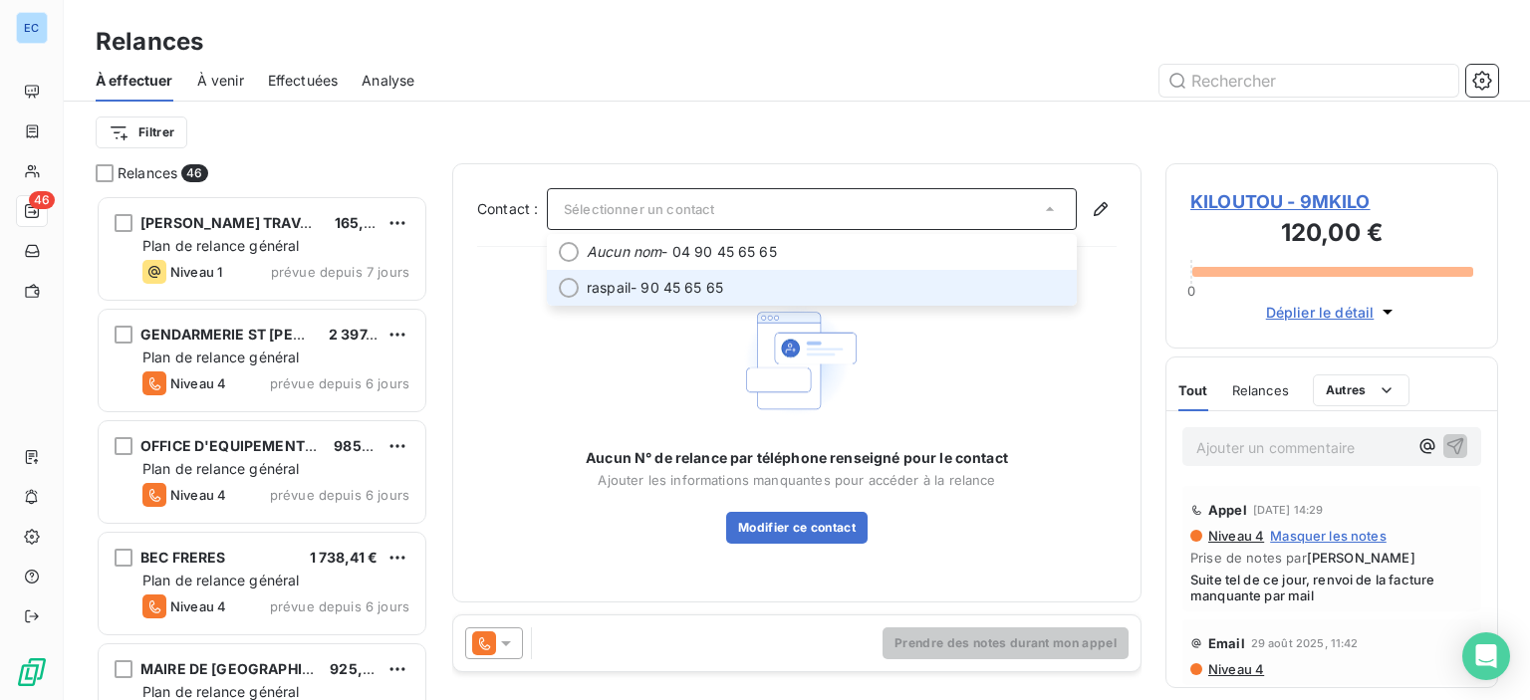
click at [609, 280] on span "raspail" at bounding box center [609, 288] width 44 height 20
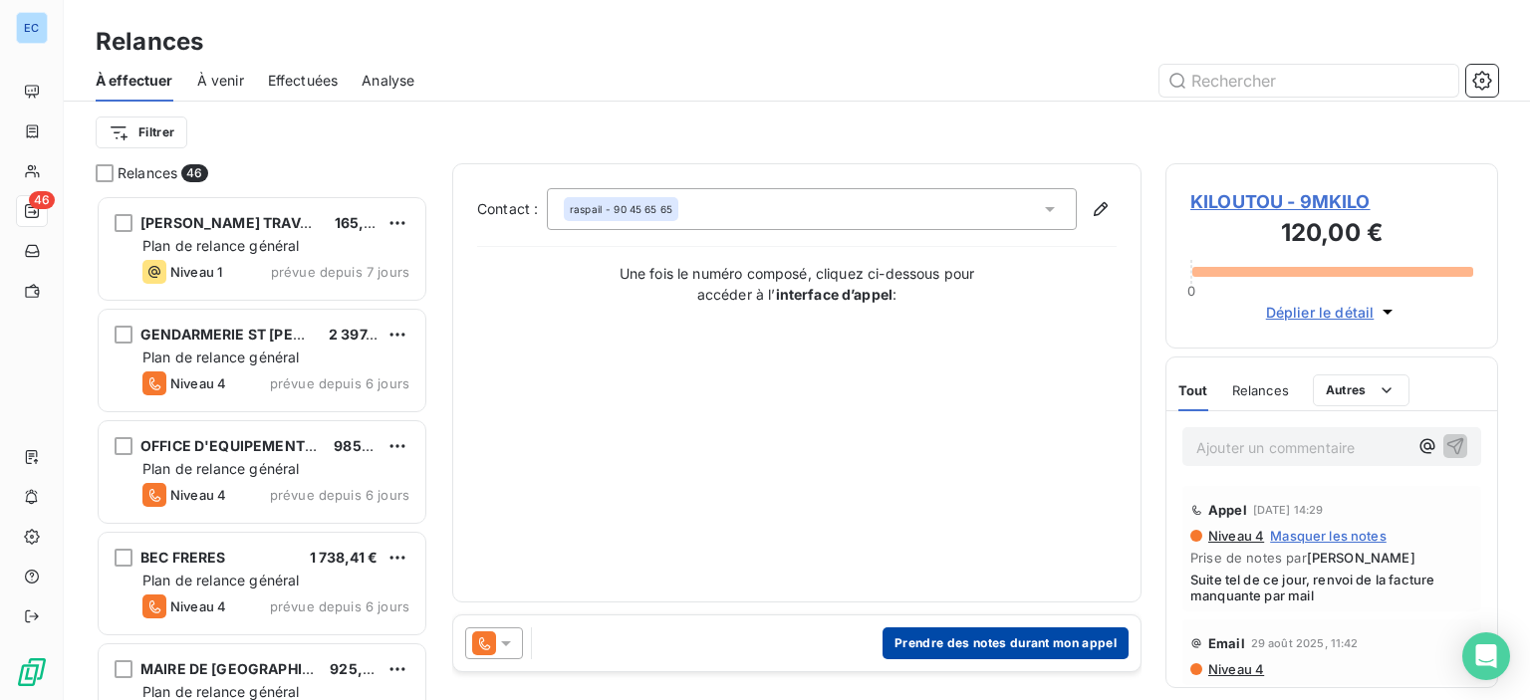
click at [926, 649] on button "Prendre des notes durant mon appel" at bounding box center [1005, 643] width 246 height 32
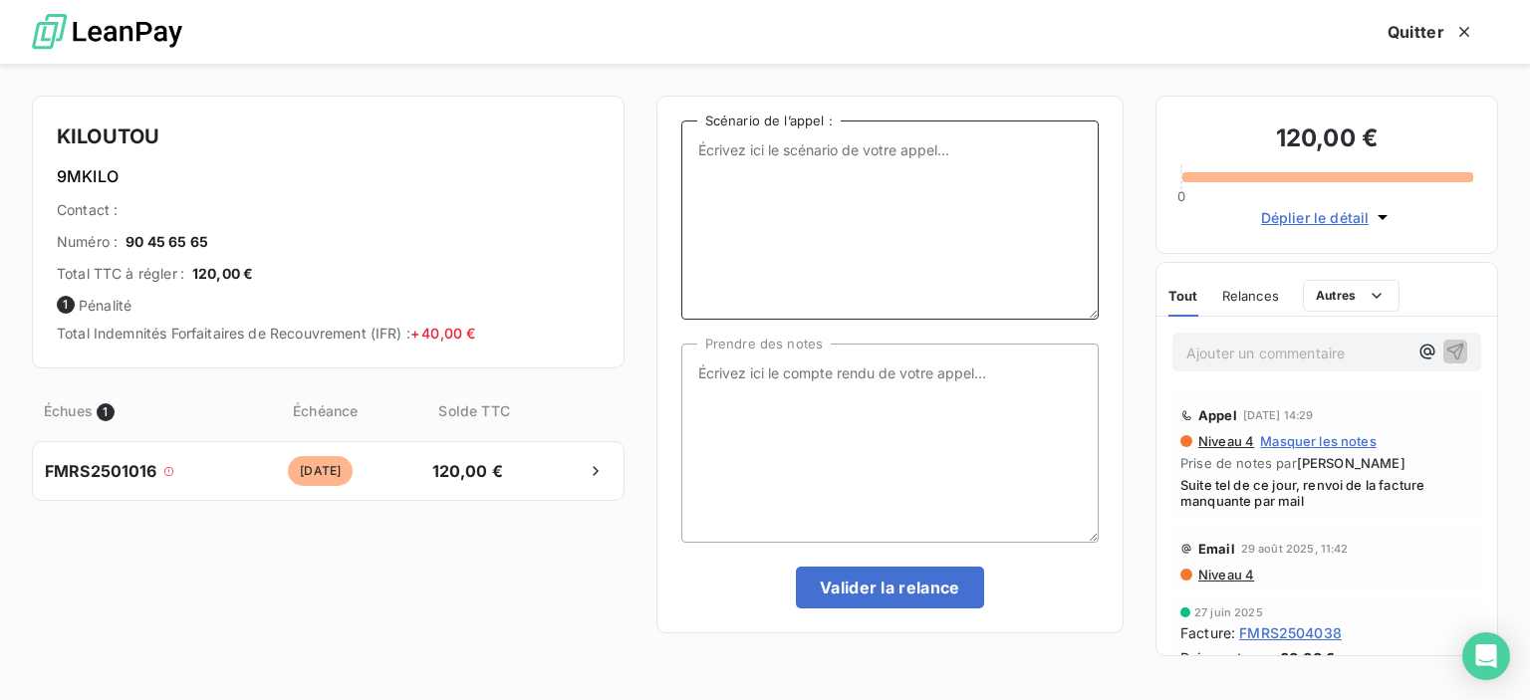
click at [704, 150] on textarea "Scénario de l’appel :" at bounding box center [889, 219] width 417 height 199
type textarea "1 facture impayée"
click at [697, 382] on textarea "Prendre des notes" at bounding box center [889, 443] width 417 height 199
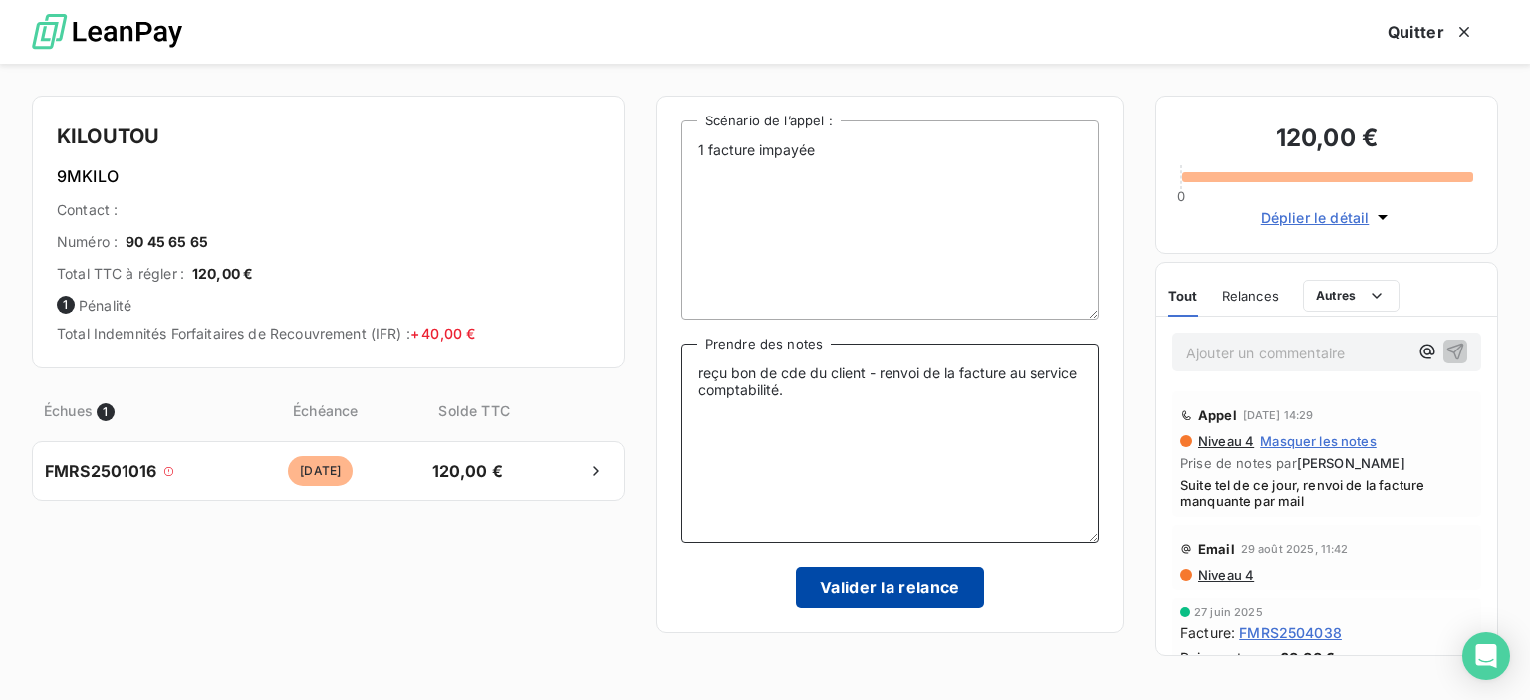
type textarea "reçu bon de cde du client - renvoi de la facture au service comptabilité."
click at [867, 583] on button "Valider la relance" at bounding box center [890, 588] width 188 height 42
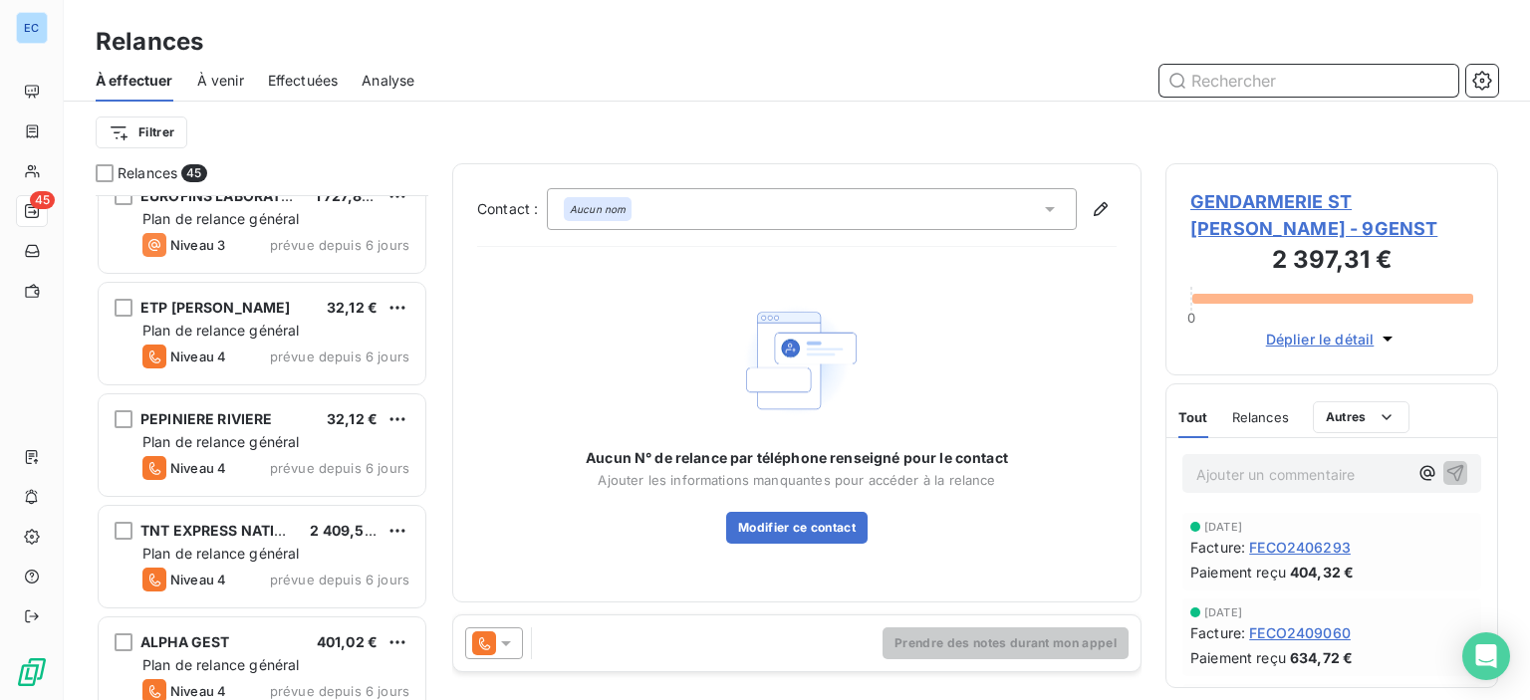
scroll to position [896, 0]
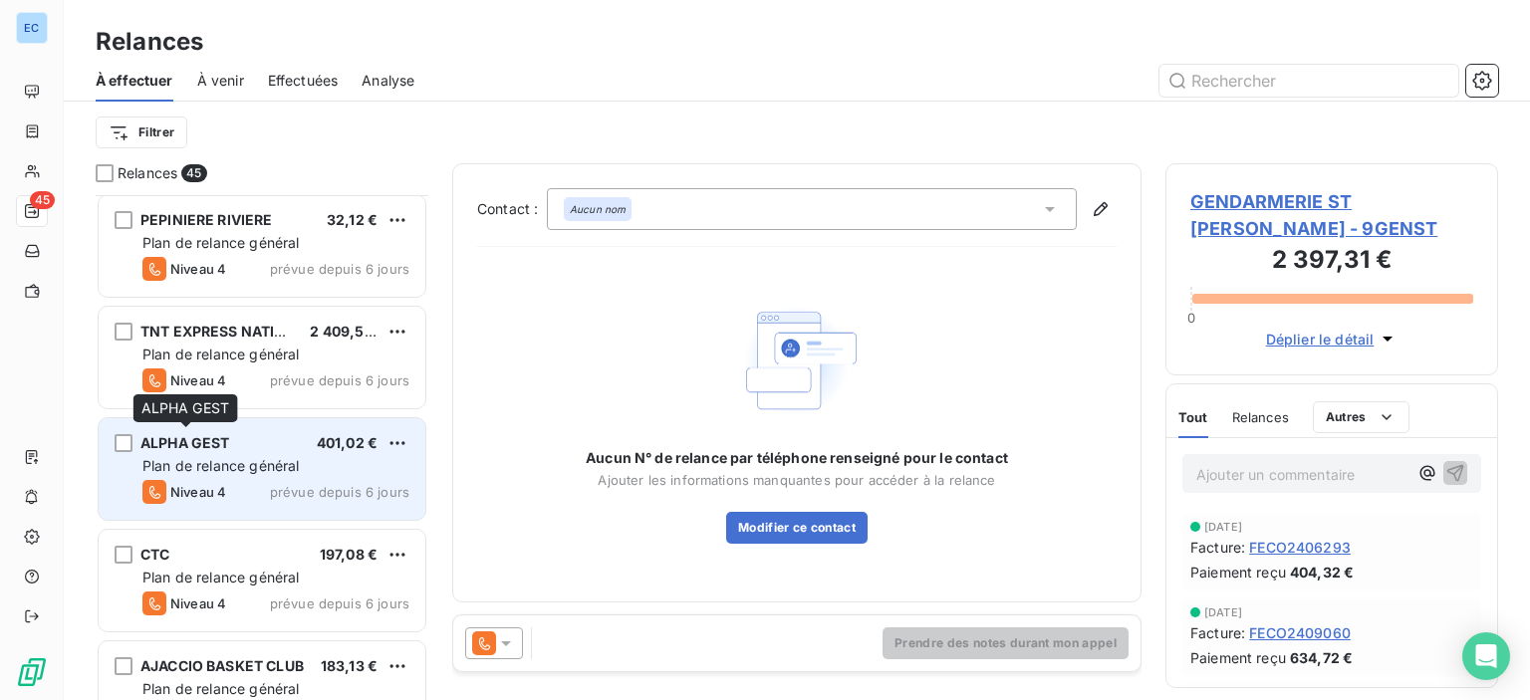
click at [200, 449] on span "ALPHA GEST" at bounding box center [185, 442] width 90 height 17
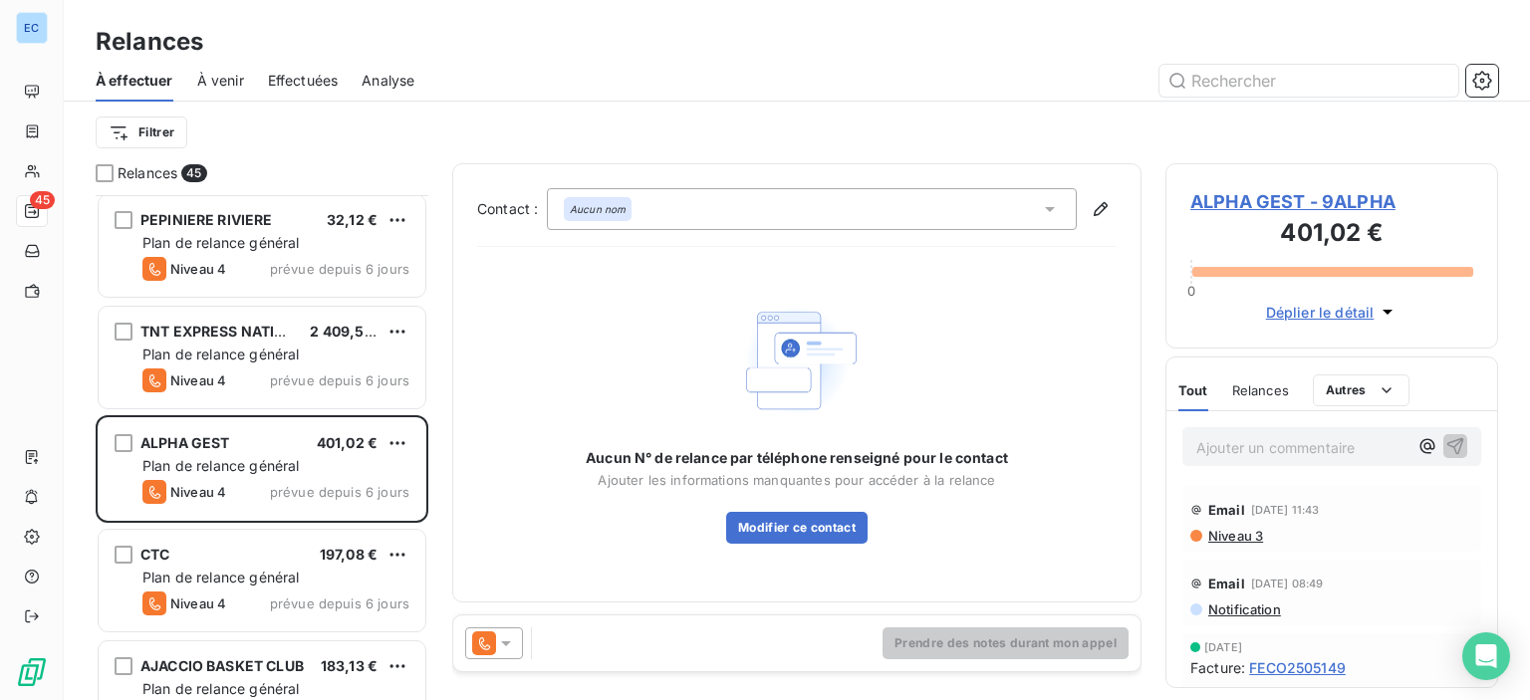
click at [1056, 206] on icon at bounding box center [1050, 209] width 20 height 20
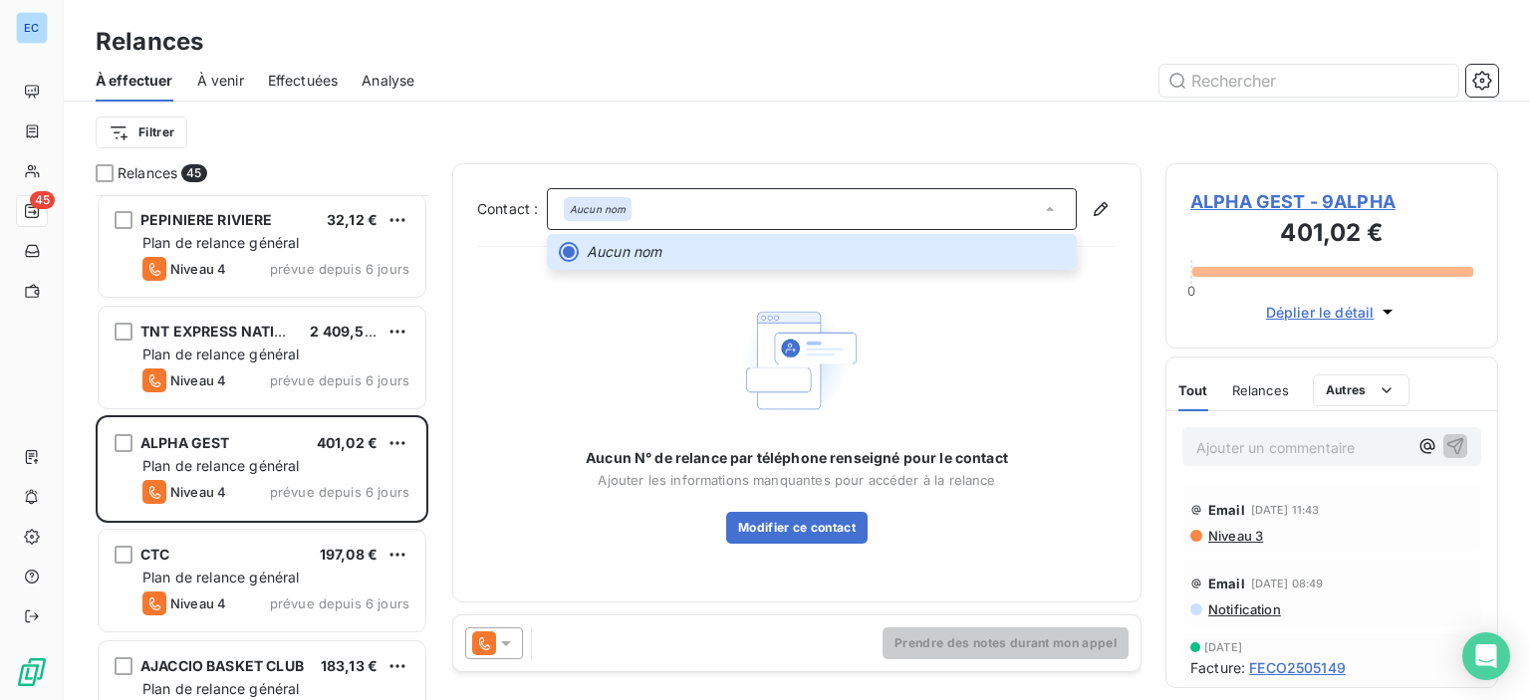
click at [1208, 211] on span "ALPHA GEST - 9ALPHA" at bounding box center [1331, 201] width 283 height 27
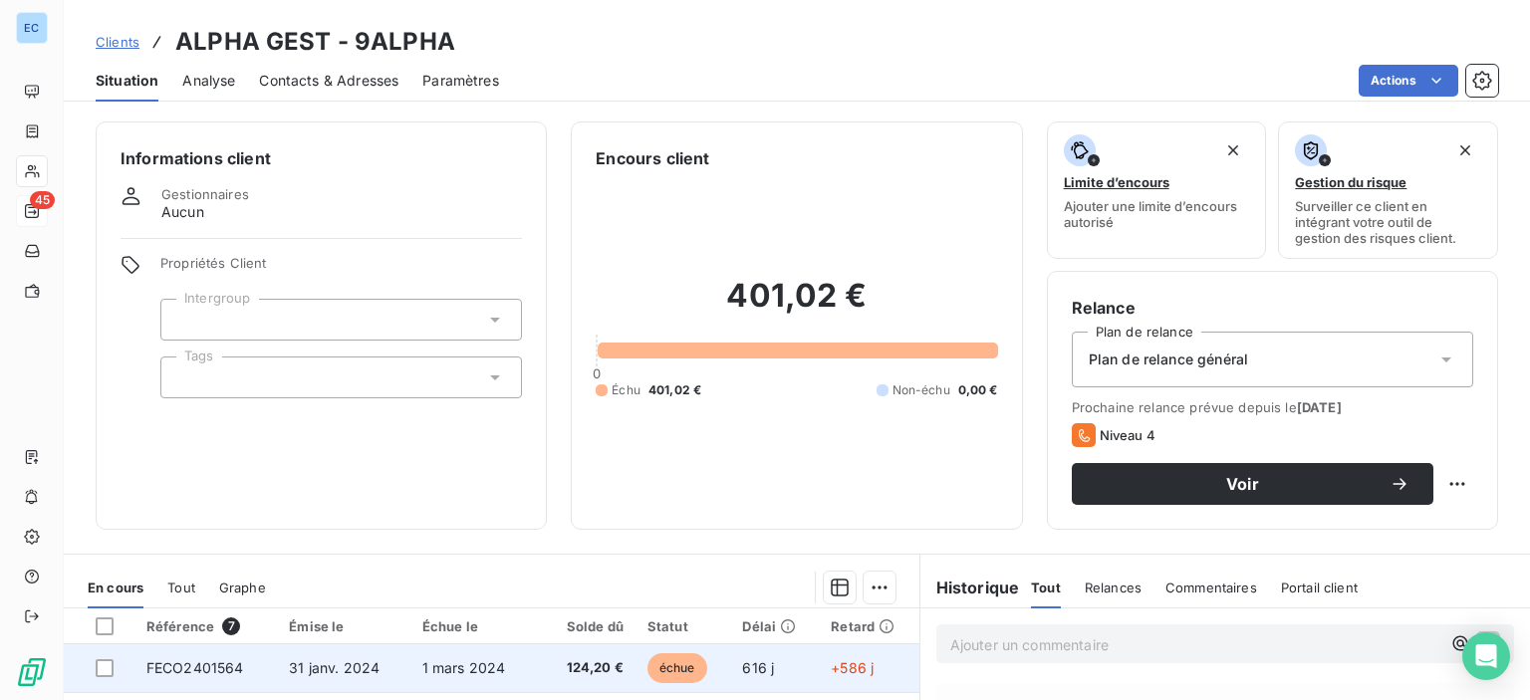
click at [196, 664] on span "FECO2401564" at bounding box center [195, 667] width 98 height 17
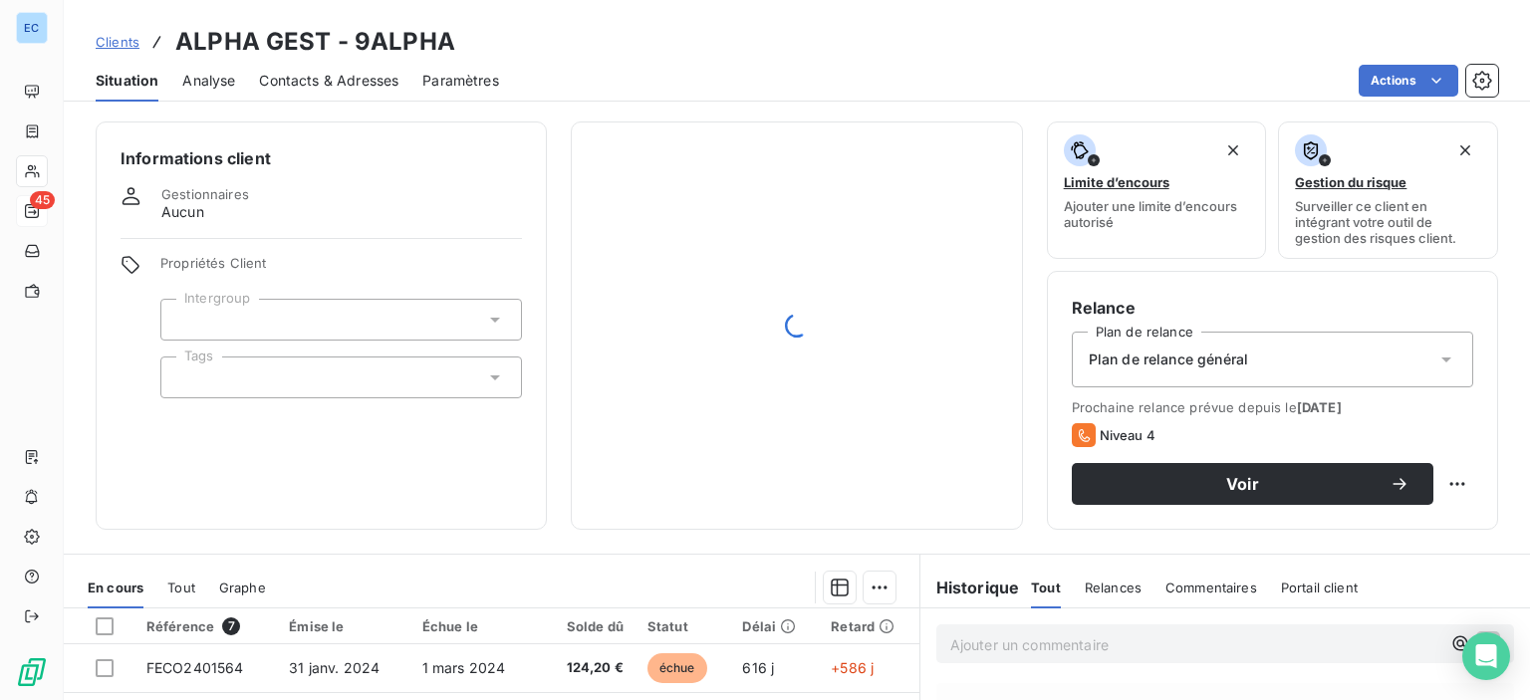
click at [307, 75] on span "Contacts & Adresses" at bounding box center [328, 81] width 139 height 20
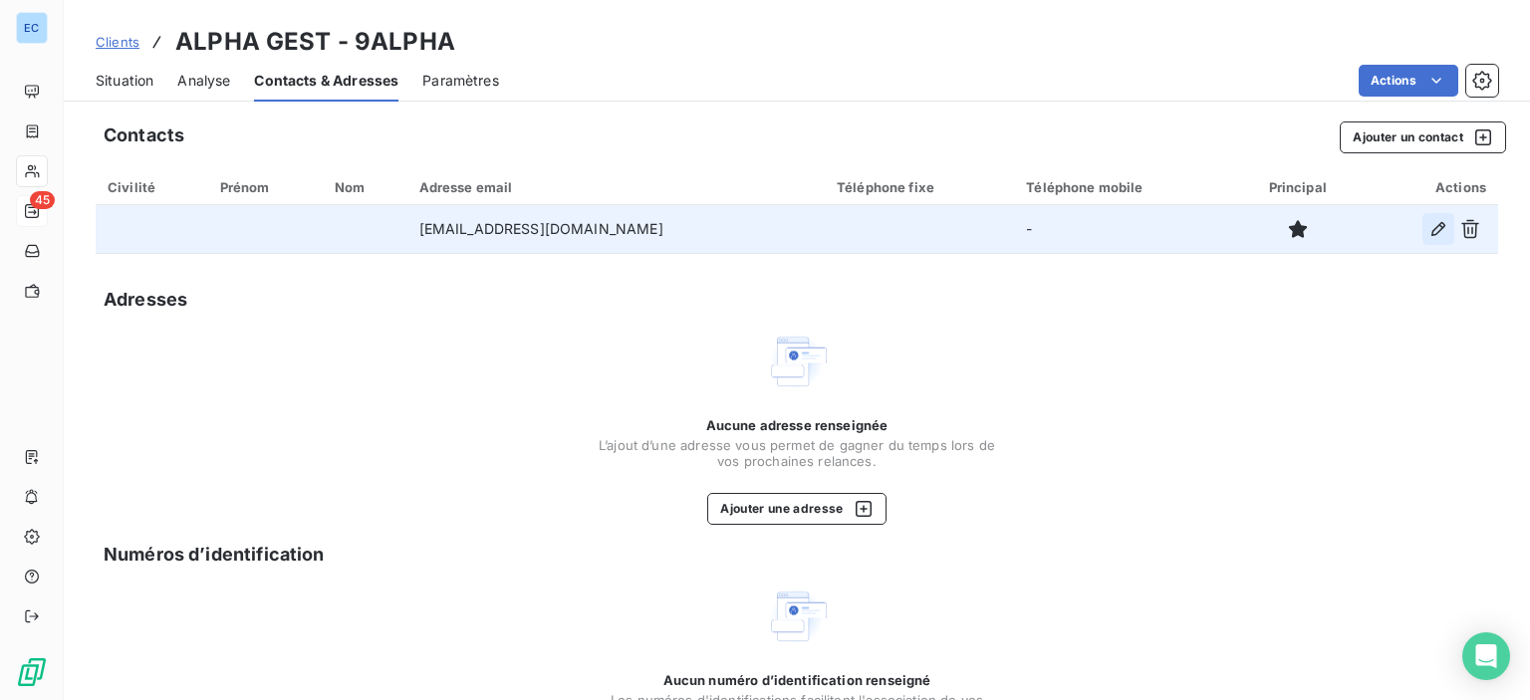
click at [1428, 226] on icon "button" at bounding box center [1438, 229] width 20 height 20
type input "[EMAIL_ADDRESS][DOMAIN_NAME]"
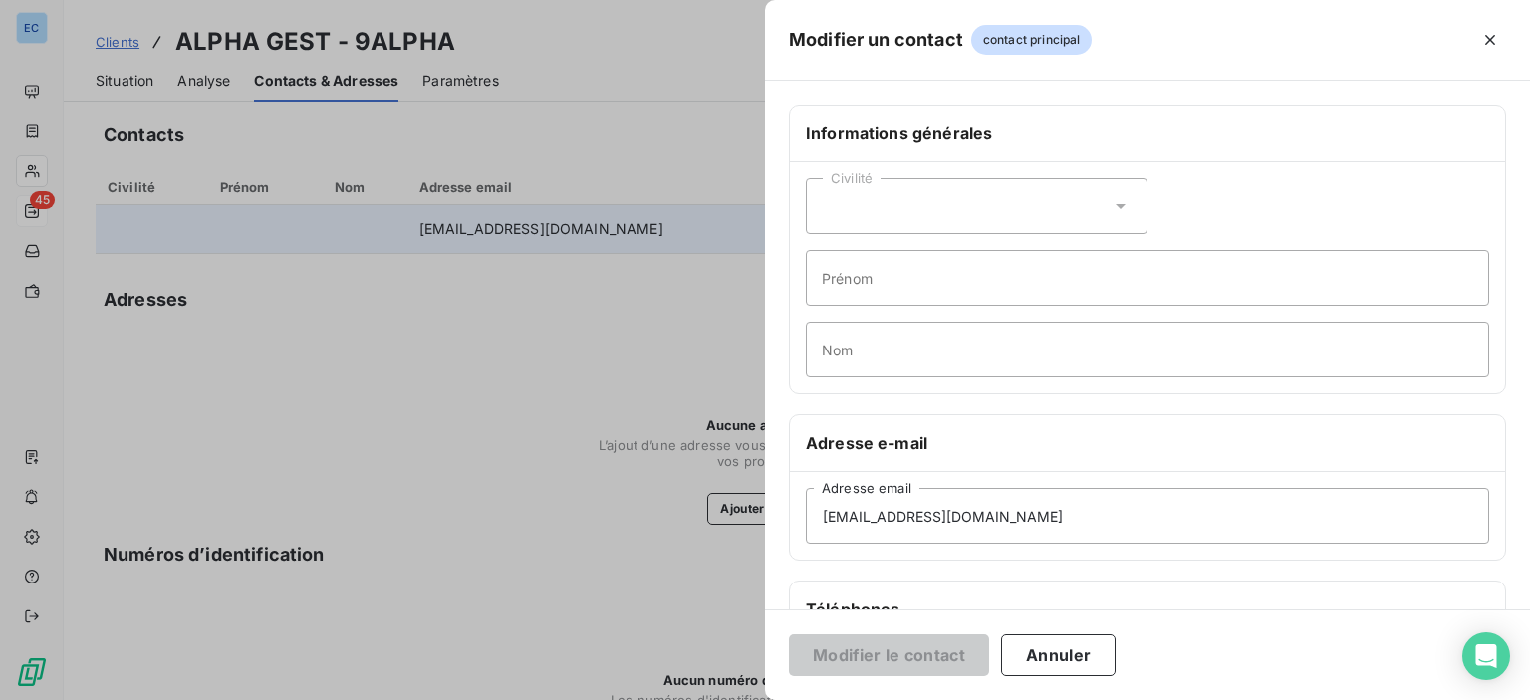
scroll to position [199, 0]
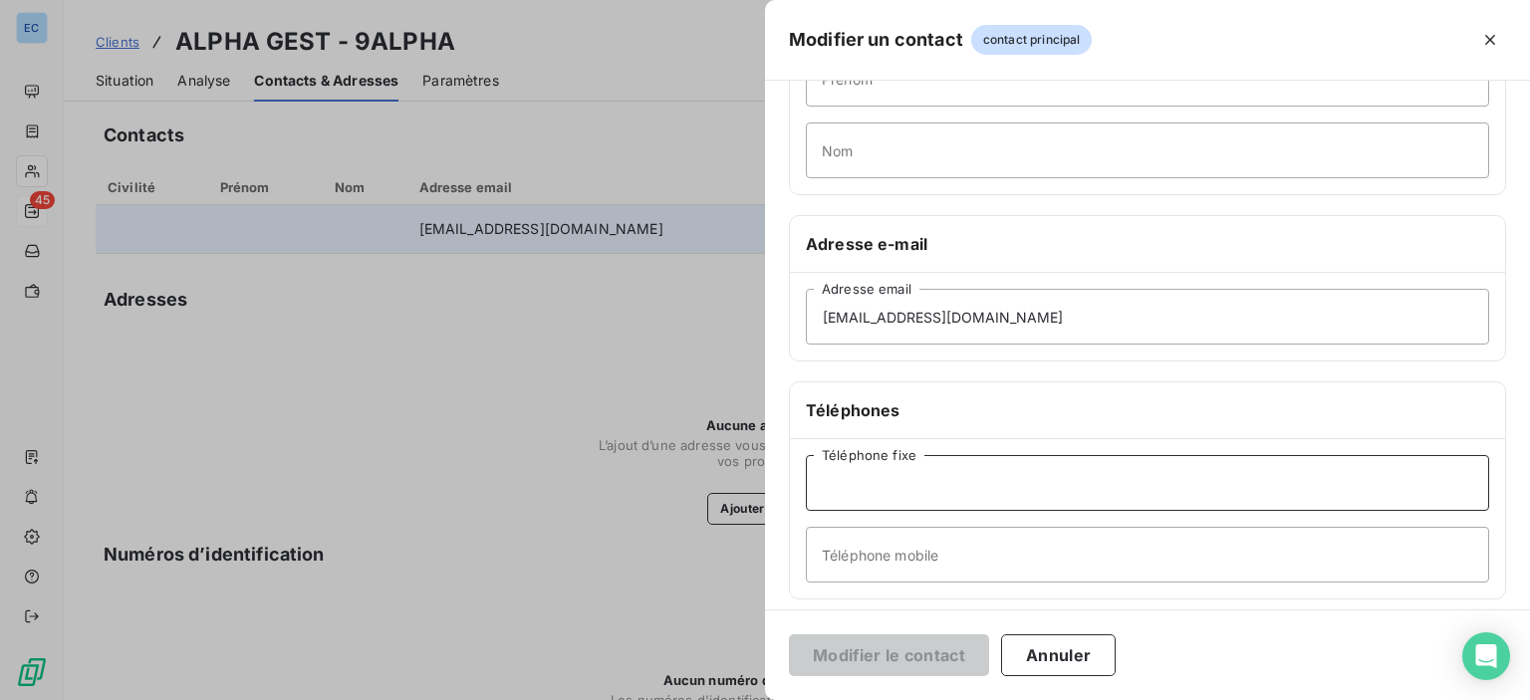
click at [847, 491] on input "Téléphone fixe" at bounding box center [1147, 483] width 683 height 56
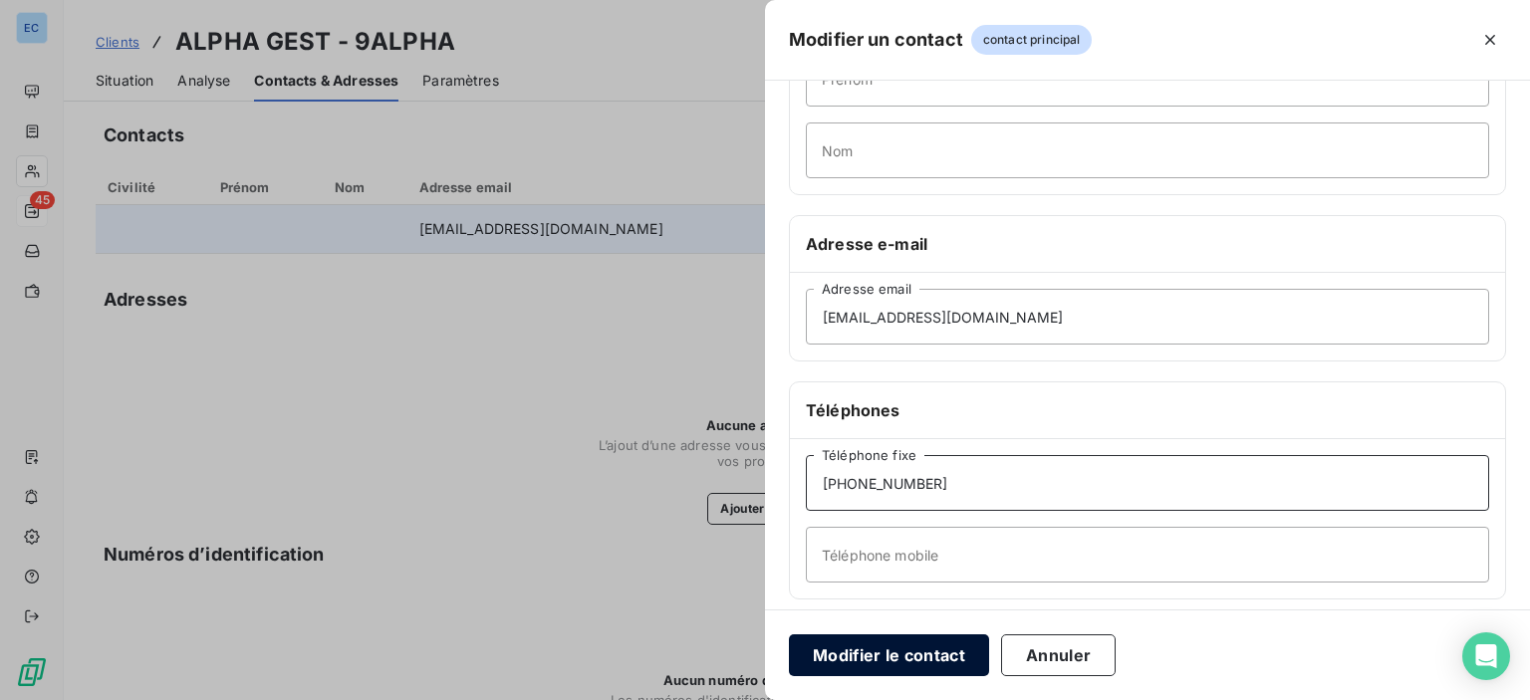
type input "[PHONE_NUMBER]"
click at [848, 645] on button "Modifier le contact" at bounding box center [889, 655] width 200 height 42
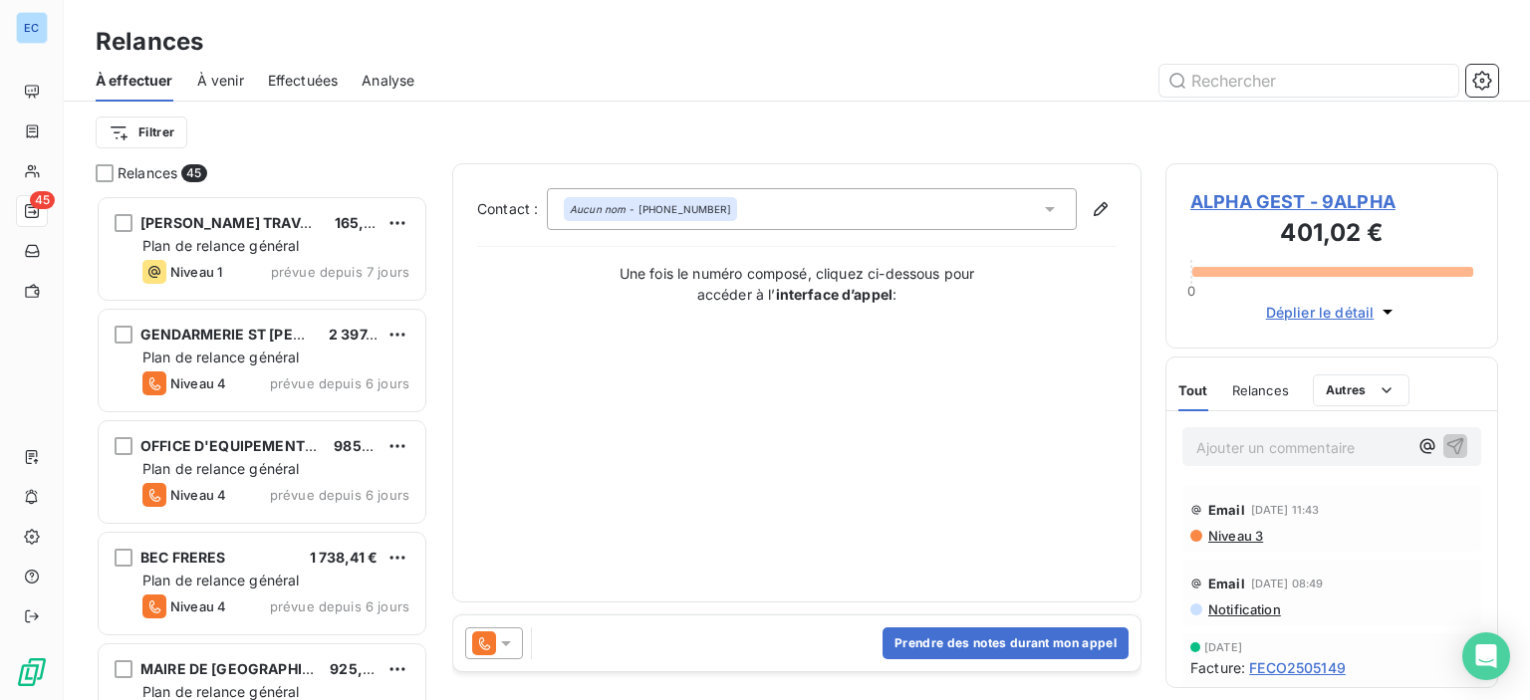
scroll to position [490, 317]
